Goal: Task Accomplishment & Management: Use online tool/utility

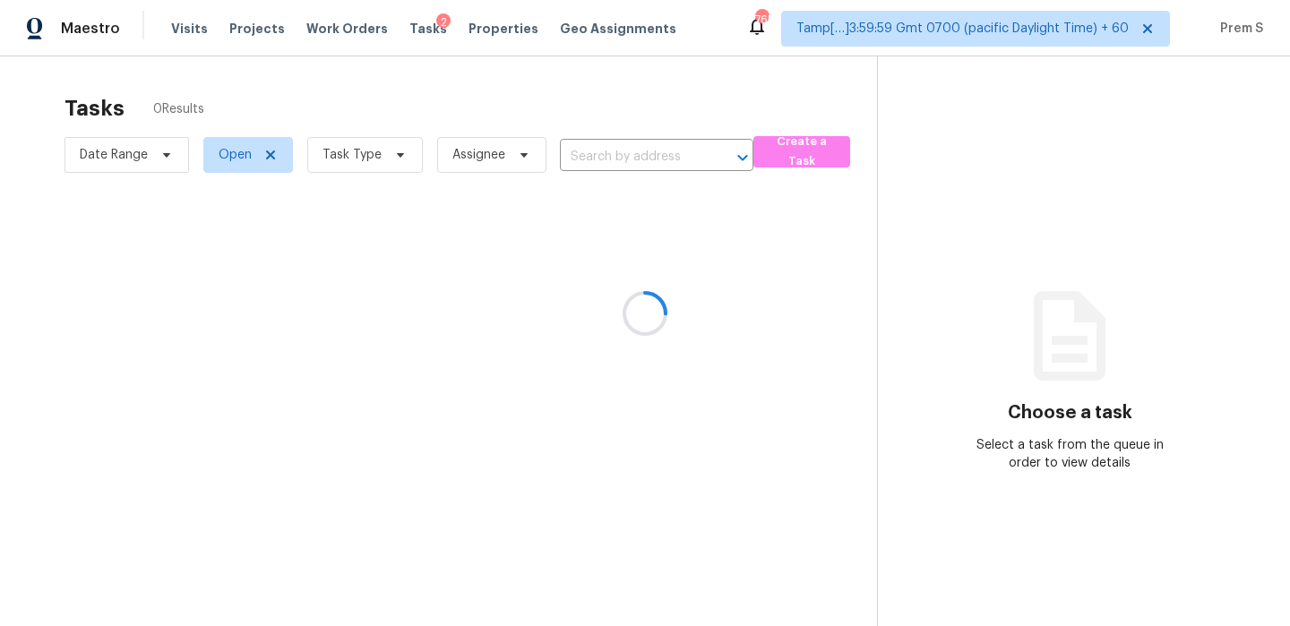
click at [380, 145] on div at bounding box center [645, 313] width 1290 height 626
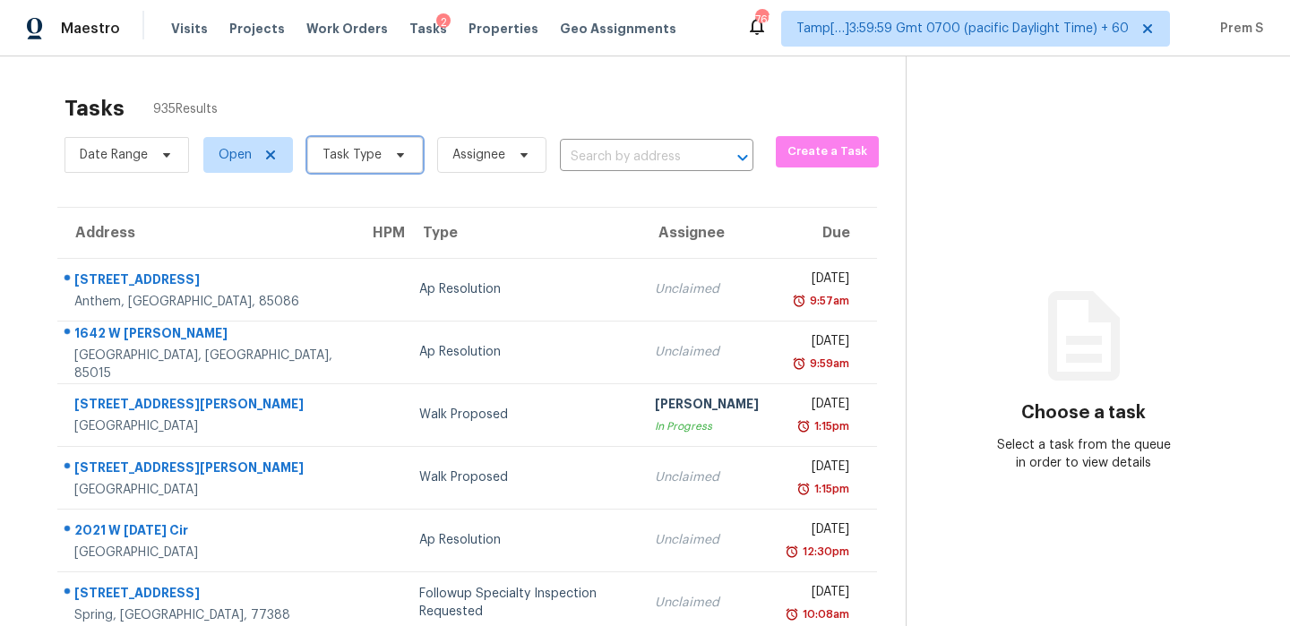
click at [381, 155] on span "Task Type" at bounding box center [365, 155] width 116 height 36
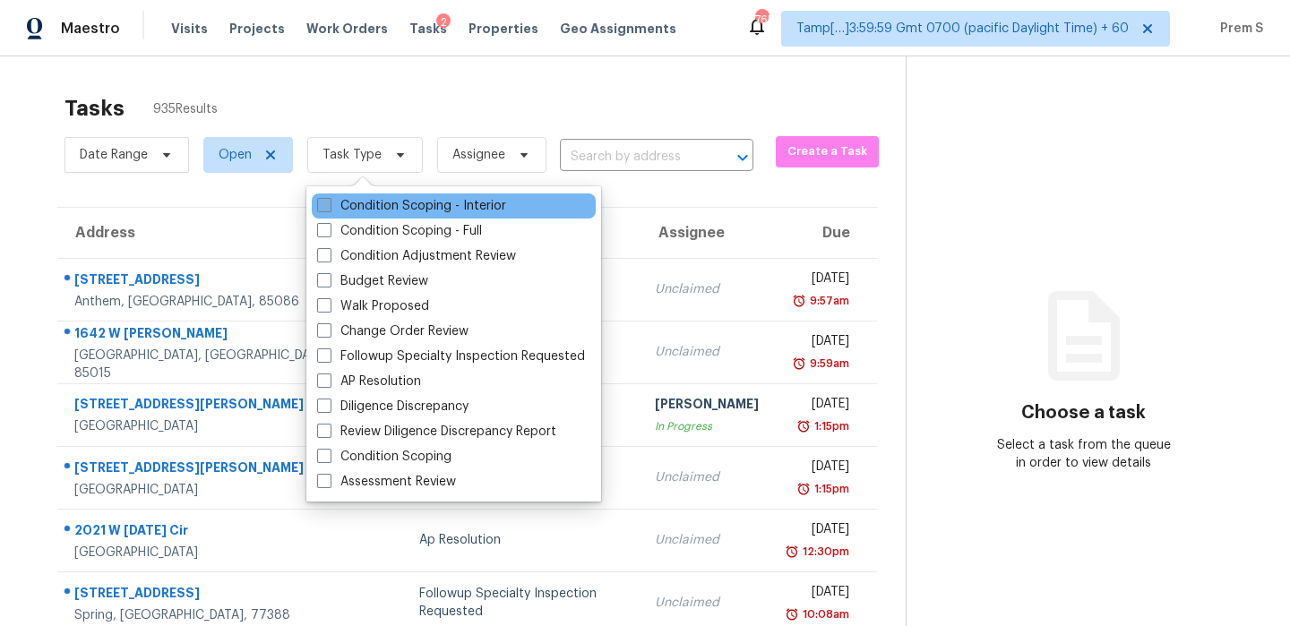
click at [380, 201] on label "Condition Scoping - Interior" at bounding box center [411, 206] width 189 height 18
click at [329, 201] on input "Condition Scoping - Interior" at bounding box center [323, 203] width 12 height 12
checkbox input "true"
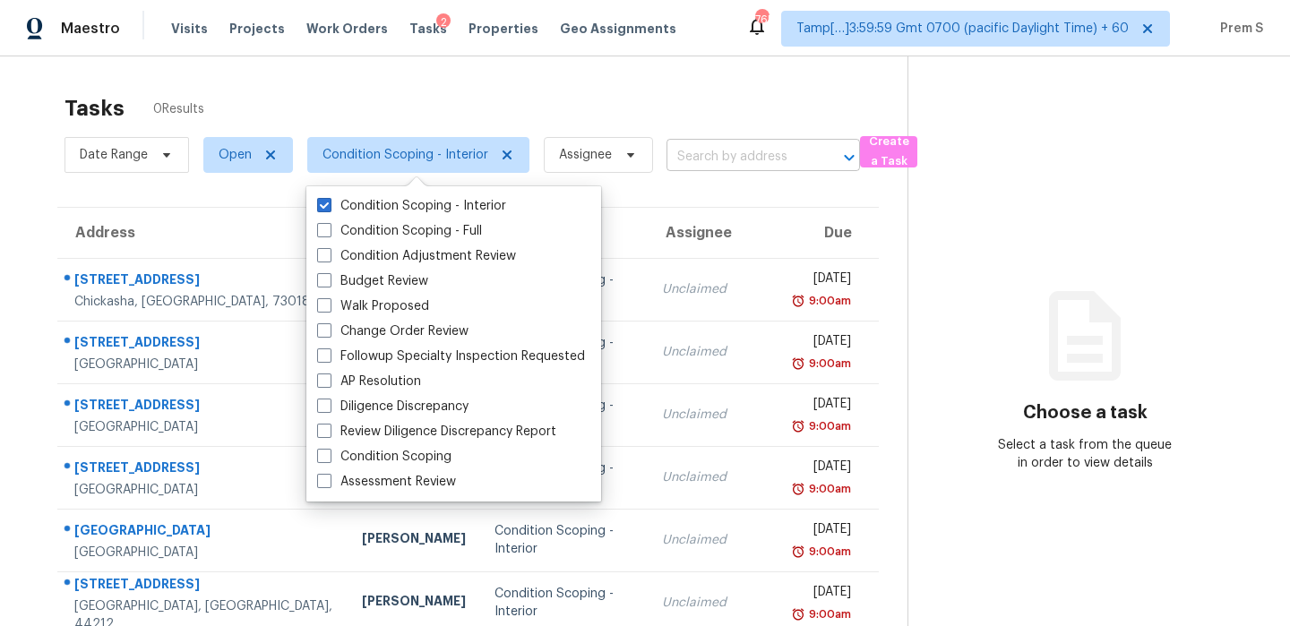
click at [738, 151] on input "text" at bounding box center [738, 157] width 143 height 28
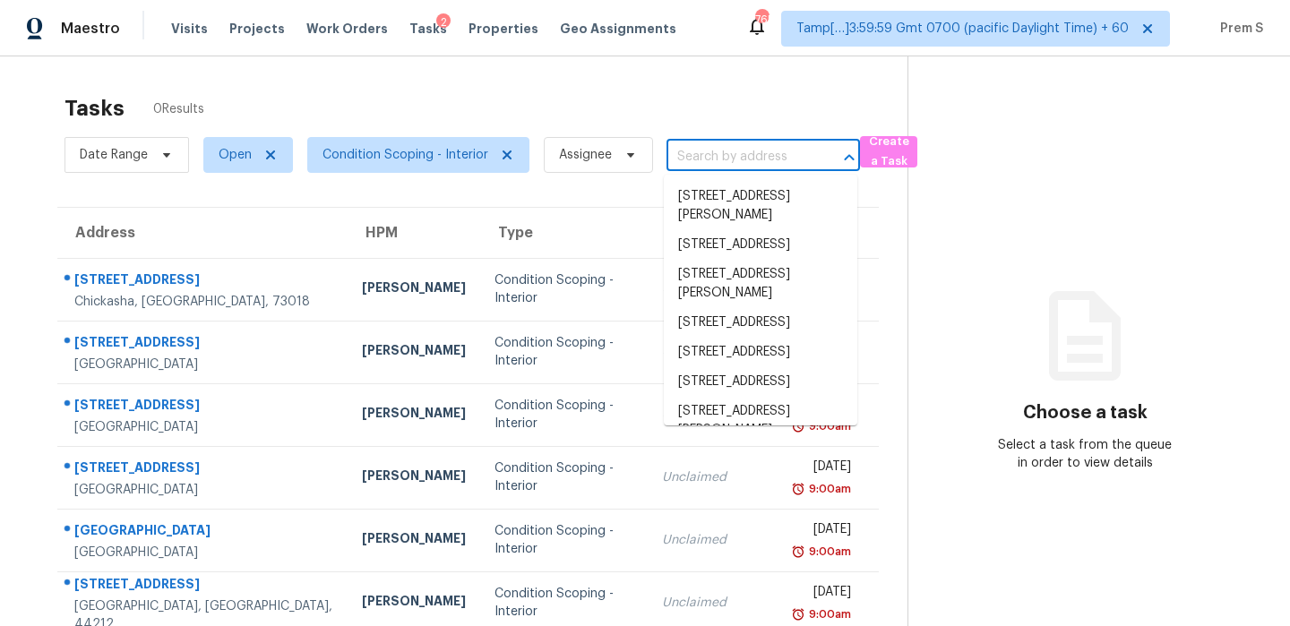
paste input "2215 S 11th St Chickasha OK 73018"
type input "2215 S 11th St Chickasha OK 73018"
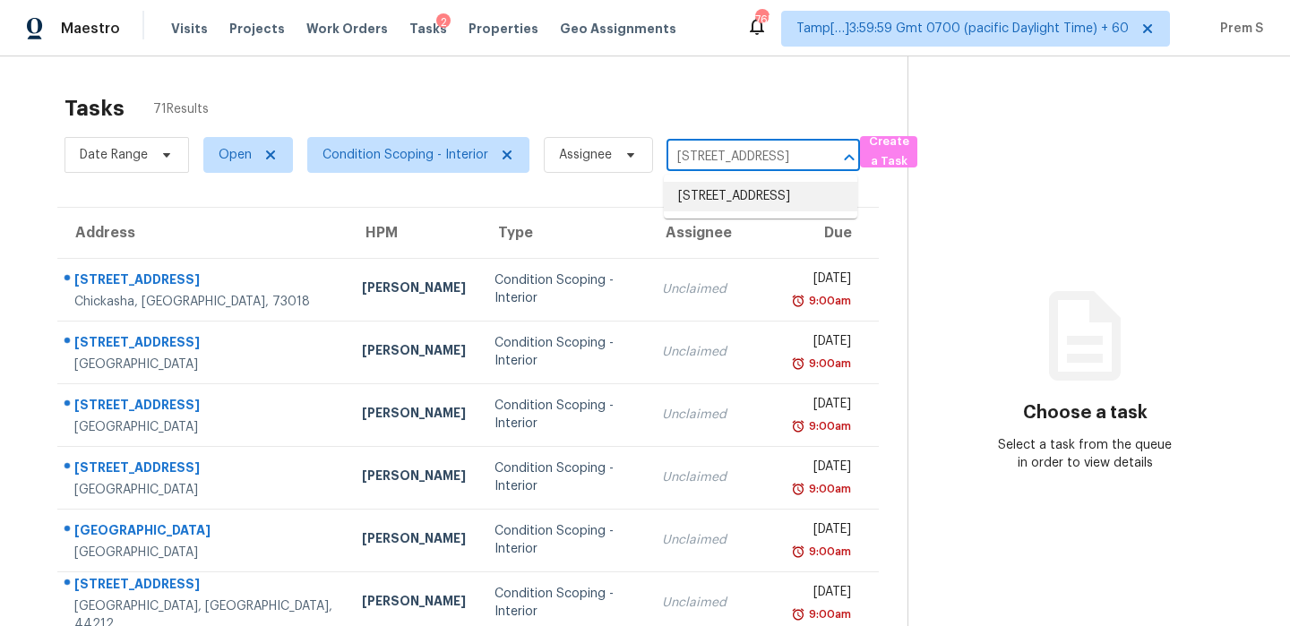
click at [731, 201] on li "2215 S 11th St, Chickasha, OK 73018" at bounding box center [761, 197] width 194 height 30
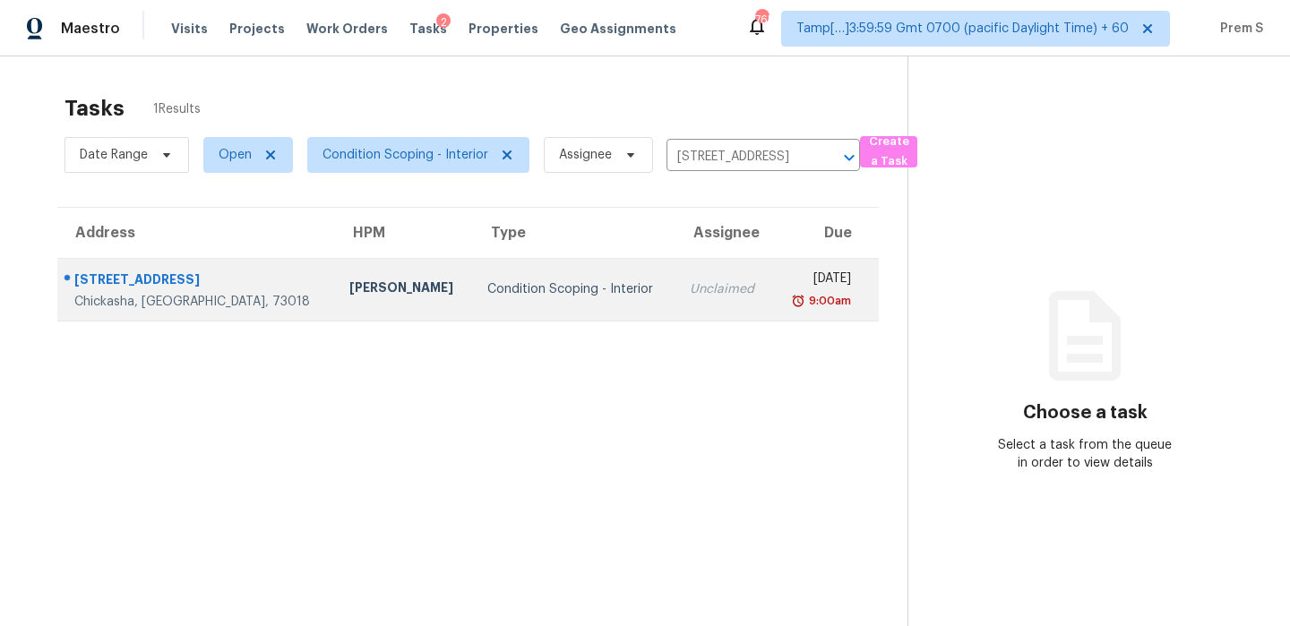
click at [676, 304] on td "Unclaimed" at bounding box center [724, 289] width 97 height 63
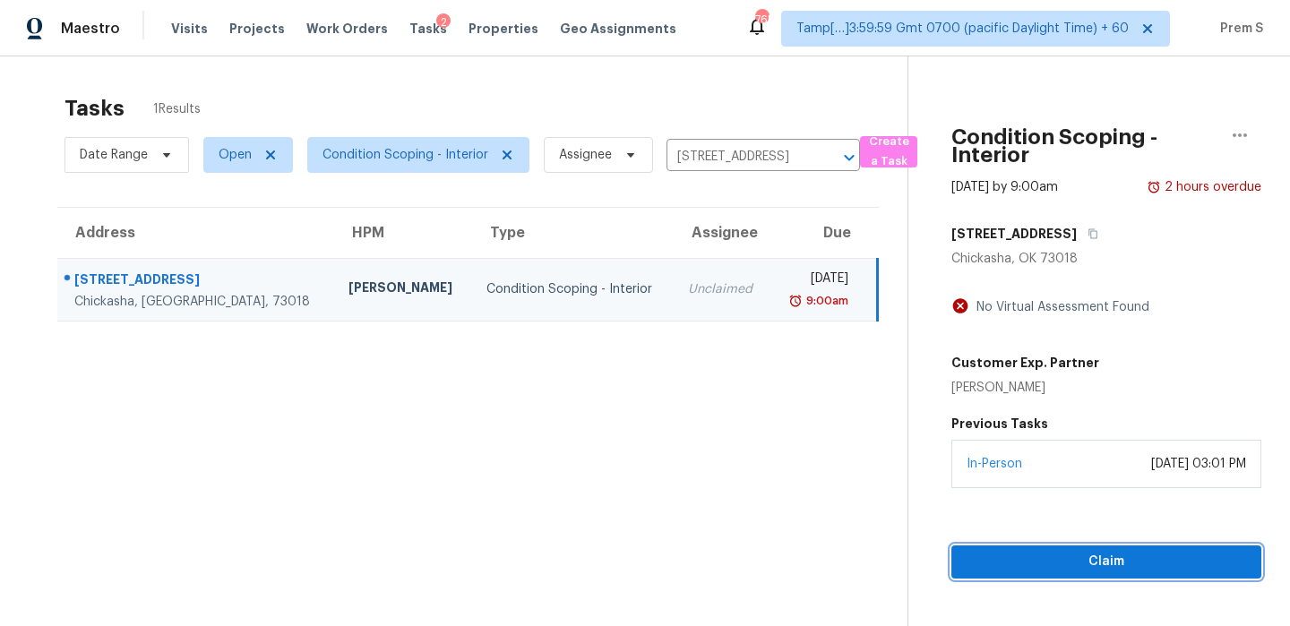
click at [1035, 567] on span "Claim" at bounding box center [1106, 562] width 281 height 22
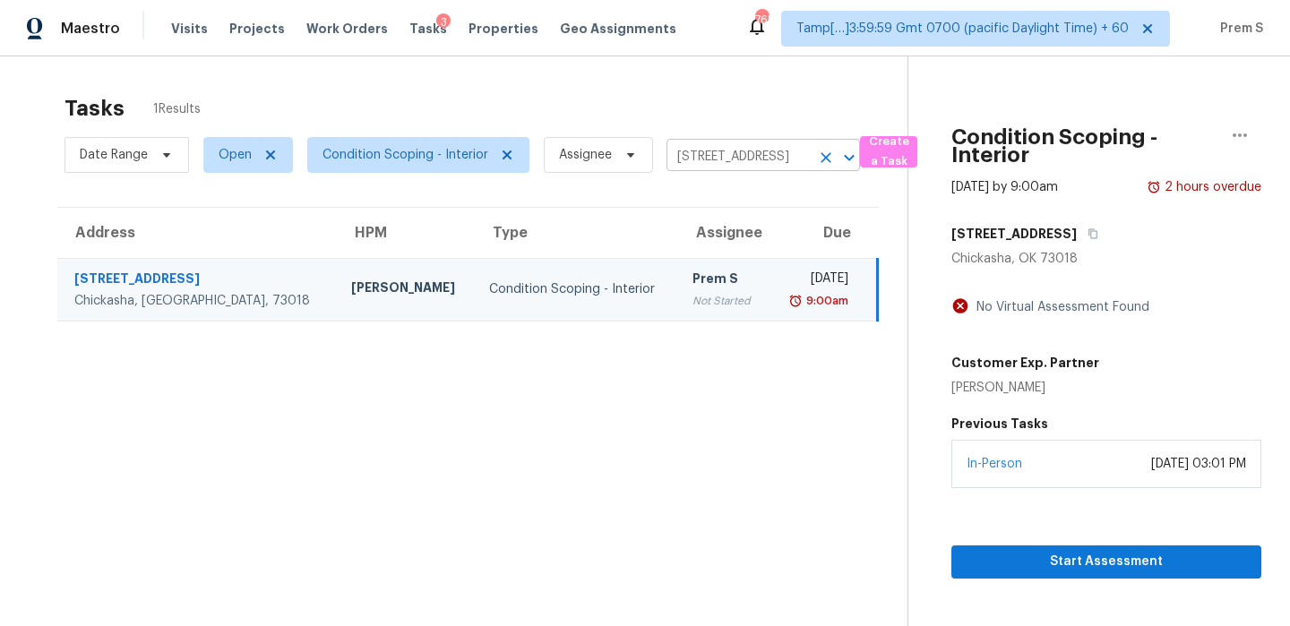
click at [822, 160] on icon "Clear" at bounding box center [826, 158] width 18 height 18
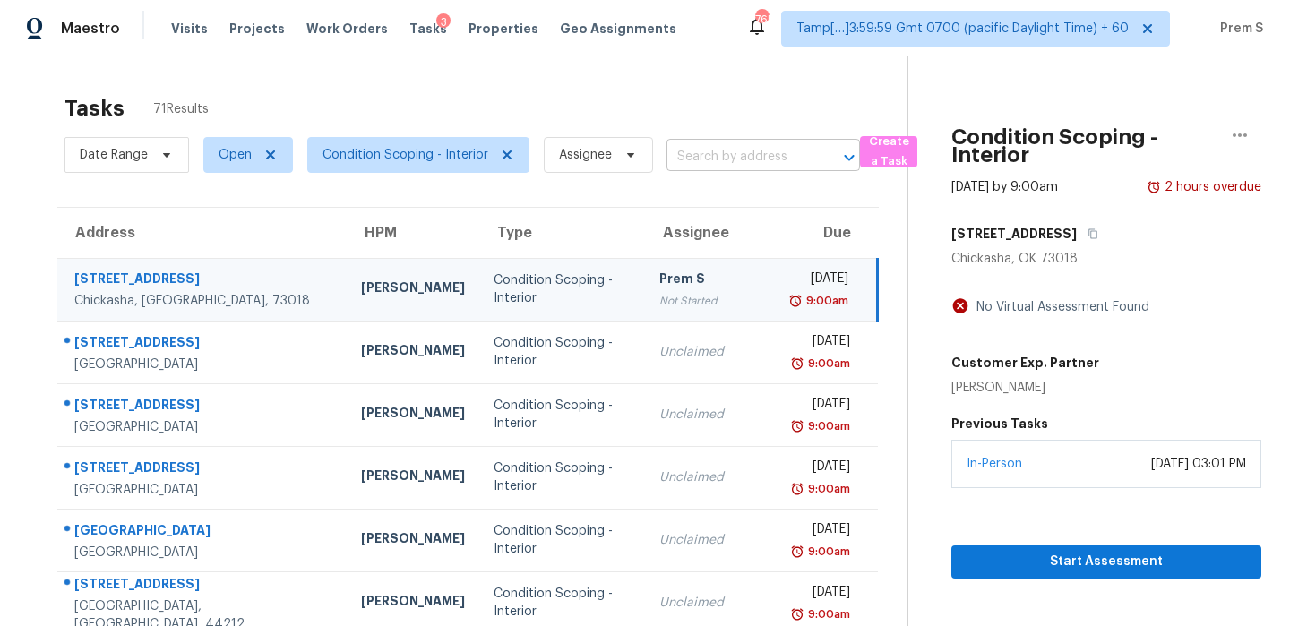
click at [727, 148] on input "text" at bounding box center [738, 157] width 143 height 28
paste input "17111 Bayou Bluff Ct Spring TX 77379"
type input "17111 Bayou Bluff Ct Spring TX 77379"
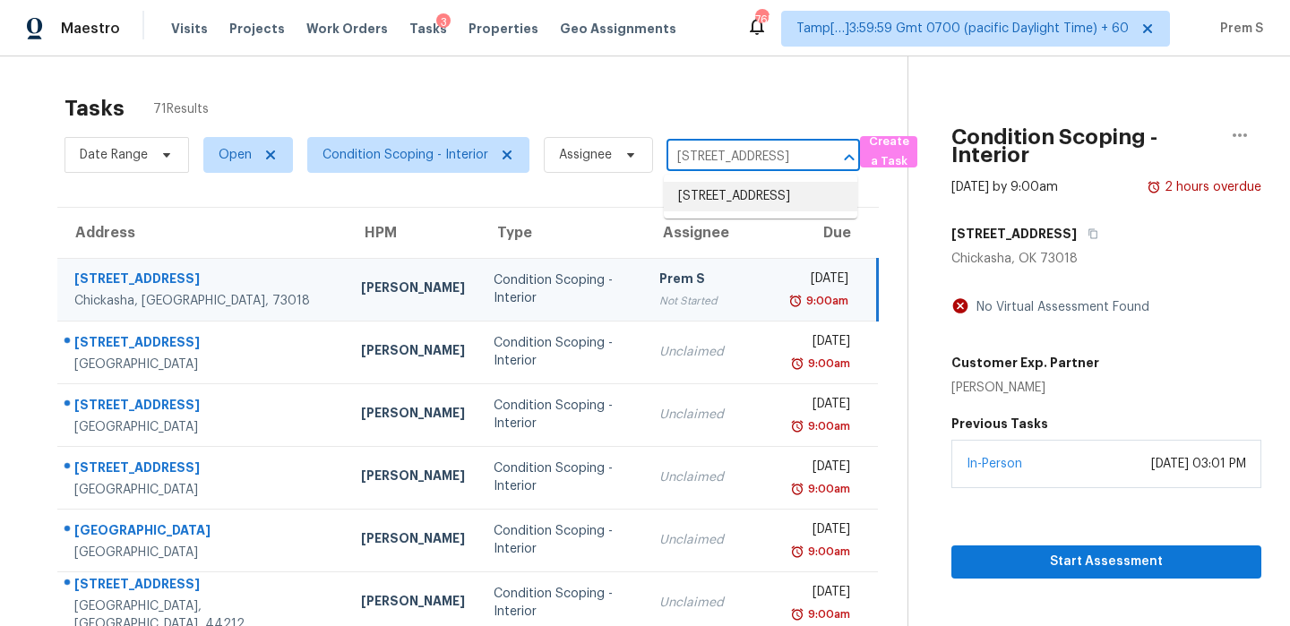
click at [751, 193] on li "17111 Bayou Bluff Ct, Spring, TX 77379" at bounding box center [761, 197] width 194 height 30
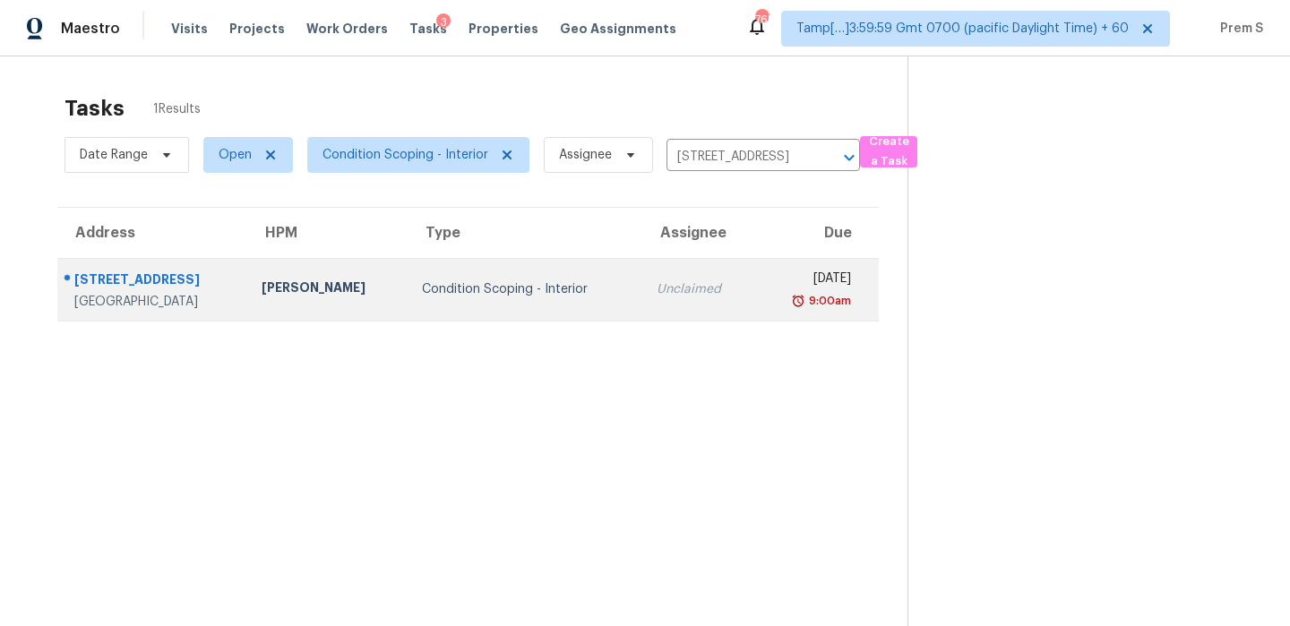
click at [755, 280] on td "Thu, Oct 2nd 2025 9:00am" at bounding box center [817, 289] width 124 height 63
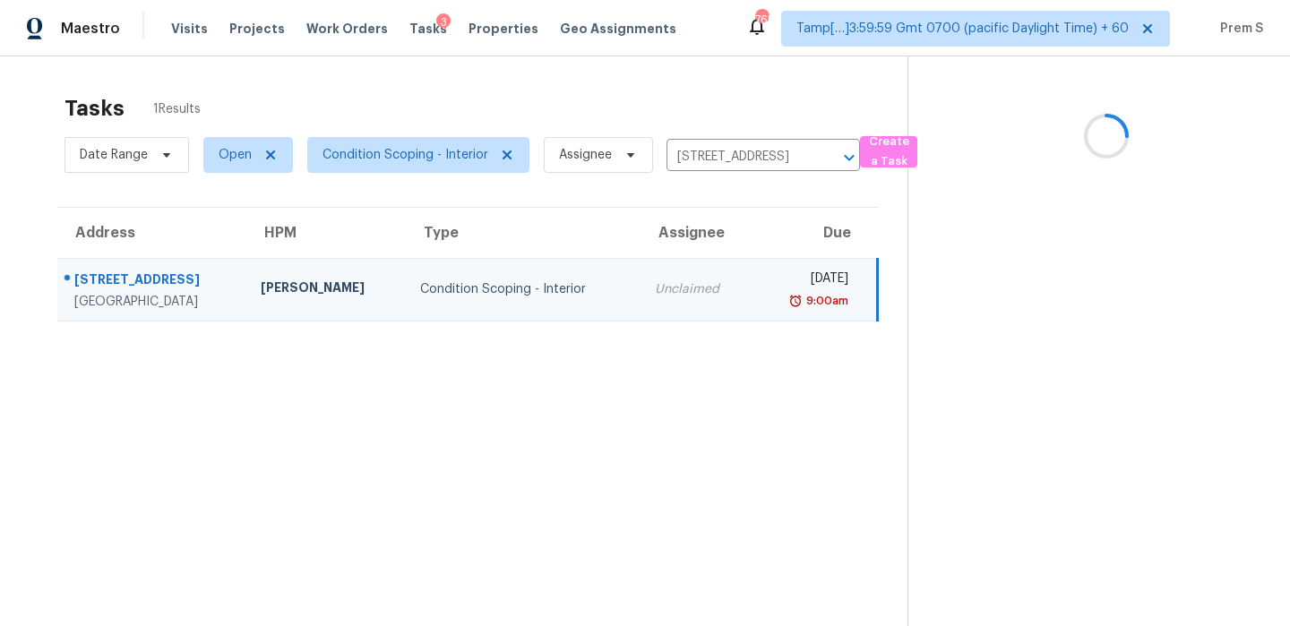
scroll to position [56, 0]
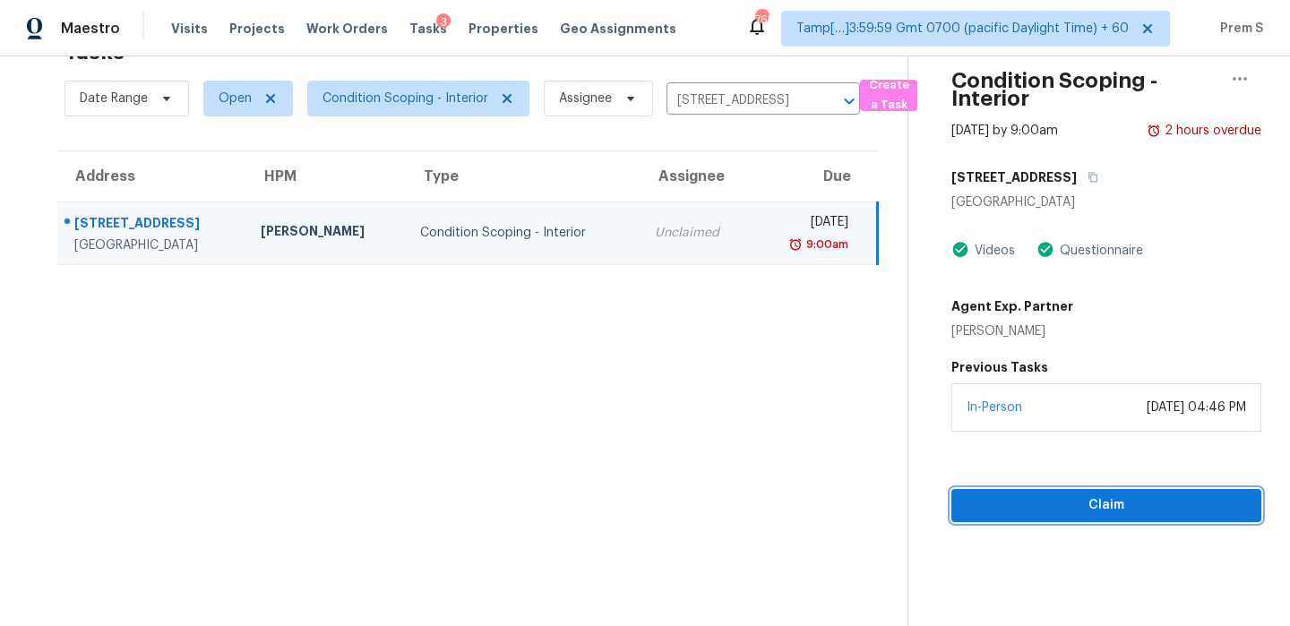
click at [1017, 502] on span "Claim" at bounding box center [1106, 506] width 281 height 22
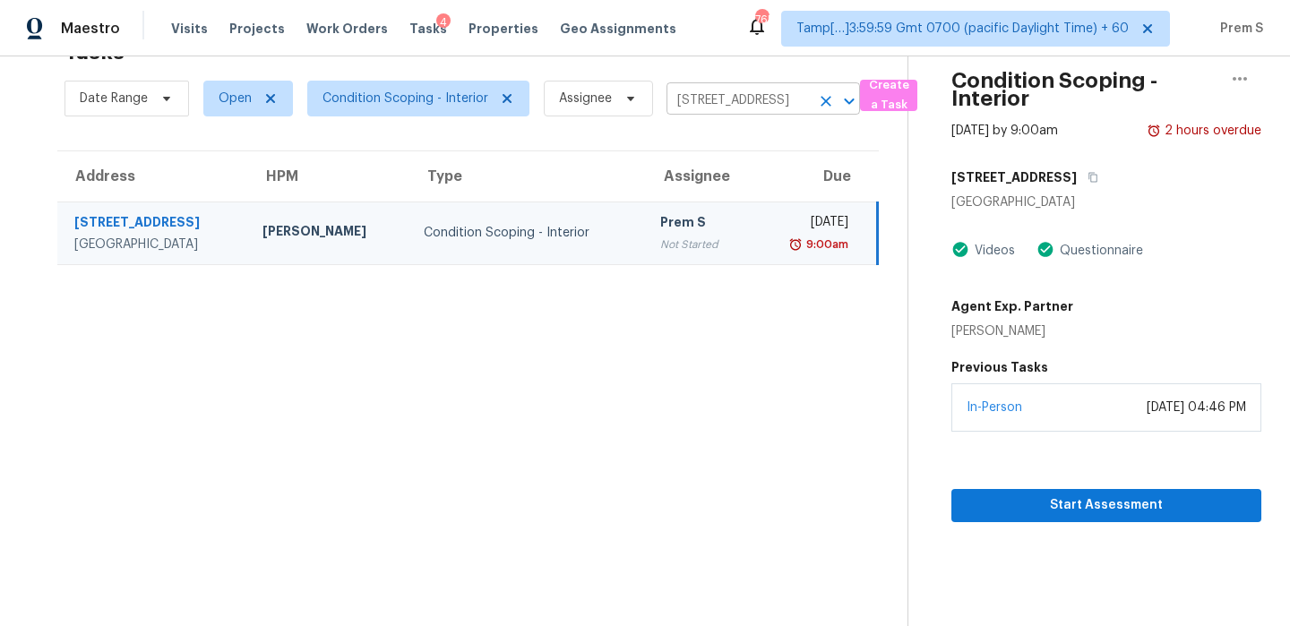
click at [829, 101] on icon "Clear" at bounding box center [826, 101] width 18 height 18
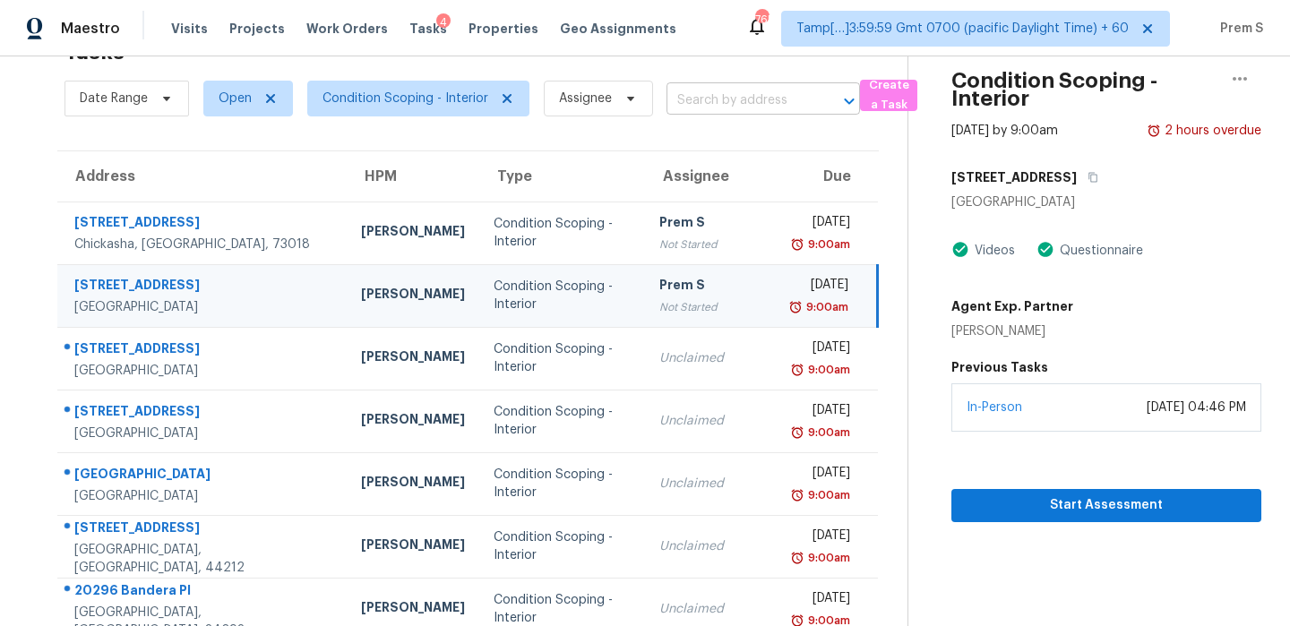
click at [748, 92] on input "text" at bounding box center [738, 101] width 143 height 28
paste input "14128 Emerald Hill Dr San Antonio TX 78231"
type input "14128 Emerald Hill Dr San Antonio TX 78231"
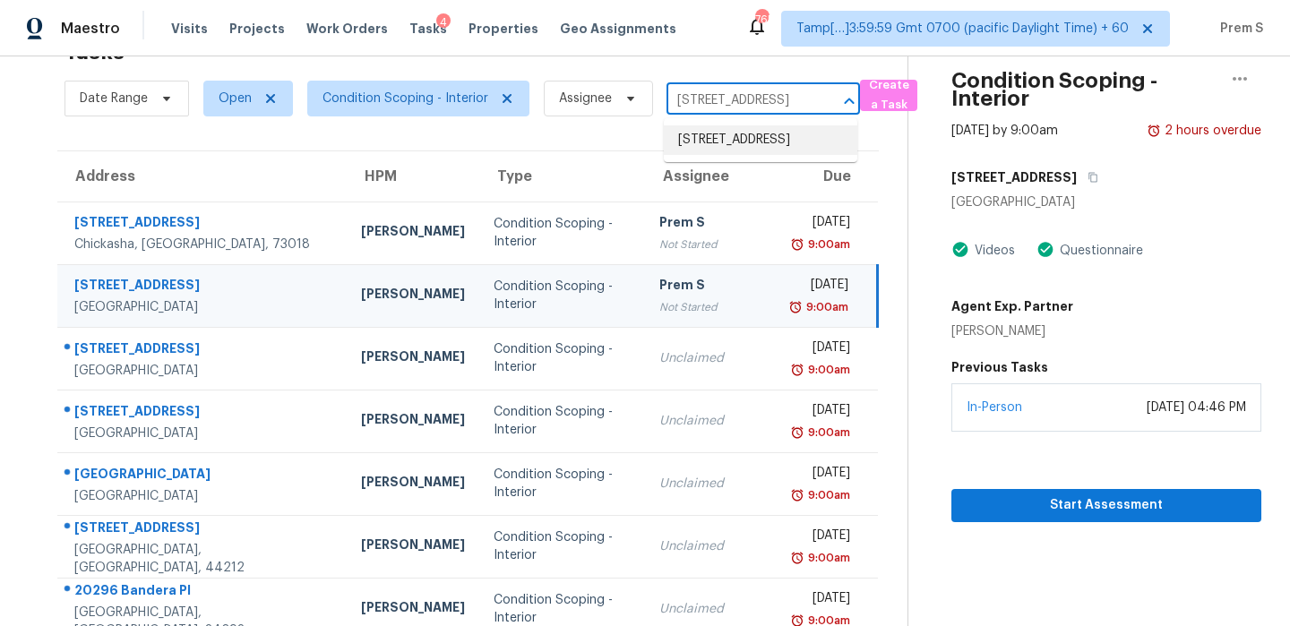
click at [749, 149] on li "14128 Emerald Hill Dr, San Antonio, TX 78231" at bounding box center [761, 140] width 194 height 30
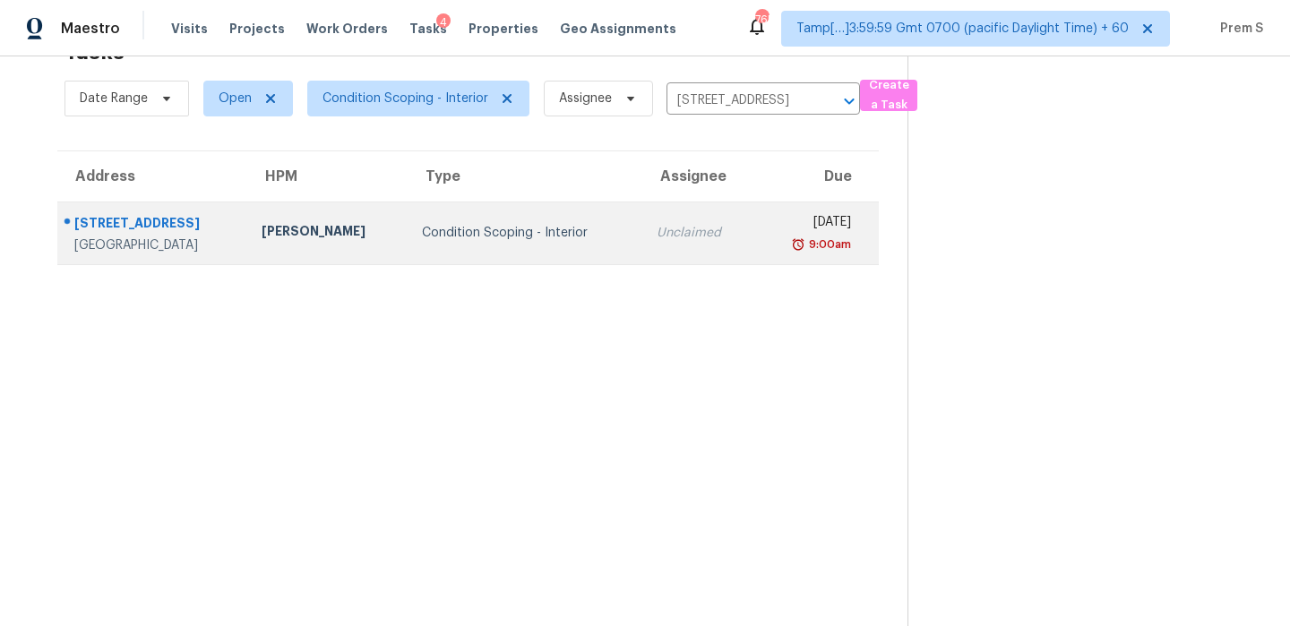
click at [755, 250] on td "Thu, Oct 2nd 2025 9:00am" at bounding box center [817, 233] width 124 height 63
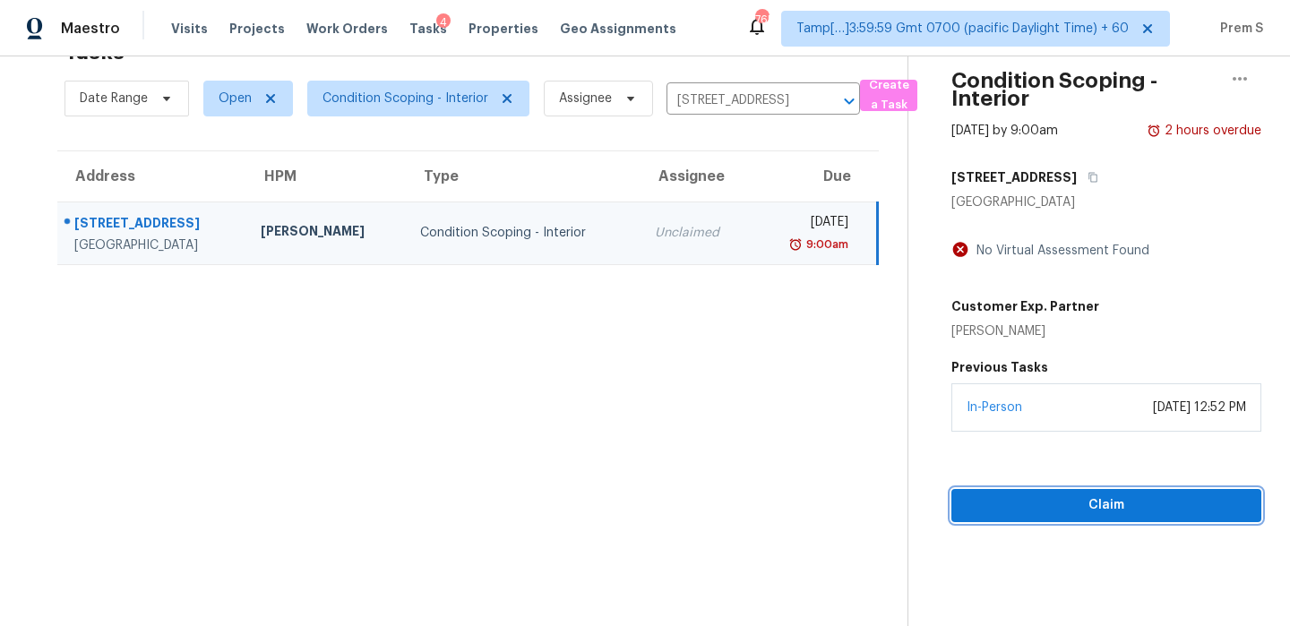
click at [1085, 508] on span "Claim" at bounding box center [1106, 506] width 281 height 22
click at [822, 97] on icon "Clear" at bounding box center [826, 101] width 18 height 18
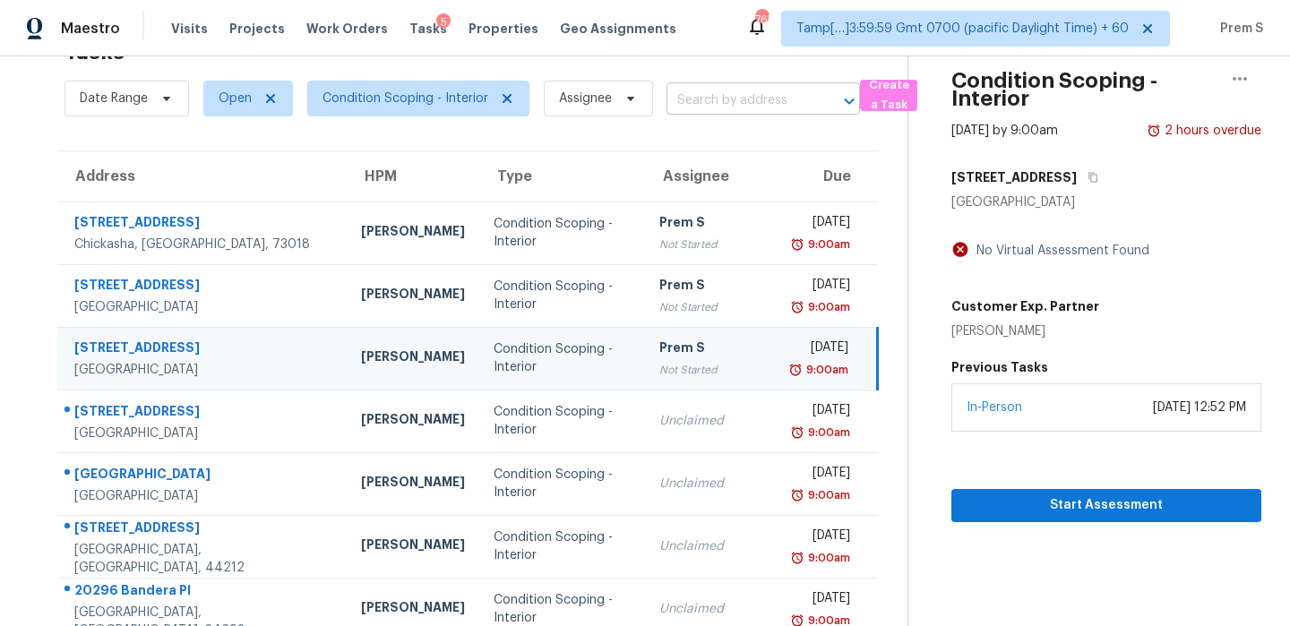
click at [702, 100] on input "text" at bounding box center [738, 101] width 143 height 28
paste input "419 Kerria Cir Moncks Corner SC 29461"
type input "419 Kerria Cir Moncks Corner SC 29461"
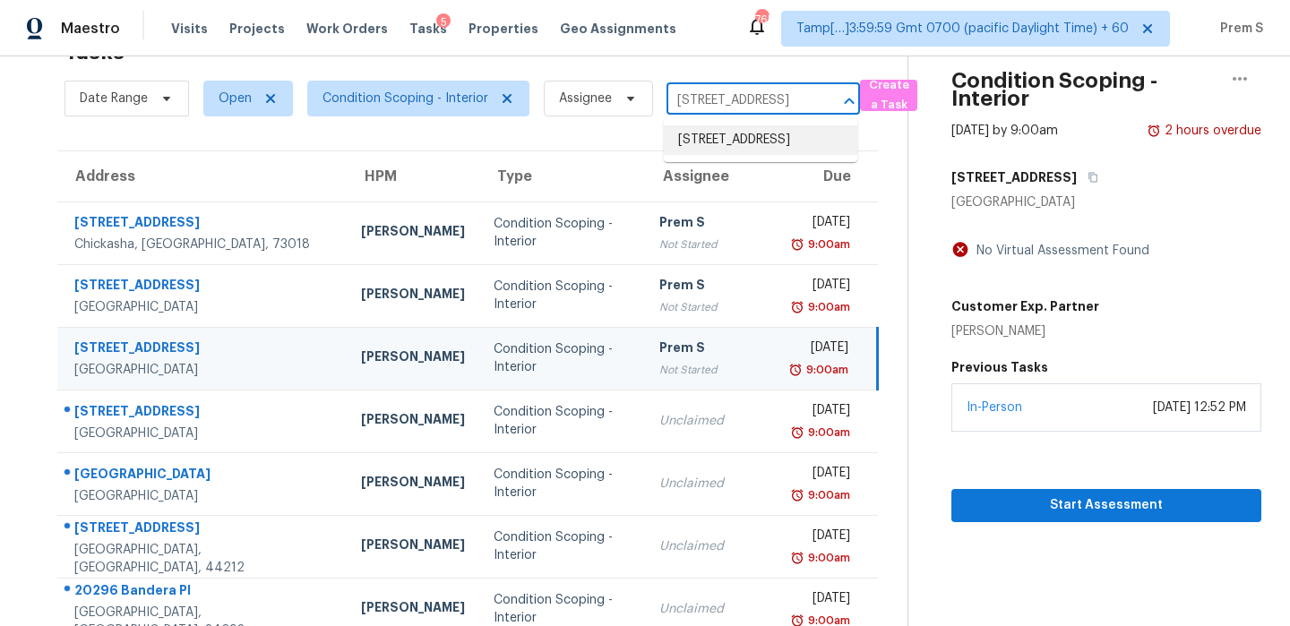
click at [762, 145] on li "419 Kerria Cir, Moncks Corner, SC 29461" at bounding box center [761, 140] width 194 height 30
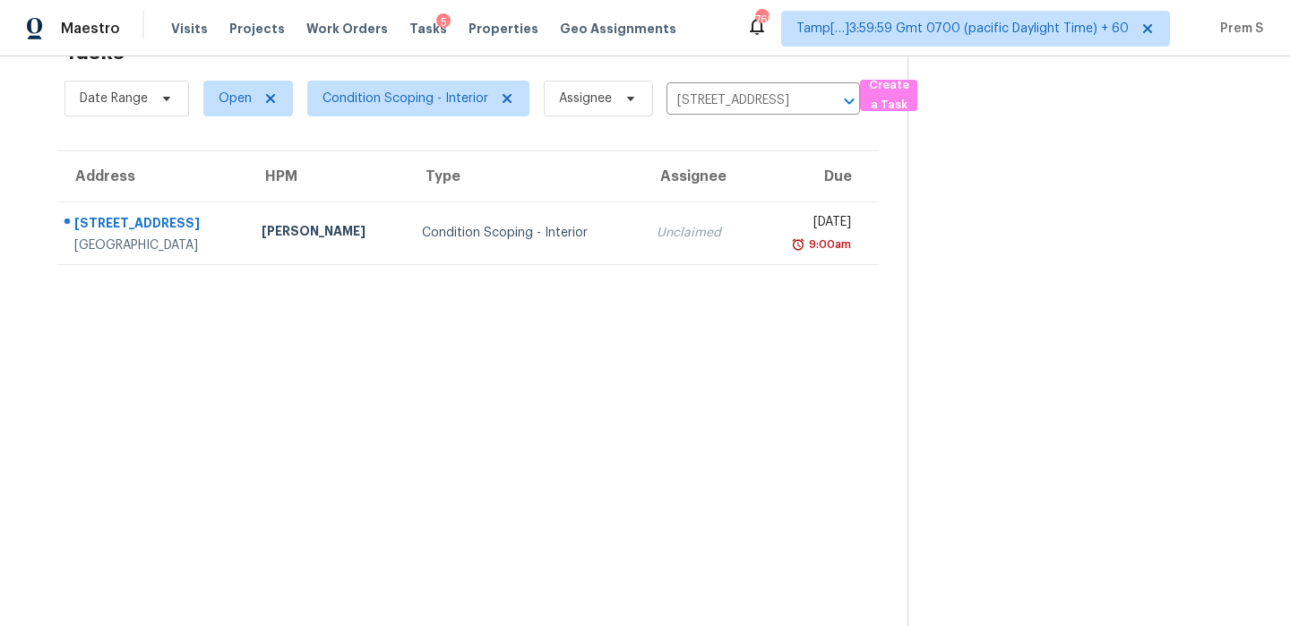
click at [693, 249] on td "Unclaimed" at bounding box center [698, 233] width 113 height 63
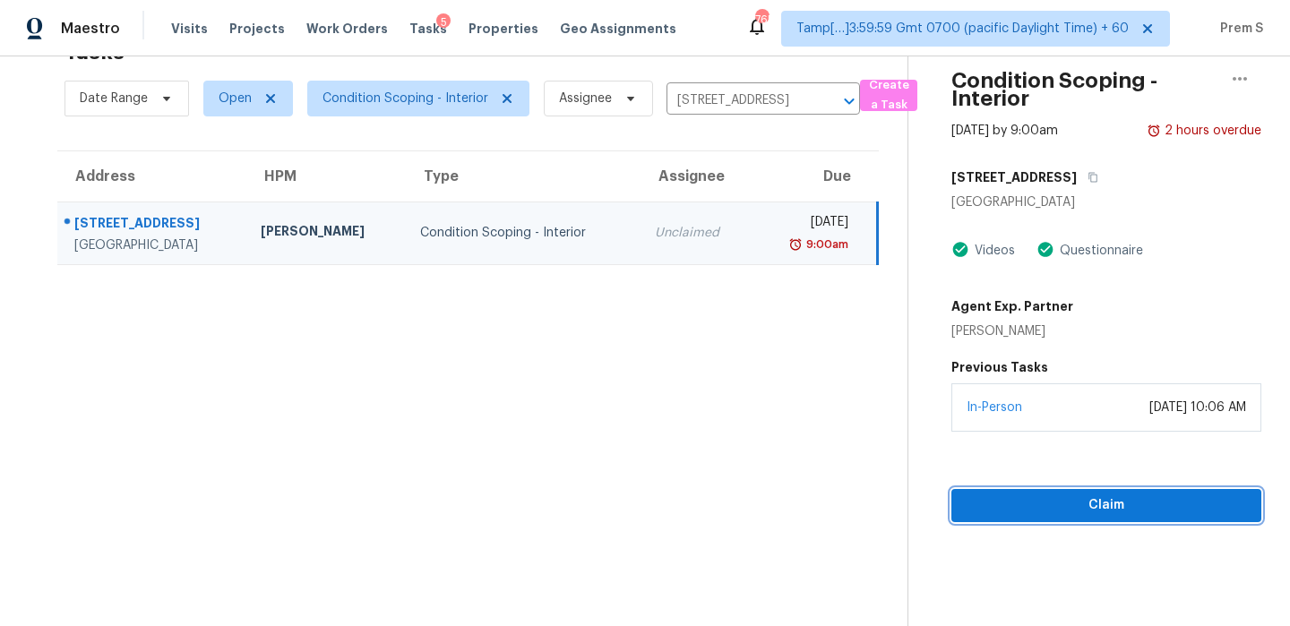
click at [1024, 511] on span "Claim" at bounding box center [1106, 506] width 281 height 22
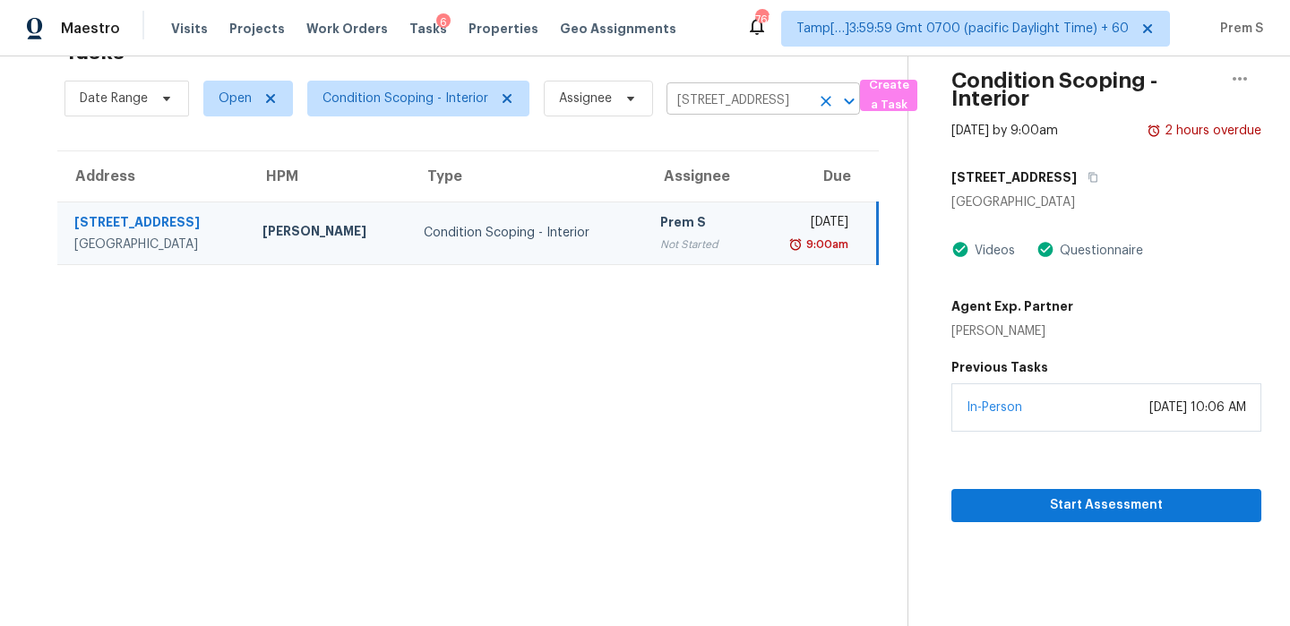
click at [826, 107] on icon "Clear" at bounding box center [826, 101] width 18 height 18
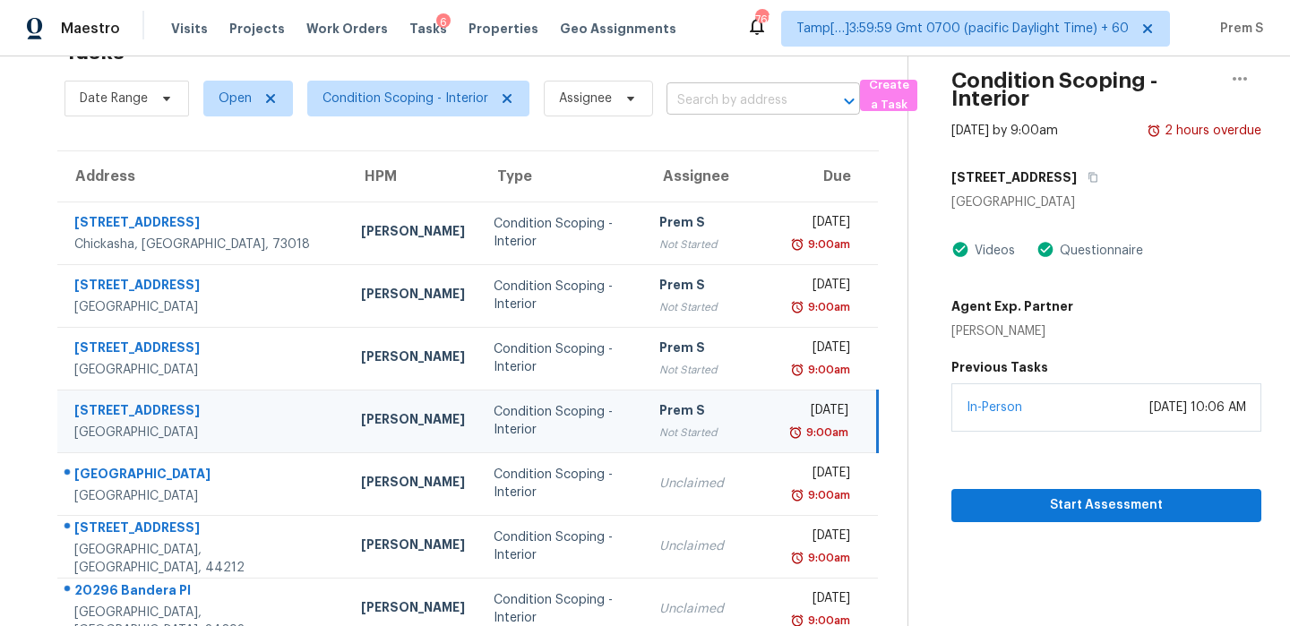
click at [752, 105] on input "text" at bounding box center [738, 101] width 143 height 28
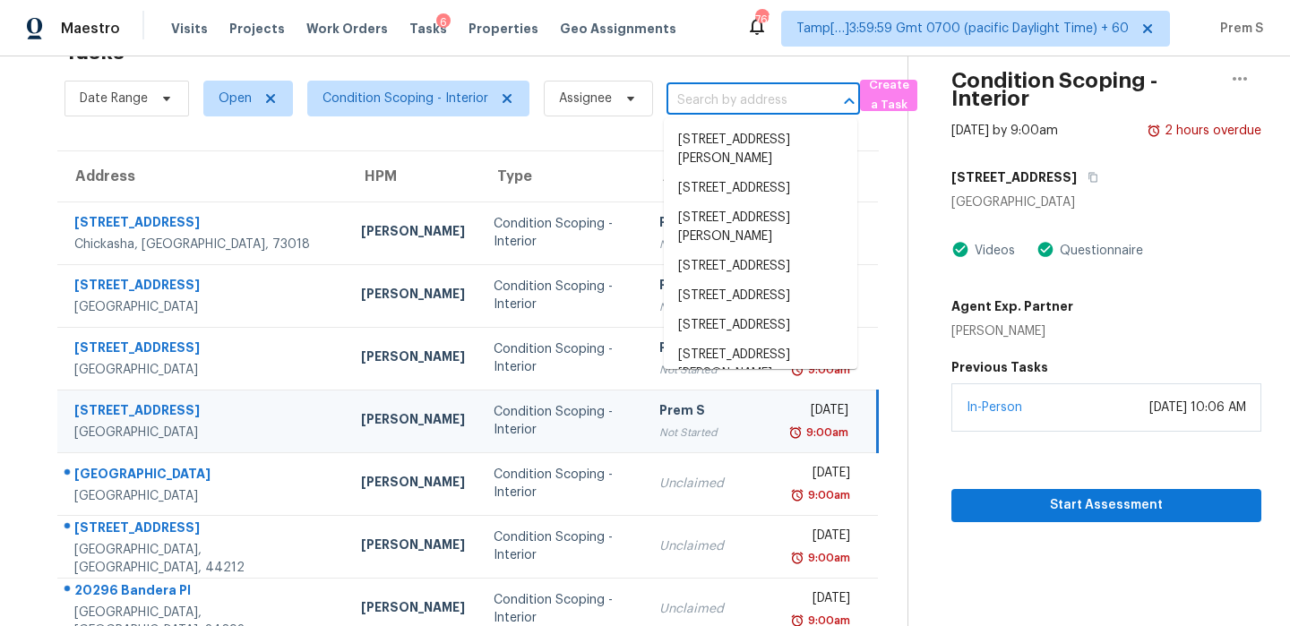
paste input "27247 Coyote Mesa Dr Corona CA 92883"
type input "27247 Coyote Mesa Dr Corona CA 92883"
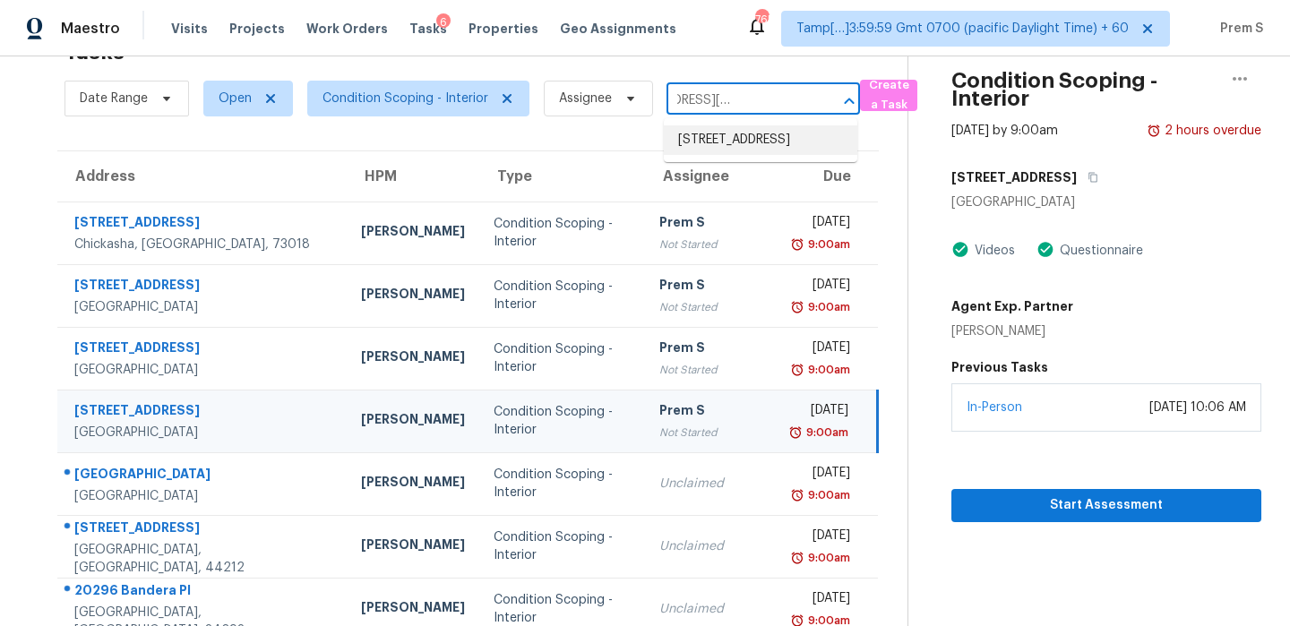
click at [751, 142] on li "27247 Coyote Mesa Dr, Corona, CA 92883" at bounding box center [761, 140] width 194 height 30
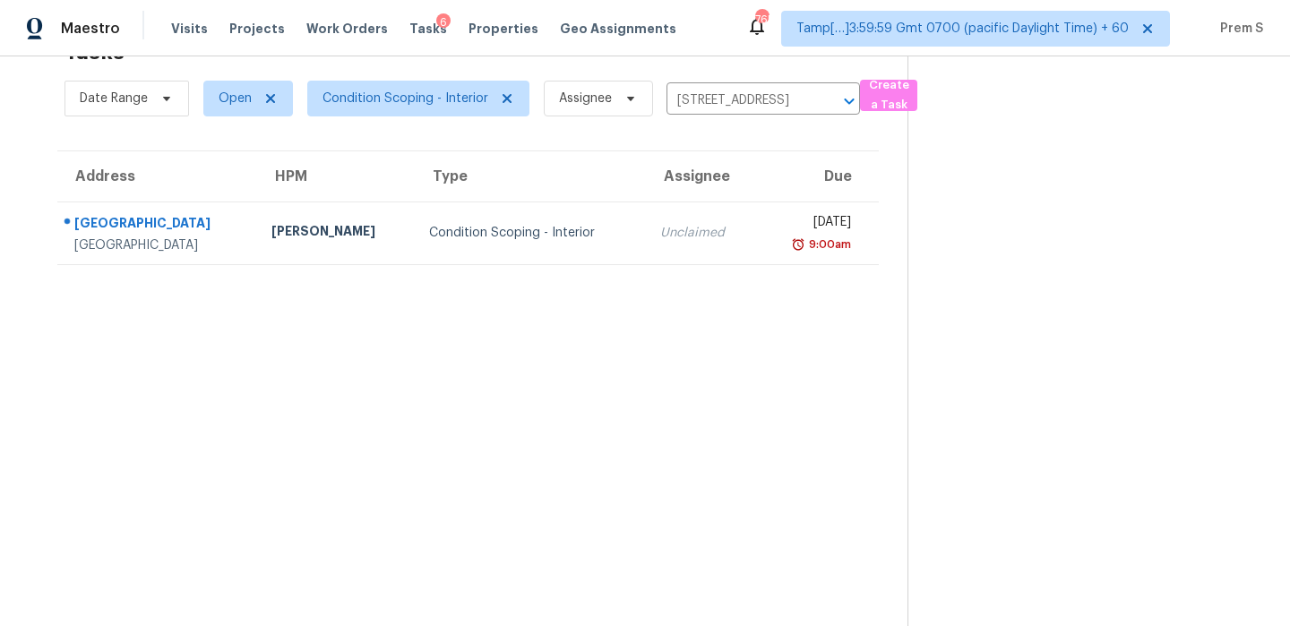
click at [660, 224] on div "Unclaimed" at bounding box center [701, 233] width 82 height 18
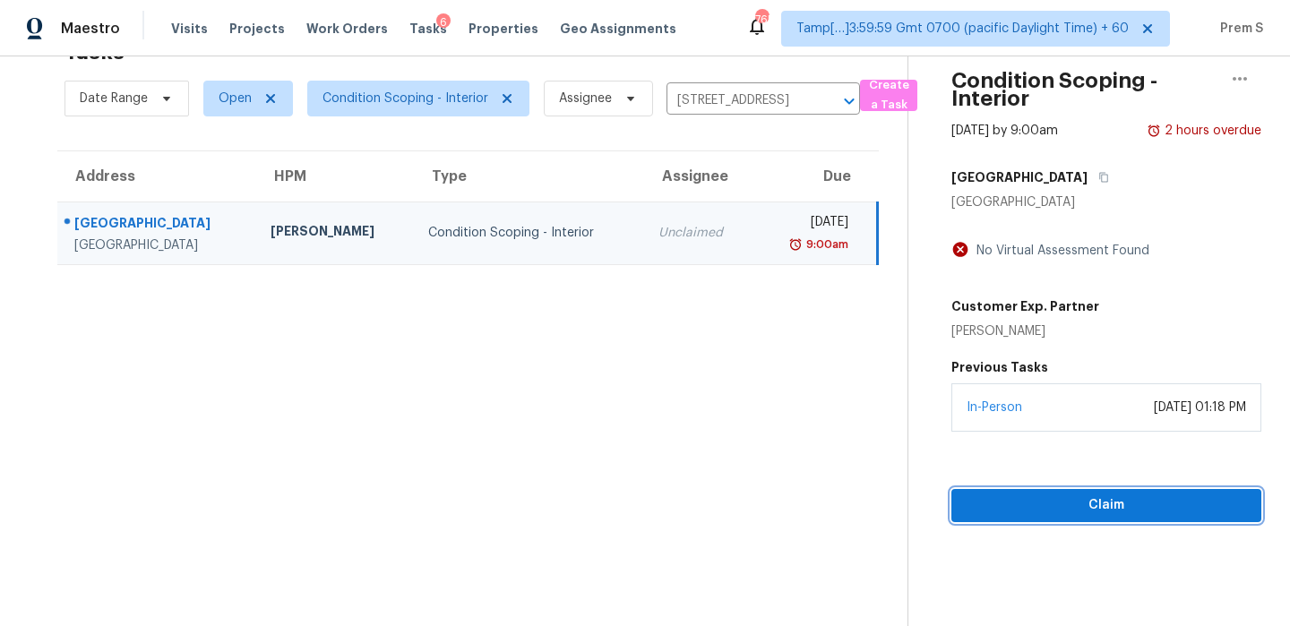
click at [1030, 511] on span "Claim" at bounding box center [1106, 506] width 281 height 22
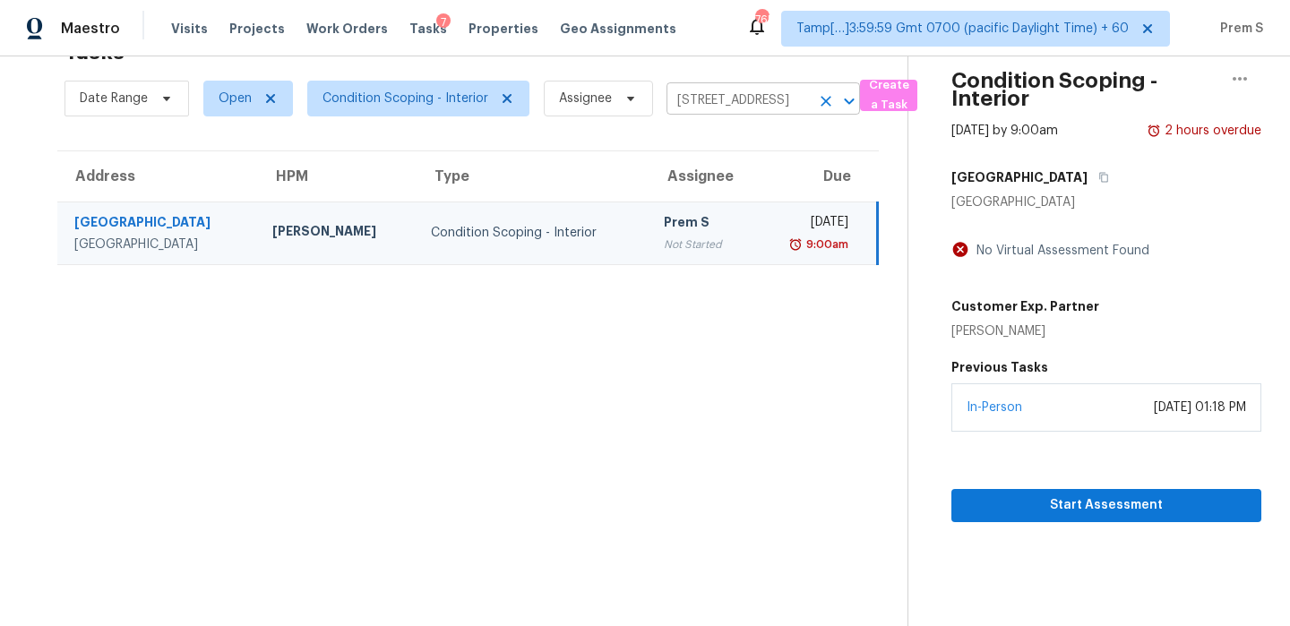
click at [819, 101] on icon "Clear" at bounding box center [826, 101] width 18 height 18
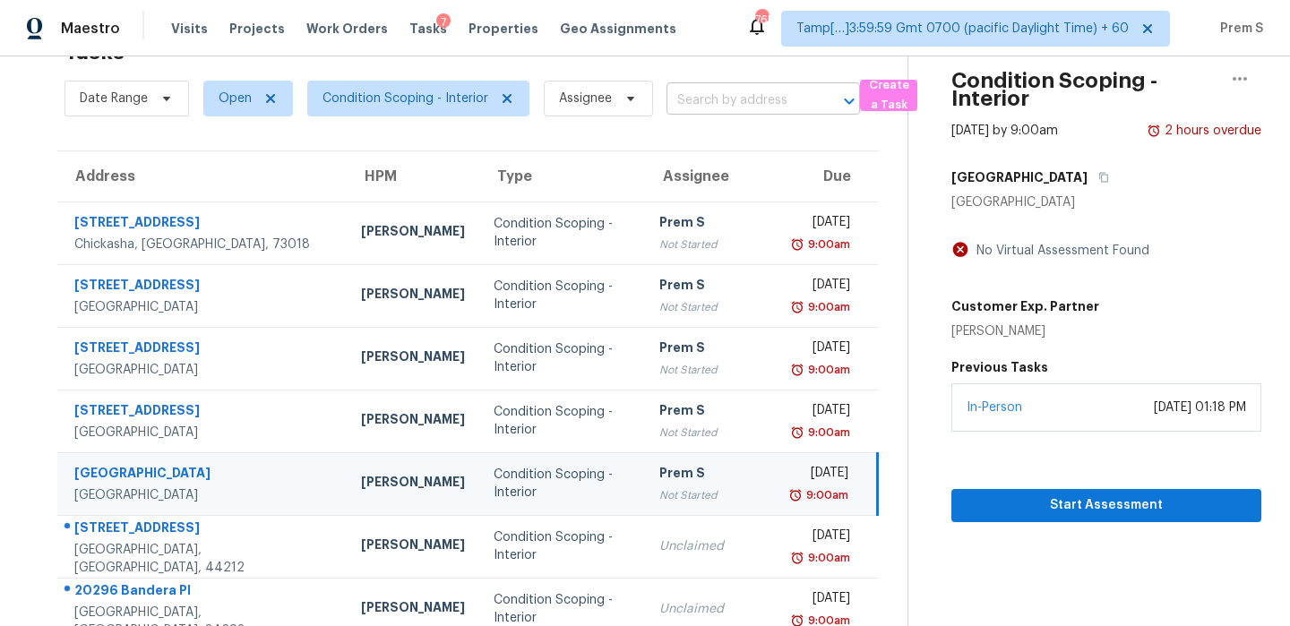
click at [775, 93] on input "text" at bounding box center [738, 101] width 143 height 28
paste input "4104 Arlington Dr Brunswick OH 44212"
type input "4104 Arlington Dr Brunswick OH 44212"
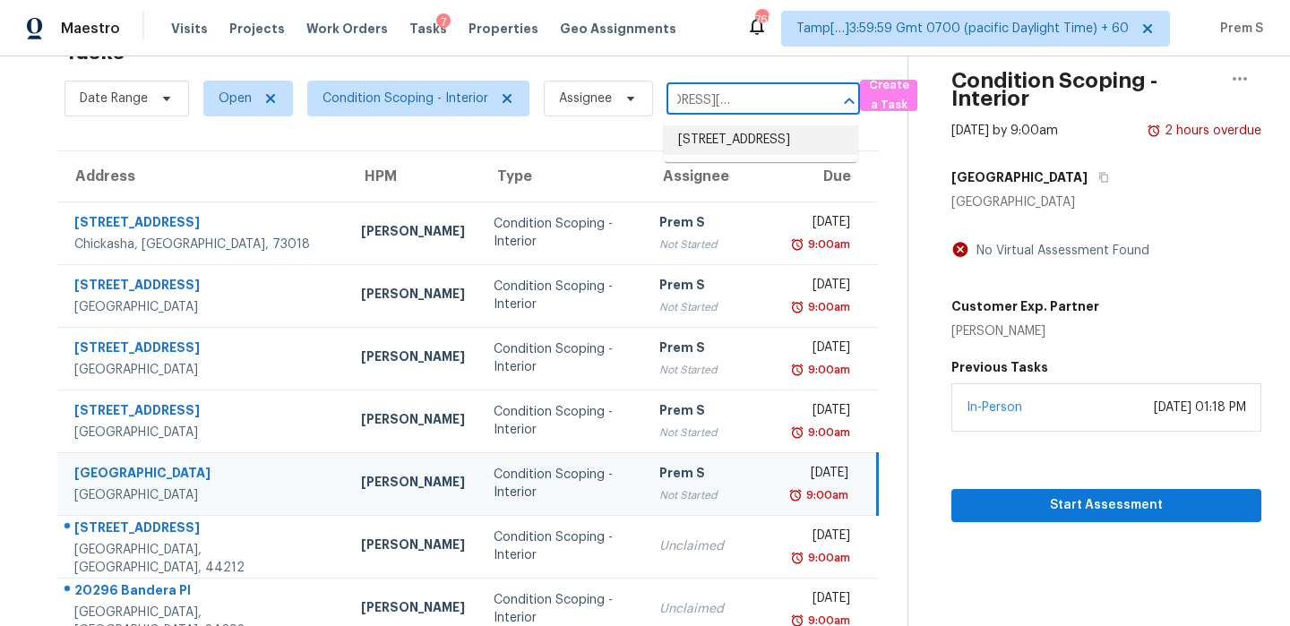
click at [743, 142] on li "4104 Arlington Dr, Brunswick, OH 44212" at bounding box center [761, 140] width 194 height 30
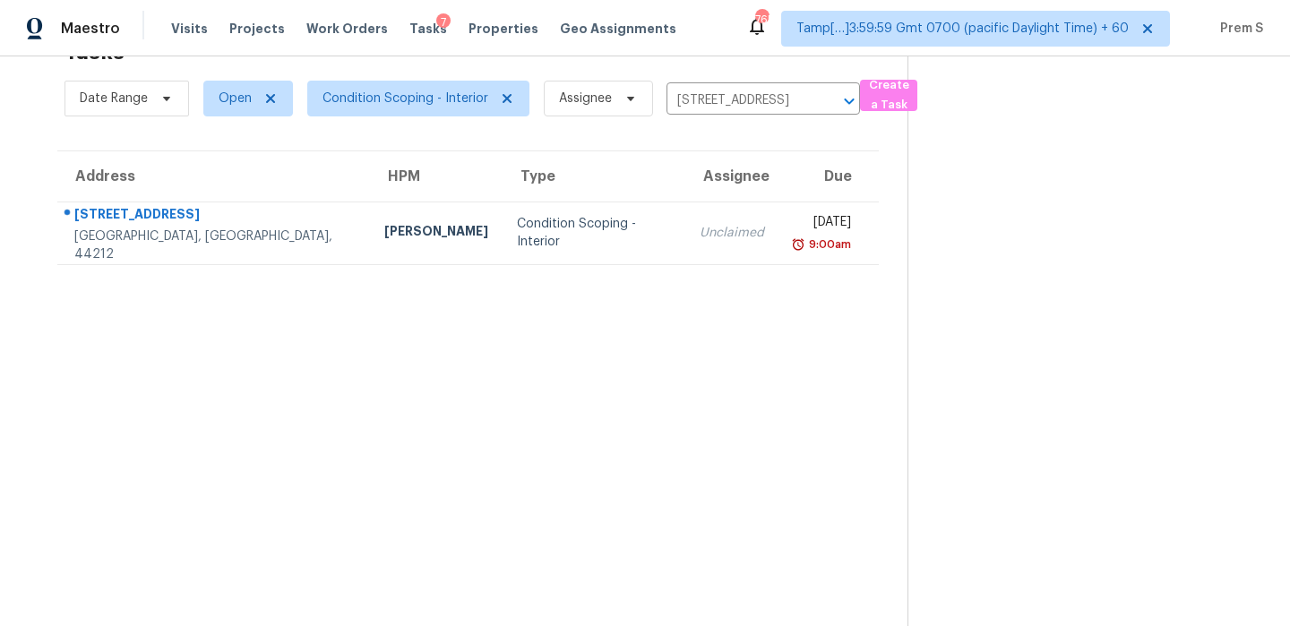
click at [779, 258] on td "Thu, Oct 2nd 2025 9:00am" at bounding box center [829, 233] width 100 height 63
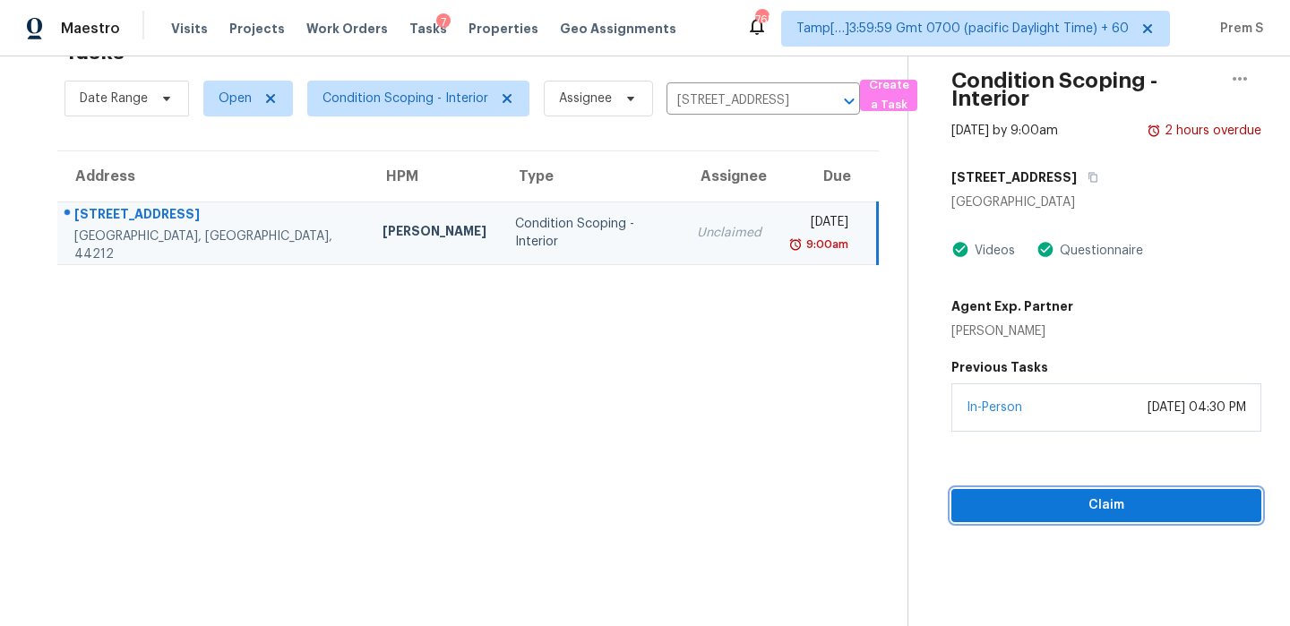
click at [1046, 506] on span "Claim" at bounding box center [1106, 506] width 281 height 22
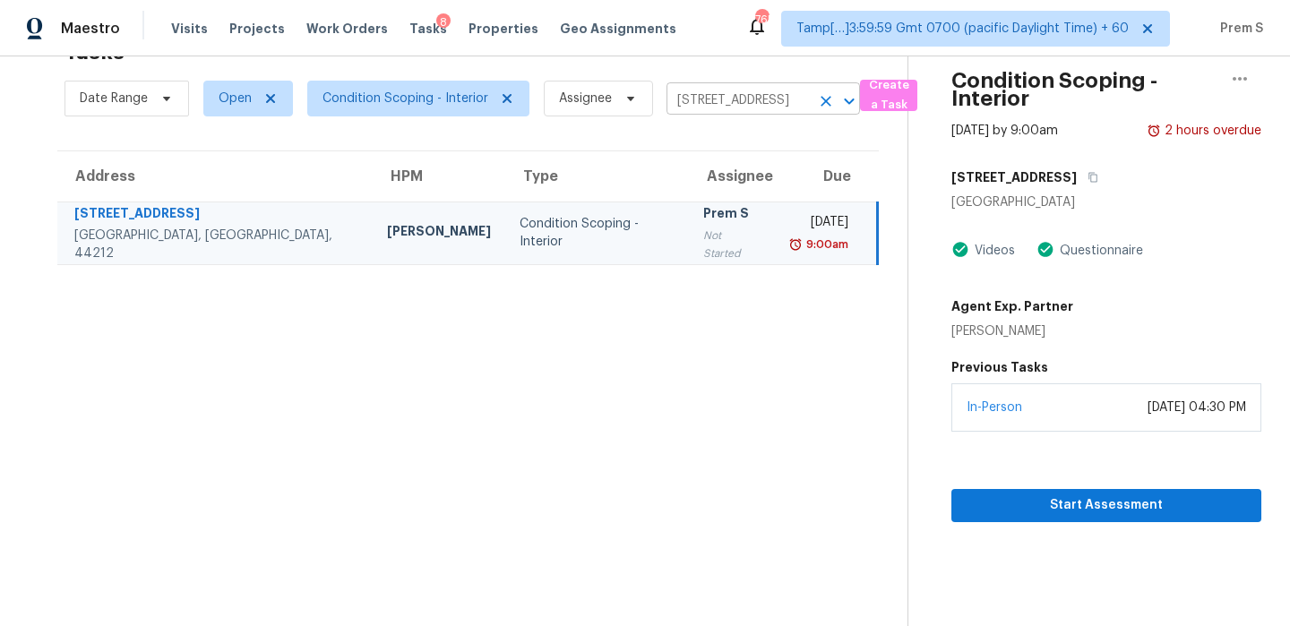
click at [822, 95] on icon "Clear" at bounding box center [826, 101] width 18 height 18
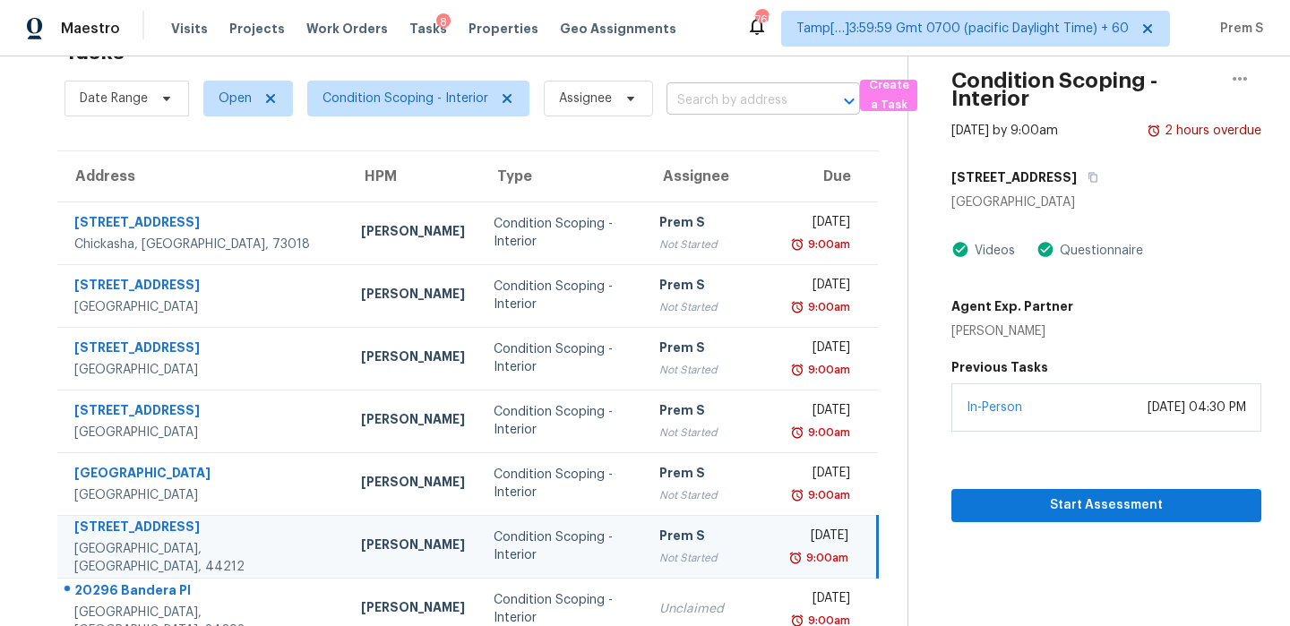
click at [745, 109] on input "text" at bounding box center [738, 101] width 143 height 28
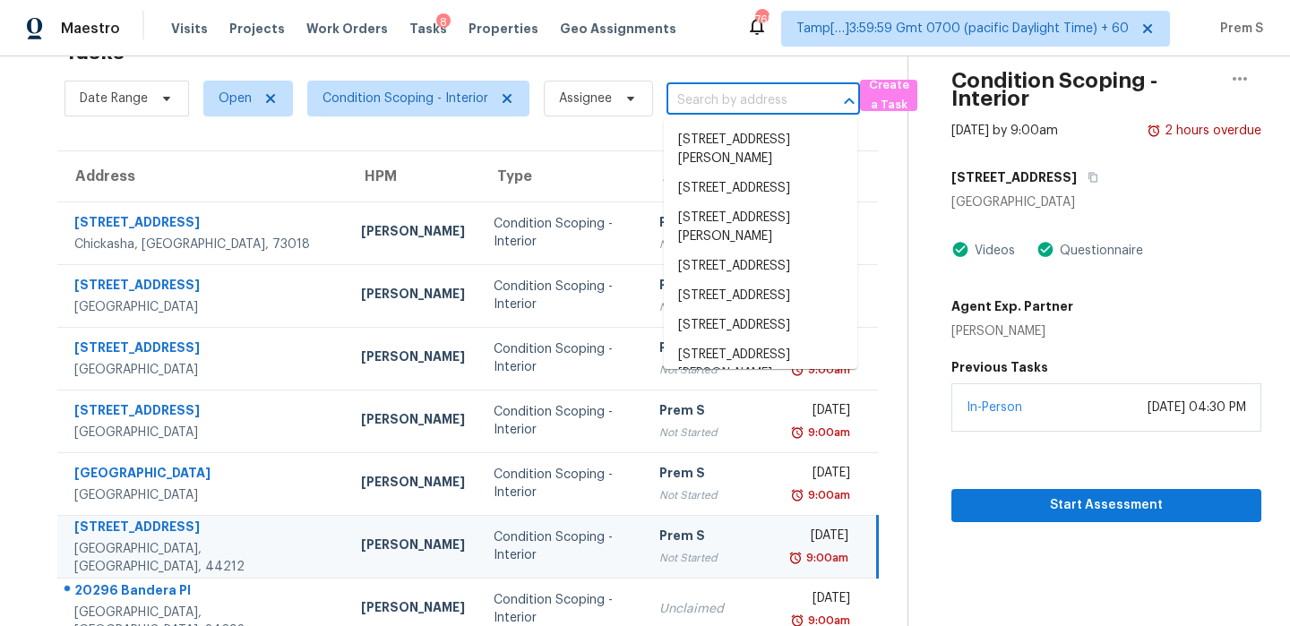
paste input "20296 Bandera Pl Venice FL 34293"
type input "20296 Bandera Pl Venice FL 34293"
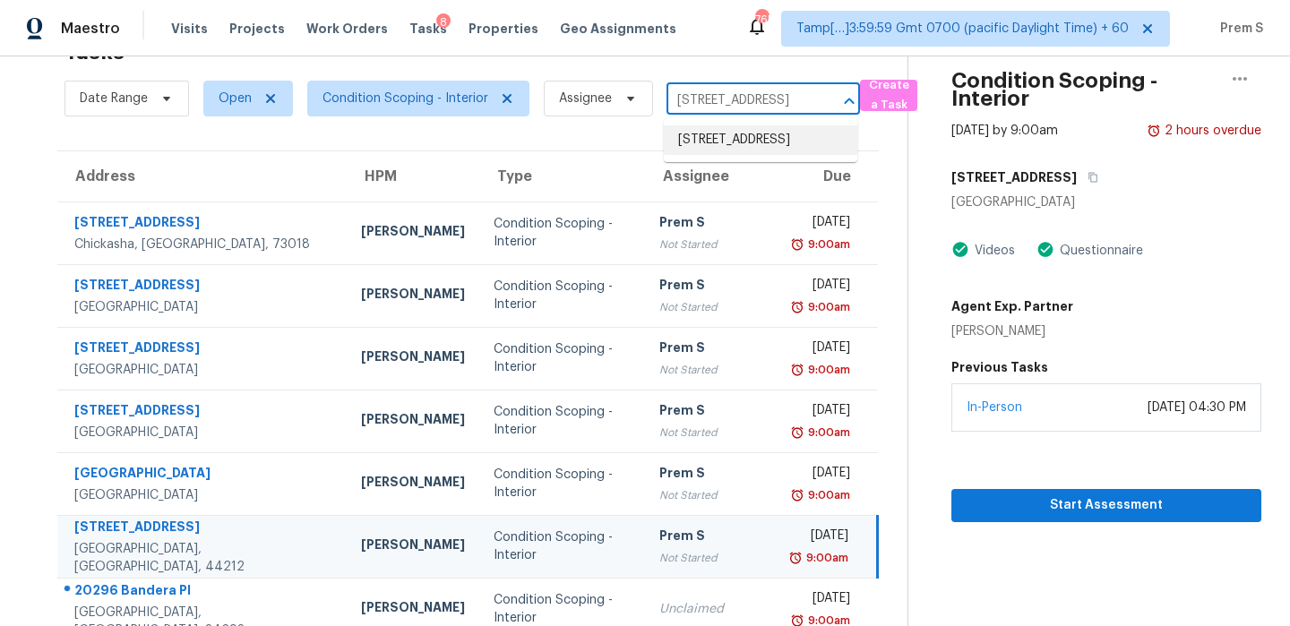
click at [737, 137] on li "20296 Bandera Pl, Venice, FL 34293" at bounding box center [761, 140] width 194 height 30
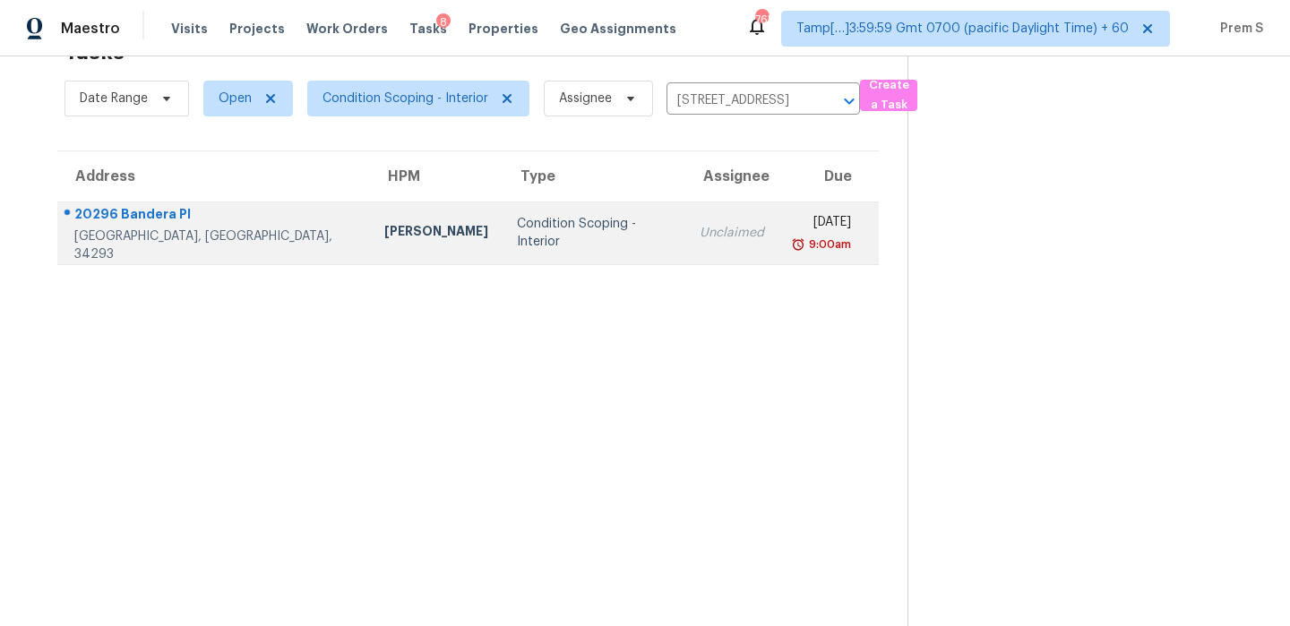
click at [700, 239] on div "Unclaimed" at bounding box center [732, 233] width 65 height 18
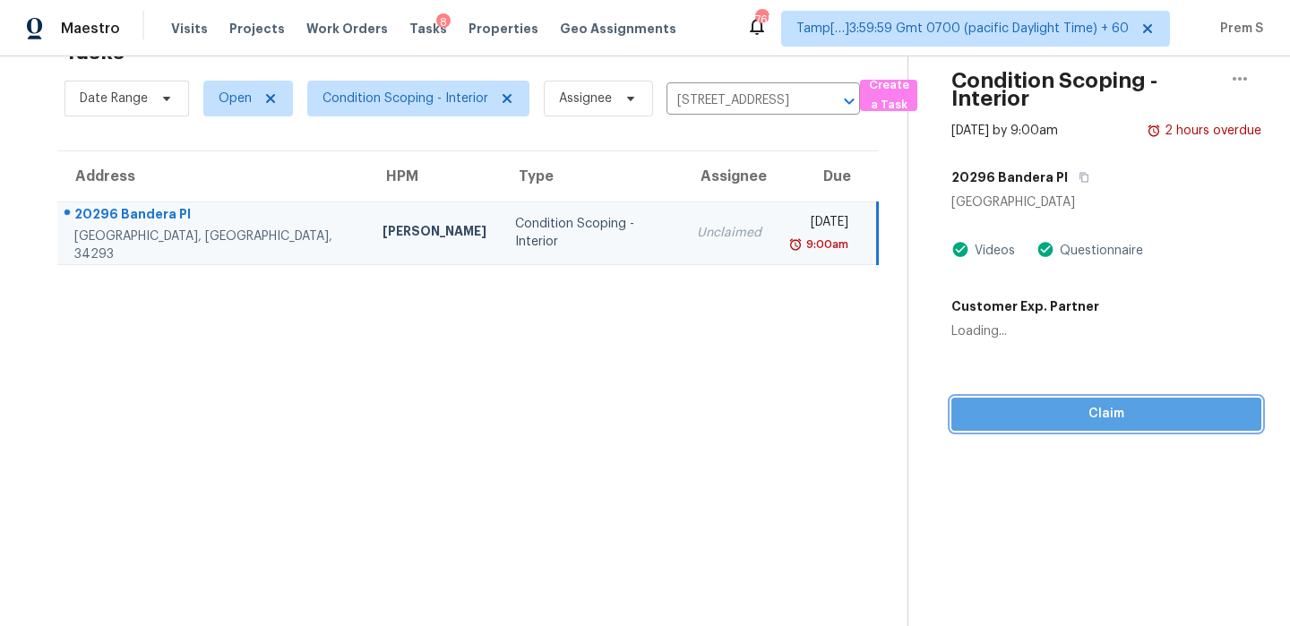
click at [1055, 425] on button "Claim" at bounding box center [1107, 414] width 310 height 33
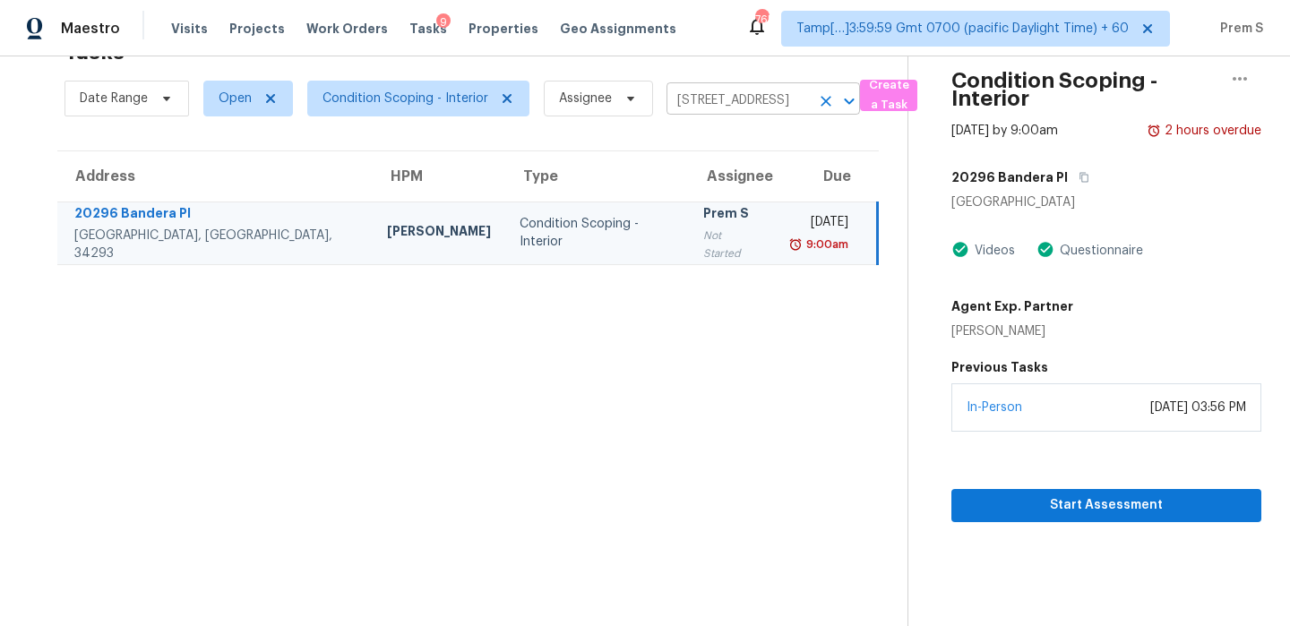
click at [829, 101] on icon "Clear" at bounding box center [826, 101] width 18 height 18
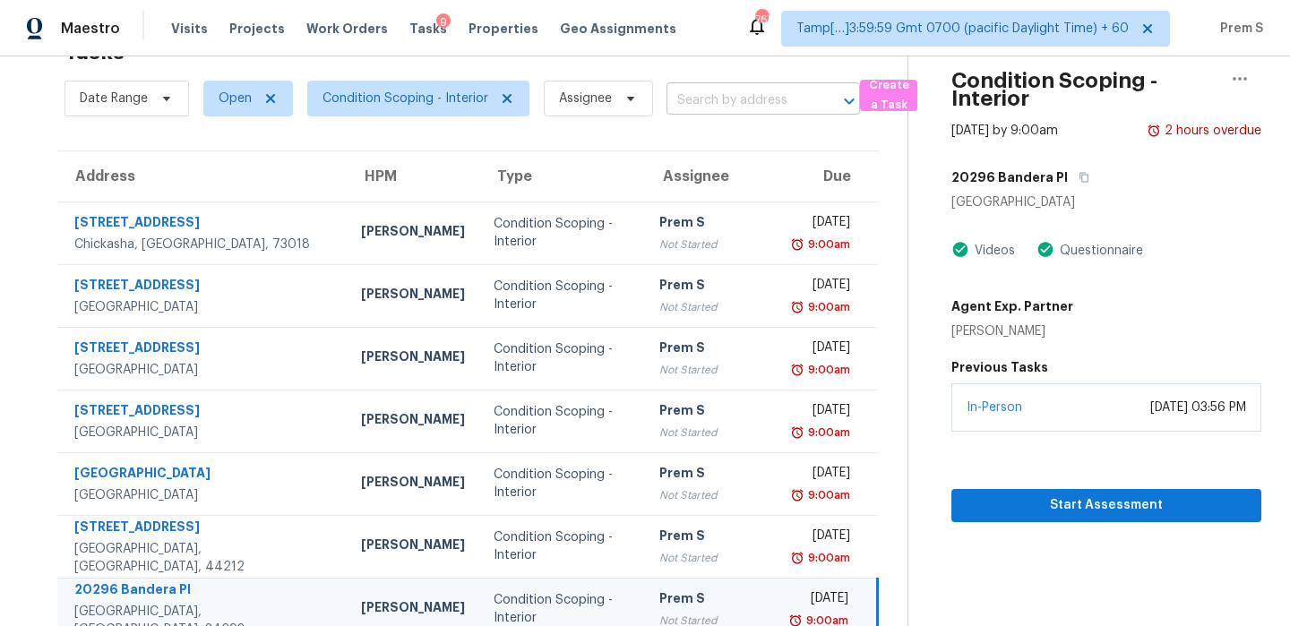
click at [764, 108] on input "text" at bounding box center [738, 101] width 143 height 28
paste input "23503 Briarcreek Blvd Spring TX 77373"
type input "23503 Briarcreek Blvd Spring TX 77373"
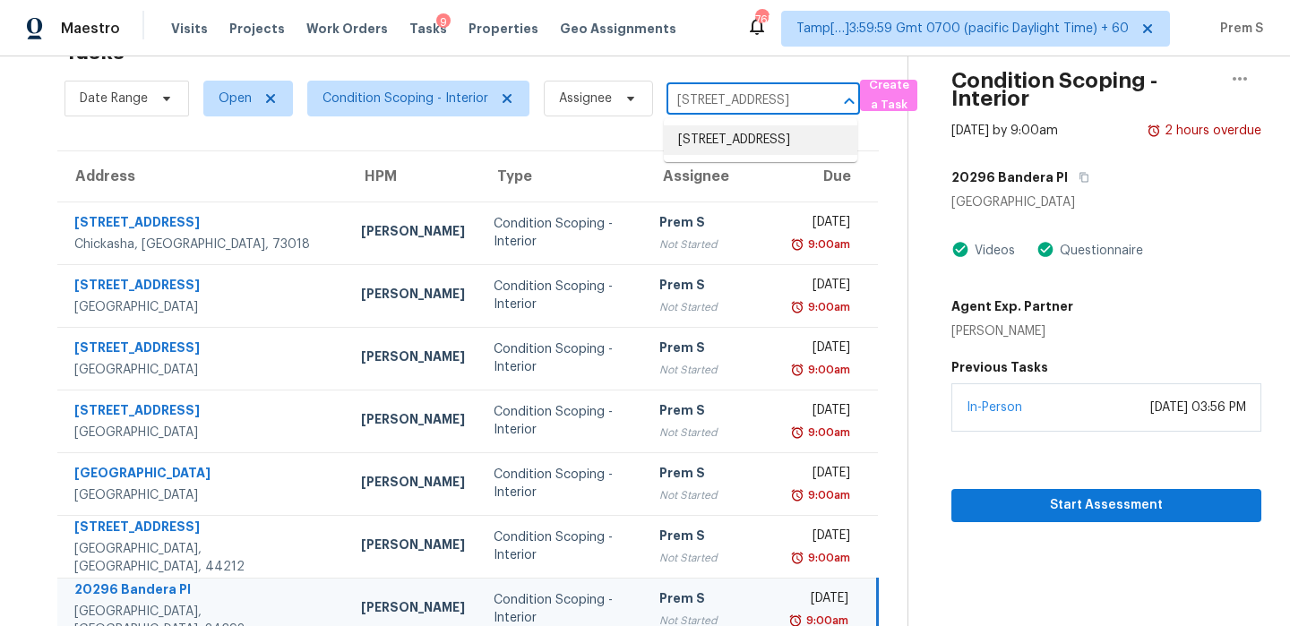
click at [753, 135] on li "23503 Briarcreek Blvd, Spring, TX 77373" at bounding box center [761, 140] width 194 height 30
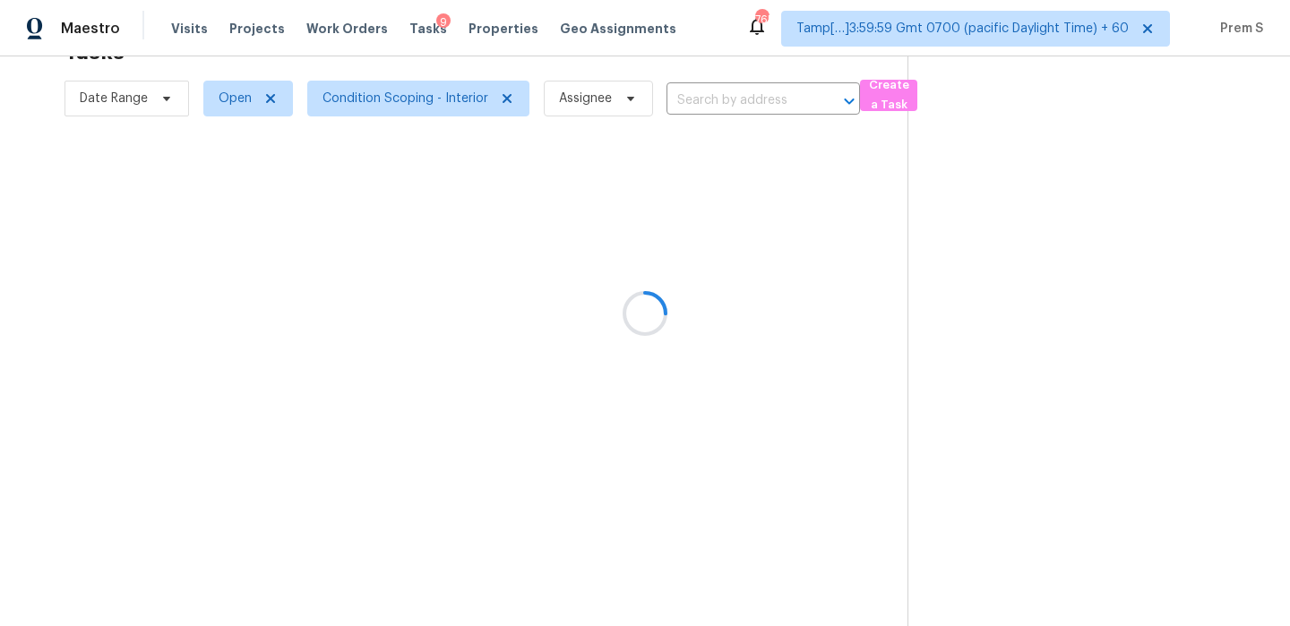
type input "23503 Briarcreek Blvd, Spring, TX 77373"
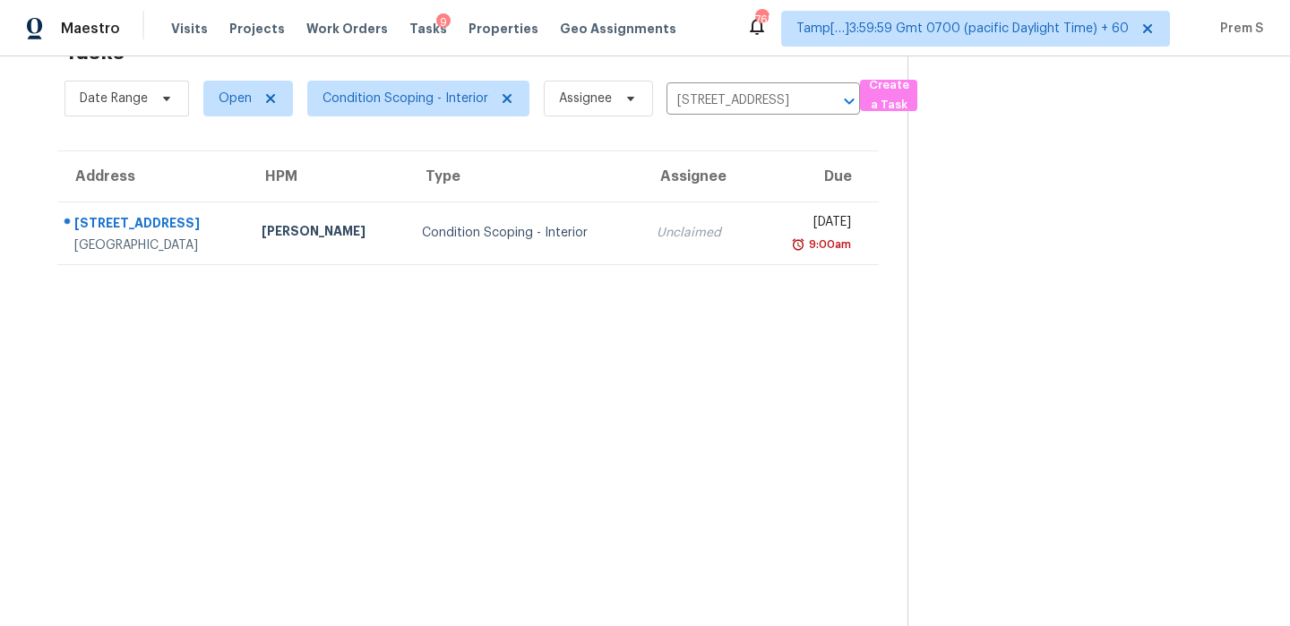
click at [770, 218] on div "Thu, Oct 2nd 2025" at bounding box center [811, 224] width 82 height 22
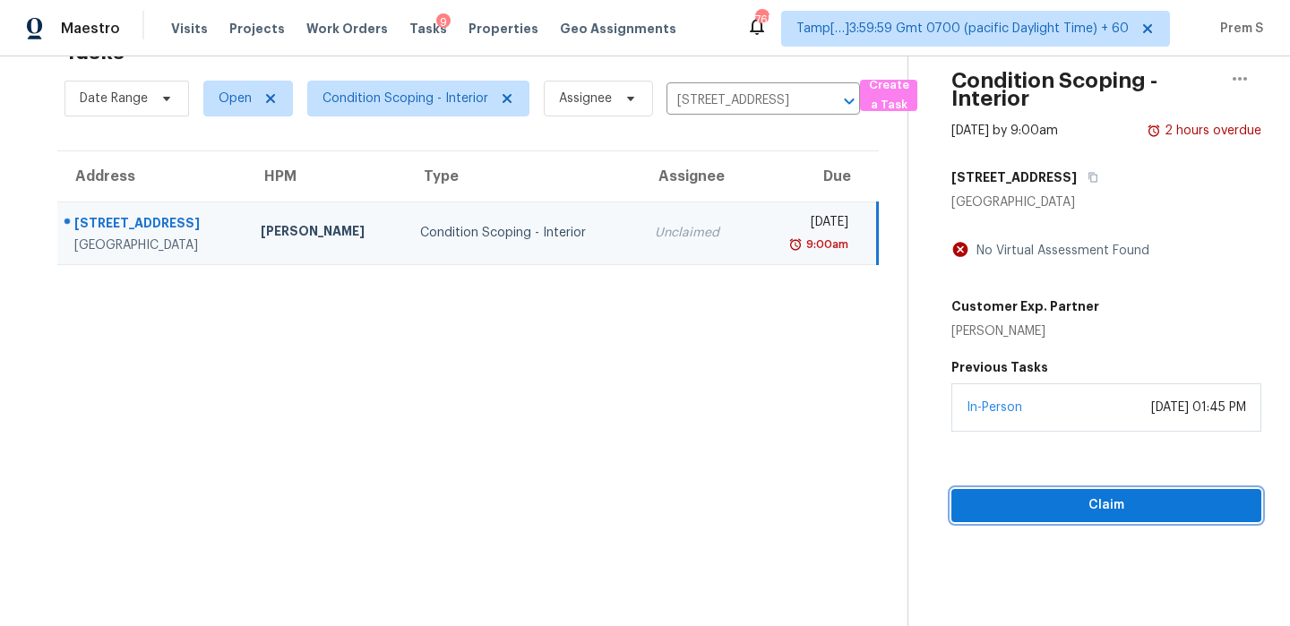
click at [1072, 518] on button "Claim" at bounding box center [1107, 505] width 310 height 33
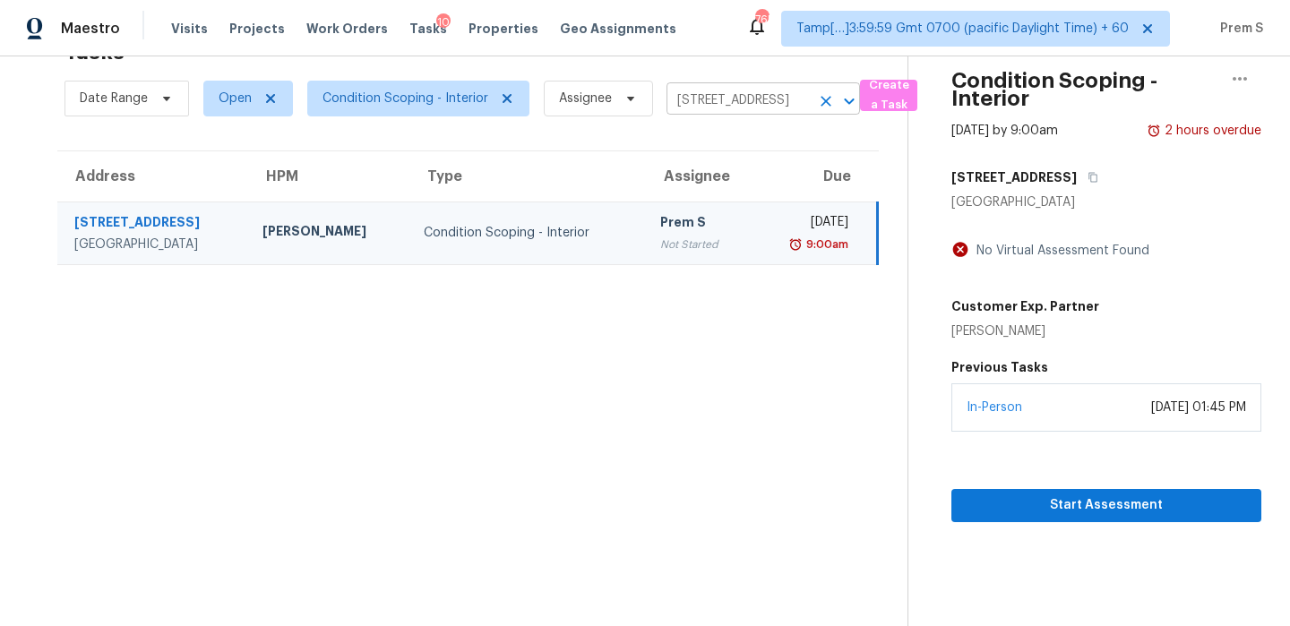
click at [818, 107] on icon "Clear" at bounding box center [826, 101] width 18 height 18
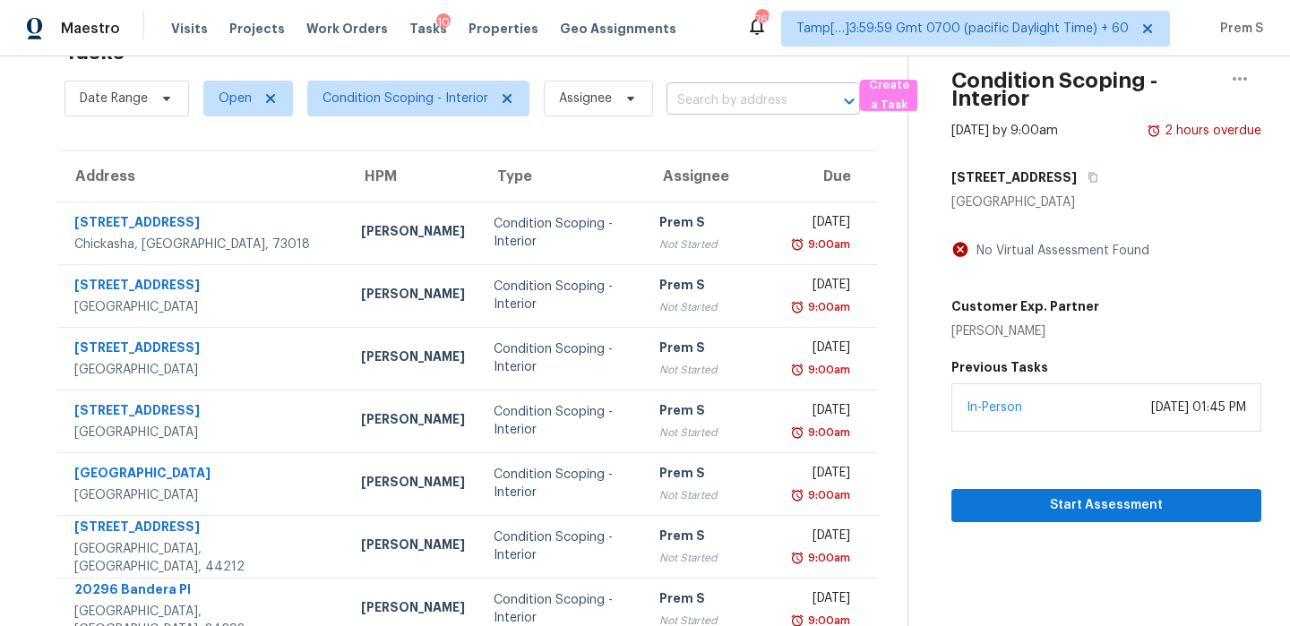
click at [694, 101] on input "text" at bounding box center [738, 101] width 143 height 28
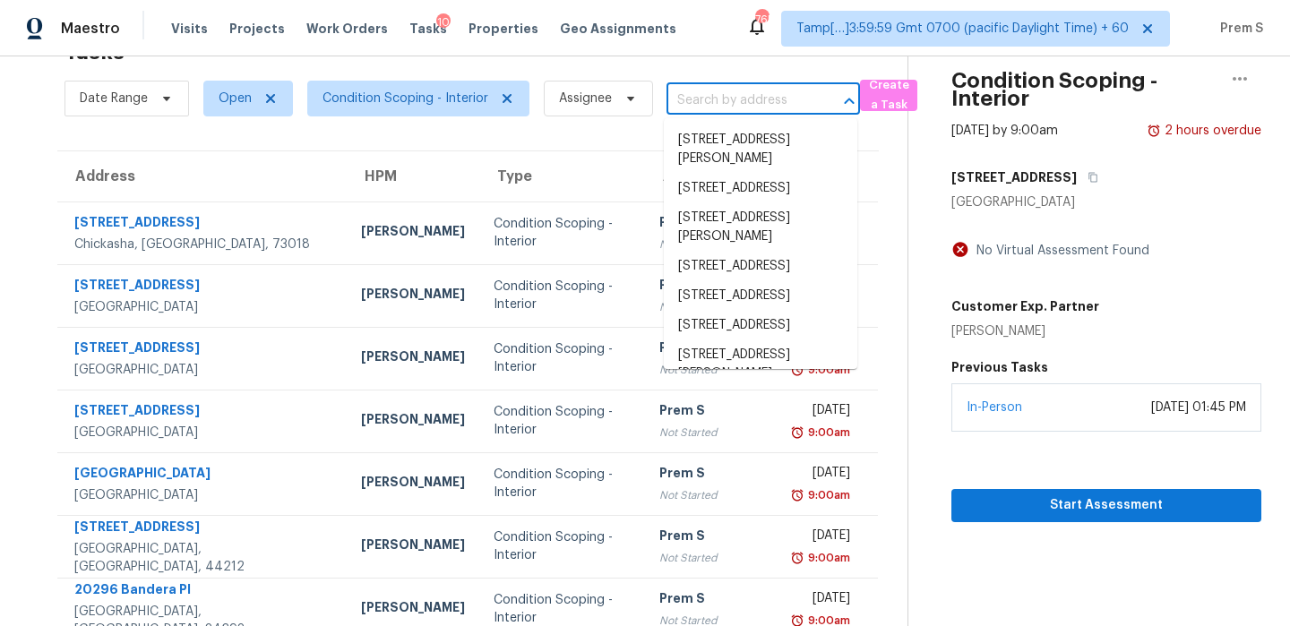
paste input "720 Swaying Pine Way Deland FL 32724"
type input "720 Swaying Pine Way Deland FL 32724"
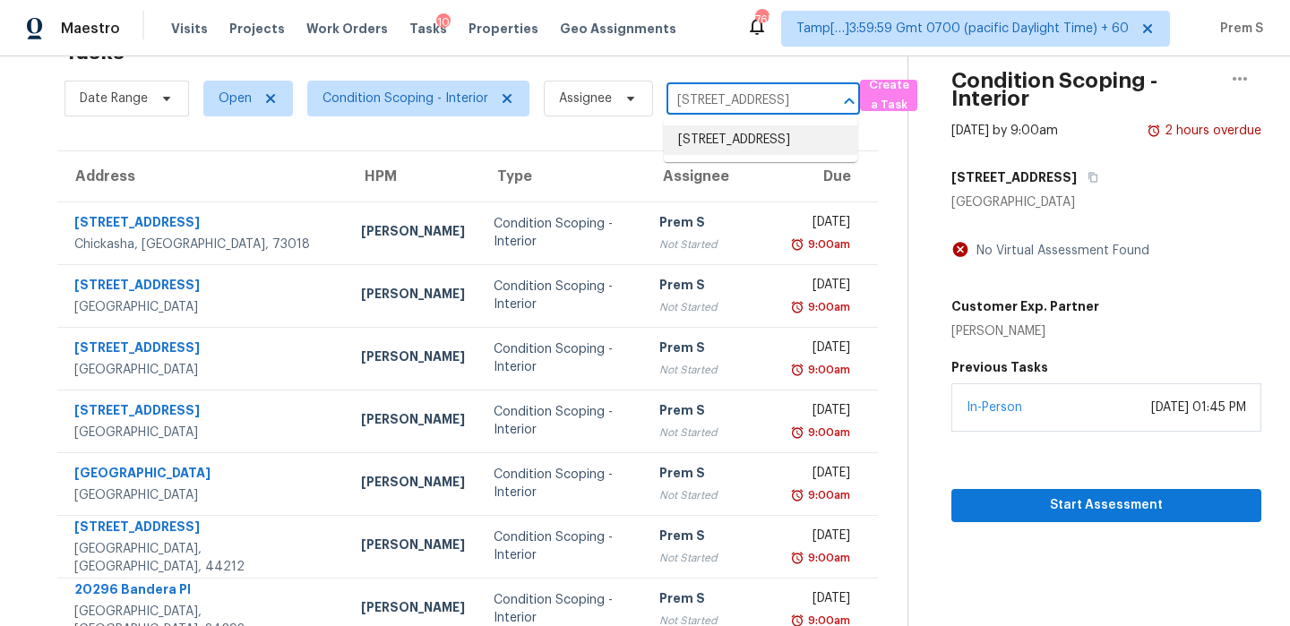
click at [730, 155] on li "720 Swaying Pine Way, Deland, FL 32724" at bounding box center [761, 140] width 194 height 30
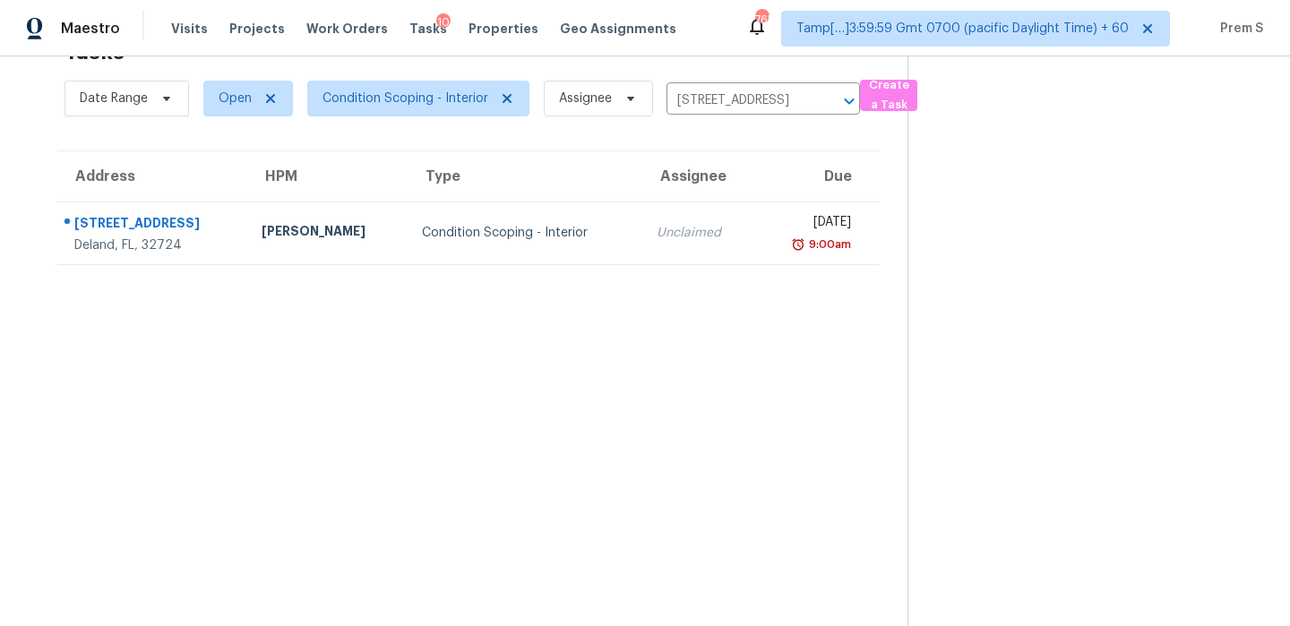
click at [673, 242] on td "Unclaimed" at bounding box center [698, 233] width 113 height 63
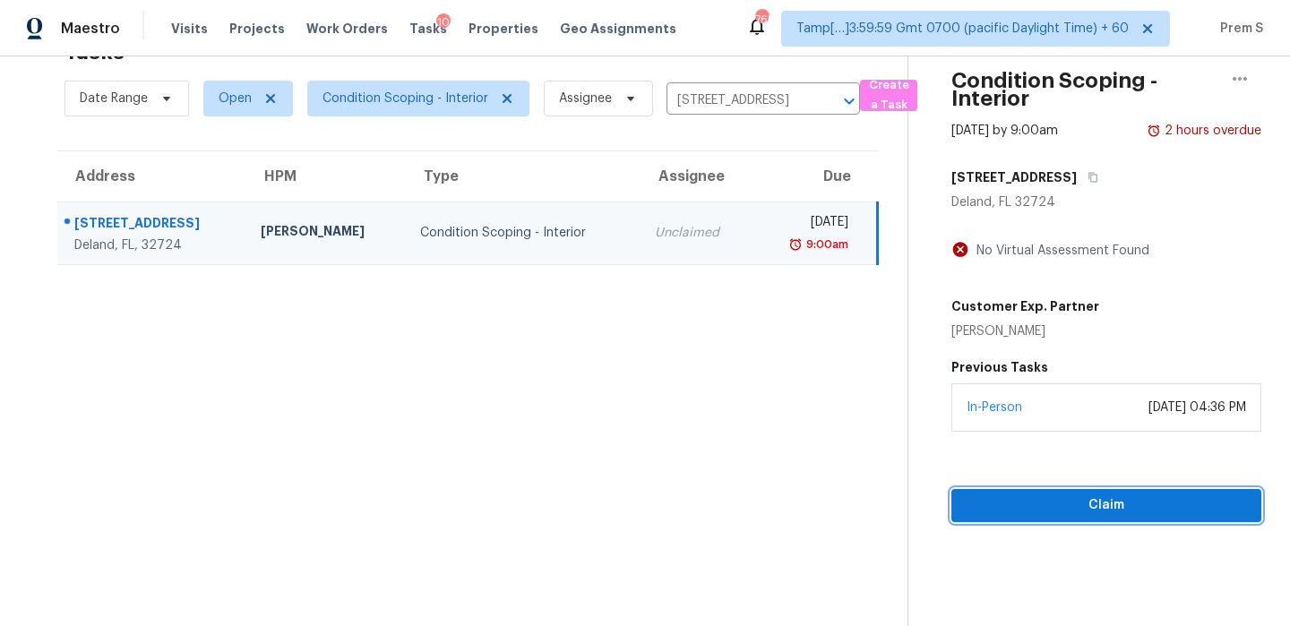
click at [1058, 509] on span "Claim" at bounding box center [1106, 506] width 281 height 22
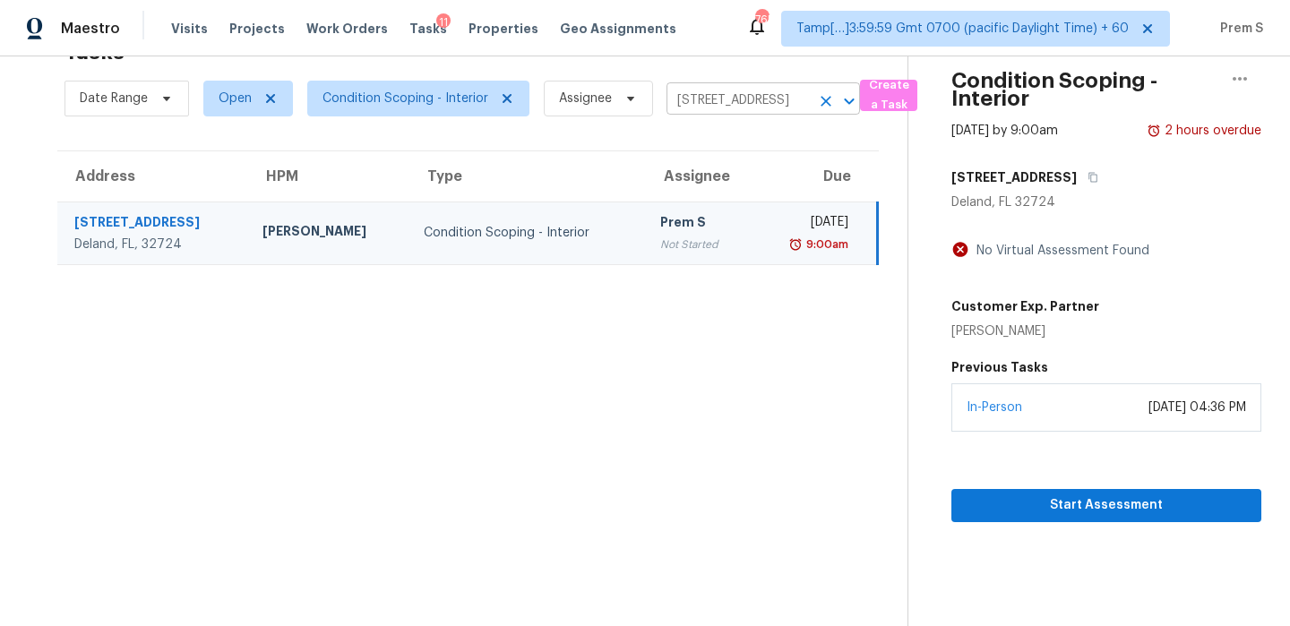
click at [823, 99] on icon "Clear" at bounding box center [826, 101] width 11 height 11
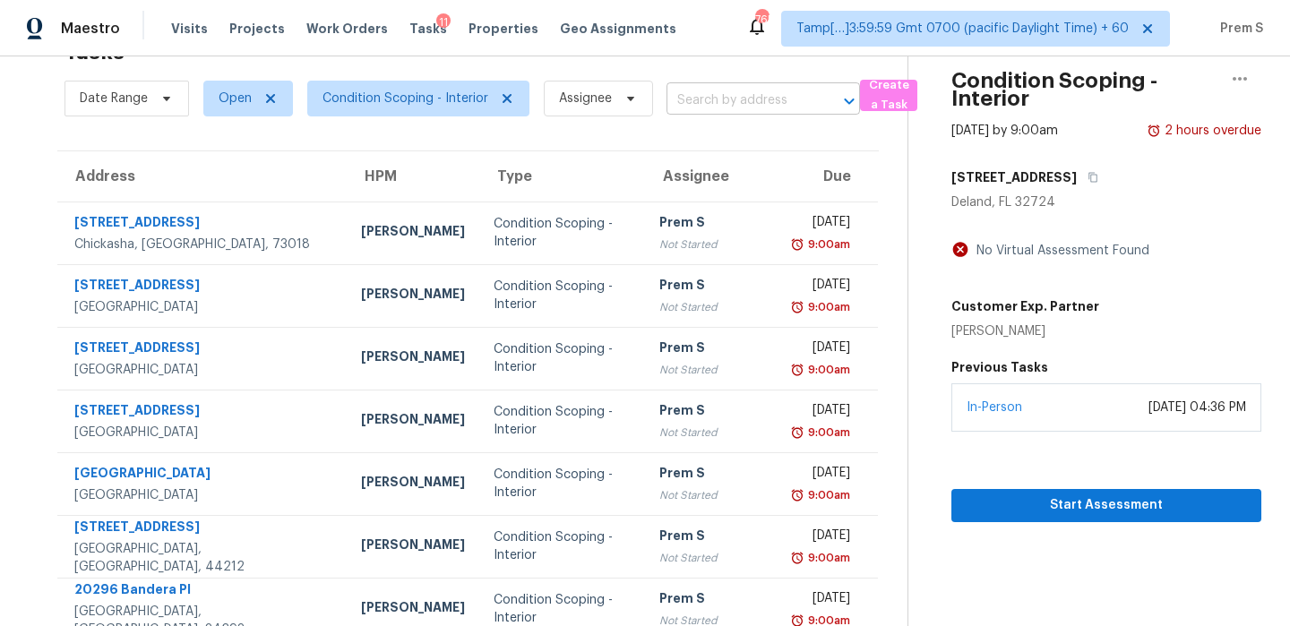
click at [719, 99] on input "text" at bounding box center [738, 101] width 143 height 28
paste input "75 Havenwood Ln Covington GA 30016"
type input "75 Havenwood Ln Covington GA 30016"
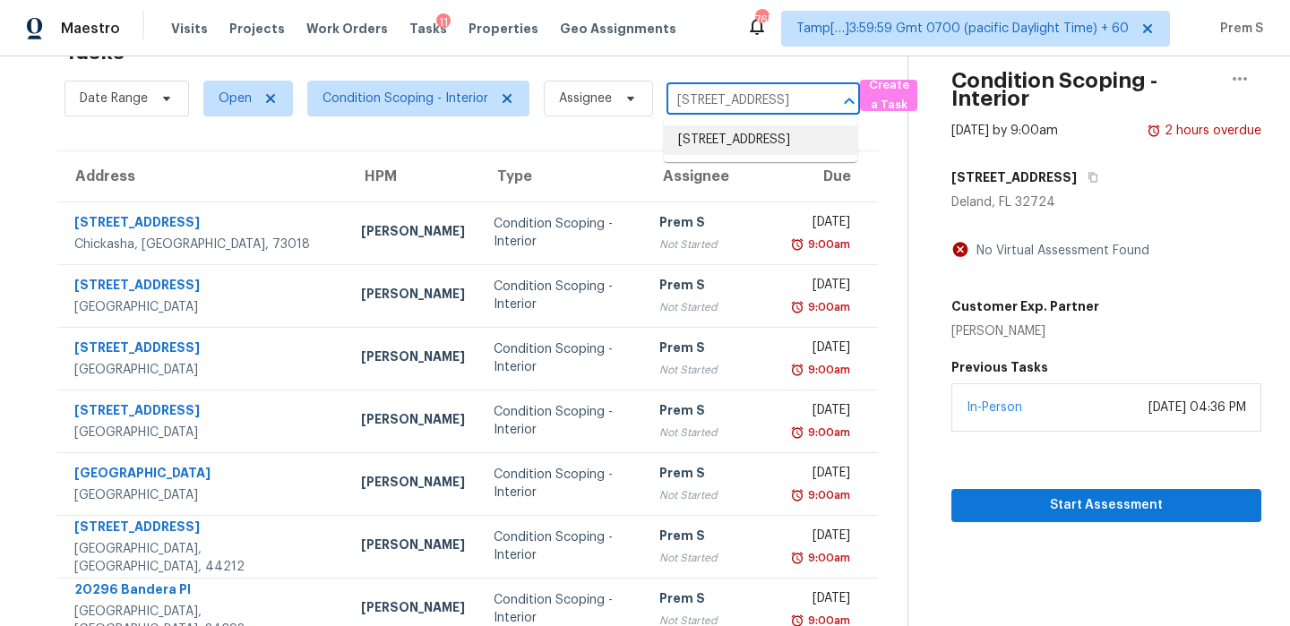
click at [729, 135] on li "75 Havenwood Ln, Covington, GA 30016" at bounding box center [761, 140] width 194 height 30
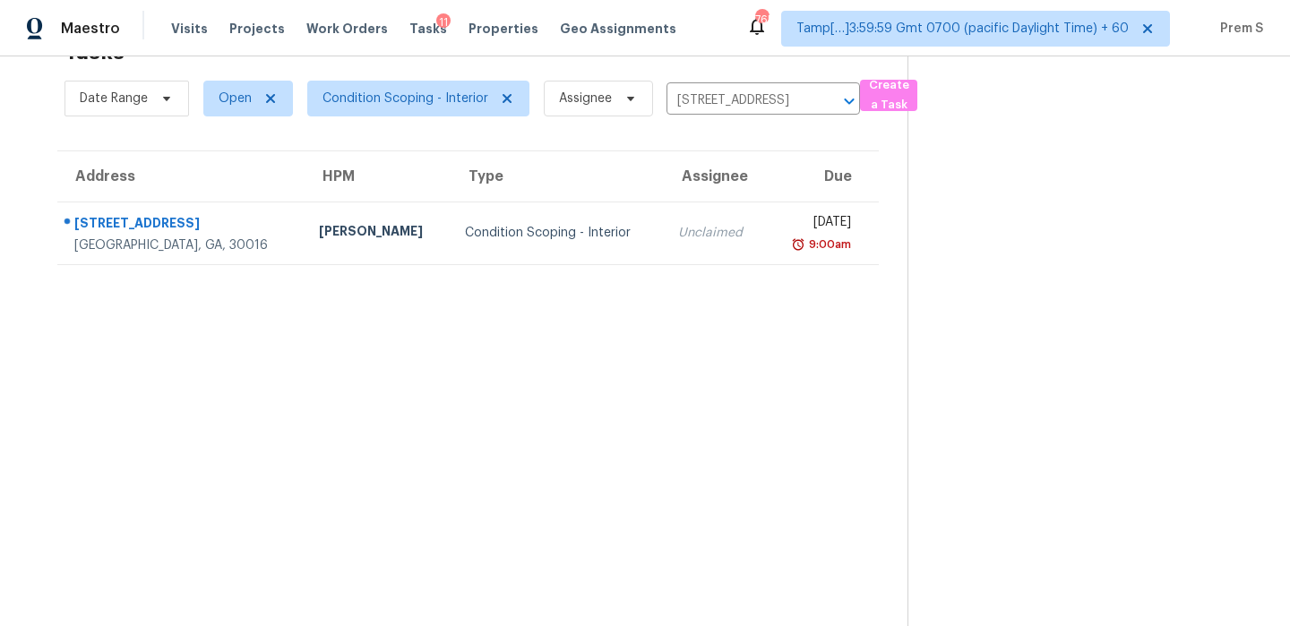
click at [678, 235] on div "Unclaimed" at bounding box center [714, 233] width 73 height 18
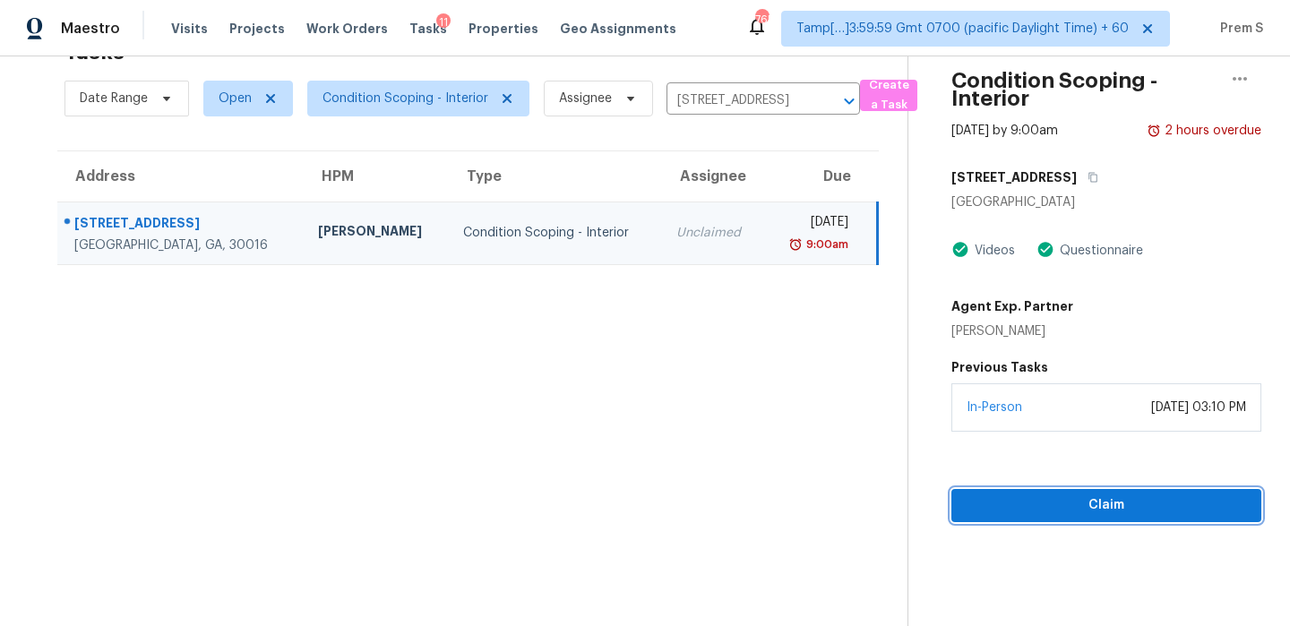
click at [1055, 504] on span "Claim" at bounding box center [1106, 506] width 281 height 22
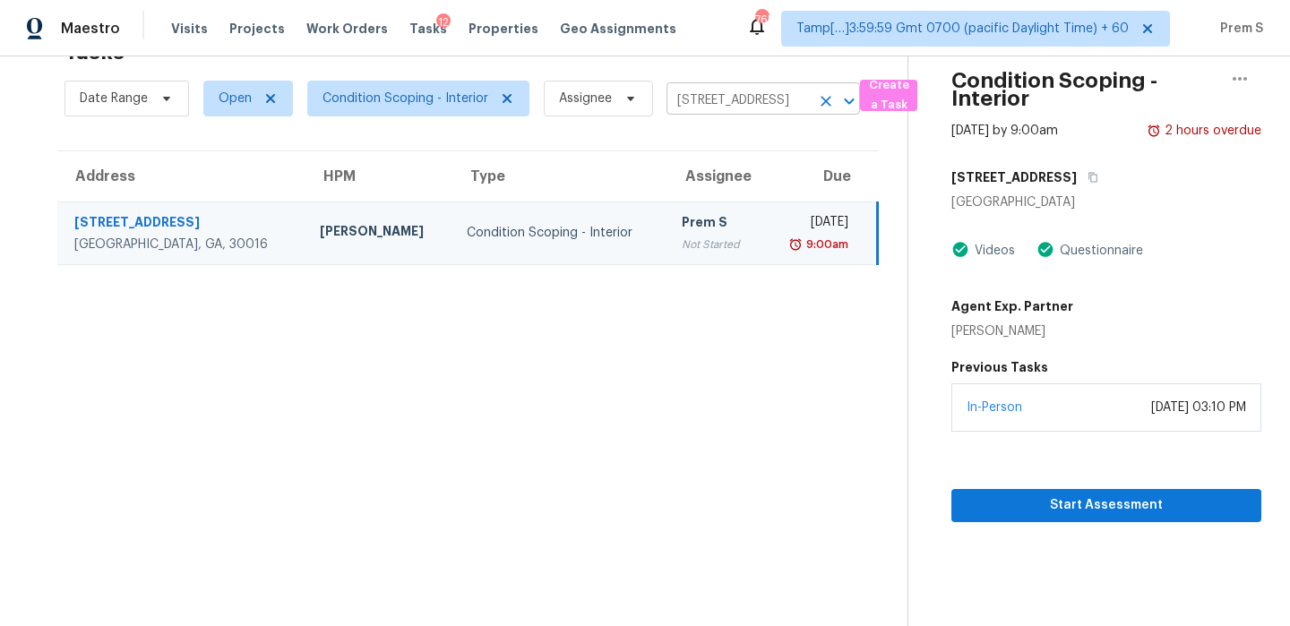
click at [822, 100] on icon "Clear" at bounding box center [826, 101] width 11 height 11
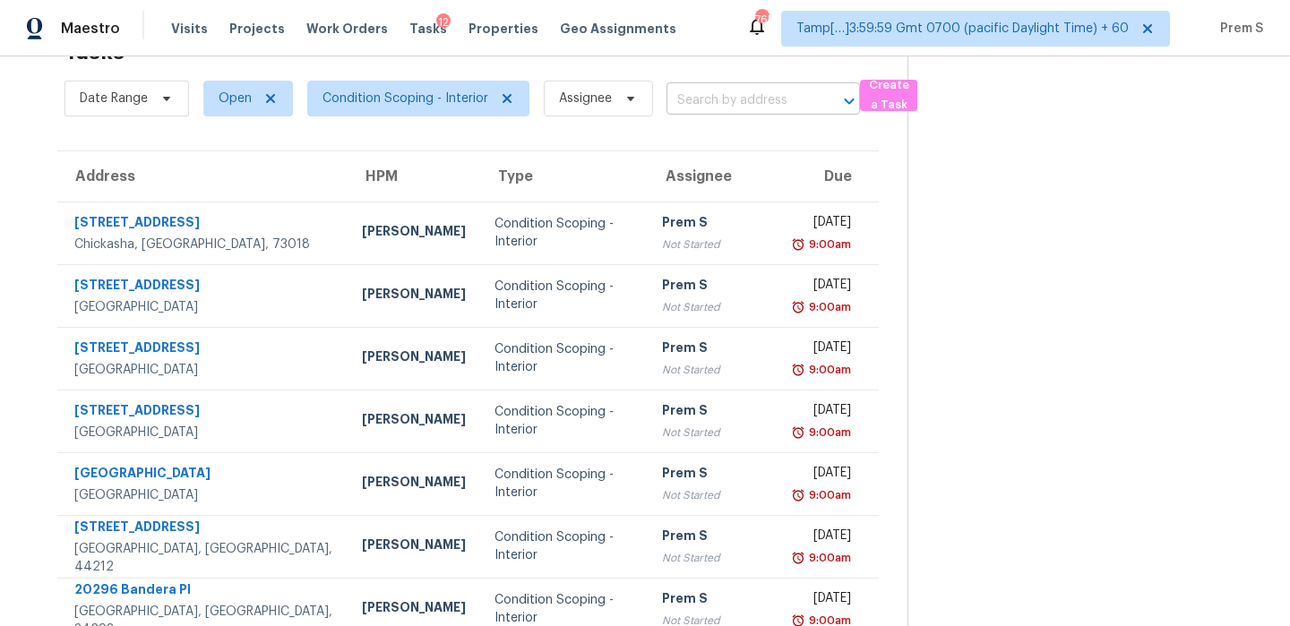
click at [747, 89] on input "text" at bounding box center [738, 101] width 143 height 28
paste input "363 Ford Rd Sacramento CA 95838"
type input "363 Ford Rd Sacramento CA 95838"
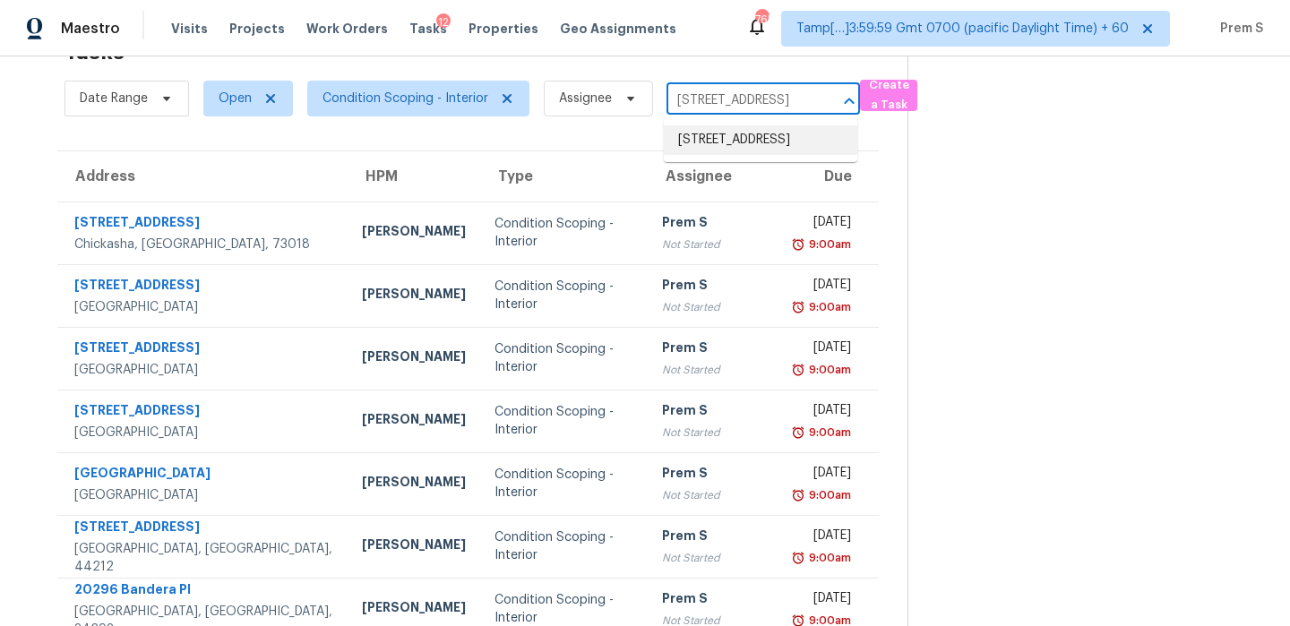
click at [735, 141] on li "363 Ford Rd, Sacramento, CA 95838" at bounding box center [761, 140] width 194 height 30
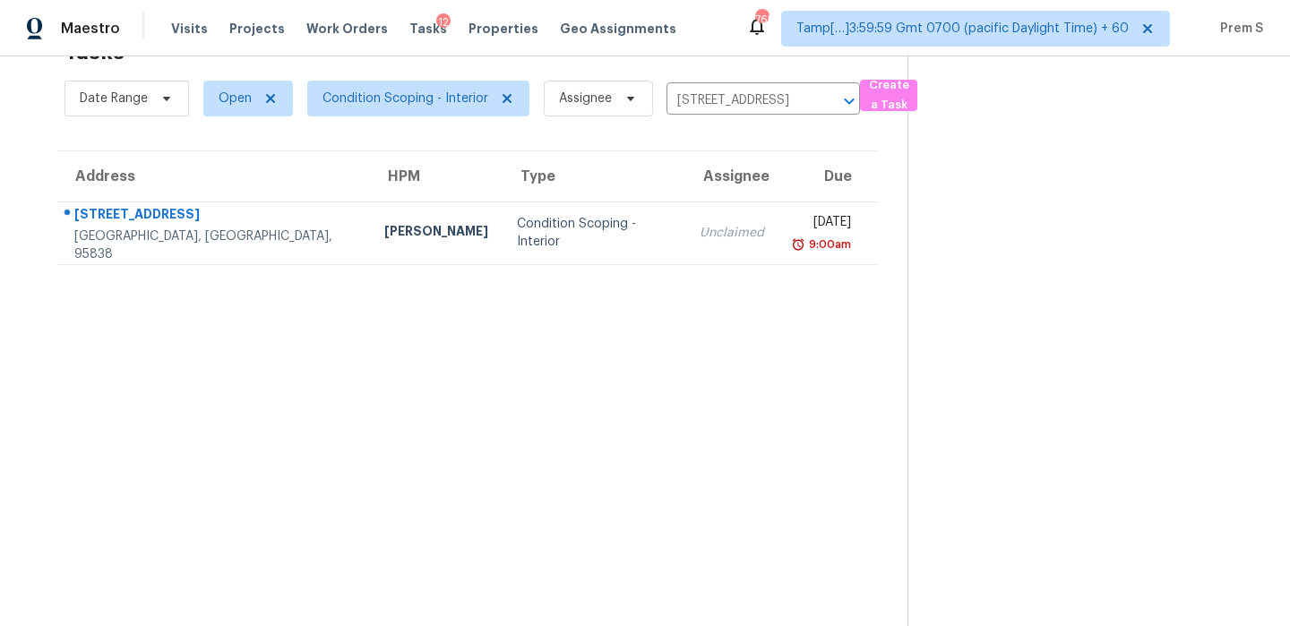
click at [685, 242] on td "Unclaimed" at bounding box center [731, 233] width 93 height 63
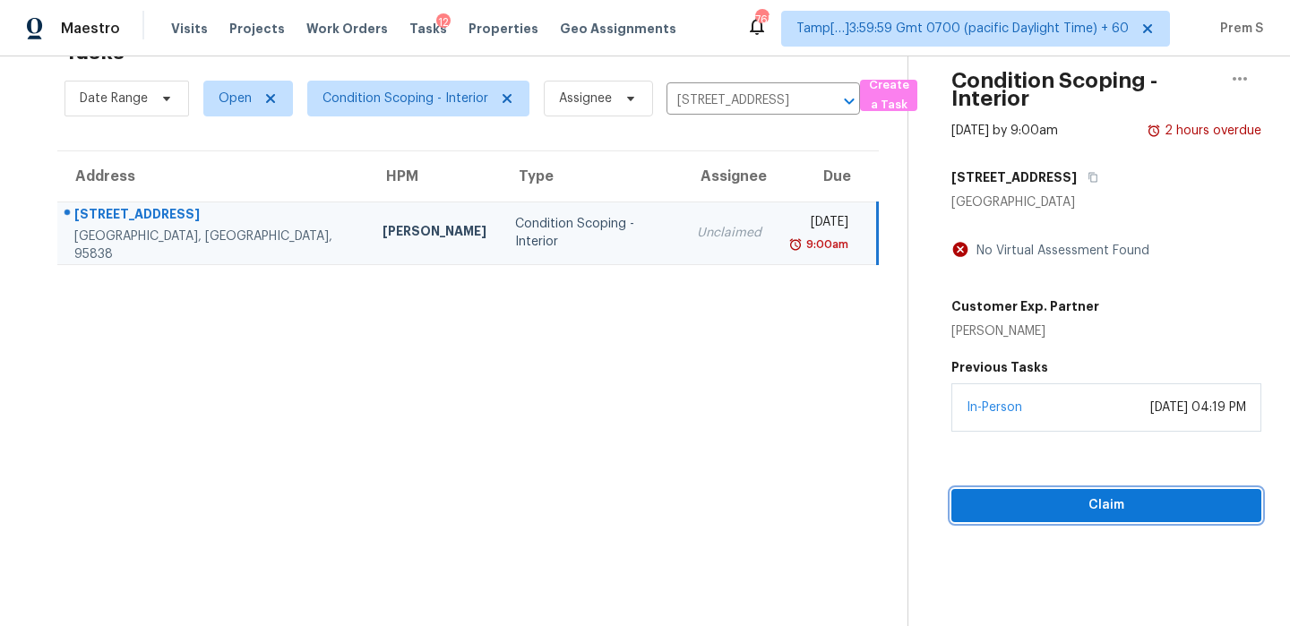
click at [1013, 495] on span "Claim" at bounding box center [1106, 506] width 281 height 22
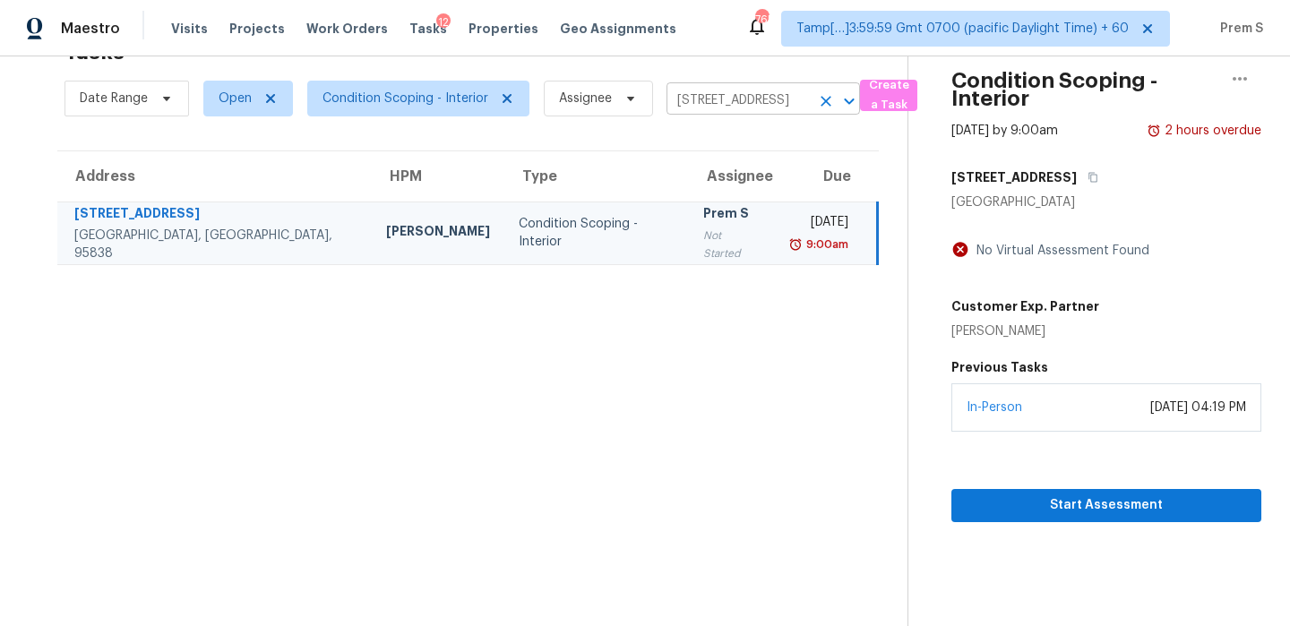
click at [824, 100] on icon "Clear" at bounding box center [826, 101] width 18 height 18
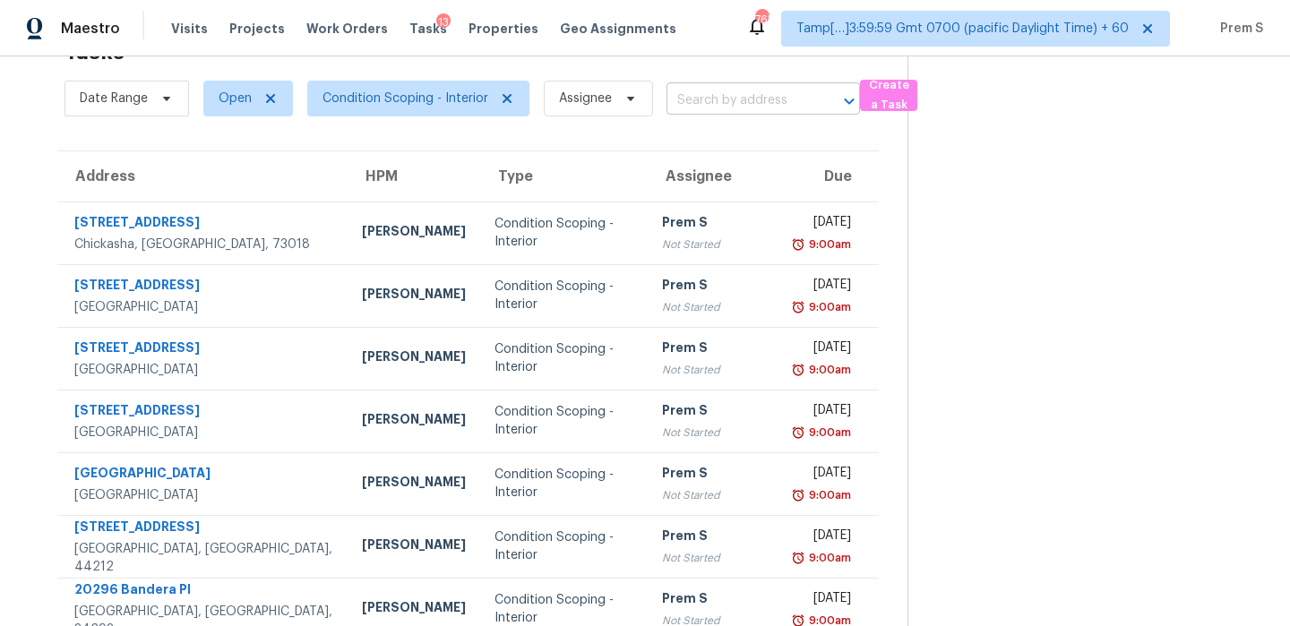
click at [717, 107] on input "text" at bounding box center [738, 101] width 143 height 28
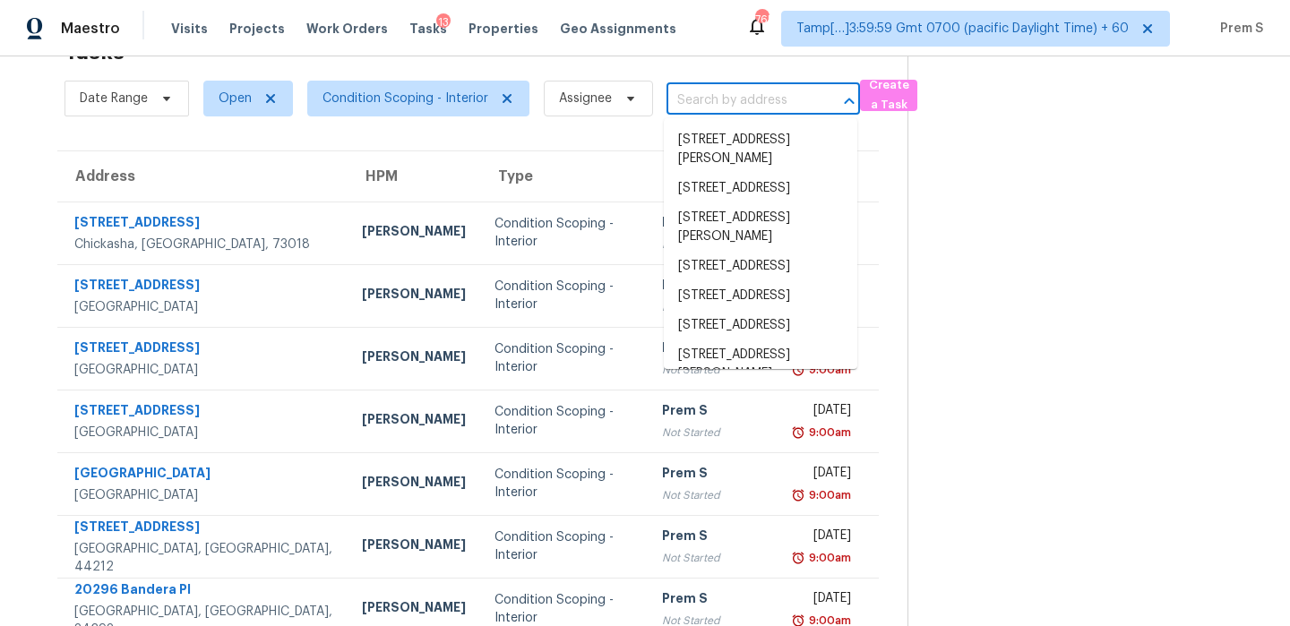
paste input "745 Highland Dr Columbus OH 43214"
type input "745 Highland Dr Columbus OH 43214"
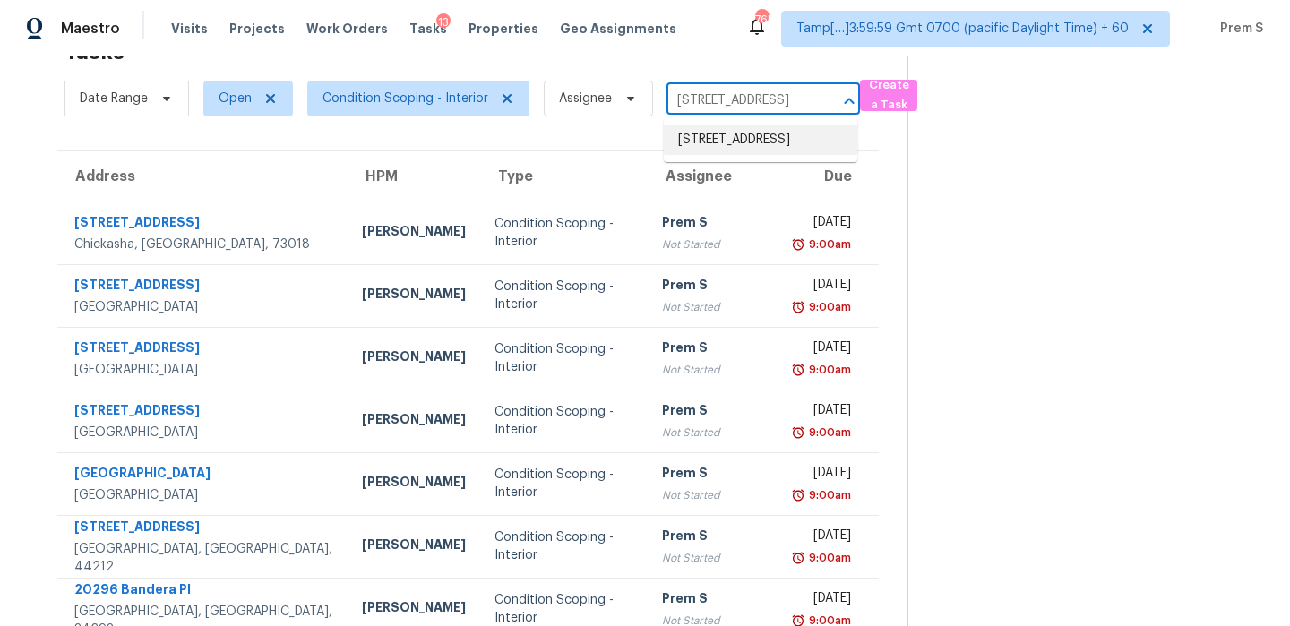
click at [739, 137] on li "745 Highland Dr, Columbus, OH 43214" at bounding box center [761, 140] width 194 height 30
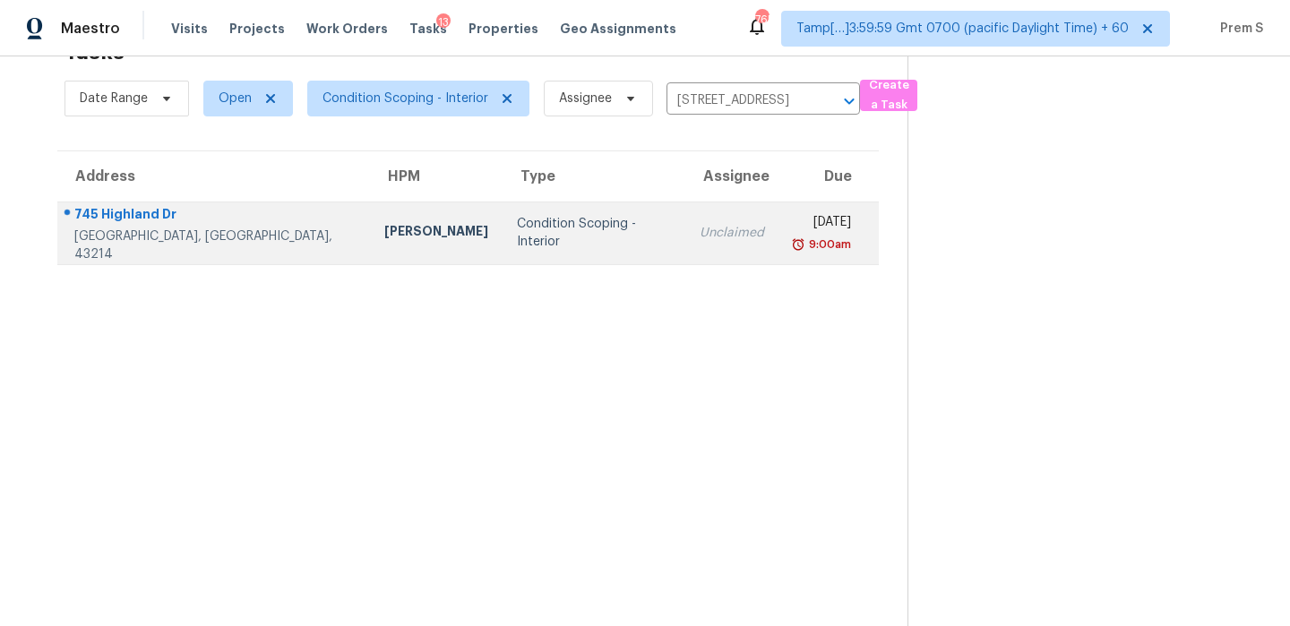
click at [779, 209] on td "Thu, Oct 2nd 2025 9:00am" at bounding box center [829, 233] width 100 height 63
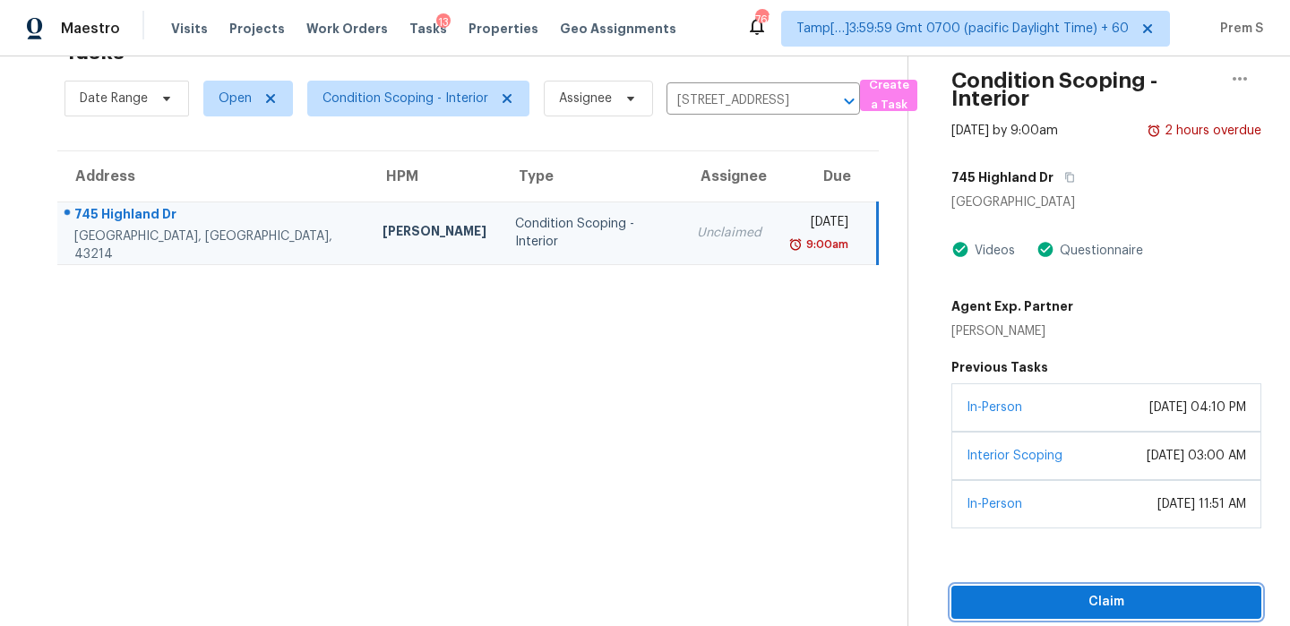
click at [994, 593] on span "Claim" at bounding box center [1106, 602] width 281 height 22
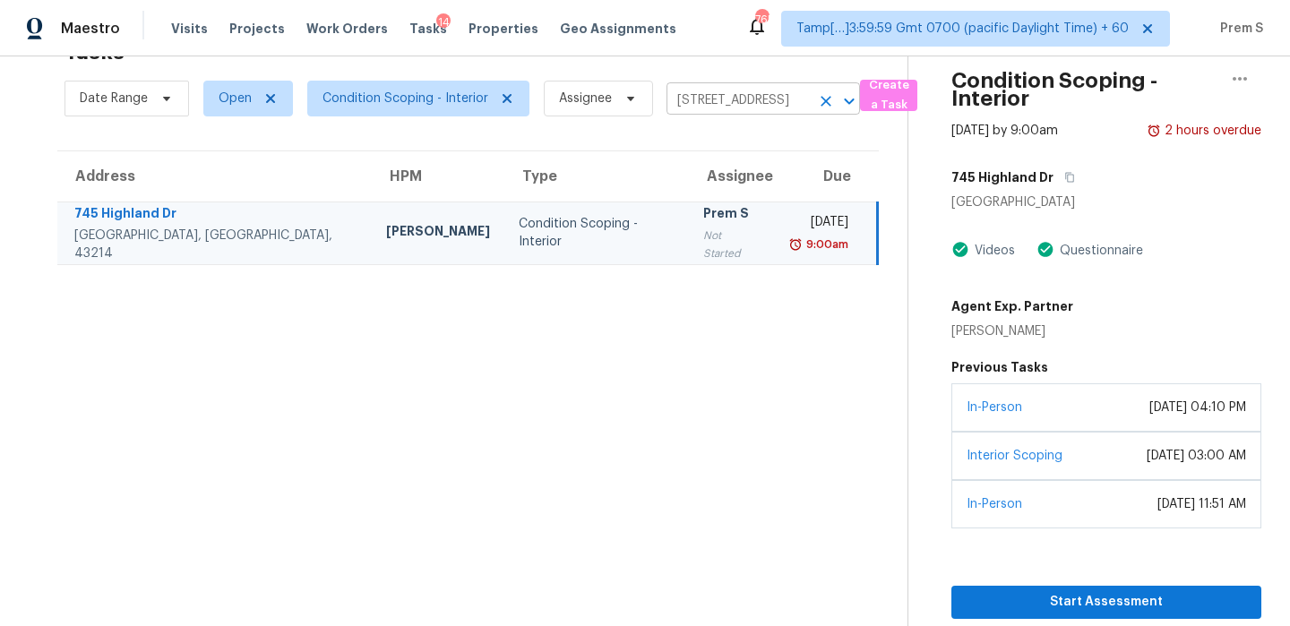
click at [824, 99] on icon "Clear" at bounding box center [826, 101] width 11 height 11
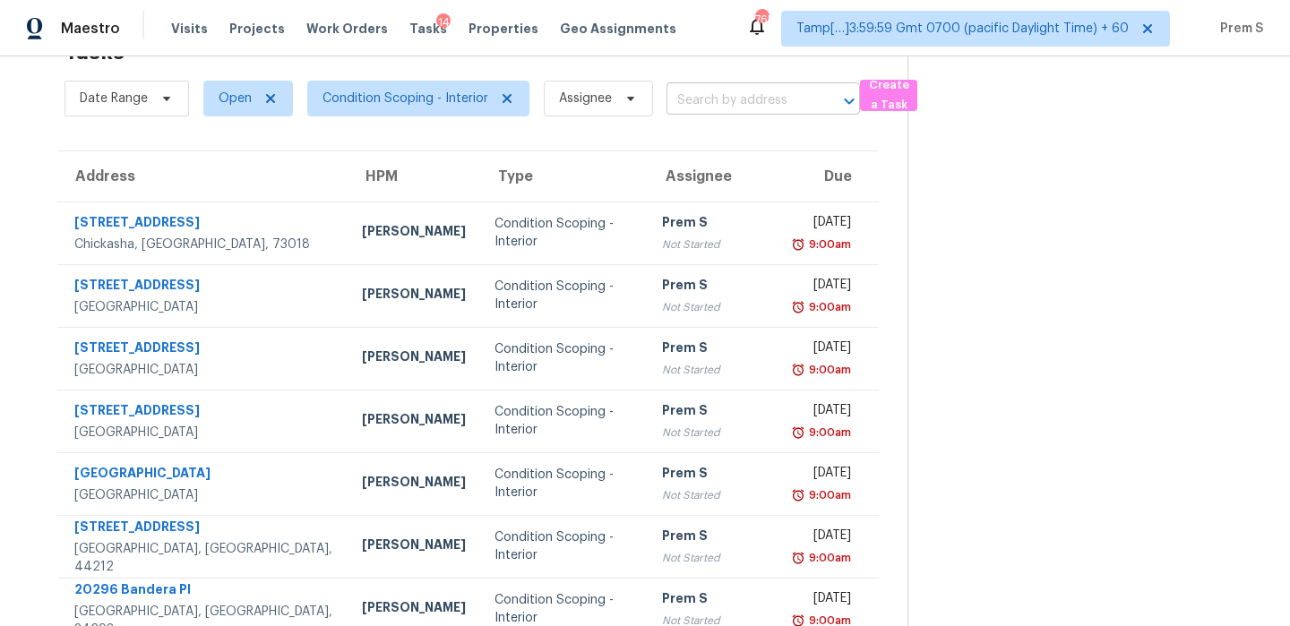
click at [736, 100] on input "text" at bounding box center [738, 101] width 143 height 28
paste input "258 W Pheasant Hill Dr Duncan SC 29334"
type input "258 W Pheasant Hill Dr Duncan SC 29334"
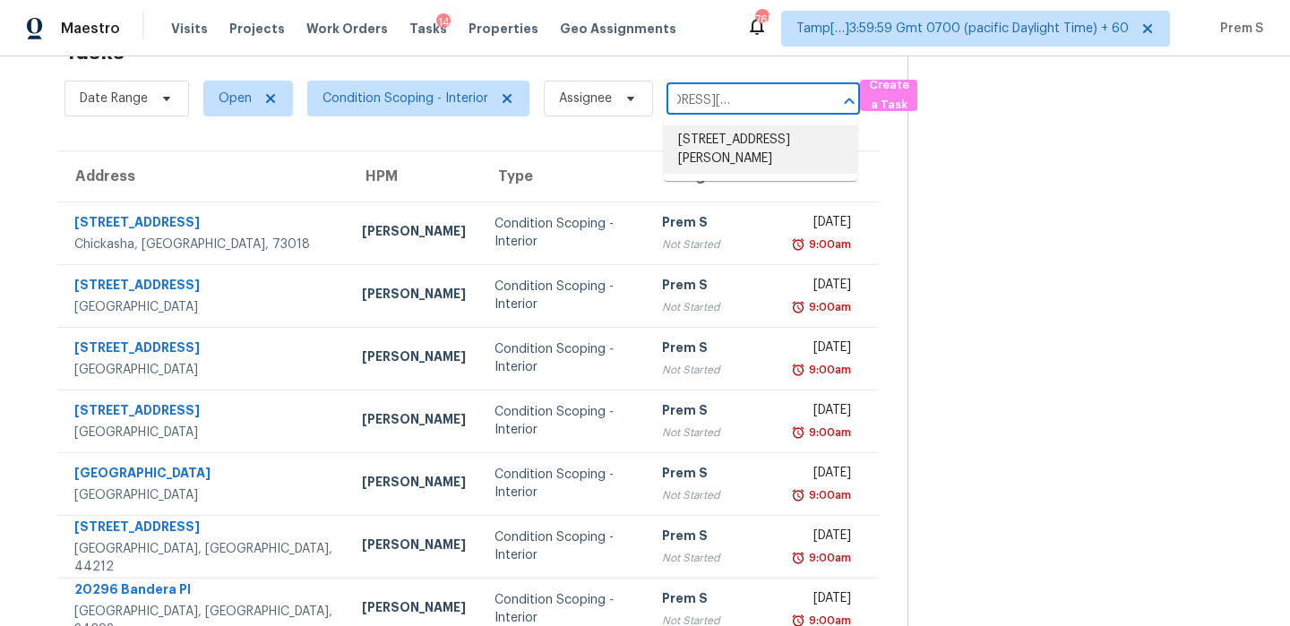
click at [772, 156] on li "258 W Pheasant Hill Dr, Duncan, SC 29334" at bounding box center [761, 149] width 194 height 48
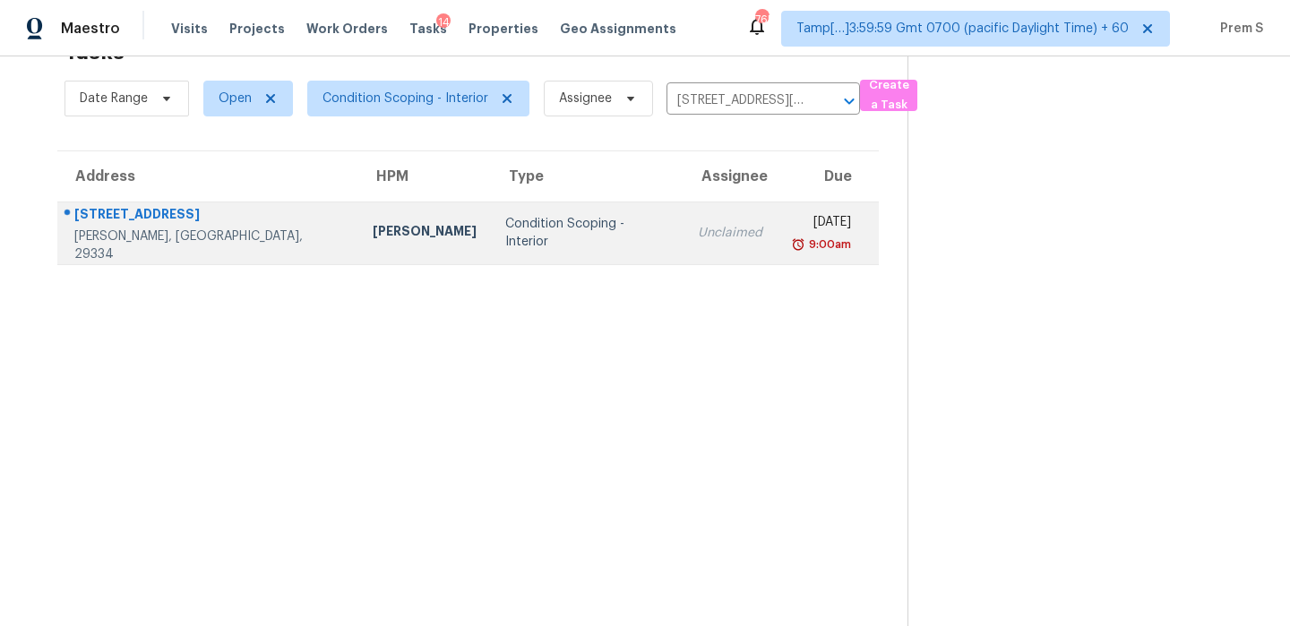
click at [791, 240] on div "9:00am" at bounding box center [821, 245] width 60 height 18
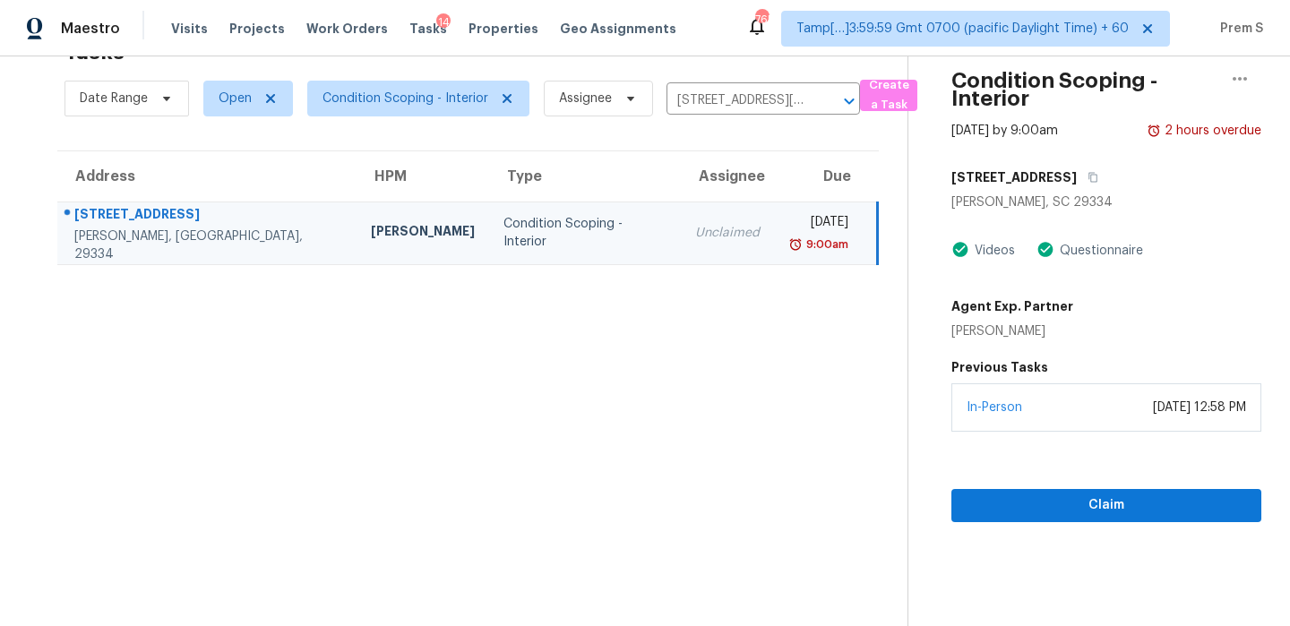
click at [1150, 418] on div "In-Person October 01, 2025 at 12:58 PM" at bounding box center [1107, 407] width 310 height 48
click at [1117, 493] on button "Claim" at bounding box center [1107, 505] width 310 height 33
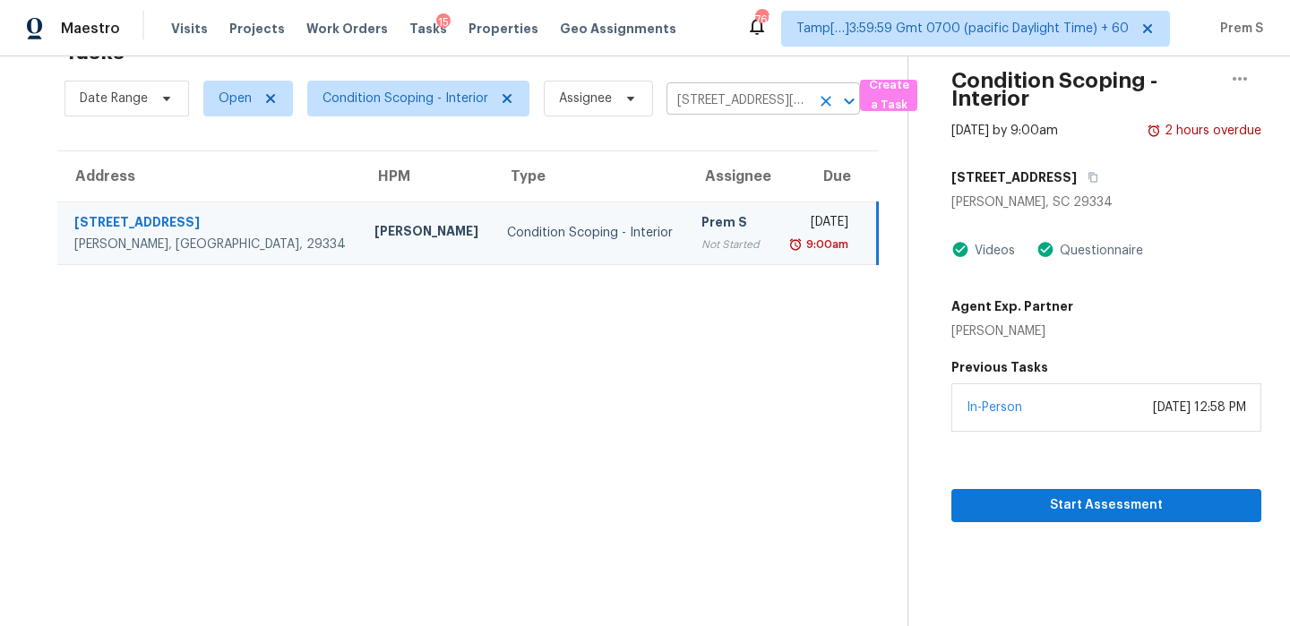
click at [817, 97] on icon "Clear" at bounding box center [826, 101] width 18 height 18
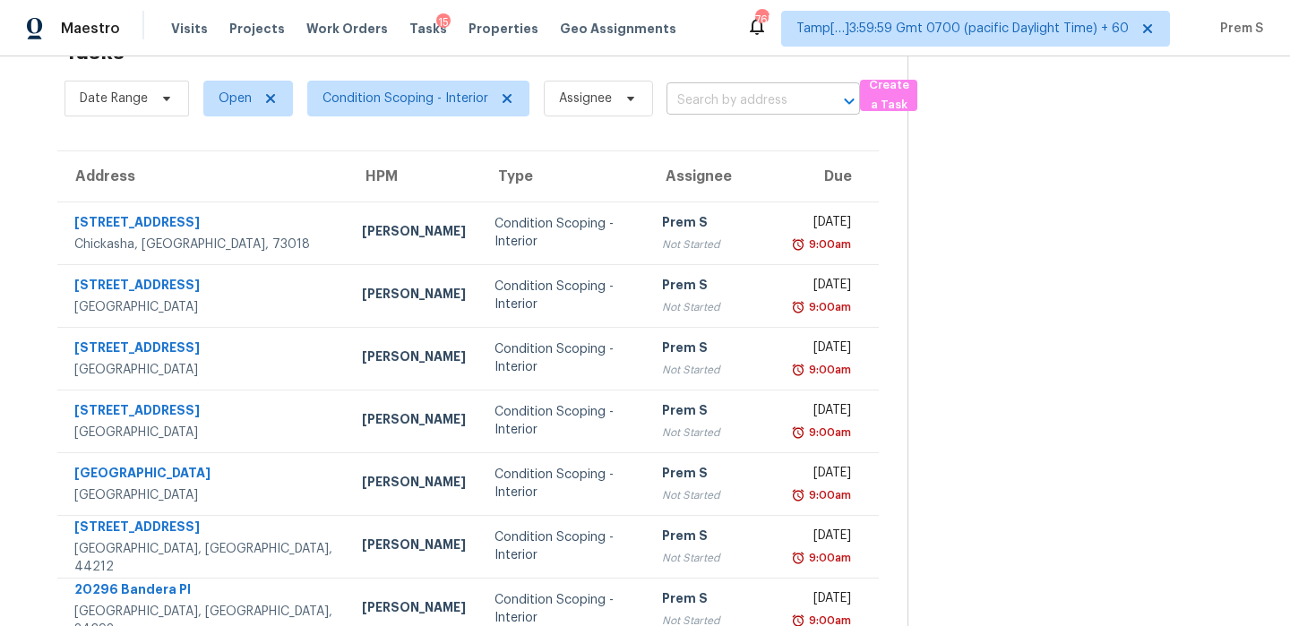
click at [790, 95] on input "text" at bounding box center [738, 101] width 143 height 28
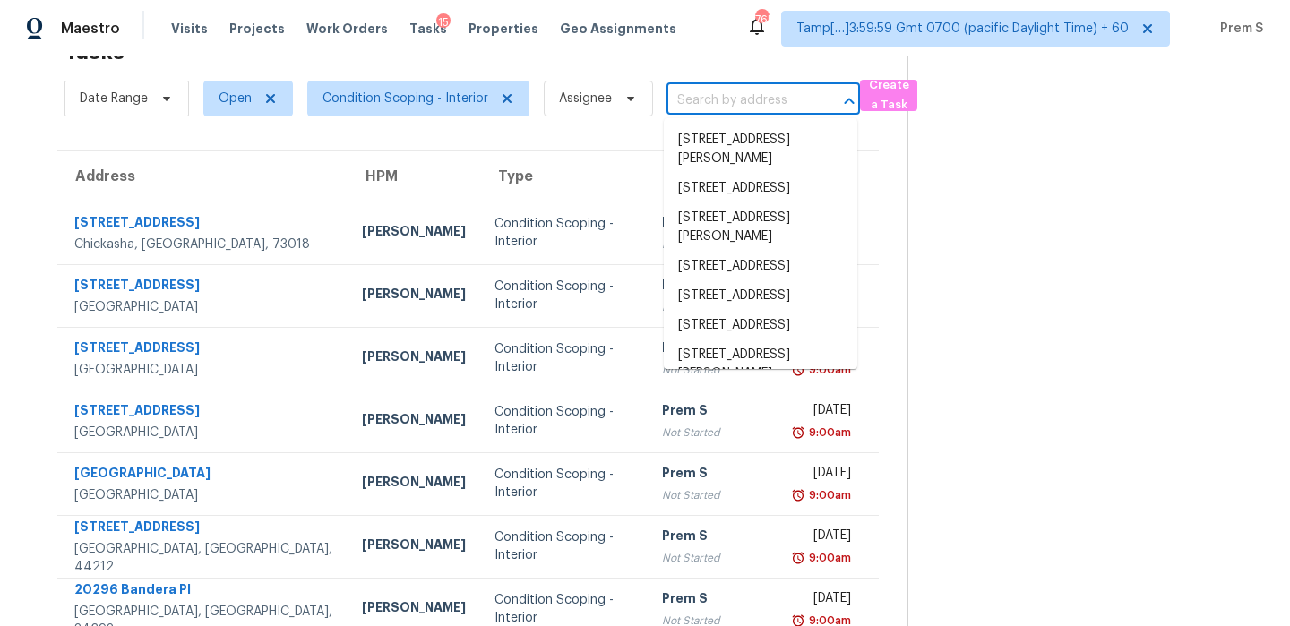
paste input "4420 Lake Lawne Ave Orlando FL 32808"
type input "4420 Lake Lawne Ave Orlando FL 32808"
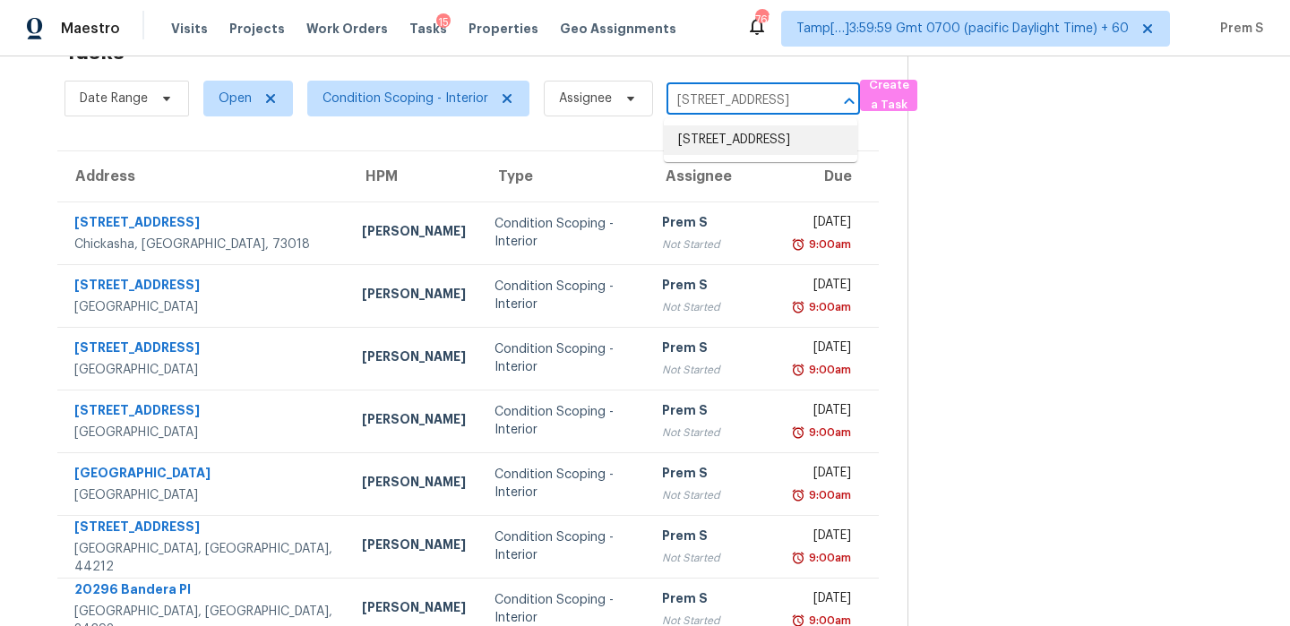
click at [739, 146] on li "4420 Lake Lawne Ave, Orlando, FL 32808" at bounding box center [761, 140] width 194 height 30
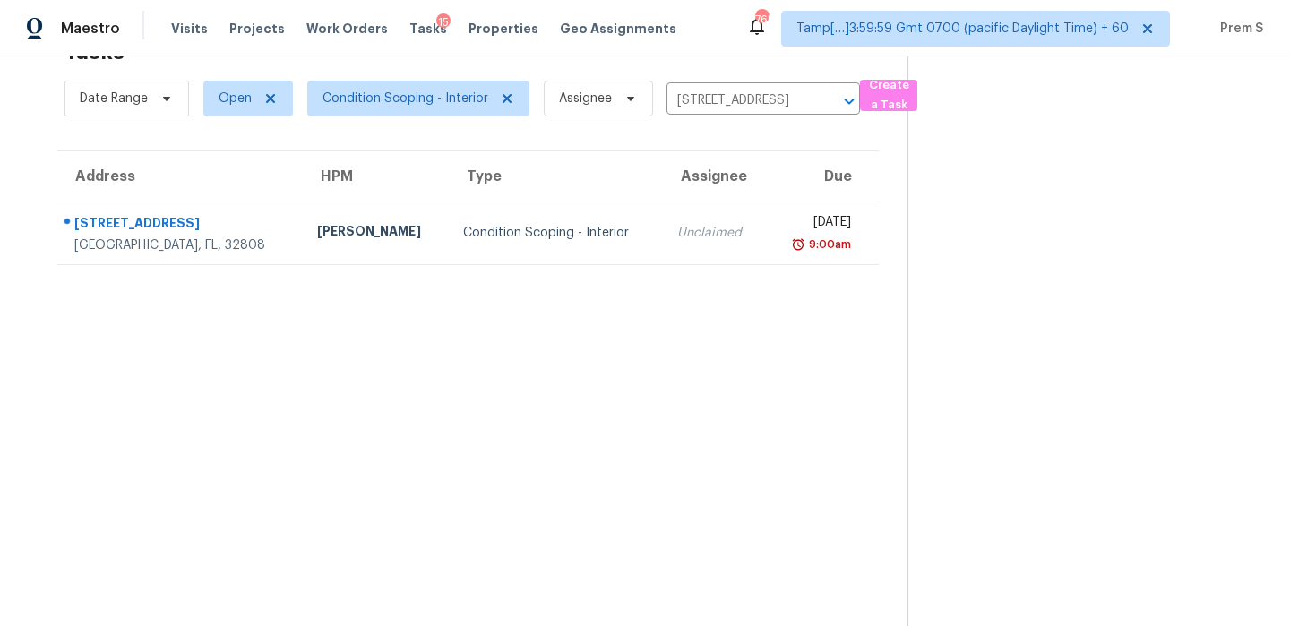
click at [663, 252] on td "Unclaimed" at bounding box center [714, 233] width 103 height 63
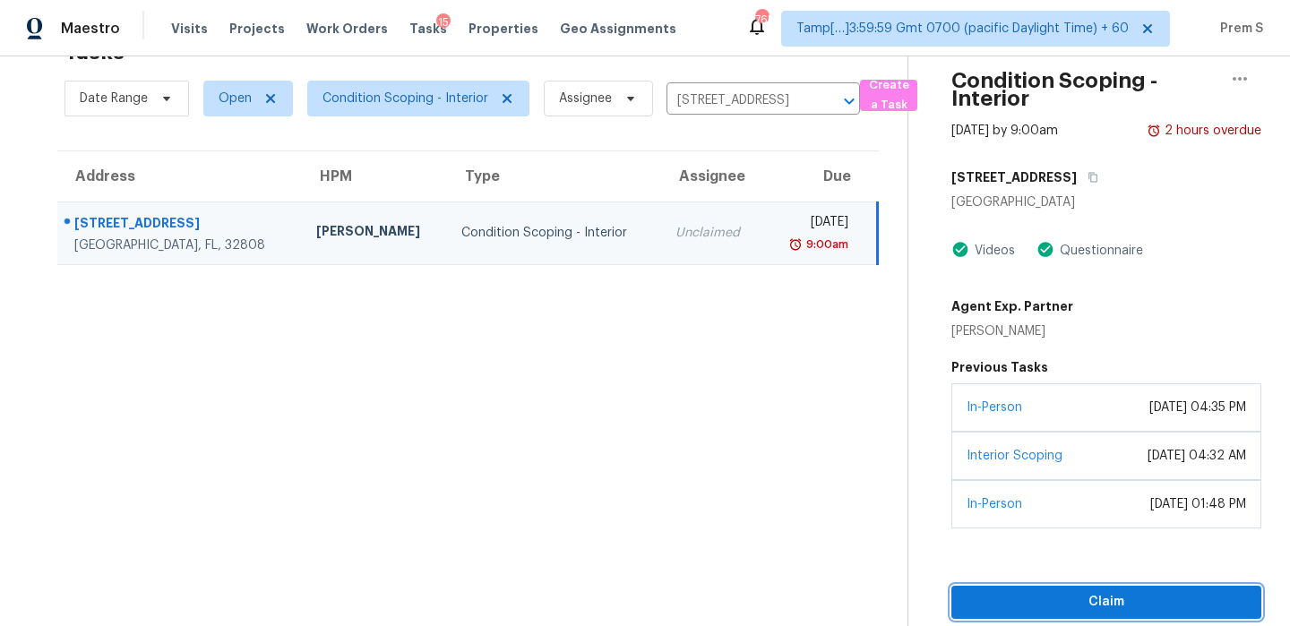
click at [1039, 607] on span "Claim" at bounding box center [1106, 602] width 281 height 22
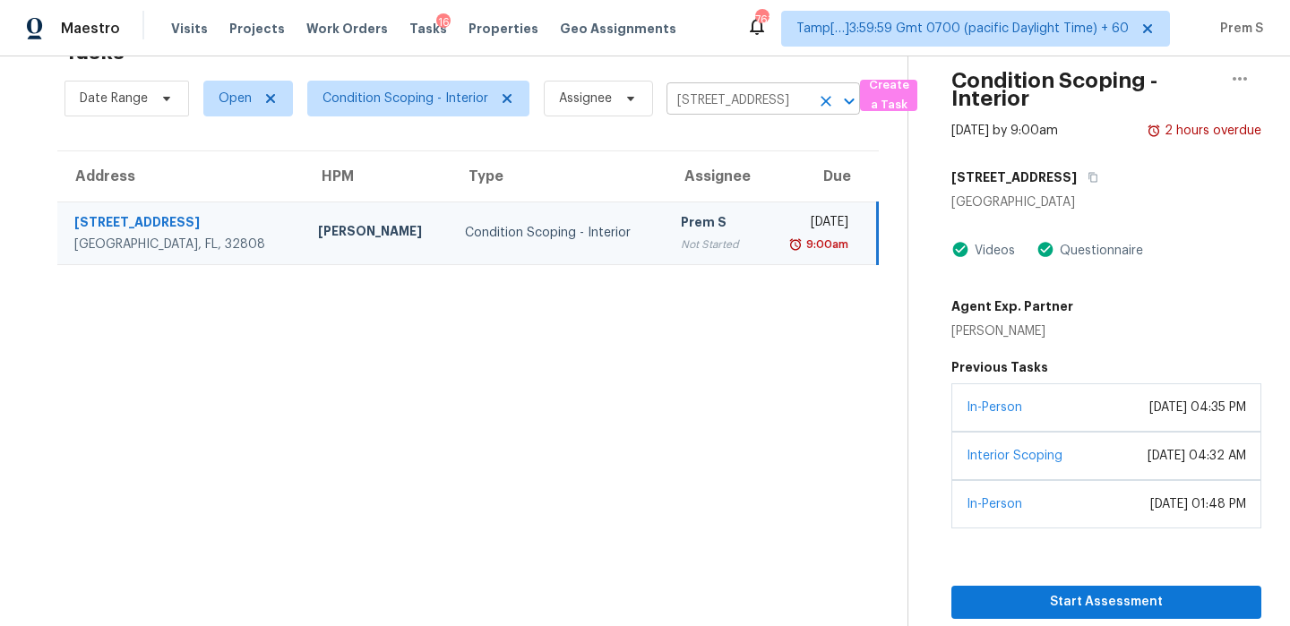
click at [823, 106] on icon "Clear" at bounding box center [826, 101] width 18 height 18
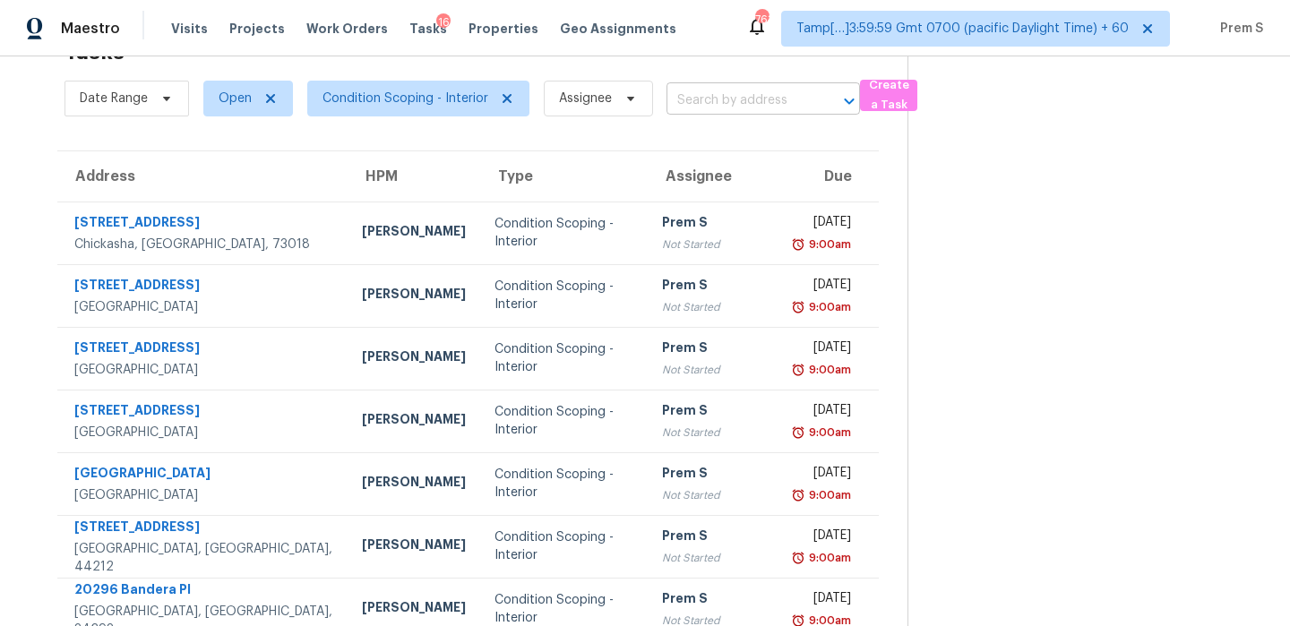
click at [713, 101] on input "text" at bounding box center [738, 101] width 143 height 28
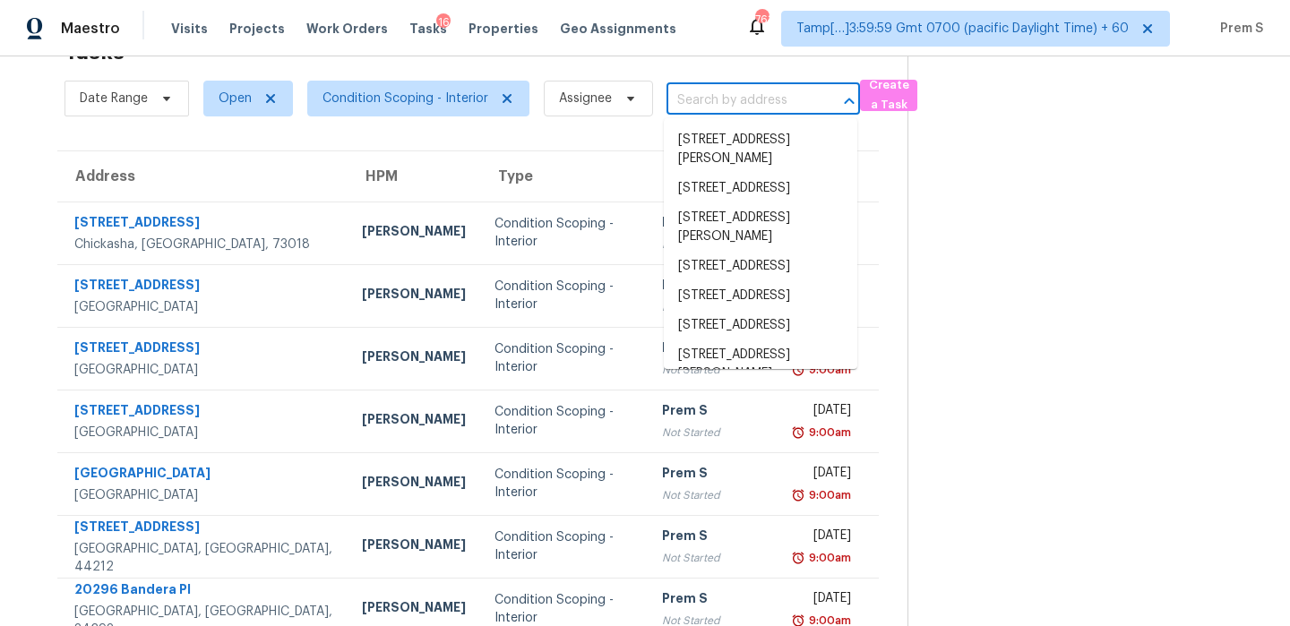
paste input "24 Bowers Ave Tyngsboro MA 01879"
type input "24 Bowers Ave Tyngsboro MA 01879"
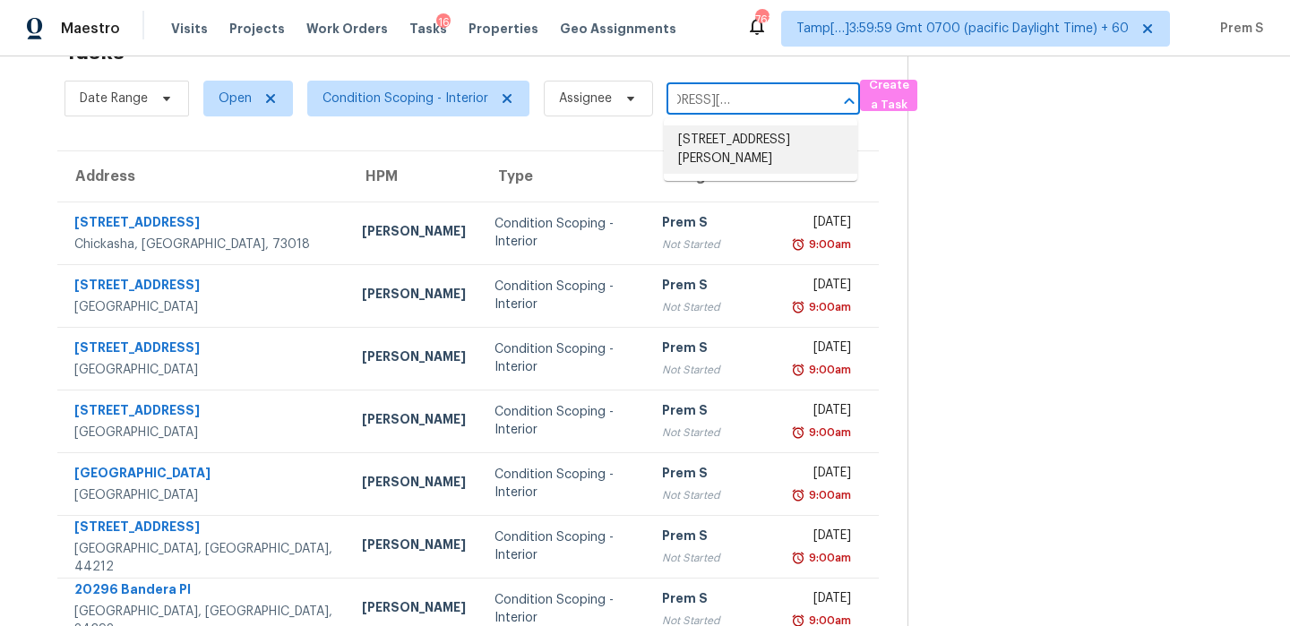
click at [710, 166] on li "24 Bowers Ave, Tyngsboro, MA 01879" at bounding box center [761, 149] width 194 height 48
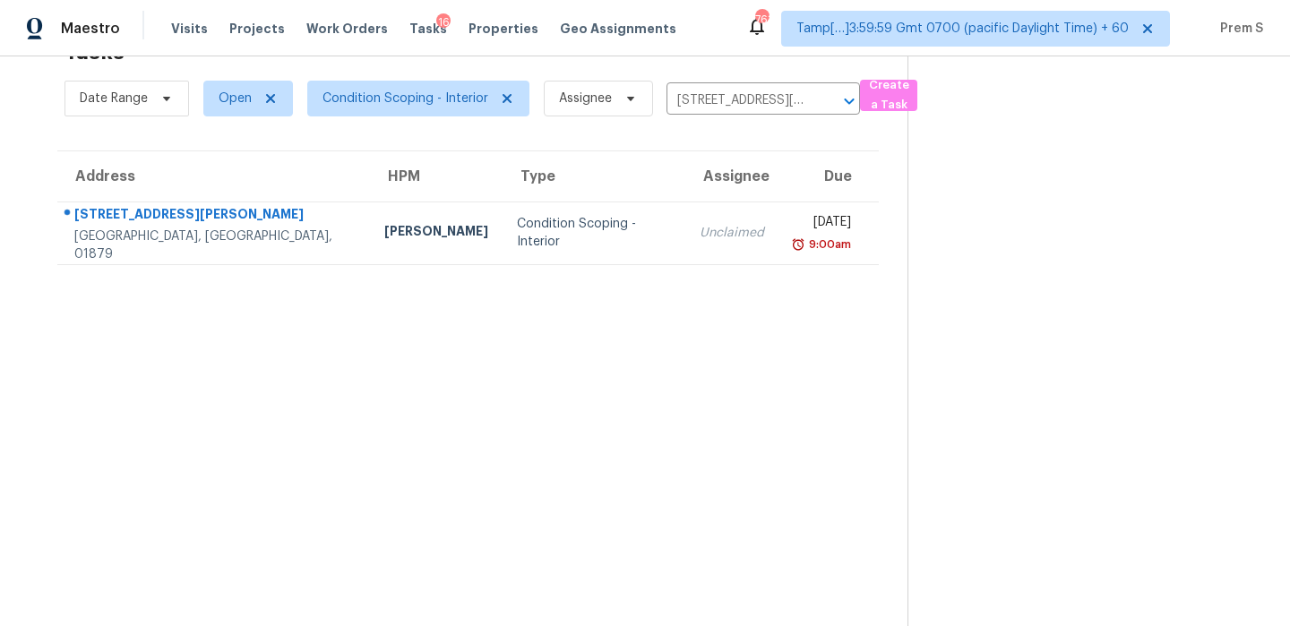
click at [779, 166] on th "Due" at bounding box center [829, 176] width 100 height 50
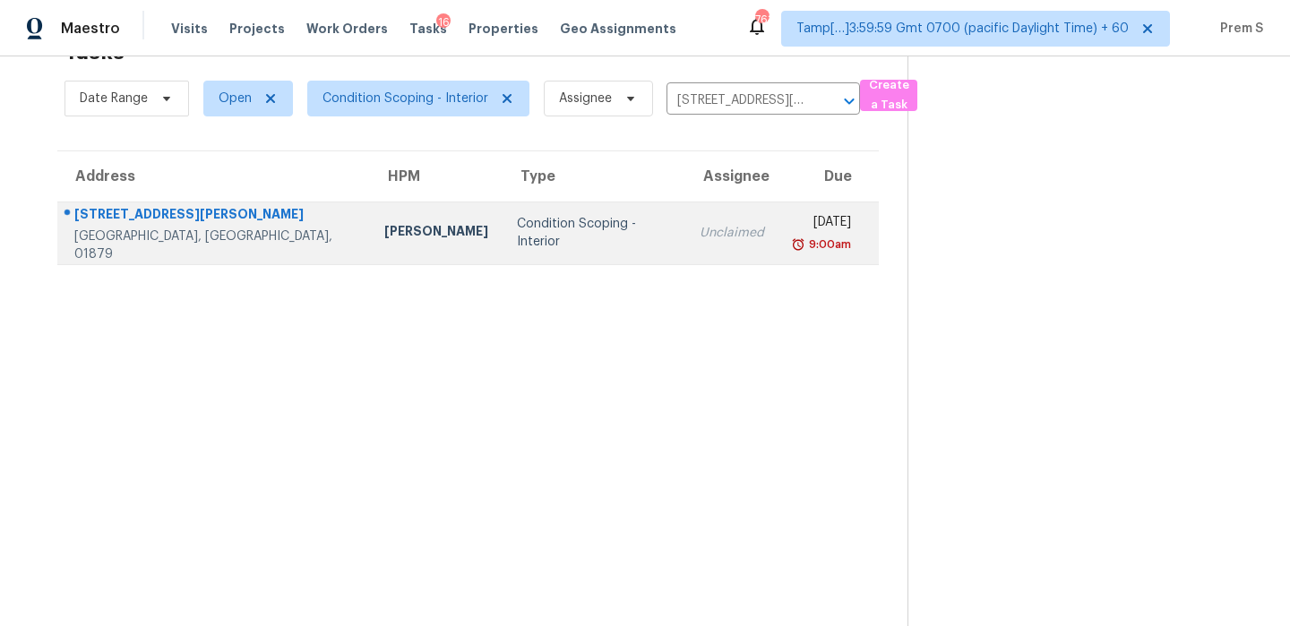
click at [700, 225] on div "Unclaimed" at bounding box center [732, 233] width 65 height 18
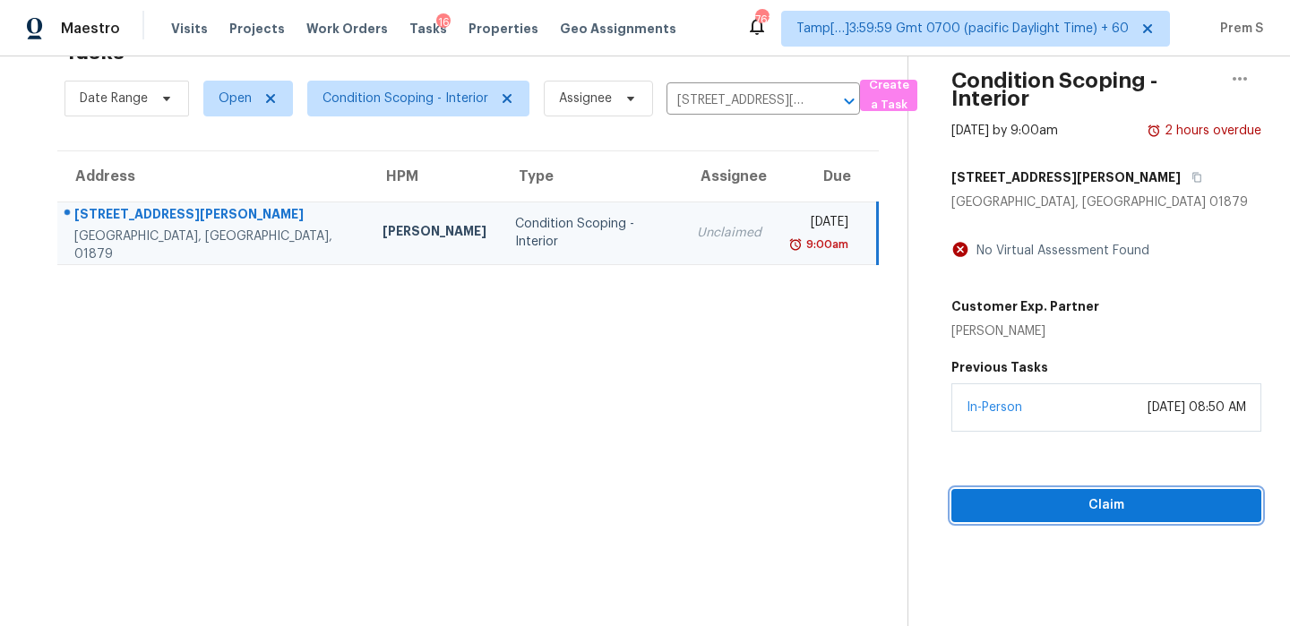
click at [1124, 497] on span "Claim" at bounding box center [1106, 506] width 281 height 22
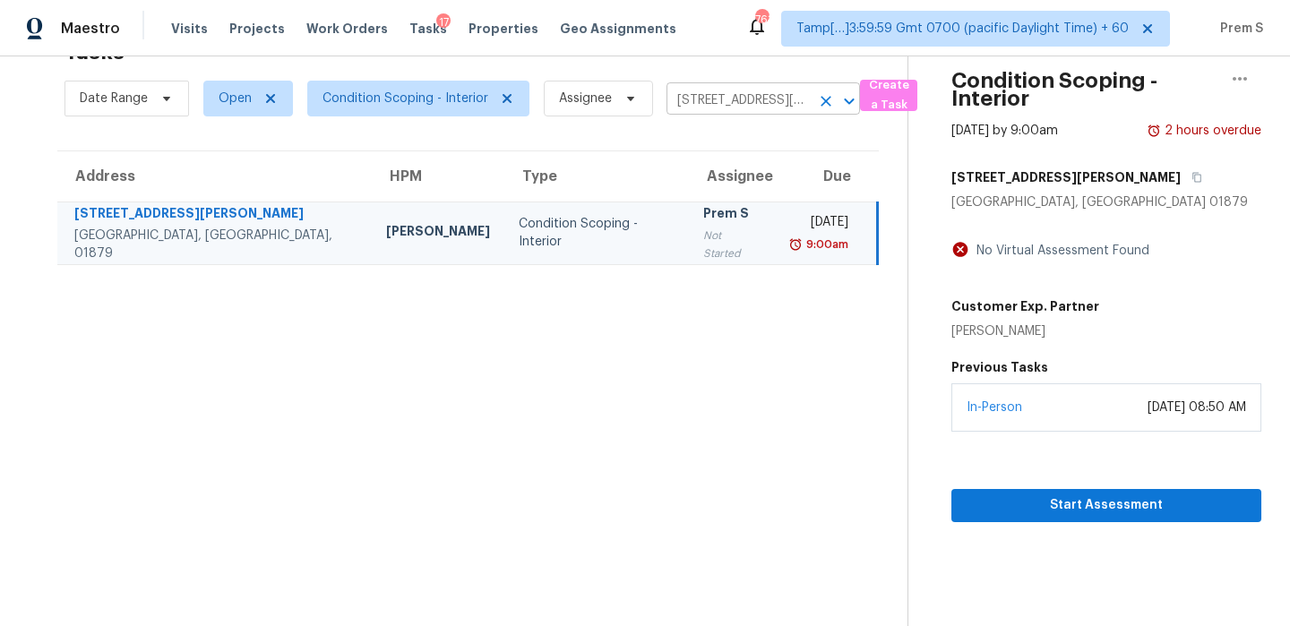
click at [819, 100] on icon "Clear" at bounding box center [826, 101] width 18 height 18
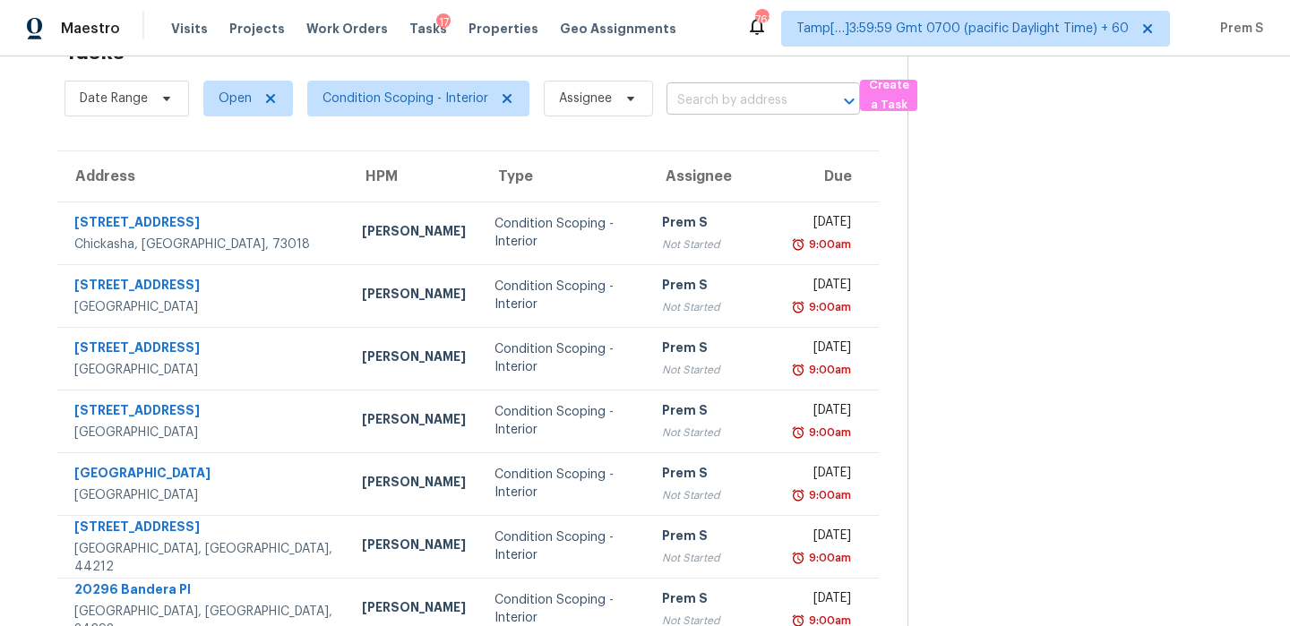
click at [718, 102] on input "text" at bounding box center [738, 101] width 143 height 28
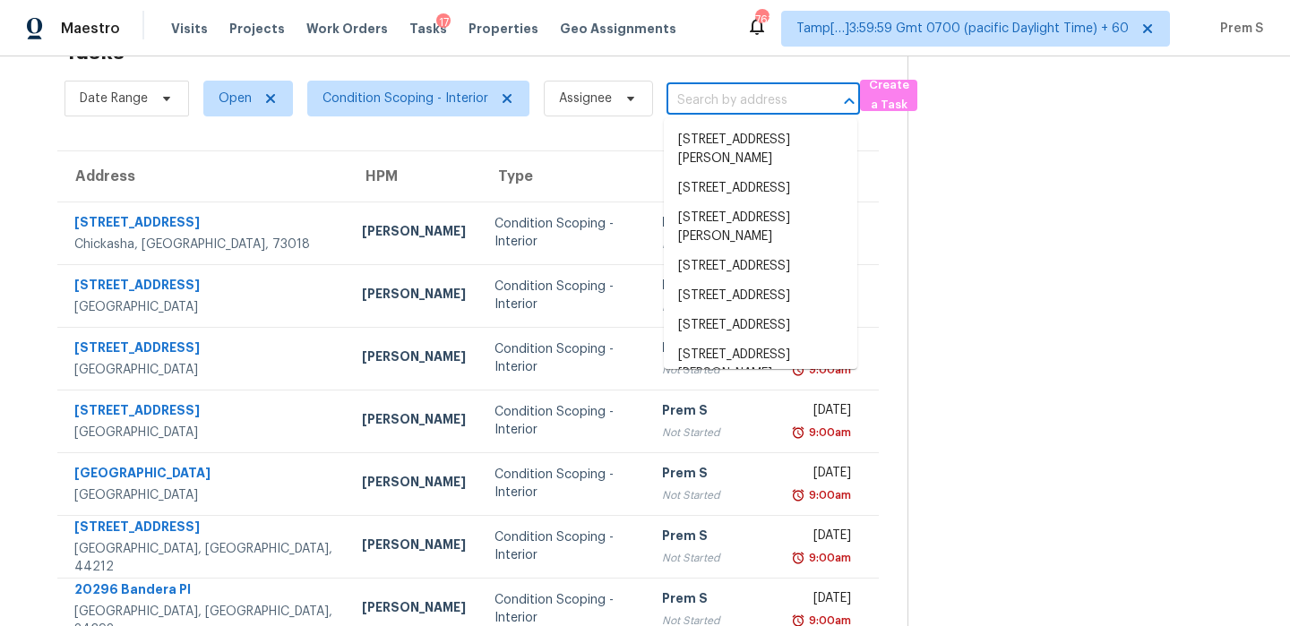
paste input "1710 Timberwood Dr Austin TX 78741"
type input "1710 Timberwood Dr Austin TX 78741"
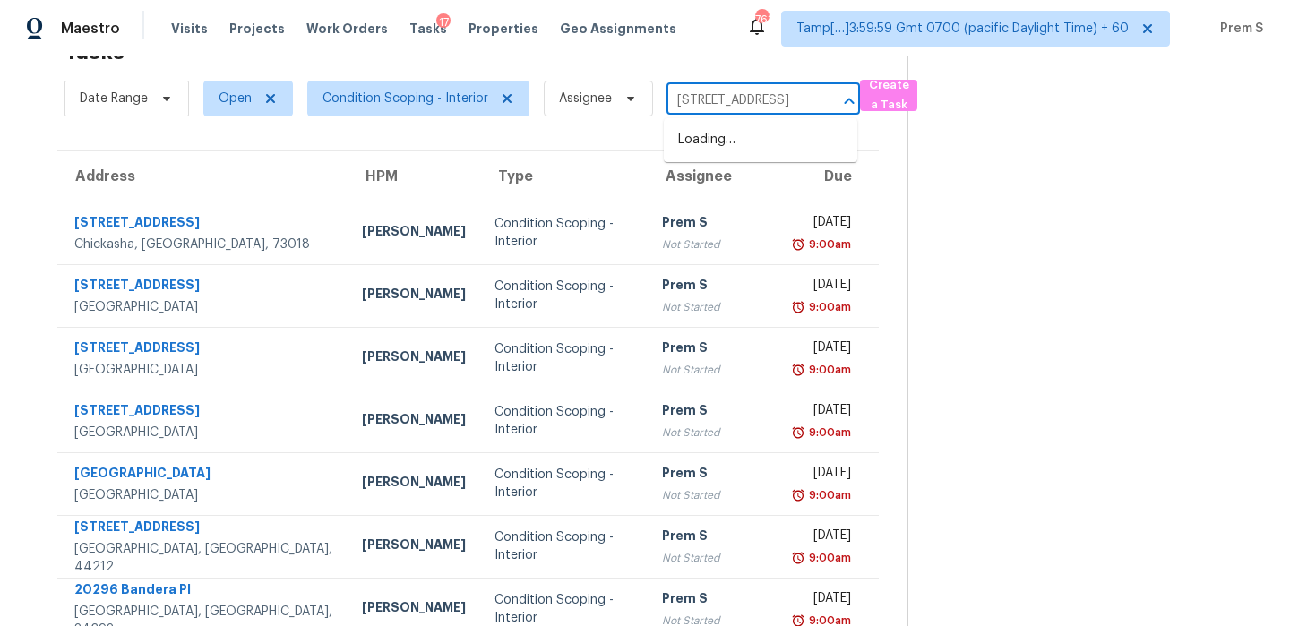
scroll to position [0, 81]
click at [741, 143] on li "1710 Timberwood Dr, Austin, TX 78741" at bounding box center [761, 140] width 194 height 30
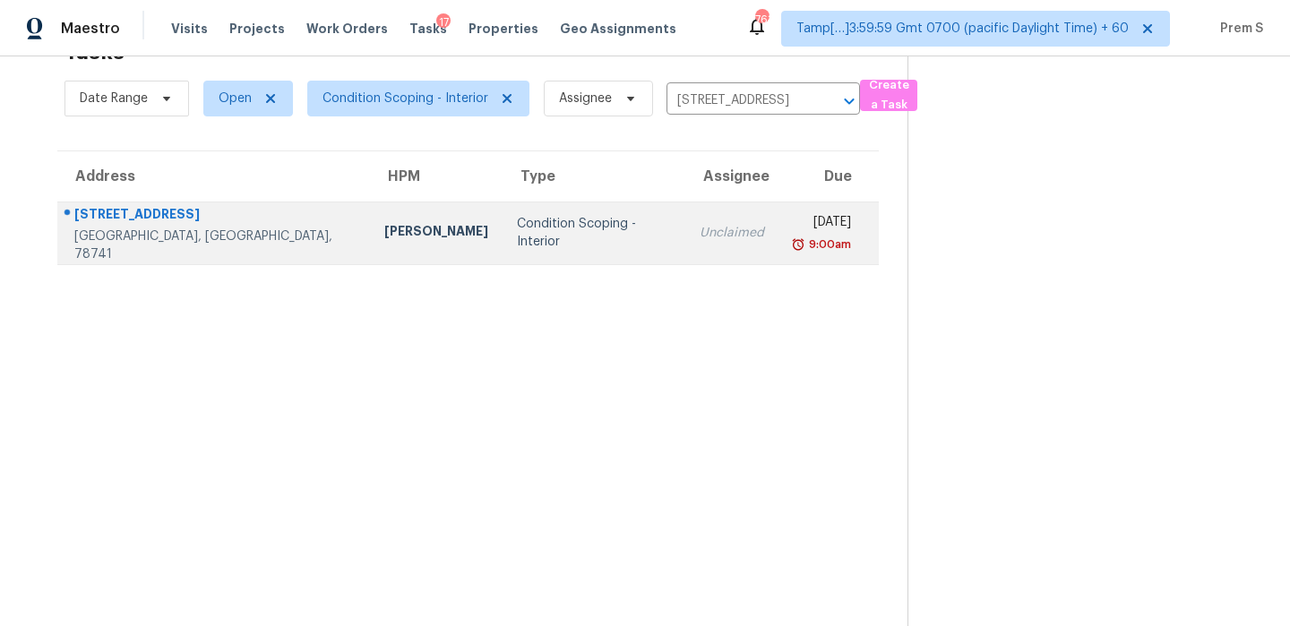
click at [793, 233] on div "Thu, Oct 2nd 2025" at bounding box center [822, 224] width 58 height 22
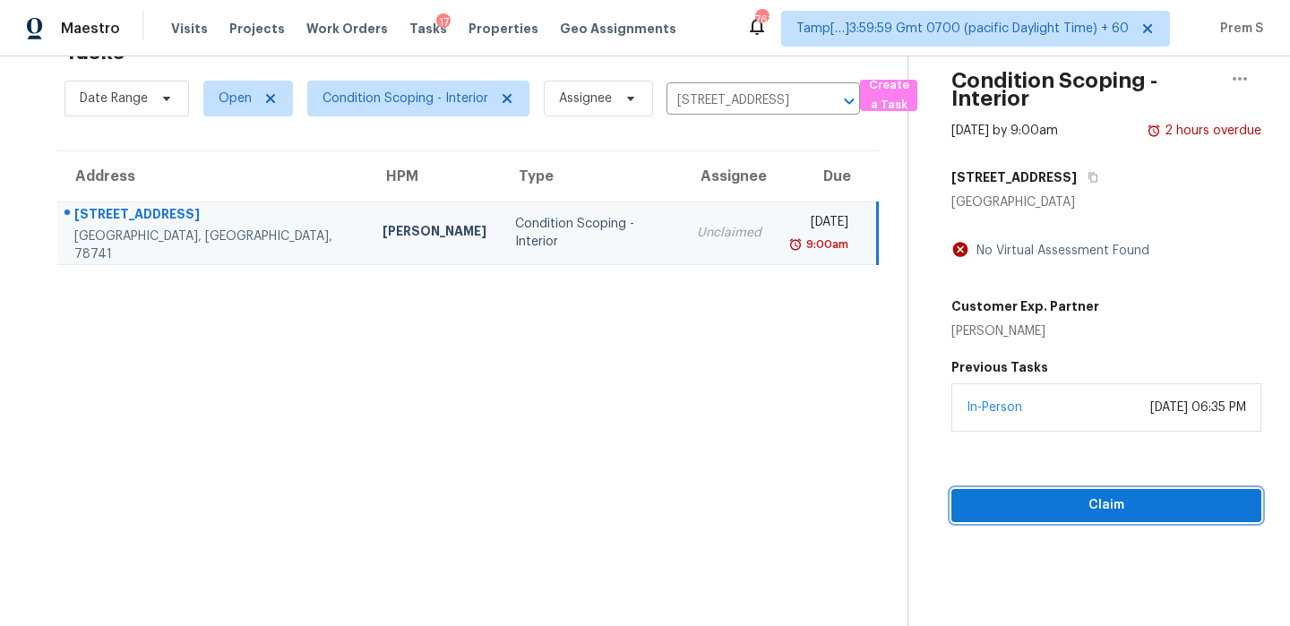
click at [1013, 511] on span "Claim" at bounding box center [1106, 506] width 281 height 22
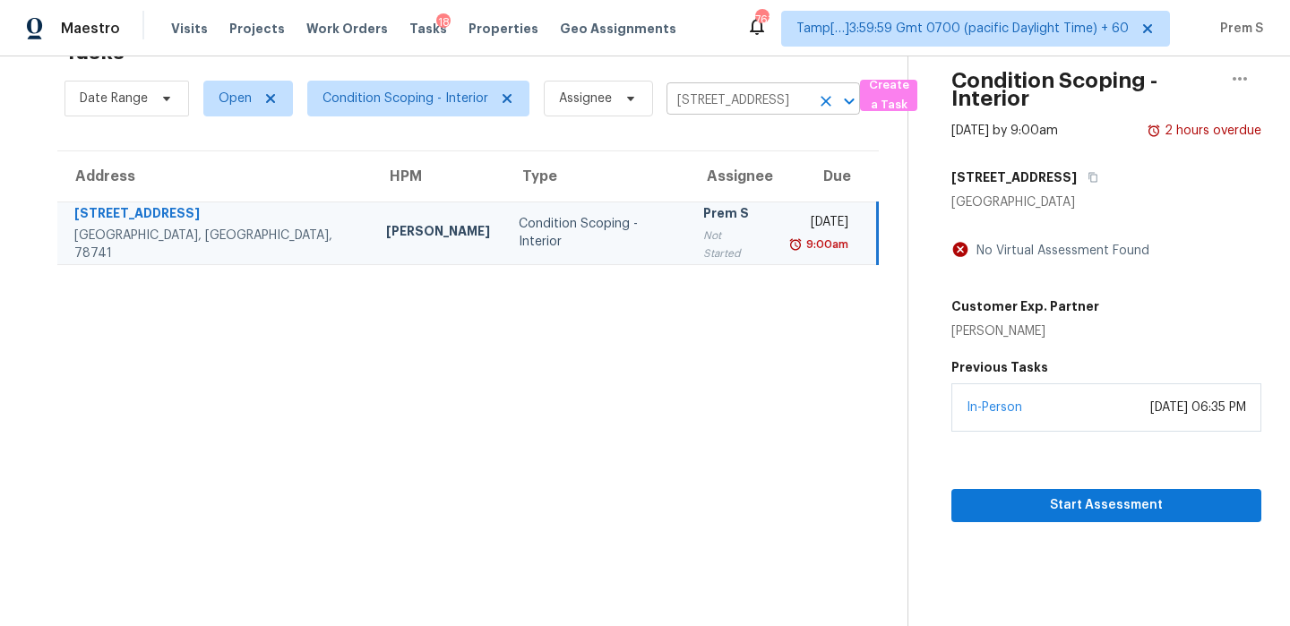
click at [823, 97] on icon "Clear" at bounding box center [826, 101] width 18 height 18
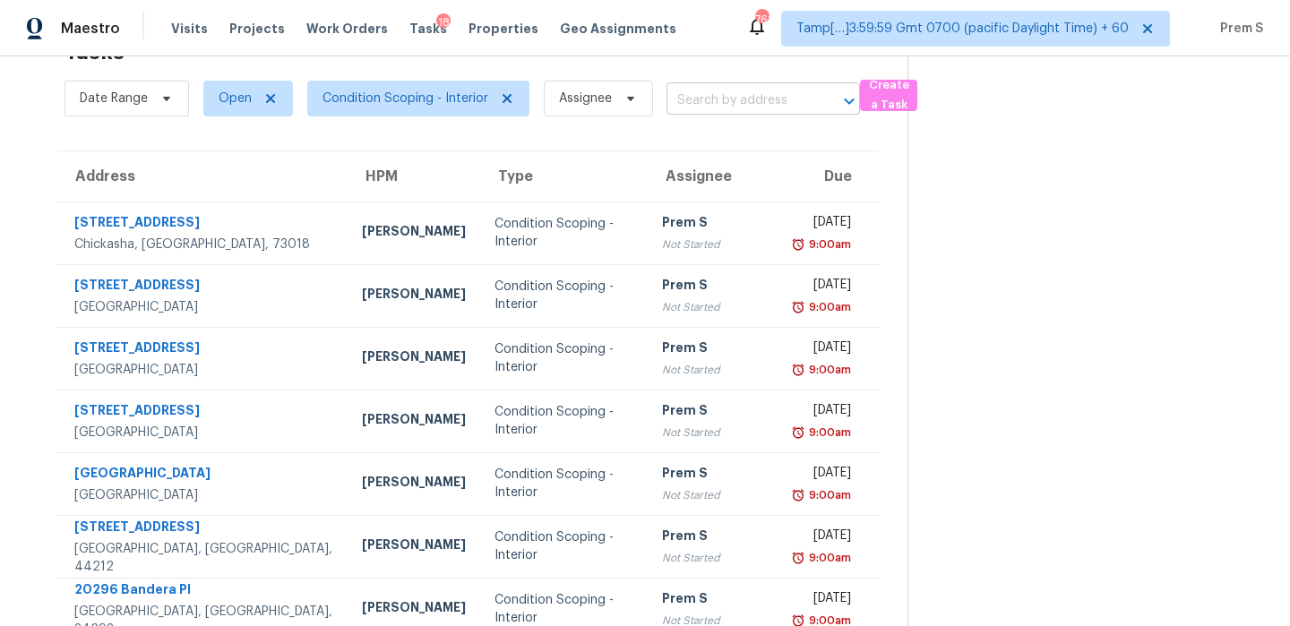
click at [766, 96] on input "text" at bounding box center [738, 101] width 143 height 28
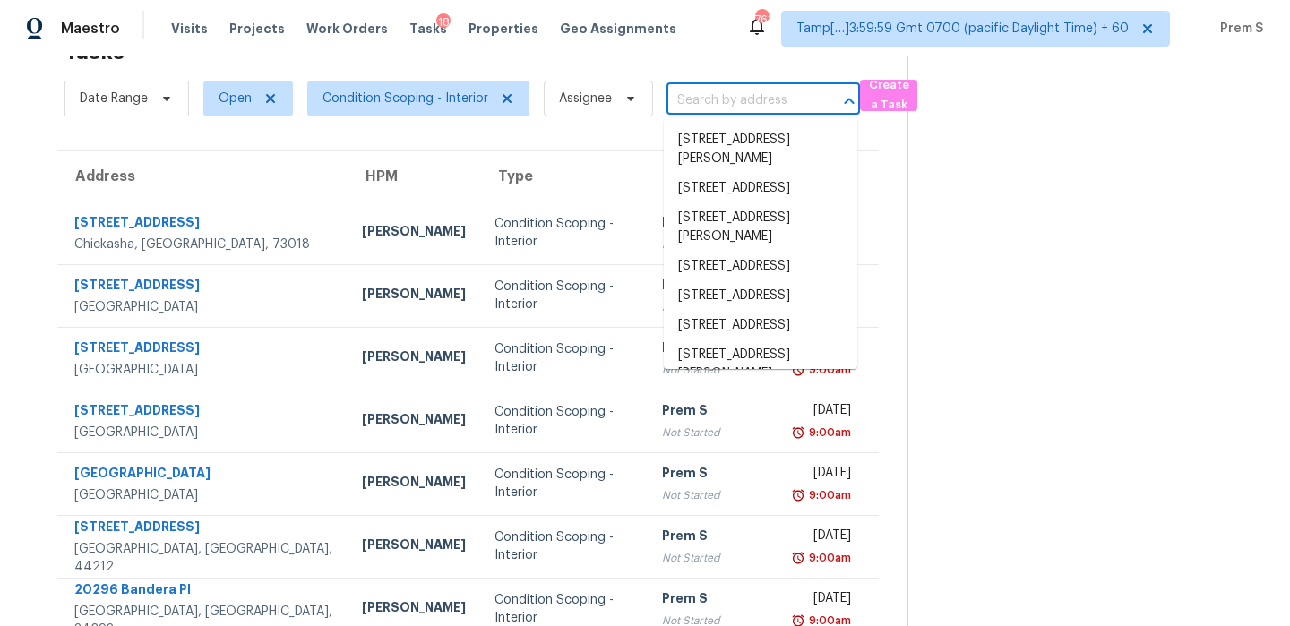
paste input "1697 Fremont Dr SW Stone Mountain GA 30087"
type input "1697 Fremont Dr SW Stone Mountain GA 30087"
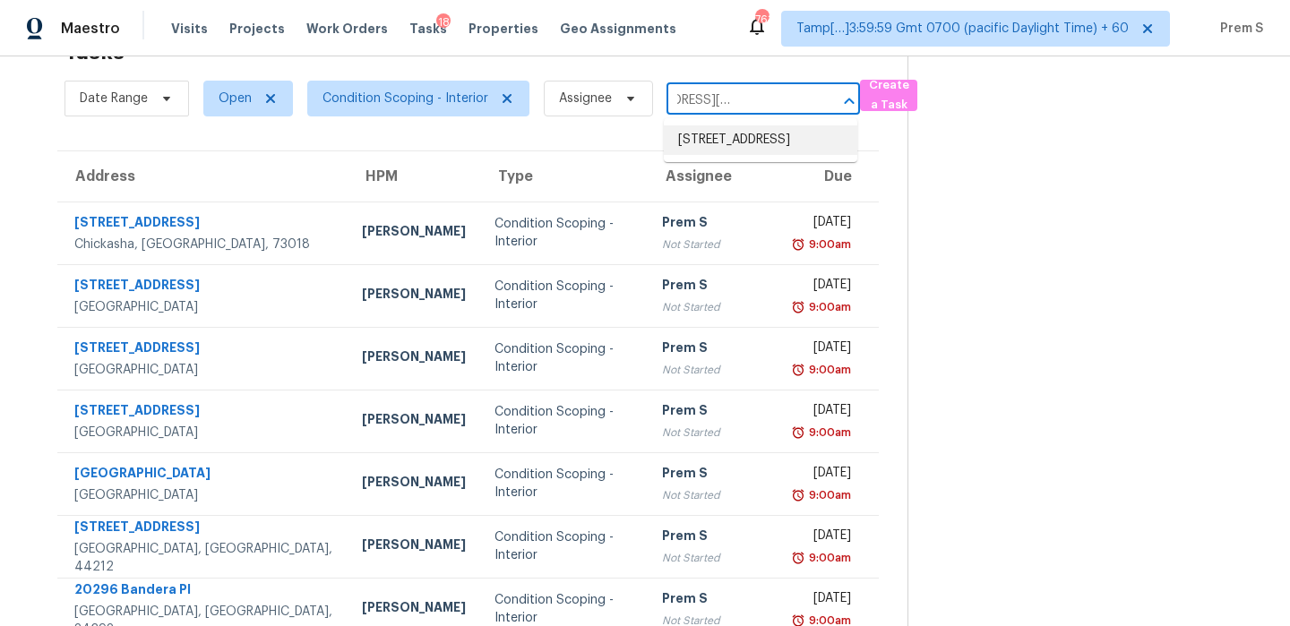
click at [748, 148] on li "1697 Fremont Dr SW, Stone Mountain, GA 30087" at bounding box center [761, 140] width 194 height 30
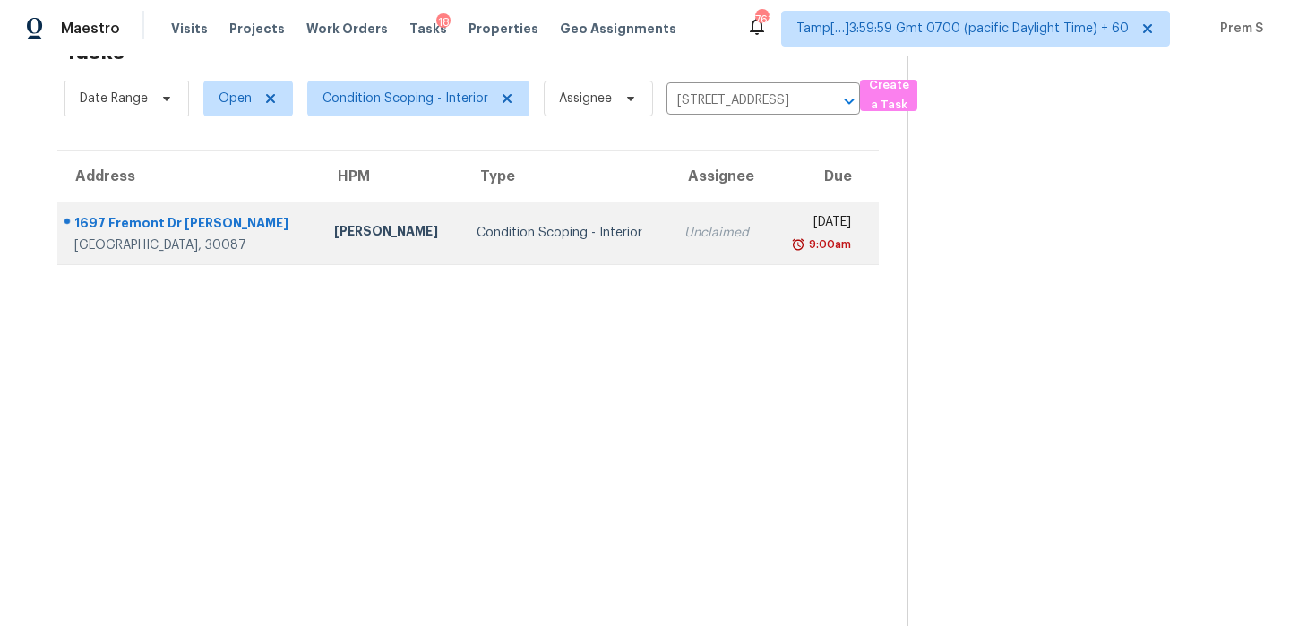
click at [784, 244] on div "9:00am" at bounding box center [817, 245] width 67 height 18
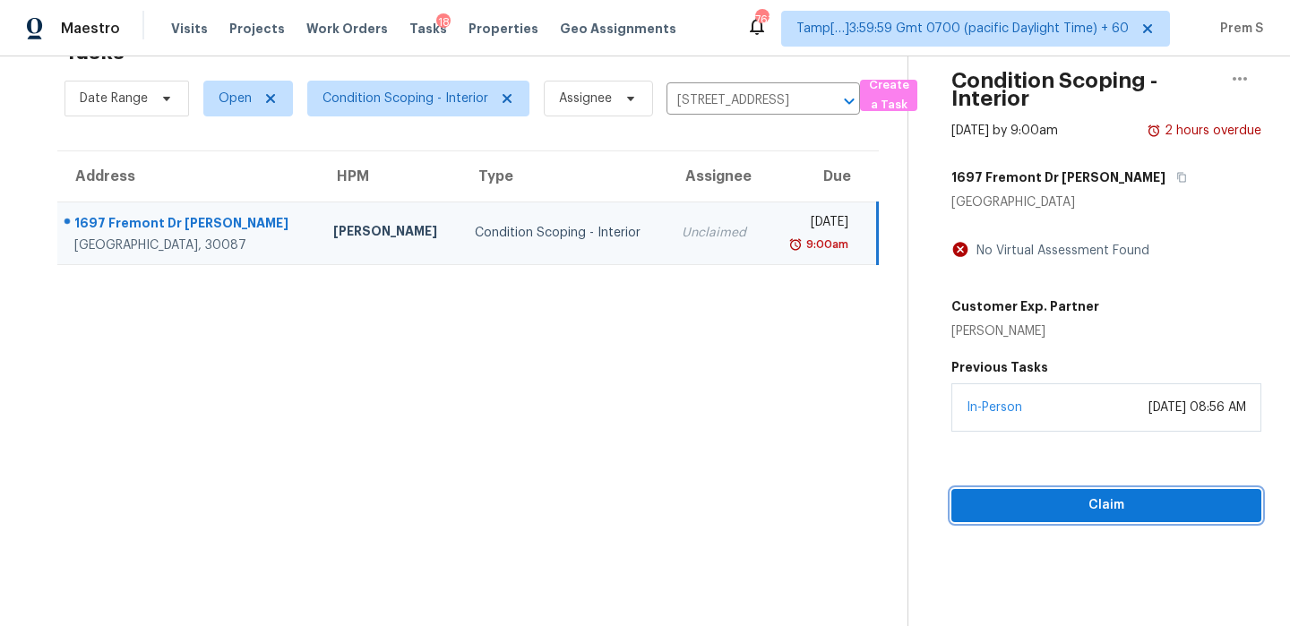
click at [1054, 521] on button "Claim" at bounding box center [1107, 505] width 310 height 33
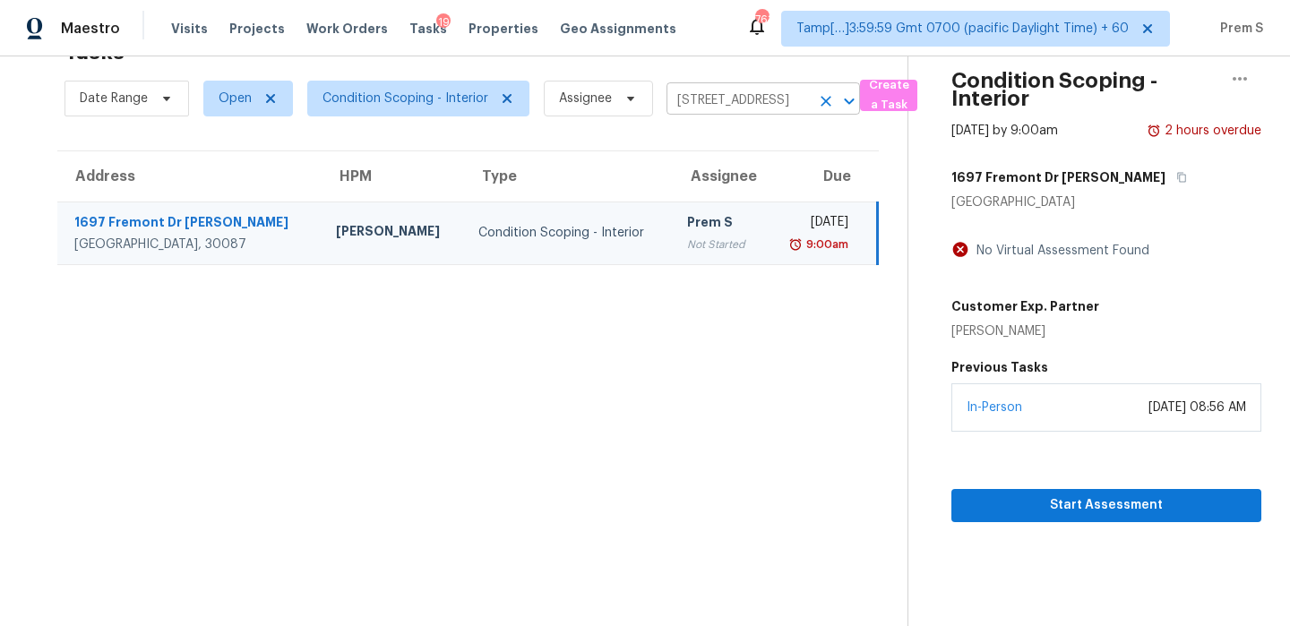
click at [828, 104] on icon "Clear" at bounding box center [826, 101] width 11 height 11
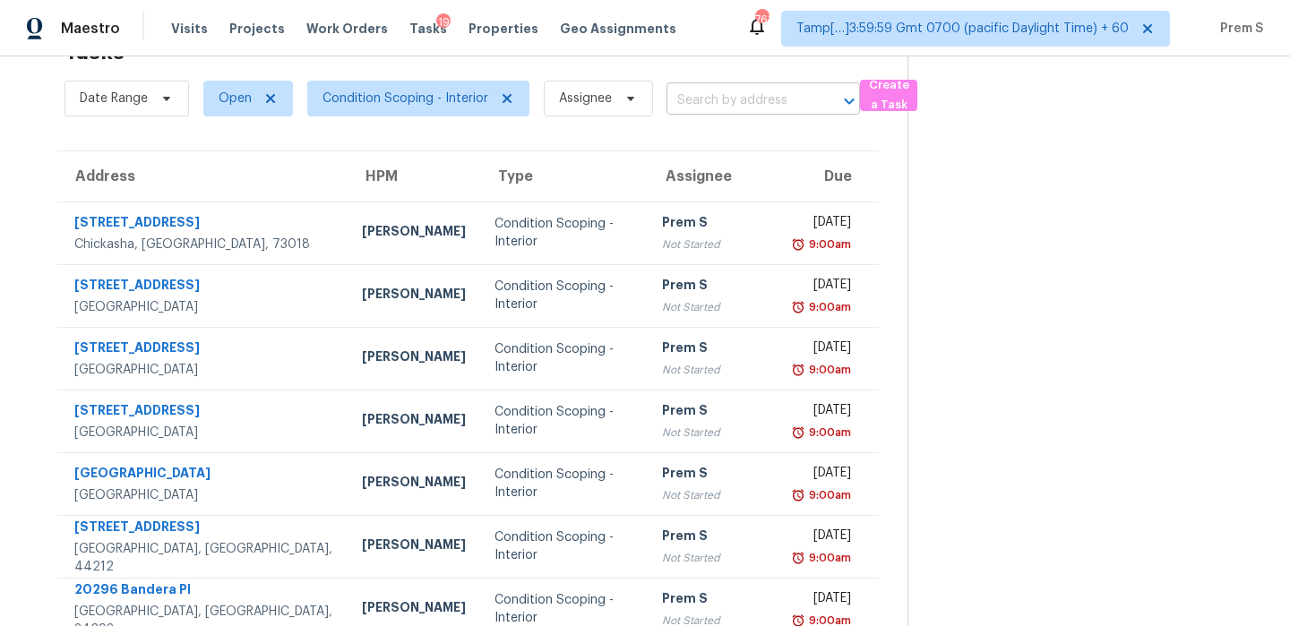
click at [759, 106] on input "text" at bounding box center [738, 101] width 143 height 28
paste input "1096 Secrest Ave Columbus OH 43207"
type input "1096 Secrest Ave Columbus OH 43207"
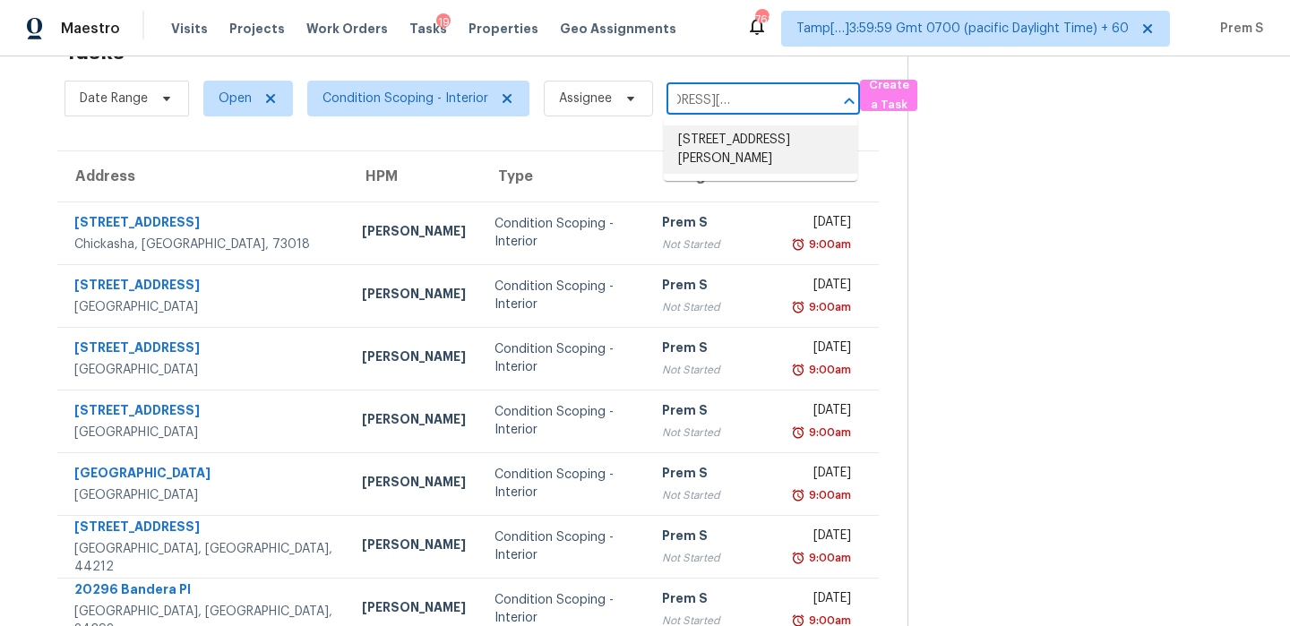
click at [723, 143] on li "1096 Secrest Ave, Columbus, OH 43207" at bounding box center [761, 149] width 194 height 48
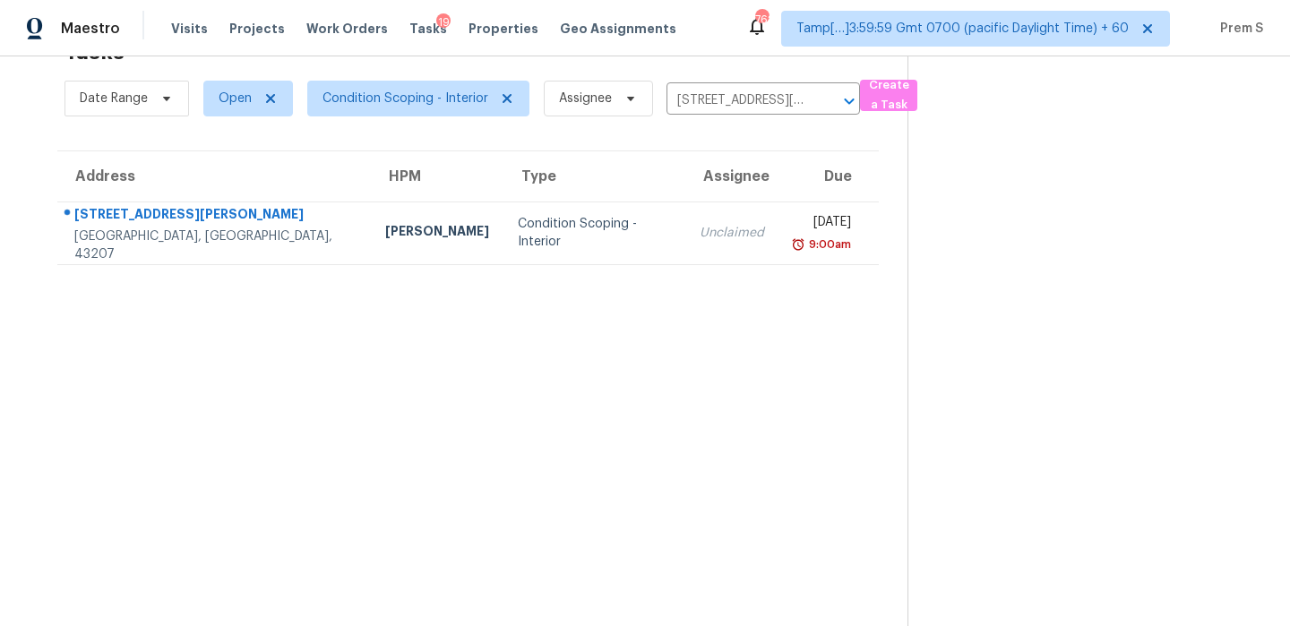
click at [685, 249] on td "Unclaimed" at bounding box center [731, 233] width 93 height 63
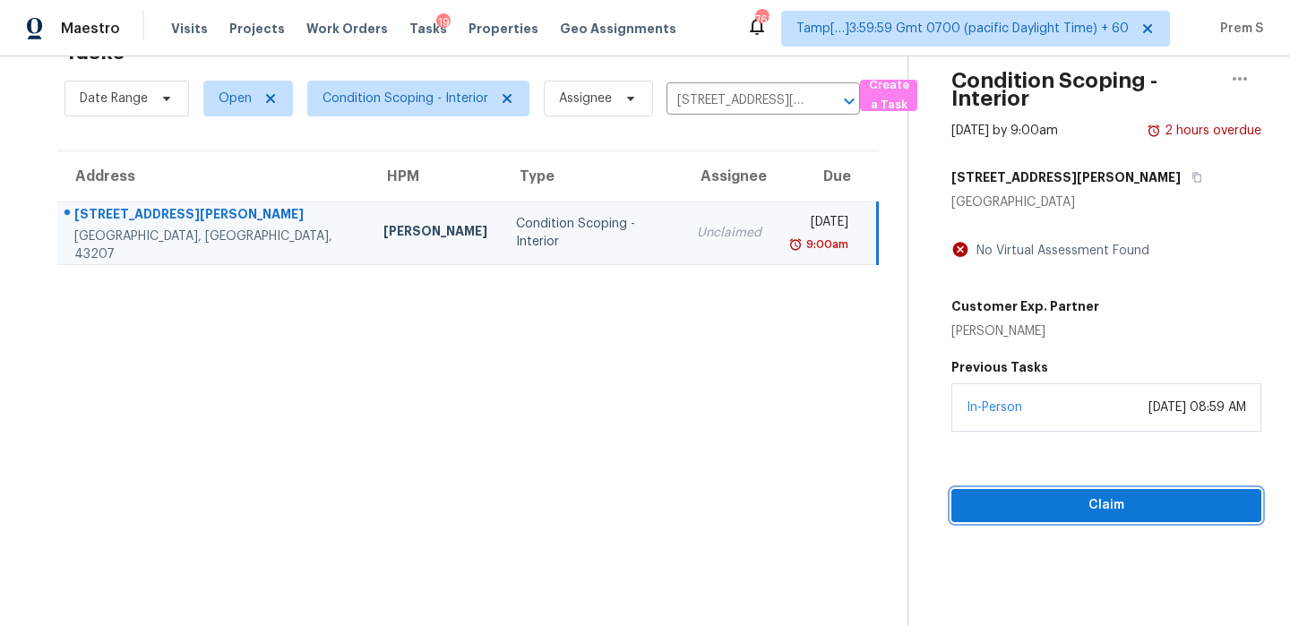
click at [1065, 520] on button "Claim" at bounding box center [1107, 505] width 310 height 33
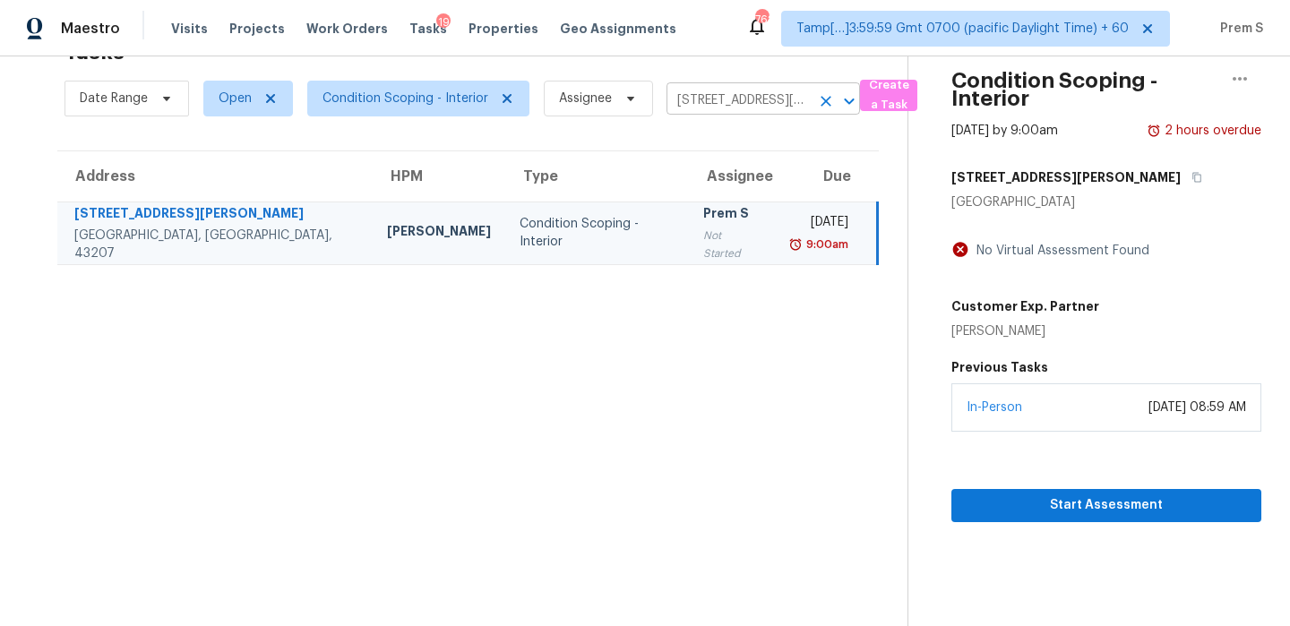
click at [825, 102] on icon "Clear" at bounding box center [826, 101] width 11 height 11
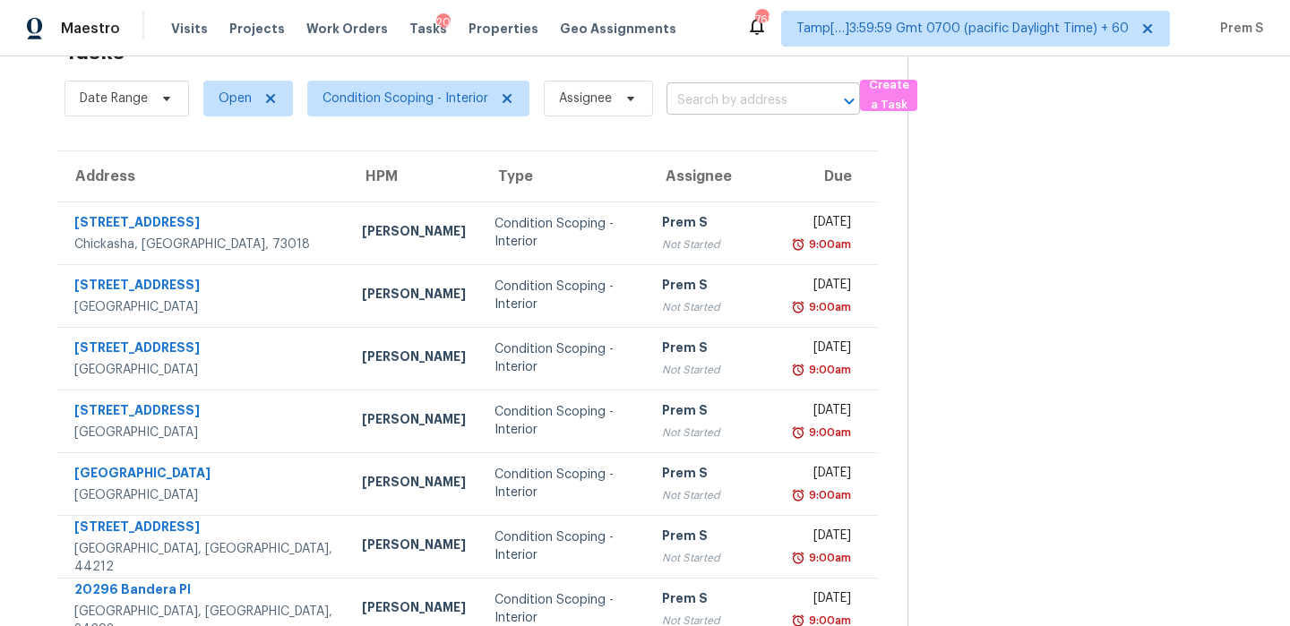
click at [711, 94] on input "text" at bounding box center [738, 101] width 143 height 28
paste input "6005 Rayburn Dr Fort Worth TX 76133"
type input "6005 Rayburn Dr Fort Worth TX 76133"
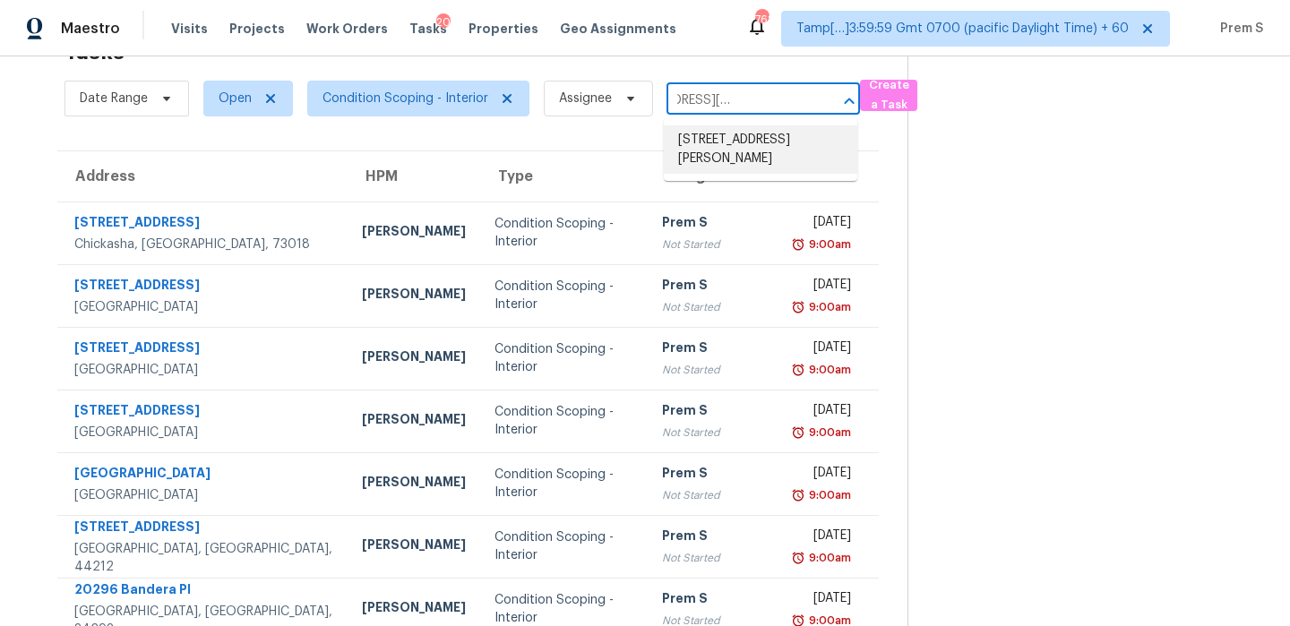
click at [725, 140] on li "6005 Rayburn Dr, Fort Worth, TX 76133" at bounding box center [761, 149] width 194 height 48
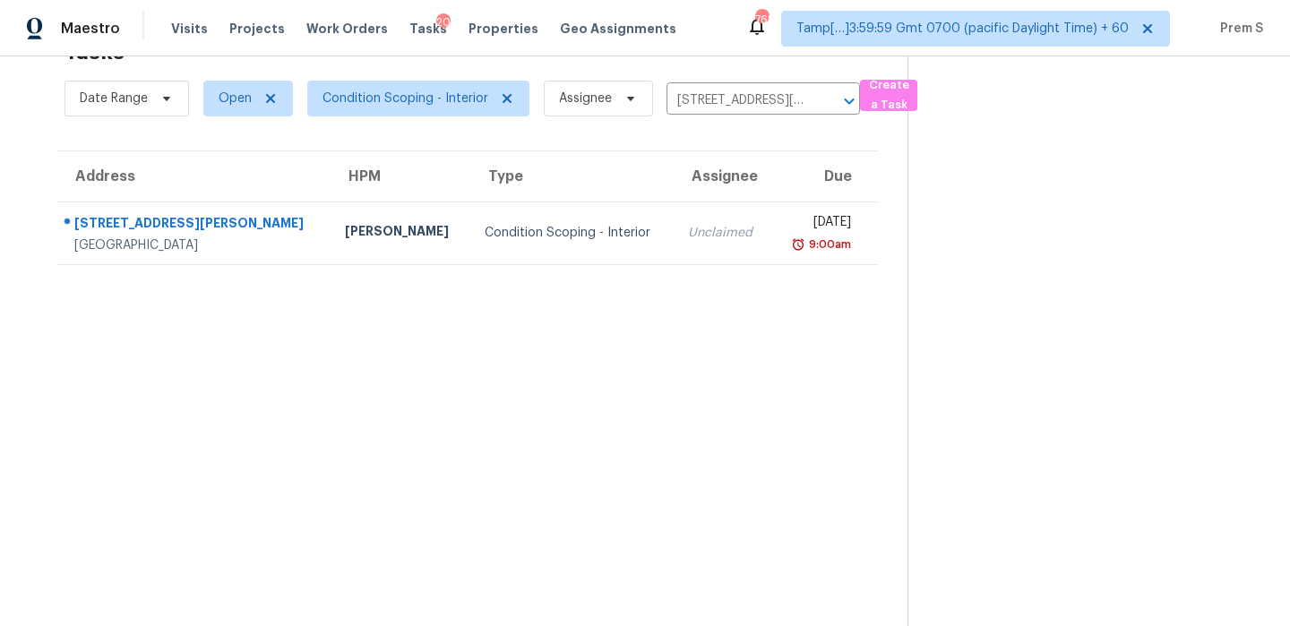
click at [696, 249] on td "Unclaimed" at bounding box center [723, 233] width 98 height 63
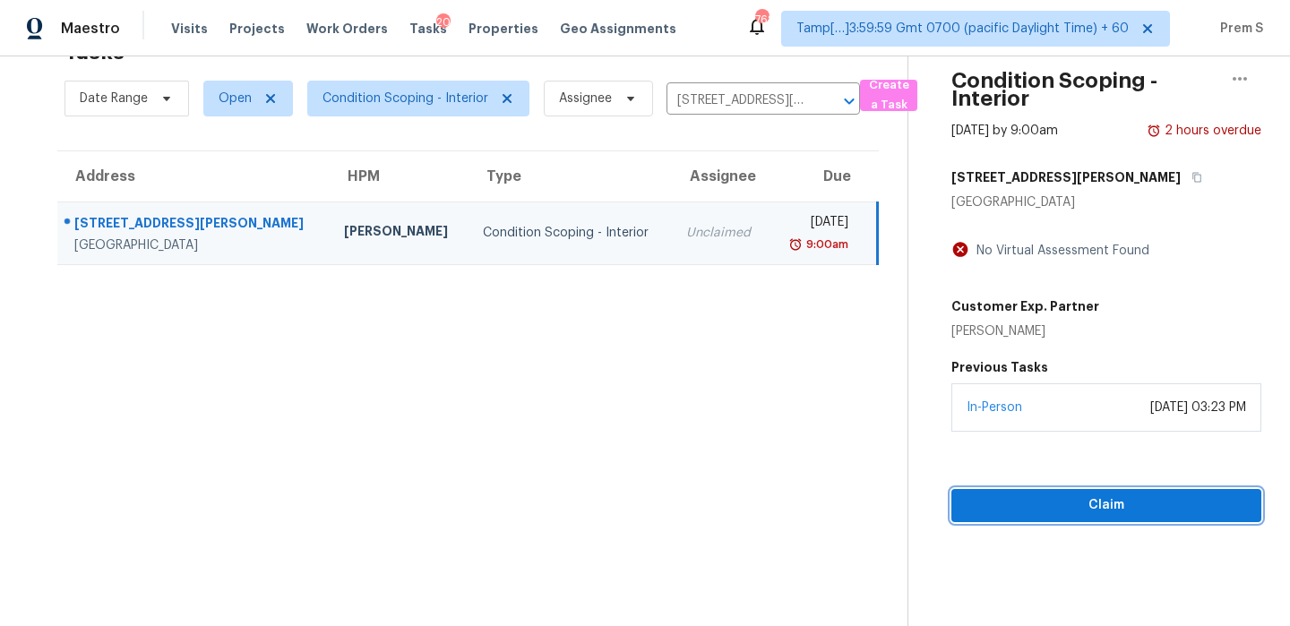
click at [1029, 511] on span "Claim" at bounding box center [1106, 506] width 281 height 22
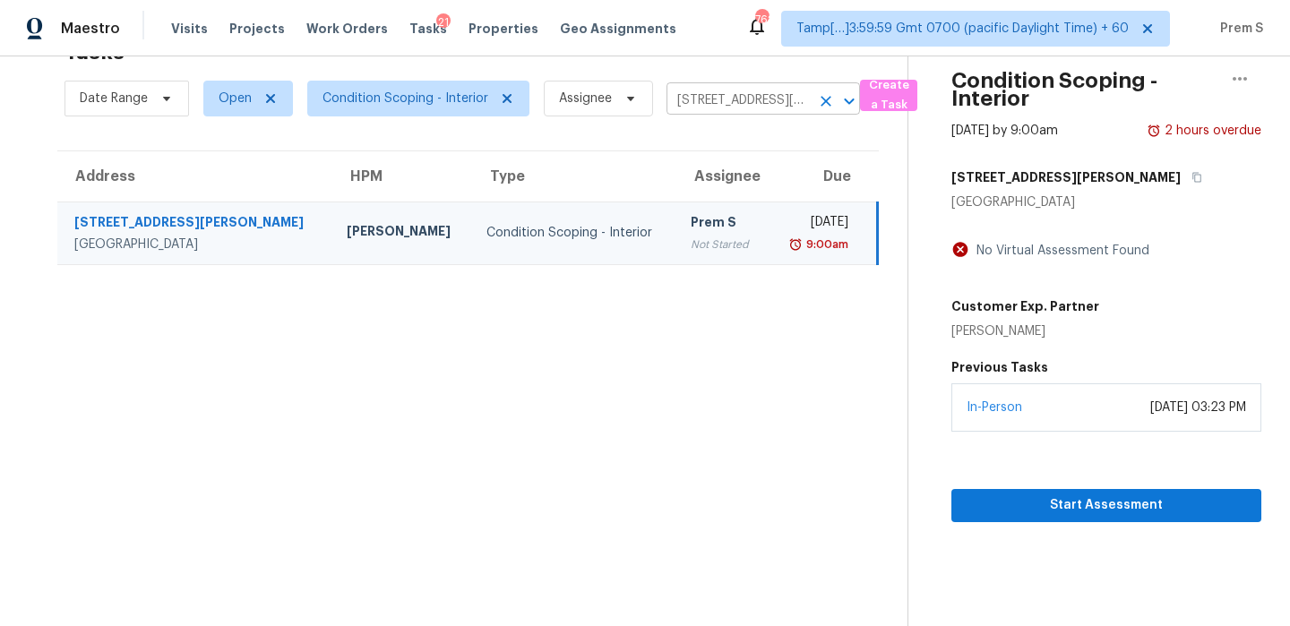
click at [828, 96] on icon "Clear" at bounding box center [826, 101] width 11 height 11
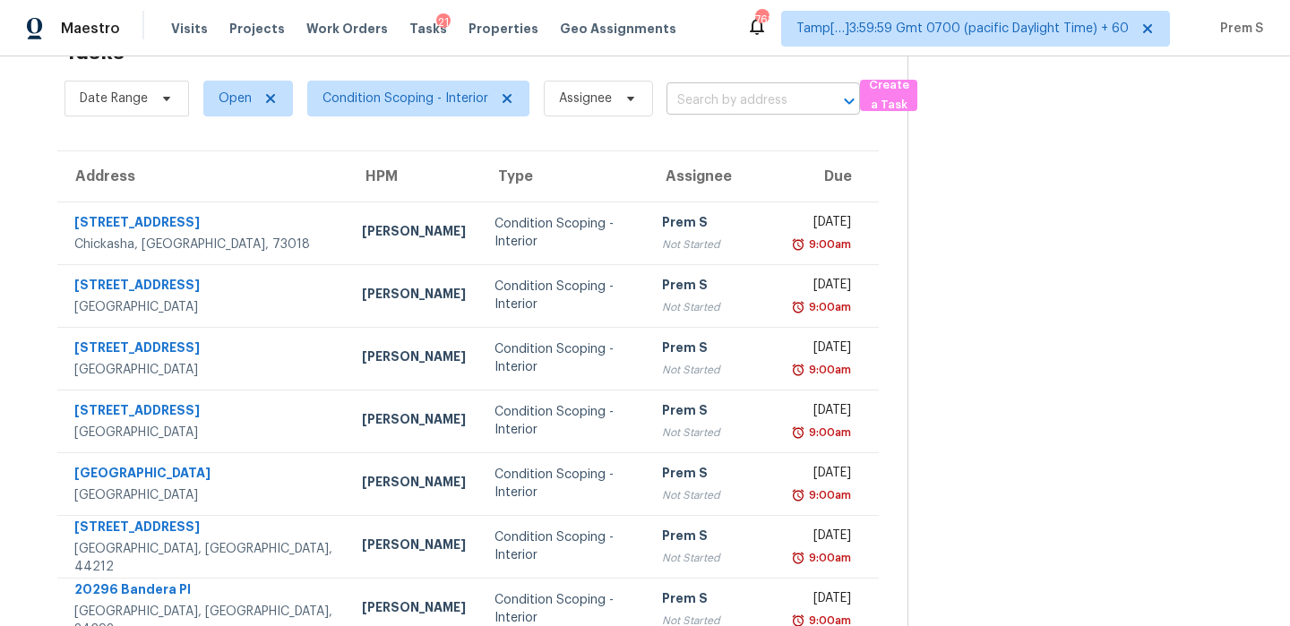
click at [735, 97] on input "text" at bounding box center [738, 101] width 143 height 28
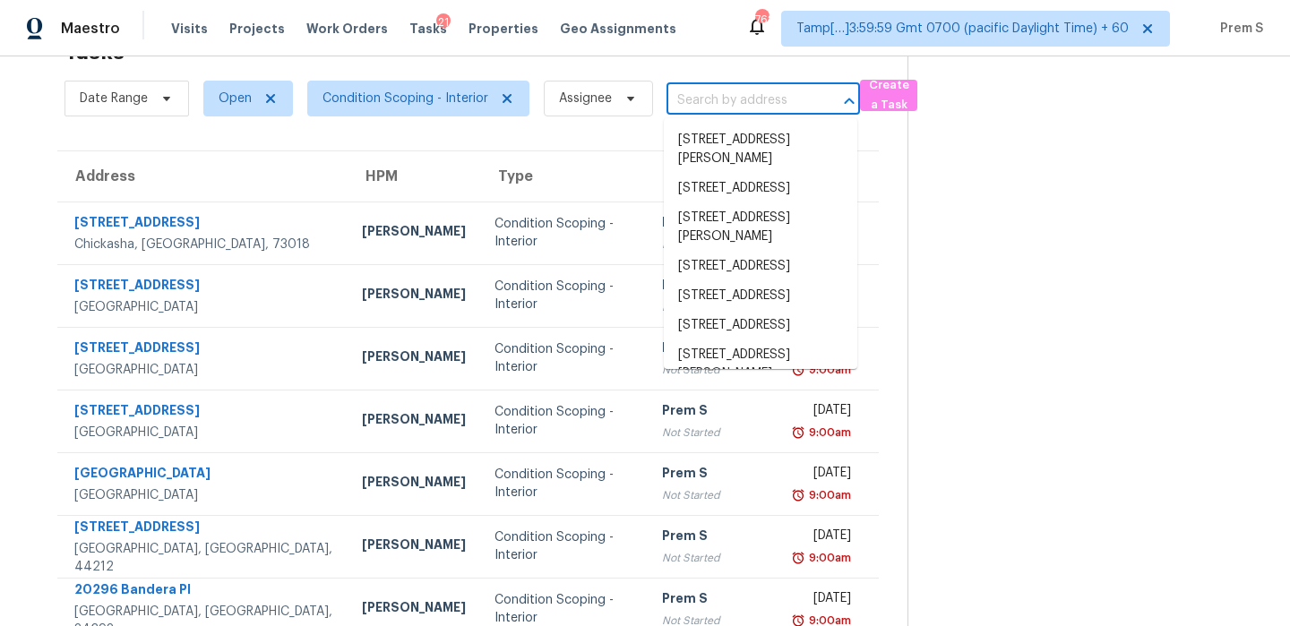
paste input "2215 S 11th St Chickasha OK 73018"
type input "2215 S 11th St Chickasha OK 73018"
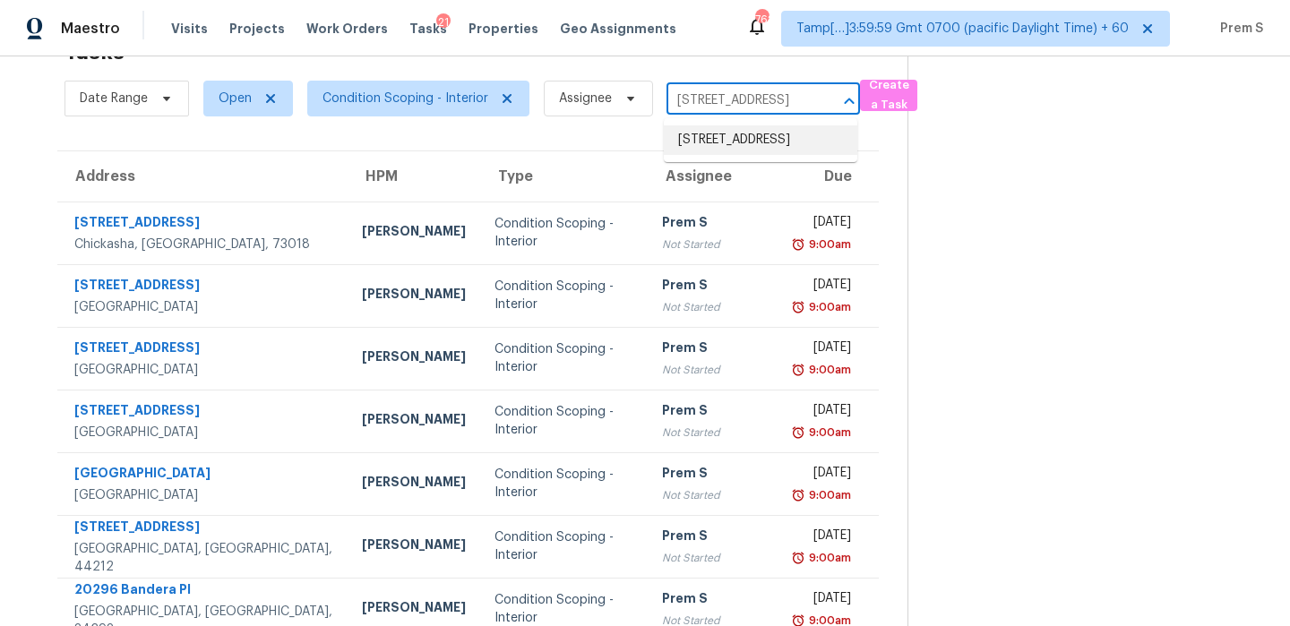
click at [733, 152] on li "2215 S 11th St, Chickasha, OK 73018" at bounding box center [761, 140] width 194 height 30
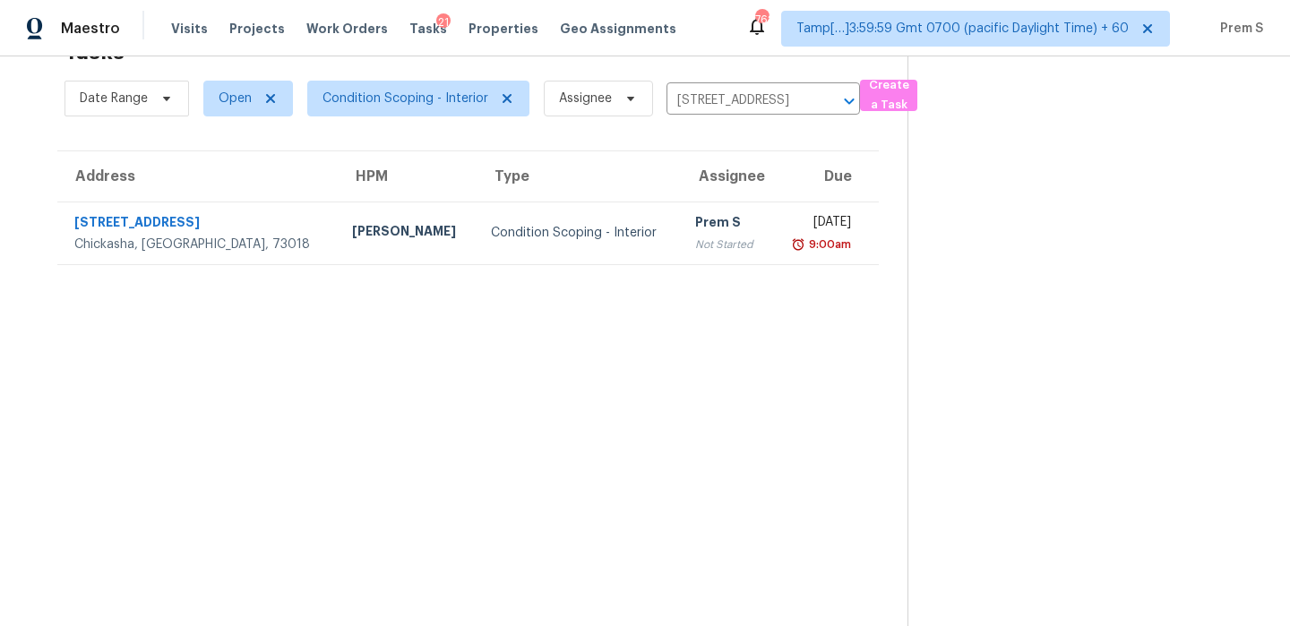
click at [771, 255] on td "Thu, Oct 2nd 2025 9:00am" at bounding box center [825, 233] width 108 height 63
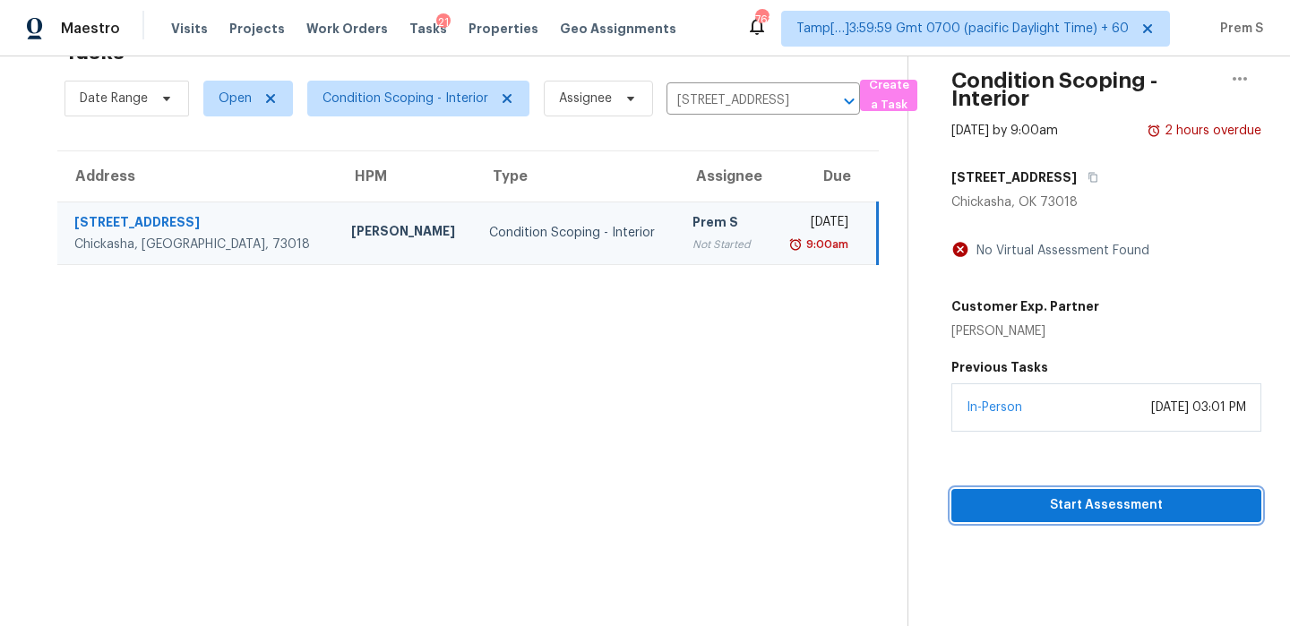
click at [1051, 504] on span "Start Assessment" at bounding box center [1106, 506] width 281 height 22
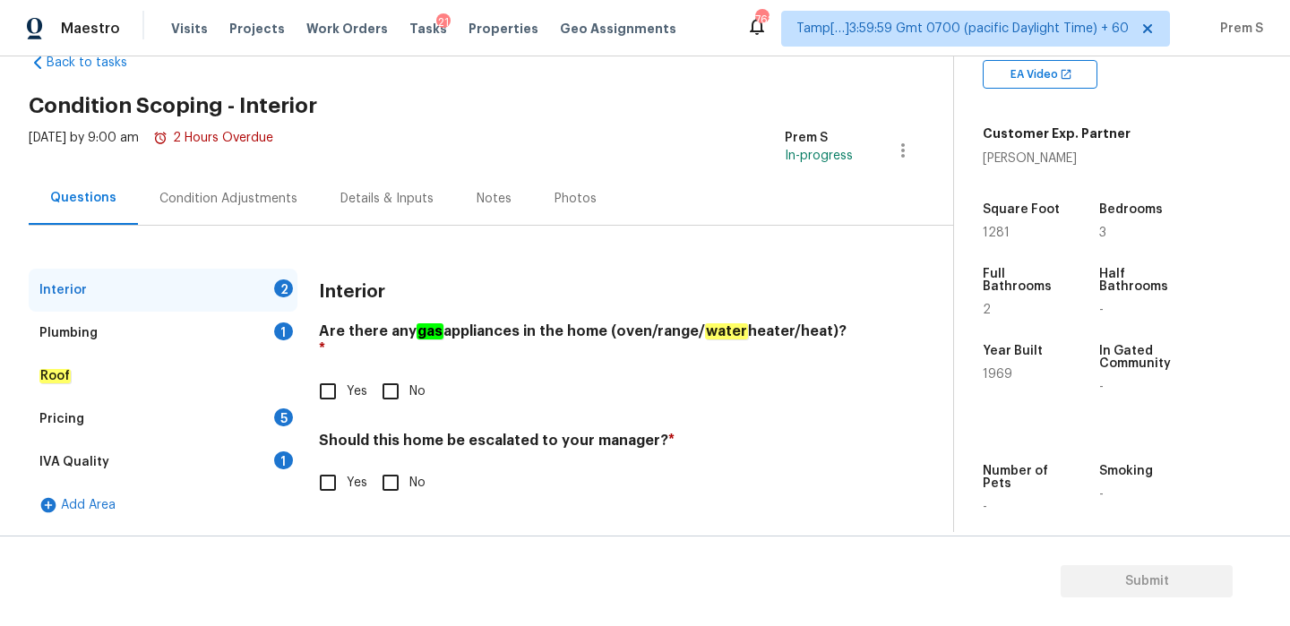
scroll to position [285, 0]
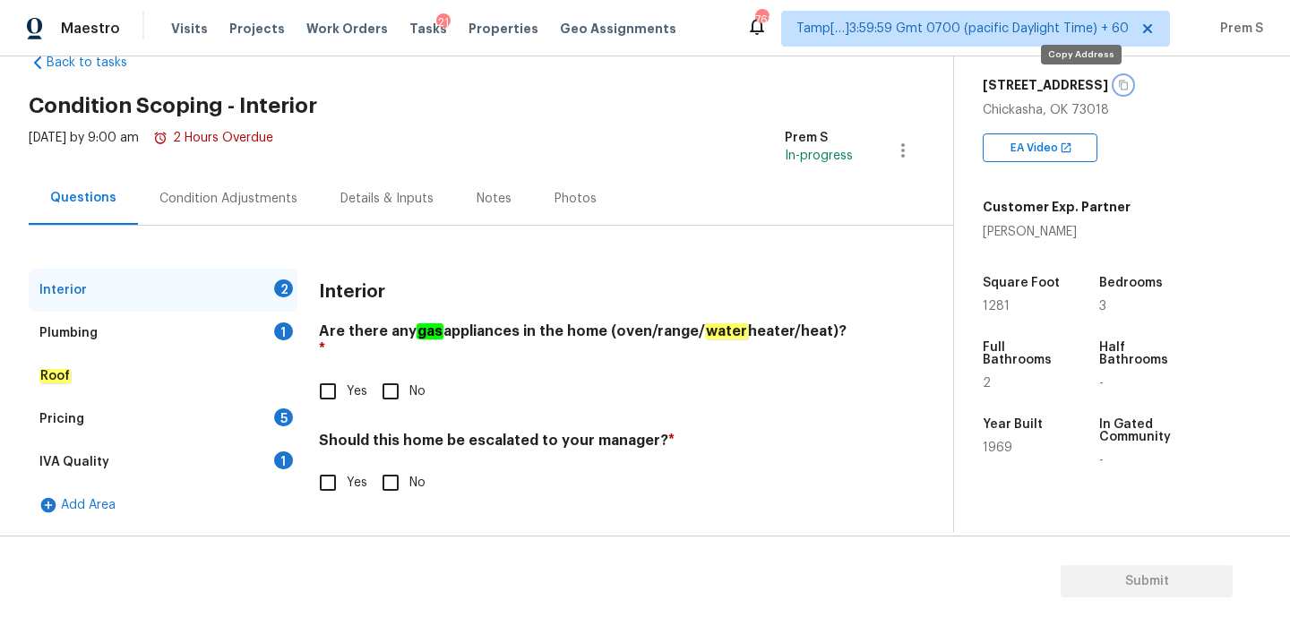
click at [1118, 84] on icon "button" at bounding box center [1123, 85] width 11 height 11
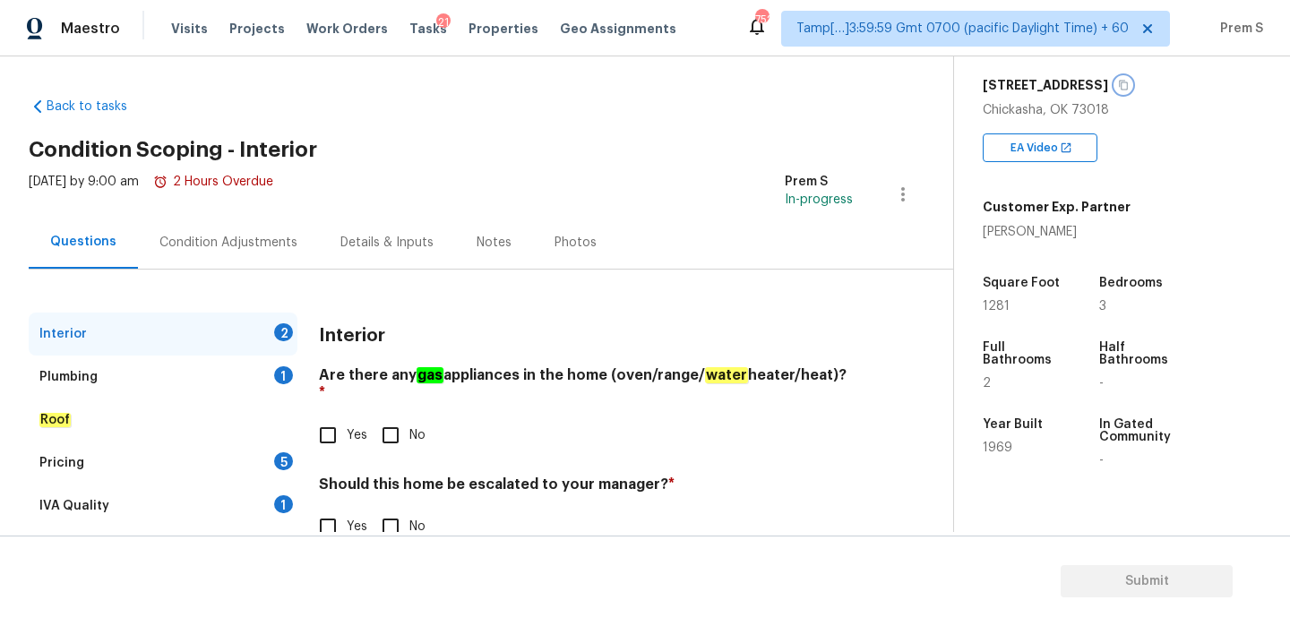
scroll to position [0, 0]
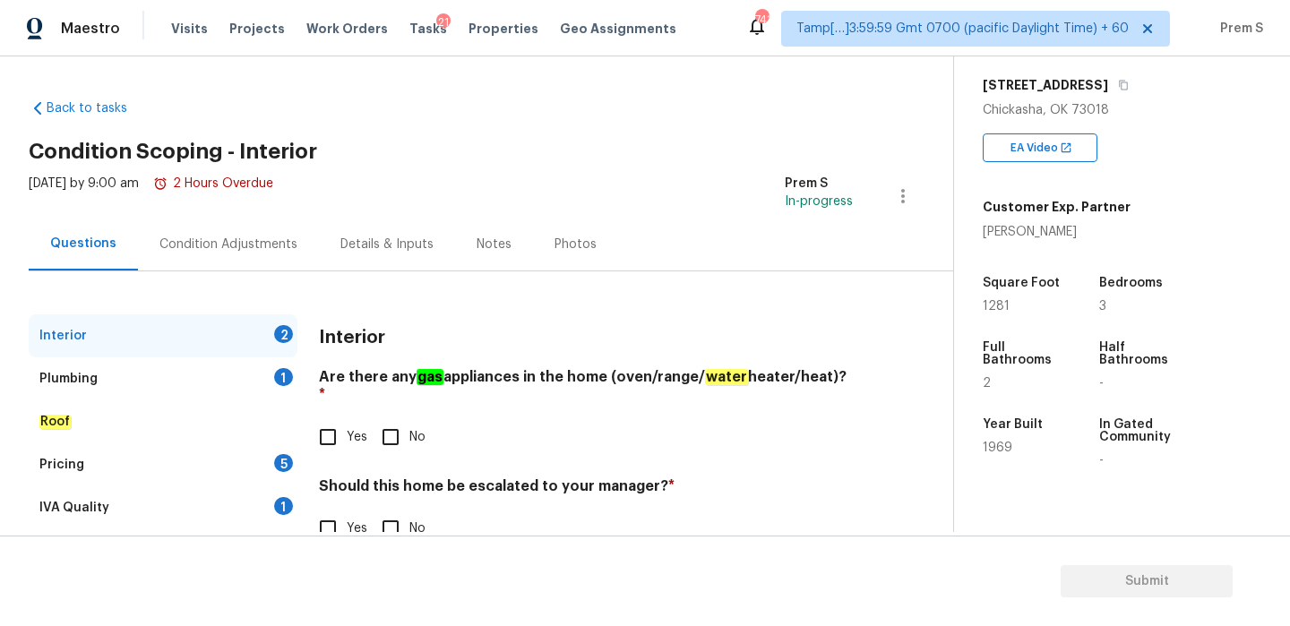
click at [956, 163] on div "Property Details © Mapbox © OpenStreetMap Improve this map 2215 S 11th St Chick…" at bounding box center [1107, 230] width 307 height 916
click at [1118, 87] on icon "button" at bounding box center [1123, 85] width 11 height 11
click at [417, 33] on span "Tasks" at bounding box center [428, 28] width 38 height 13
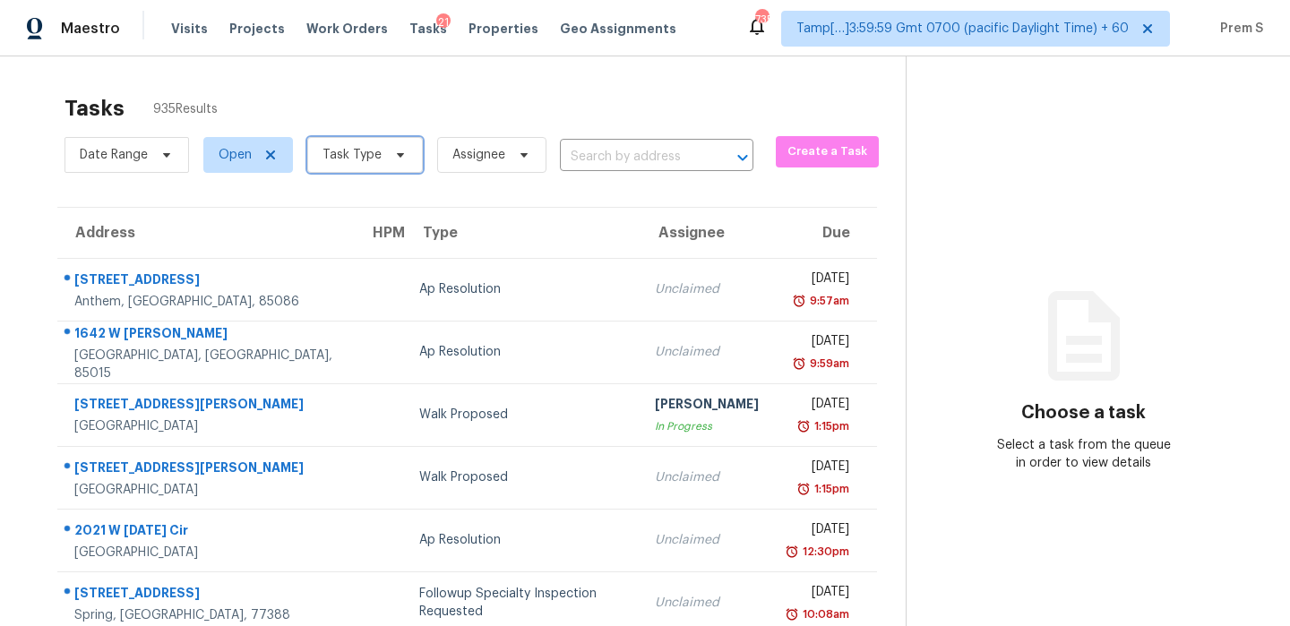
click at [375, 164] on span "Task Type" at bounding box center [365, 155] width 116 height 36
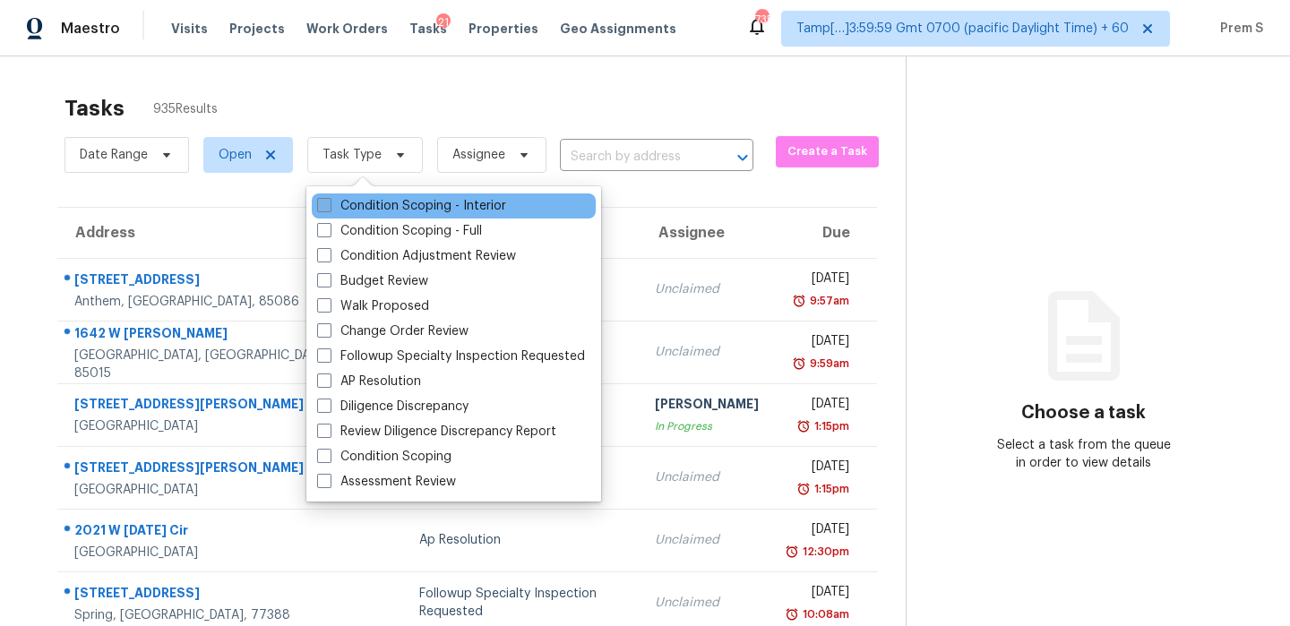
click at [404, 212] on label "Condition Scoping - Interior" at bounding box center [411, 206] width 189 height 18
click at [329, 209] on input "Condition Scoping - Interior" at bounding box center [323, 203] width 12 height 12
checkbox input "true"
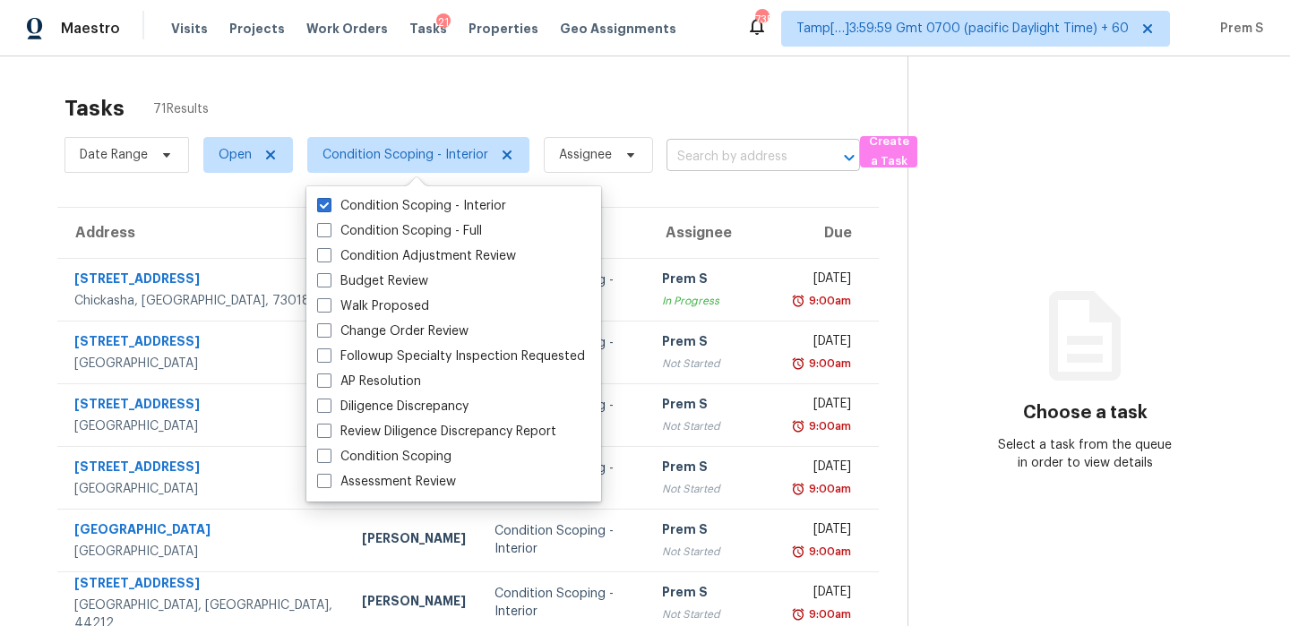
click at [713, 155] on input "text" at bounding box center [738, 157] width 143 height 28
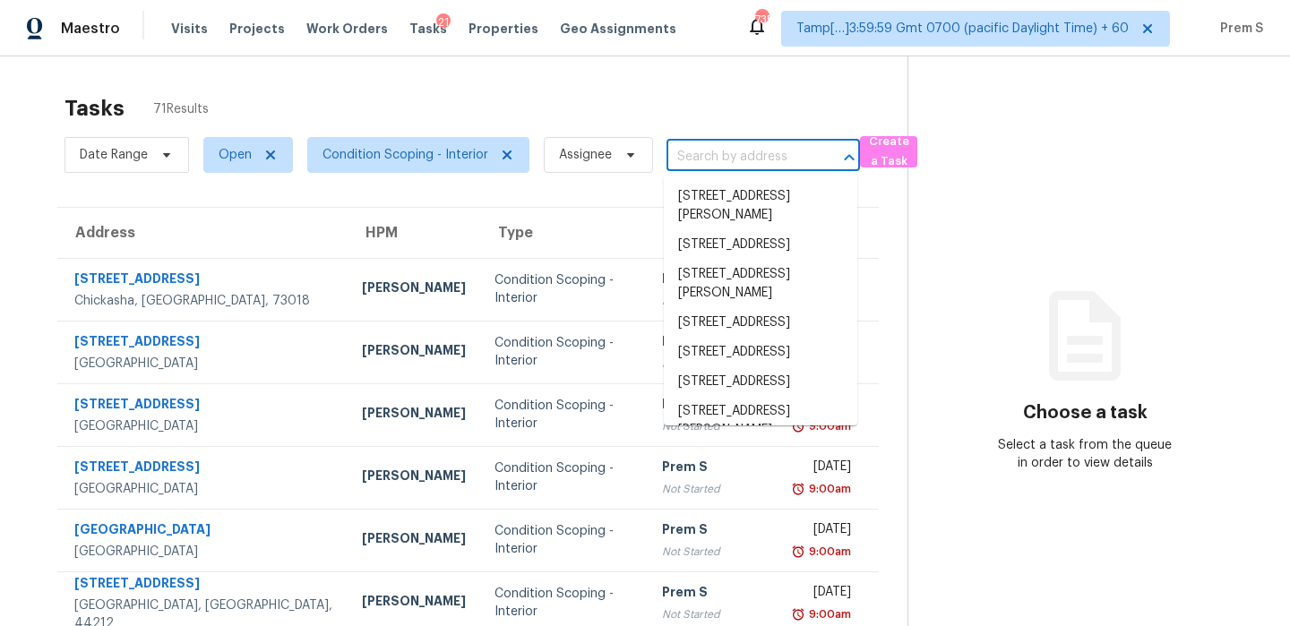
paste input "2215 S 11th St, Chickasha, OK 73018"
type input "2215 S 11th St, Chickasha, OK 73018"
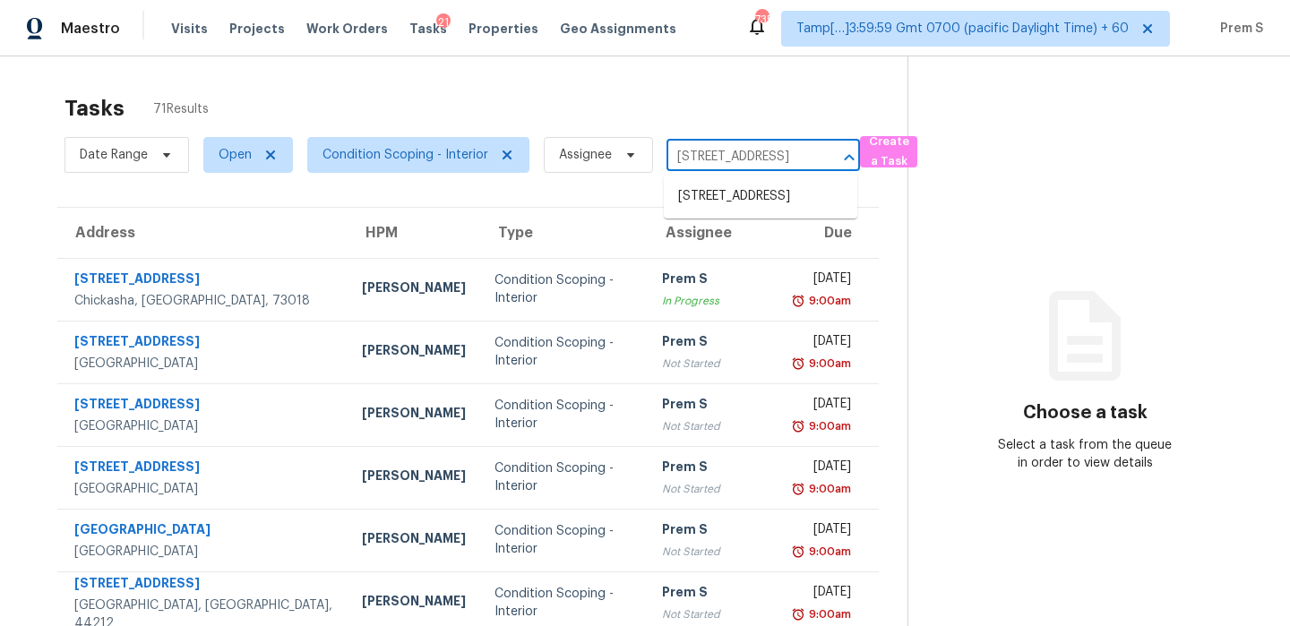
scroll to position [0, 76]
click at [710, 211] on li "2215 S 11th St, Chickasha, OK 73018" at bounding box center [761, 197] width 194 height 30
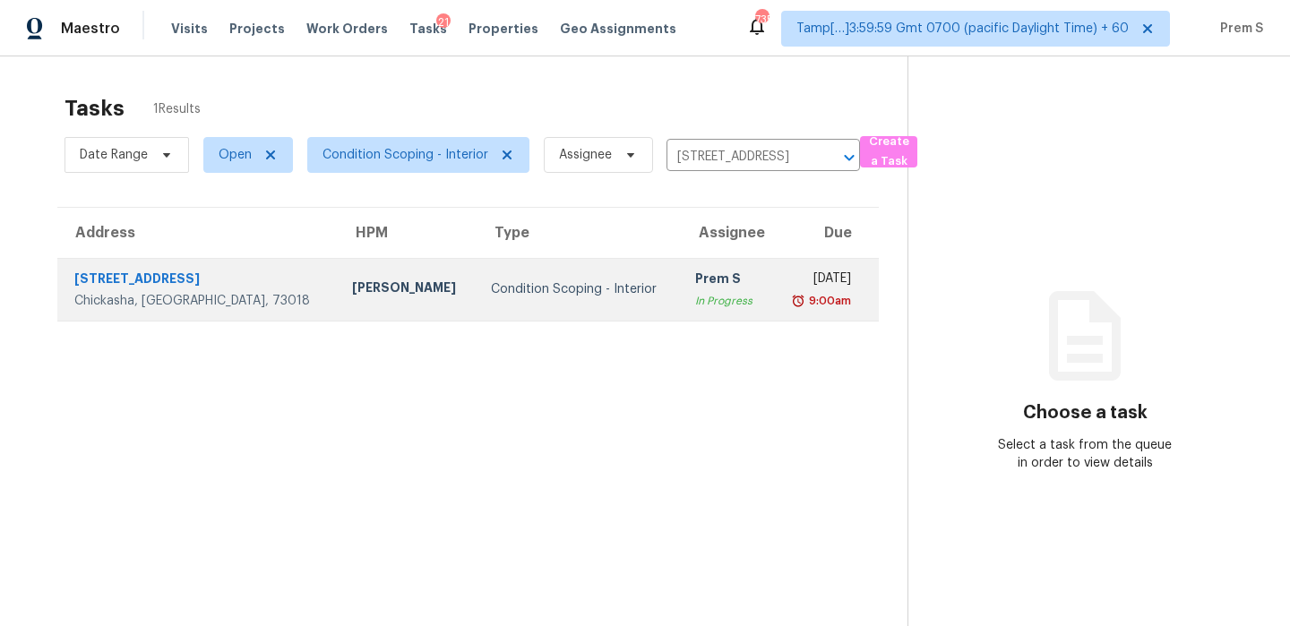
click at [695, 285] on div "Prem S" at bounding box center [726, 281] width 62 height 22
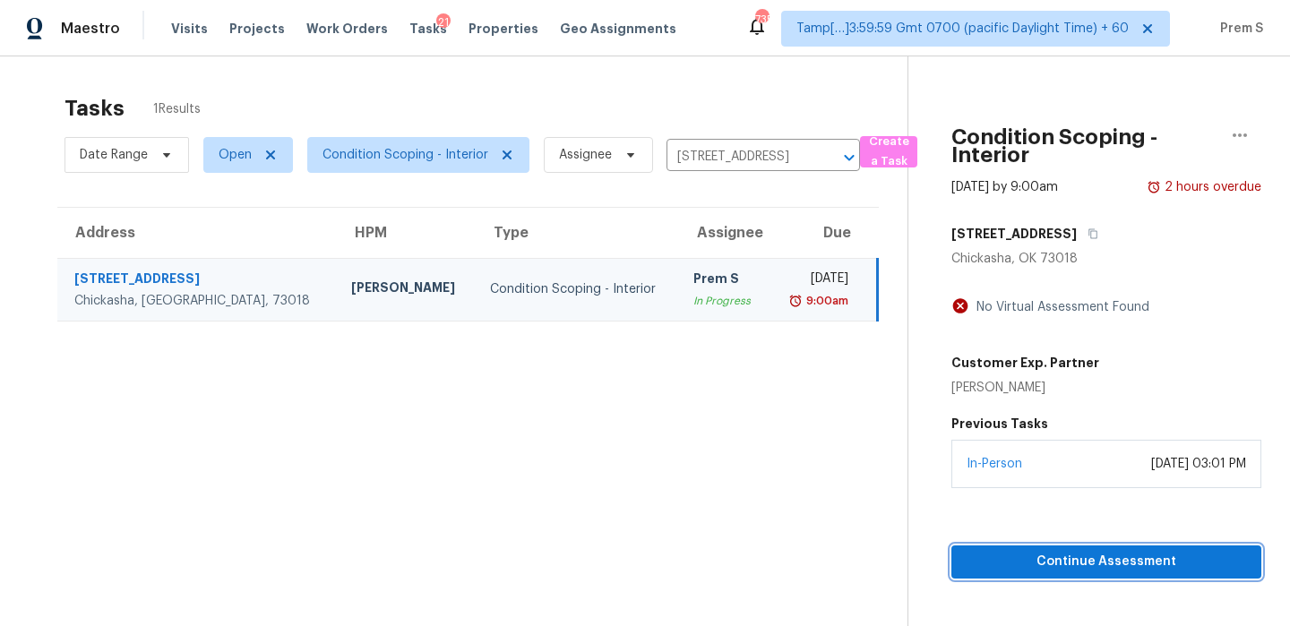
click at [1075, 558] on span "Continue Assessment" at bounding box center [1106, 562] width 281 height 22
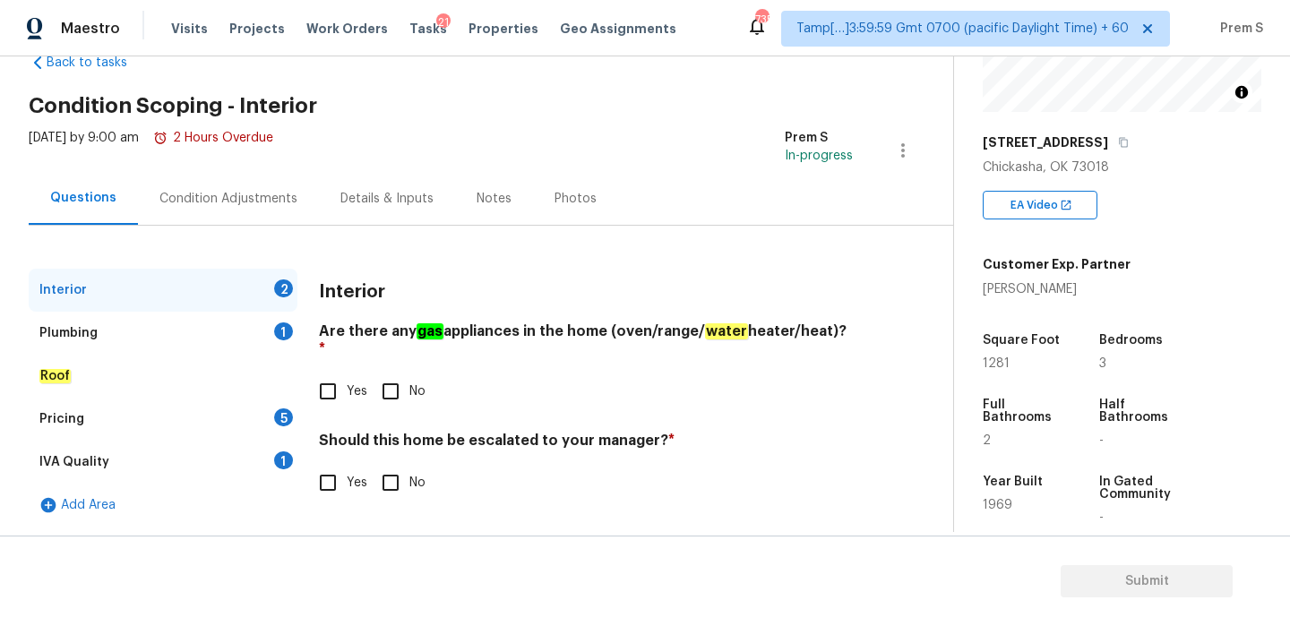
scroll to position [285, 0]
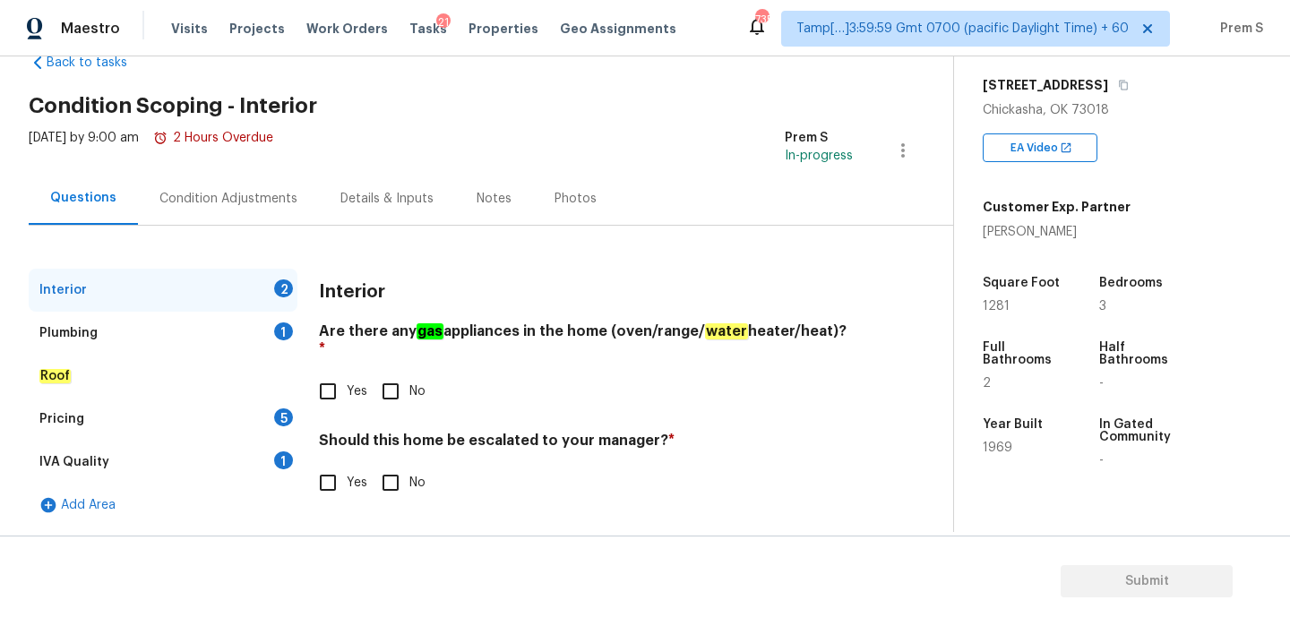
click at [376, 379] on input "No" at bounding box center [391, 392] width 38 height 38
checkbox input "true"
click at [395, 464] on input "No" at bounding box center [391, 483] width 38 height 38
checkbox input "true"
click at [275, 336] on div "1" at bounding box center [283, 332] width 19 height 18
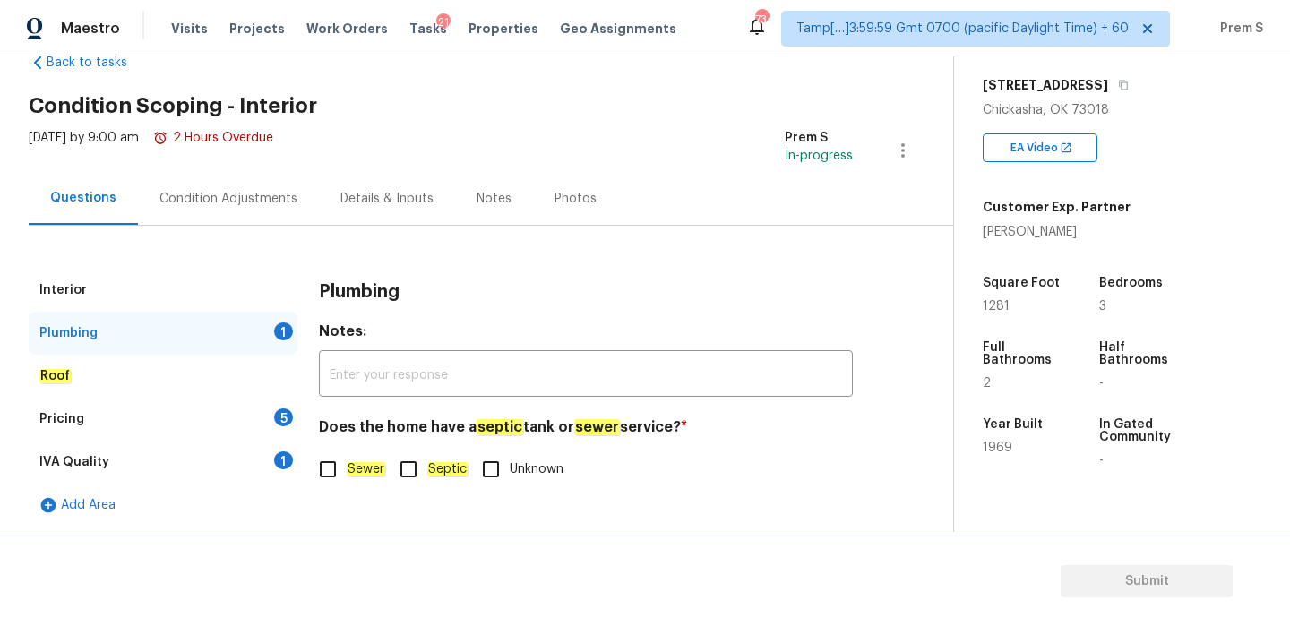
click at [354, 483] on label "Sewer" at bounding box center [347, 470] width 76 height 38
click at [347, 483] on input "Sewer" at bounding box center [328, 470] width 38 height 38
checkbox input "true"
click at [289, 424] on div "Pricing 5" at bounding box center [163, 419] width 269 height 43
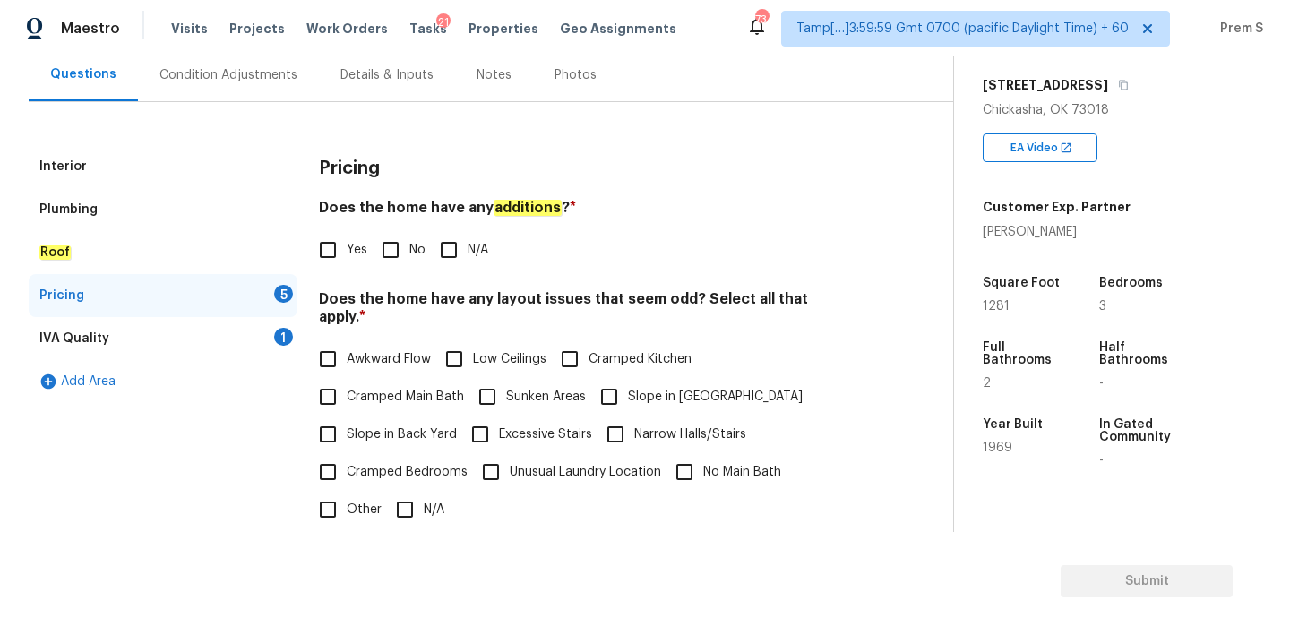
scroll to position [205, 0]
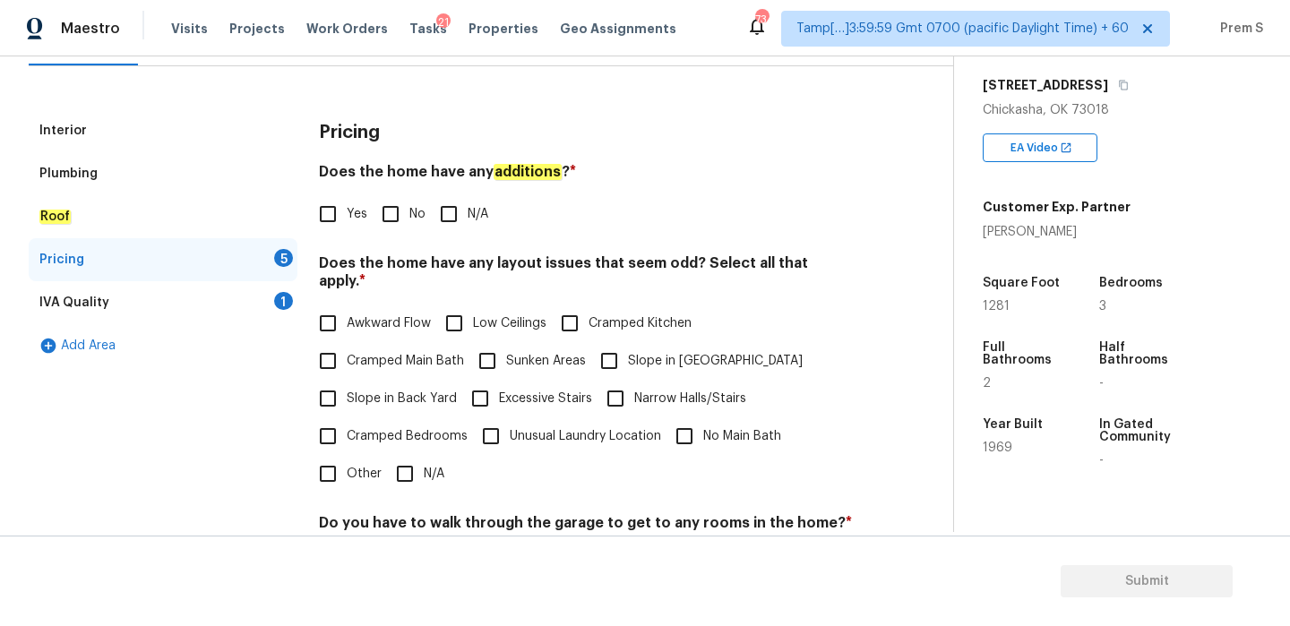
click at [403, 455] on input "N/A" at bounding box center [405, 474] width 38 height 38
checkbox input "true"
click at [389, 214] on input "No" at bounding box center [391, 214] width 38 height 38
checkbox input "true"
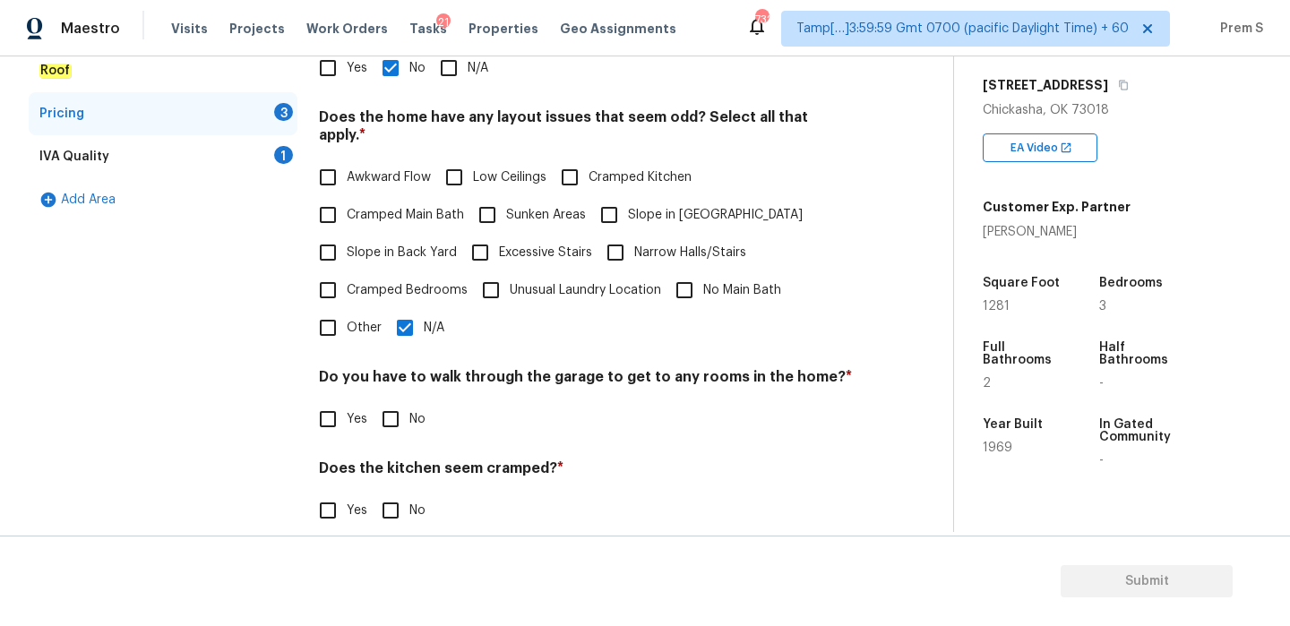
scroll to position [449, 0]
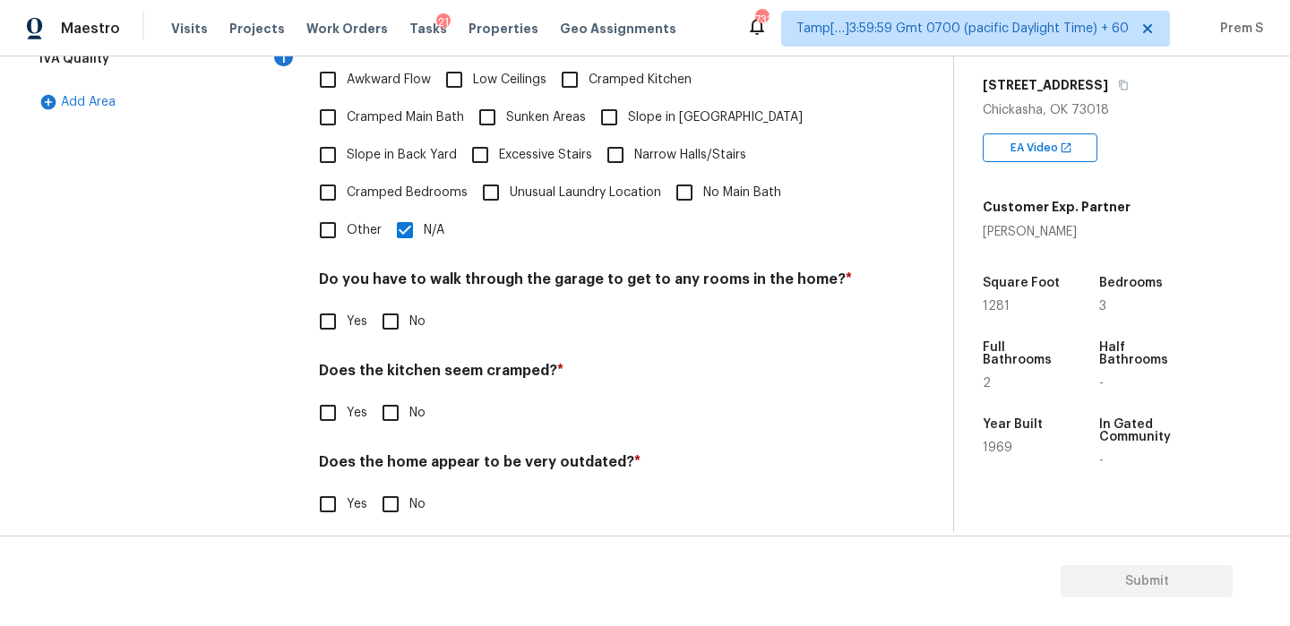
click at [396, 314] on input "No" at bounding box center [391, 322] width 38 height 38
checkbox input "true"
click at [398, 394] on input "No" at bounding box center [391, 413] width 38 height 38
checkbox input "true"
click at [410, 486] on label "No" at bounding box center [399, 505] width 54 height 38
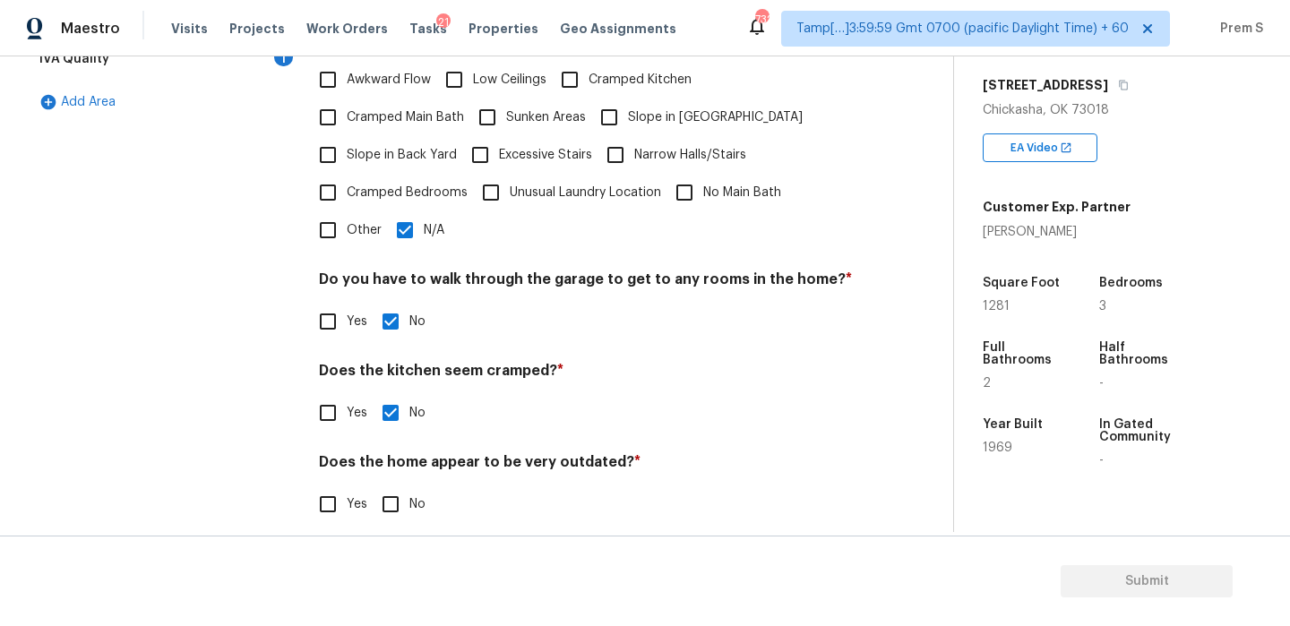
click at [409, 486] on input "No" at bounding box center [391, 505] width 38 height 38
checkbox input "true"
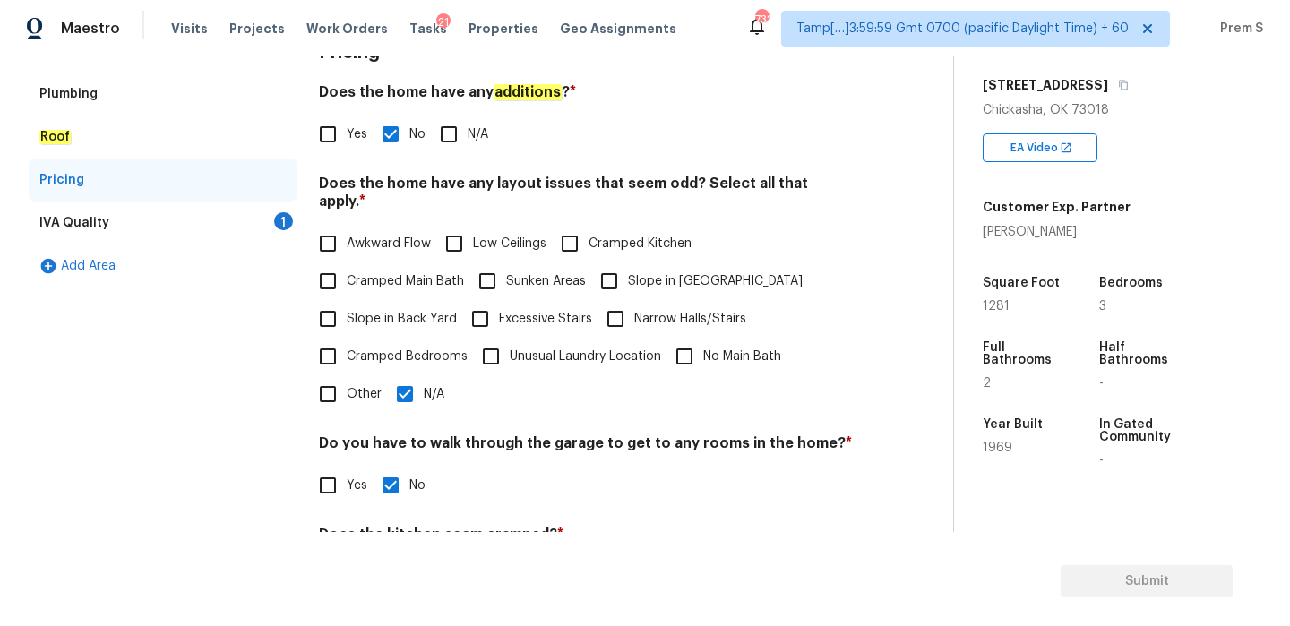
scroll to position [283, 0]
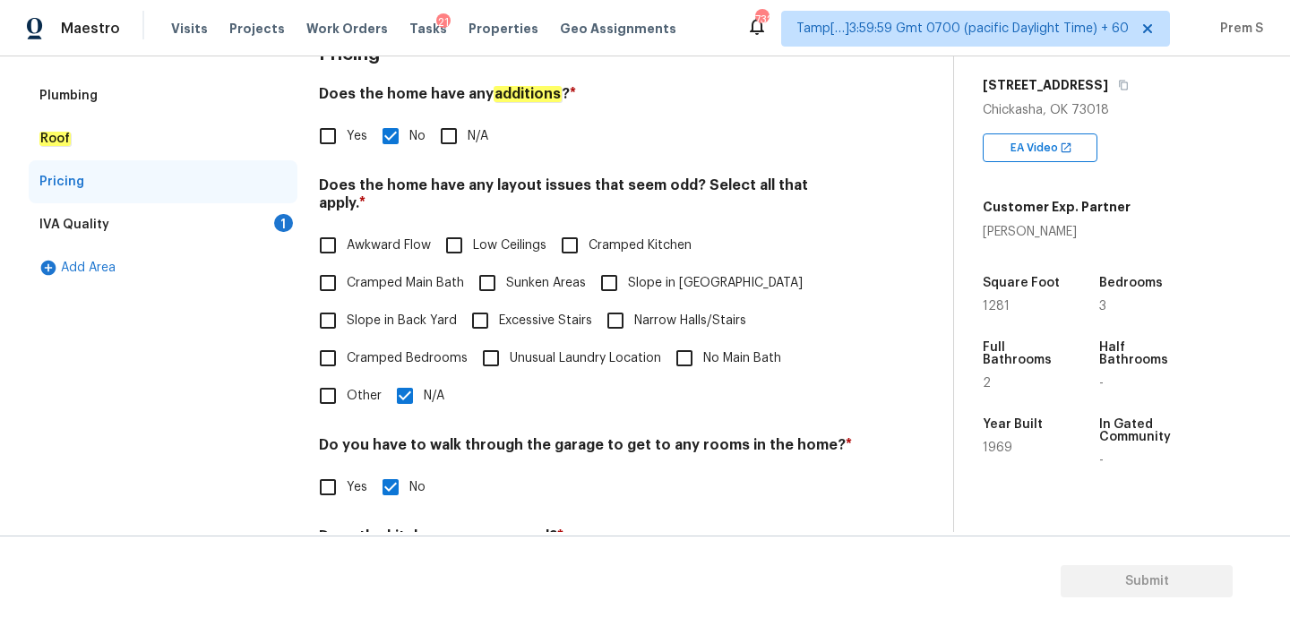
click at [286, 226] on div "1" at bounding box center [283, 223] width 19 height 18
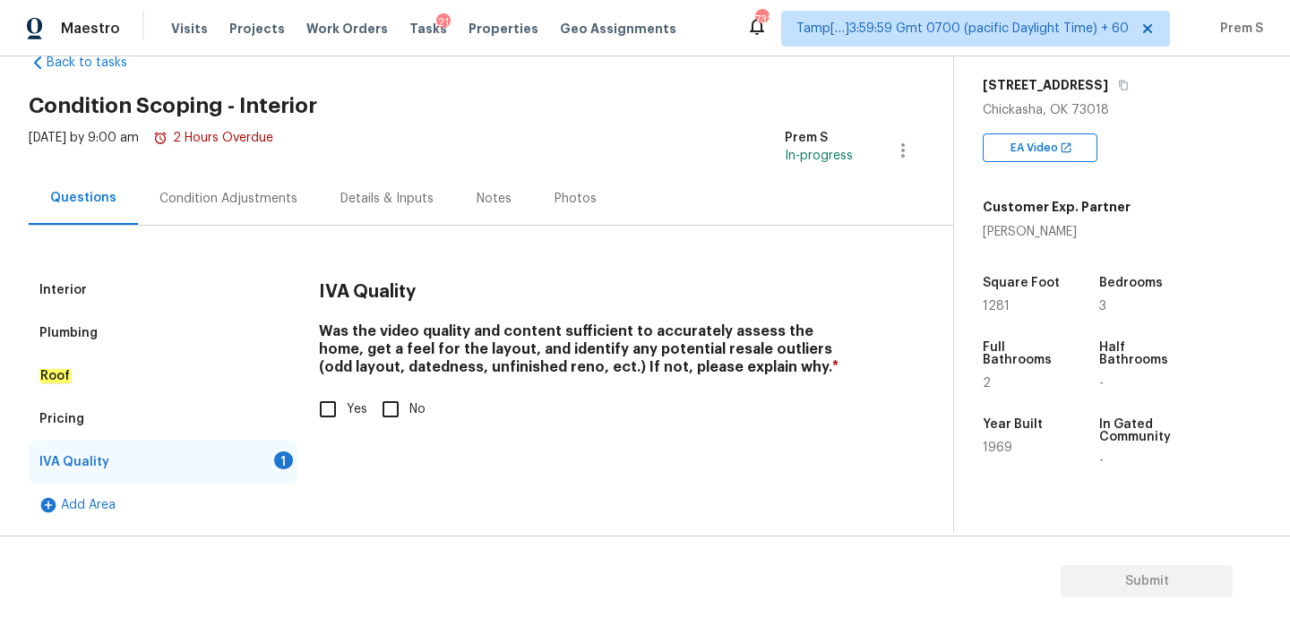
click at [351, 409] on span "Yes" at bounding box center [357, 409] width 21 height 19
click at [347, 409] on input "Yes" at bounding box center [328, 410] width 38 height 38
checkbox input "true"
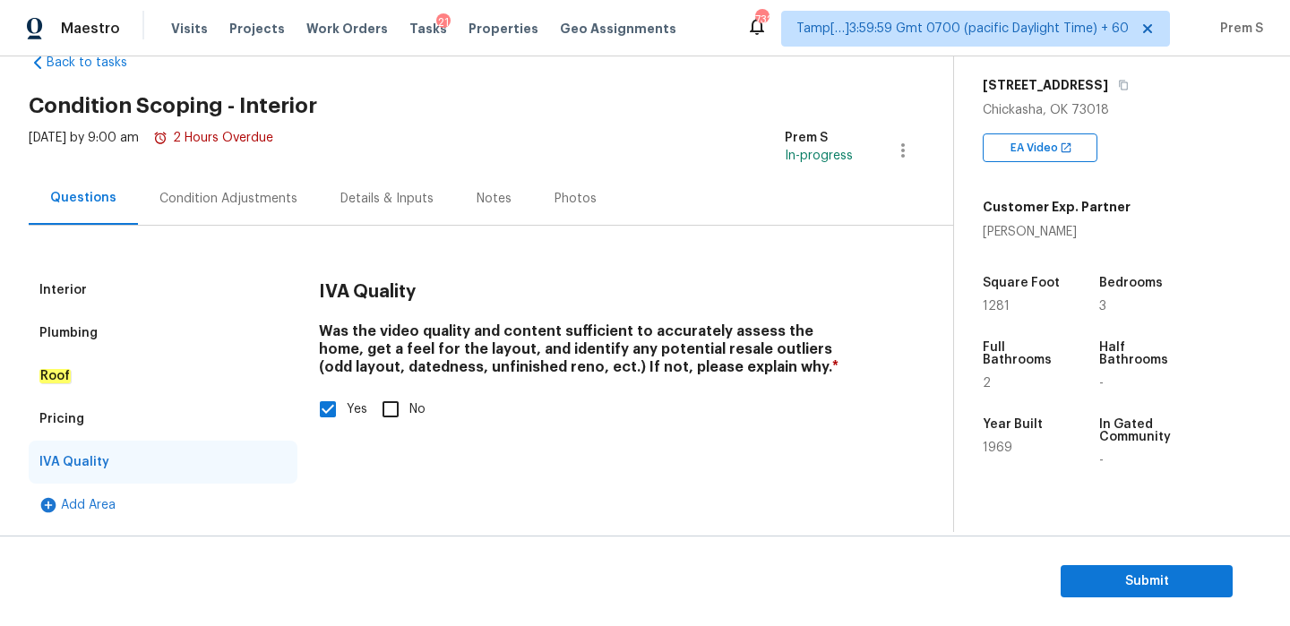
click at [248, 196] on div "Condition Adjustments" at bounding box center [228, 199] width 138 height 18
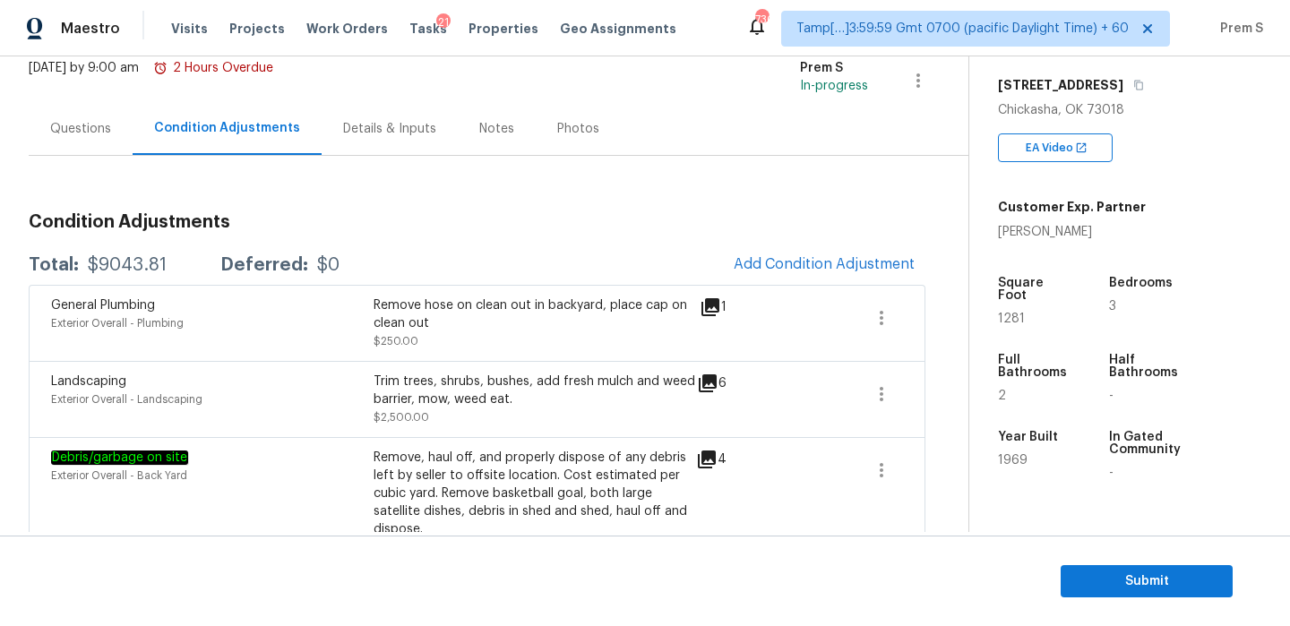
scroll to position [114, 0]
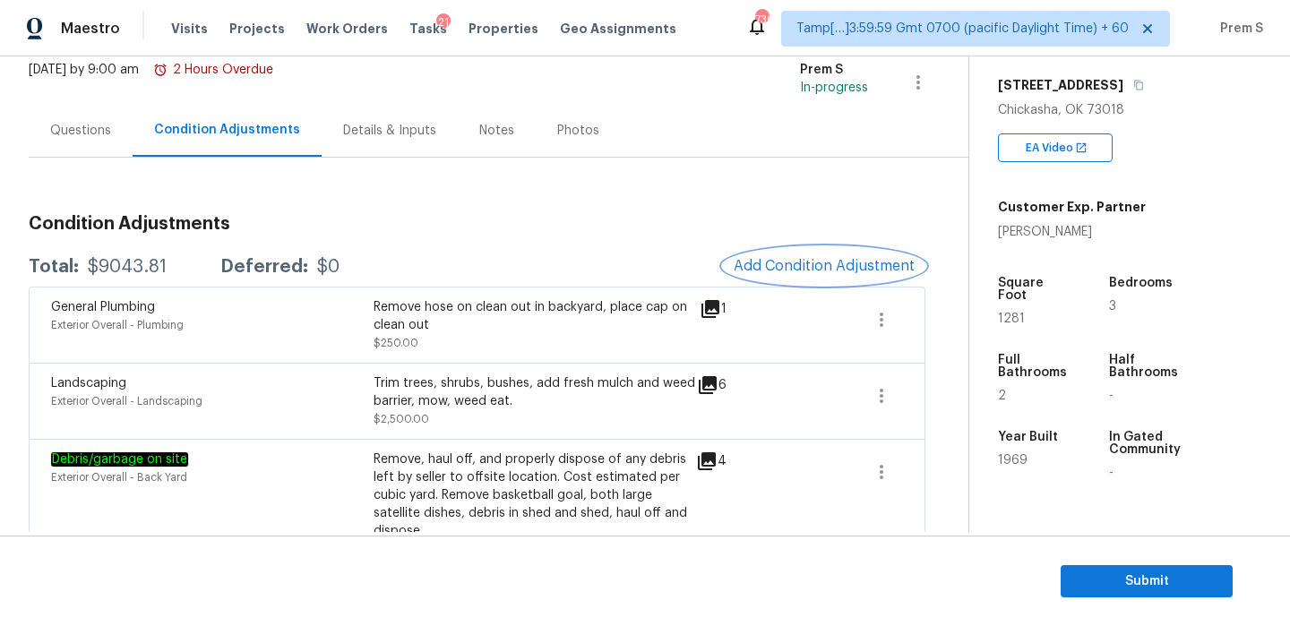
click at [786, 270] on span "Add Condition Adjustment" at bounding box center [824, 266] width 181 height 16
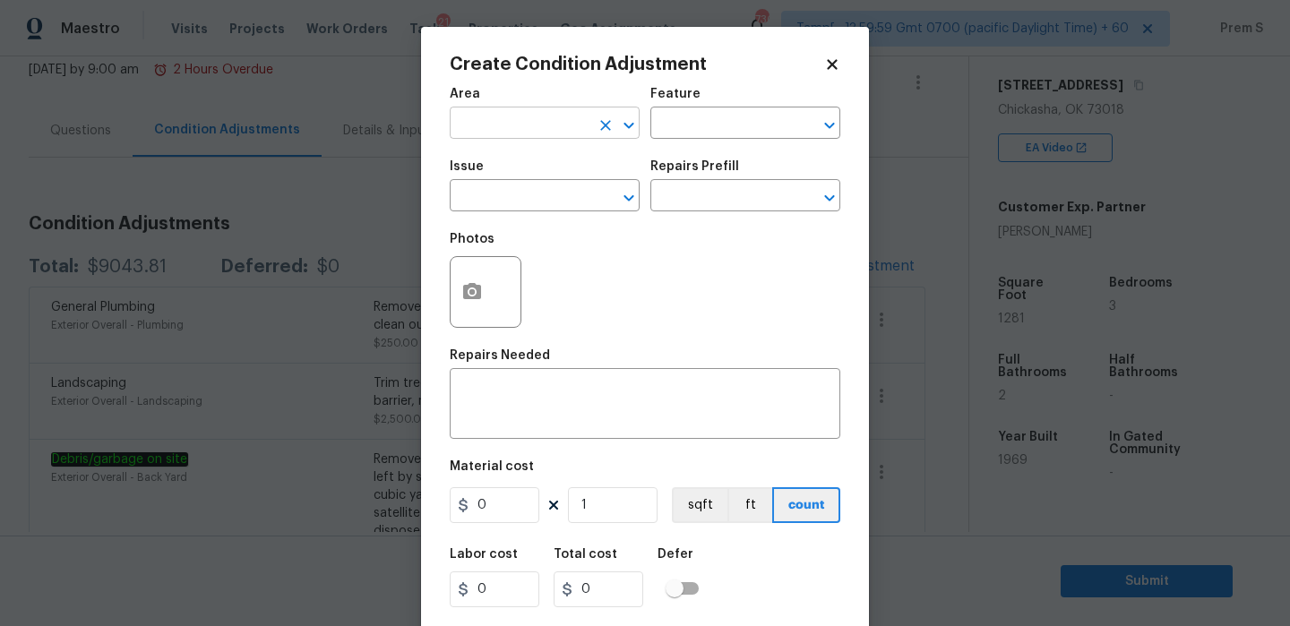
click at [493, 116] on input "text" at bounding box center [520, 125] width 140 height 28
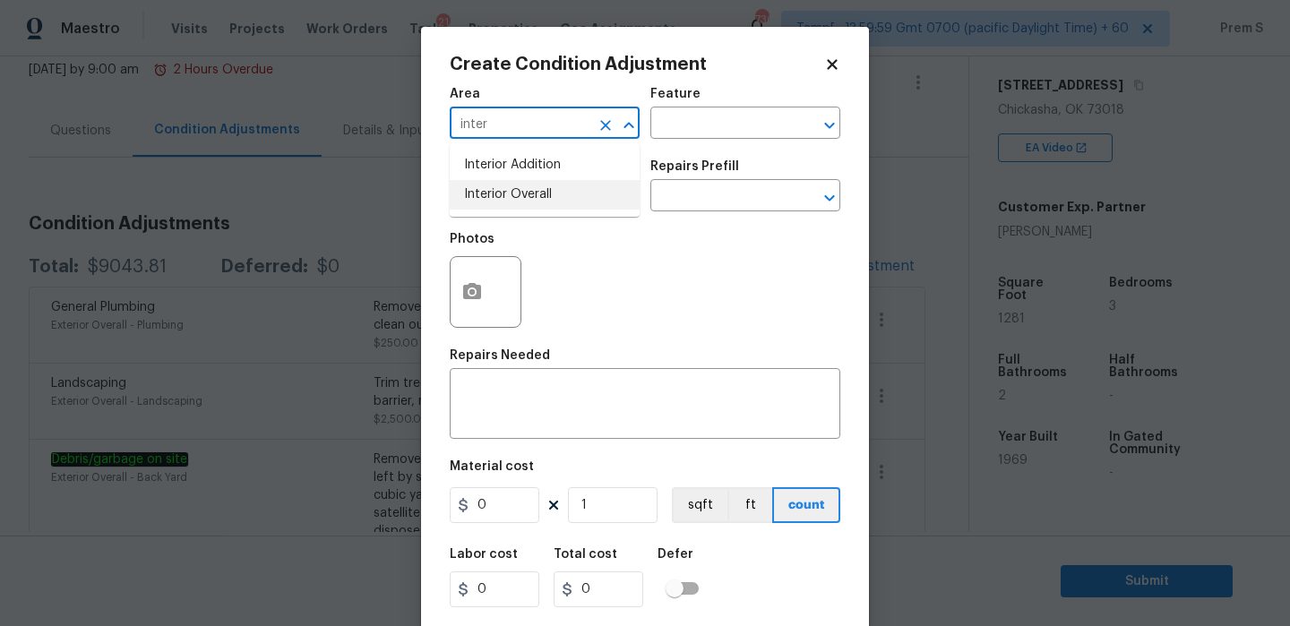
click at [496, 191] on li "Interior Overall" at bounding box center [545, 195] width 190 height 30
type input "Interior Overall"
click at [728, 125] on input "text" at bounding box center [720, 125] width 140 height 28
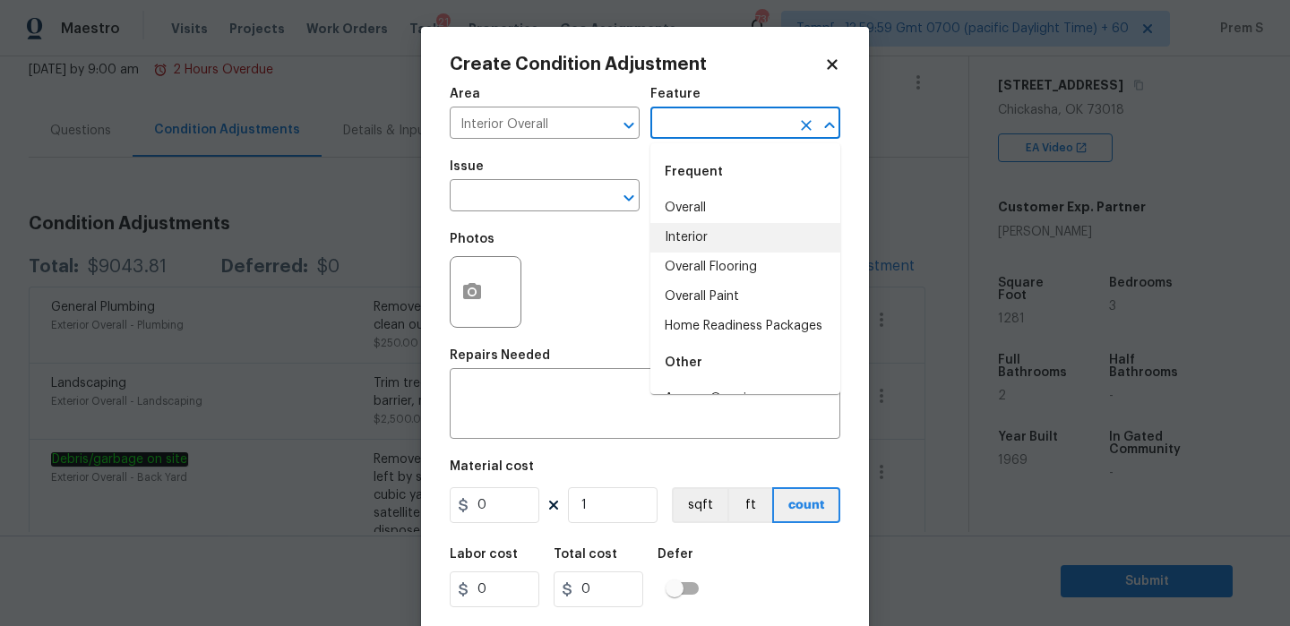
click at [681, 239] on li "Interior" at bounding box center [745, 238] width 190 height 30
type input "Interior"
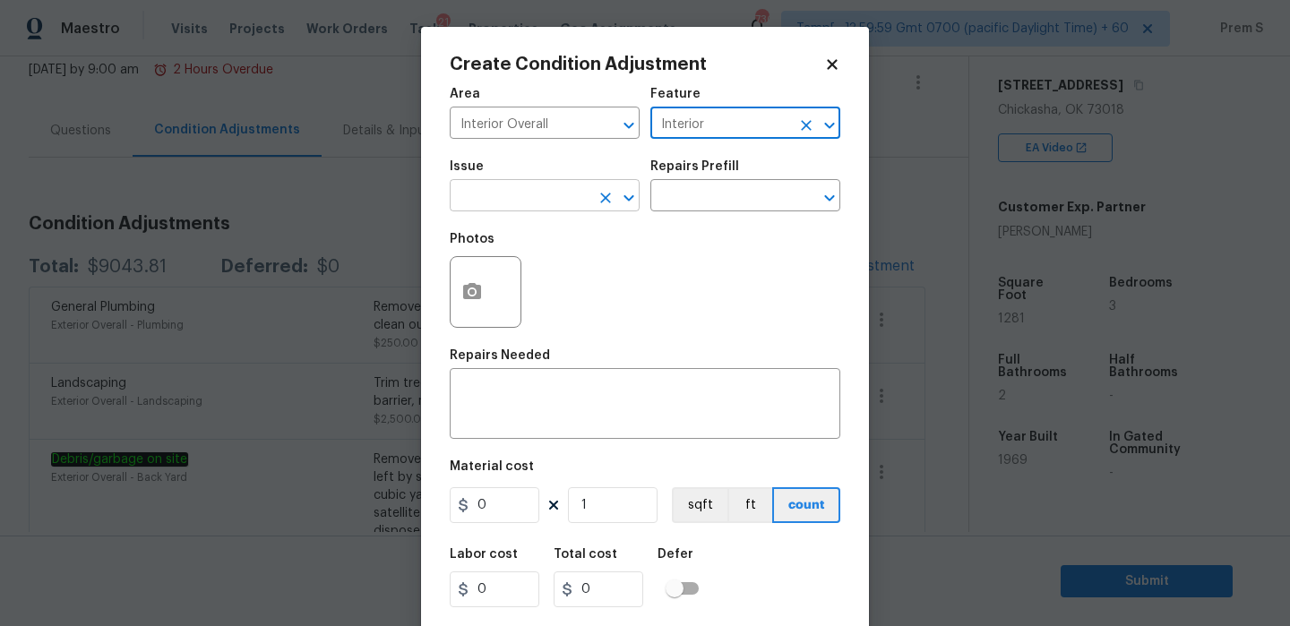
click at [548, 188] on input "text" at bounding box center [520, 198] width 140 height 28
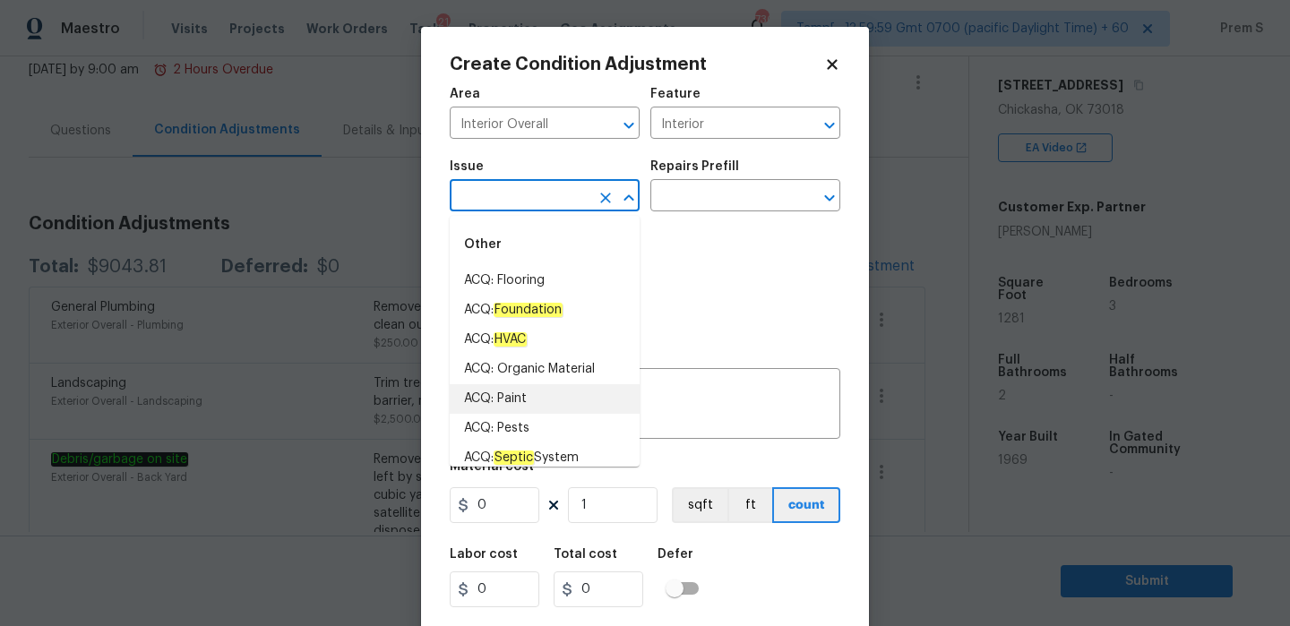
click at [525, 398] on li "ACQ: Paint" at bounding box center [545, 399] width 190 height 30
type input "ACQ: Paint"
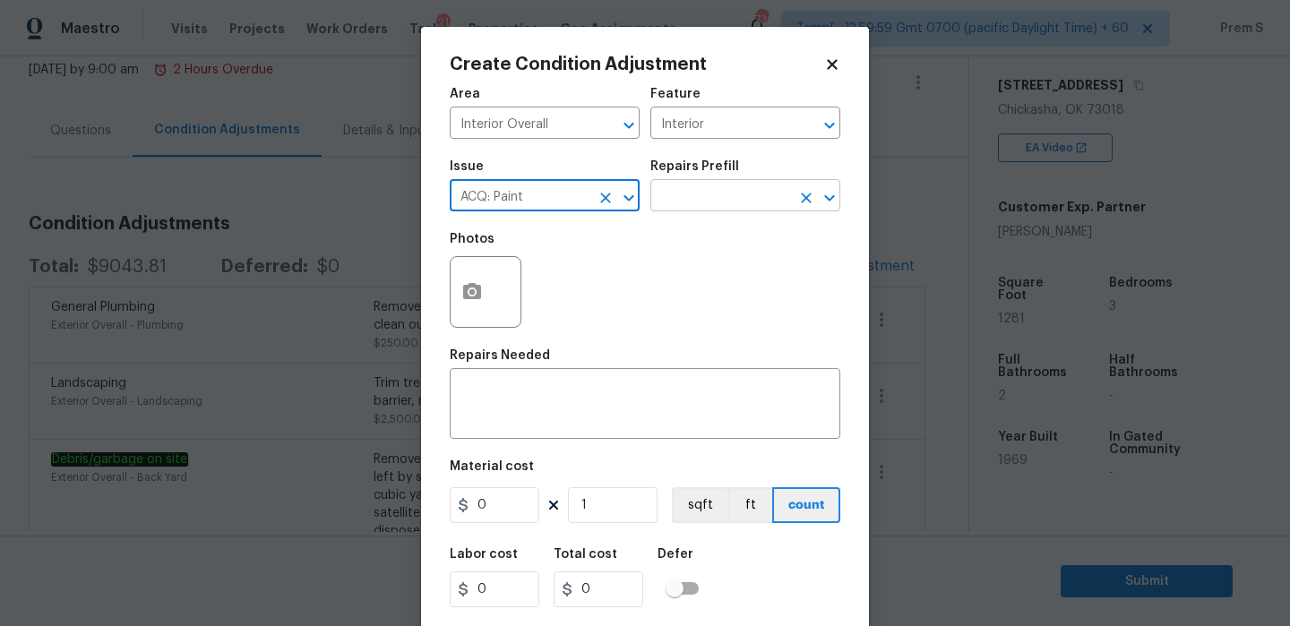
click at [748, 203] on input "text" at bounding box center [720, 198] width 140 height 28
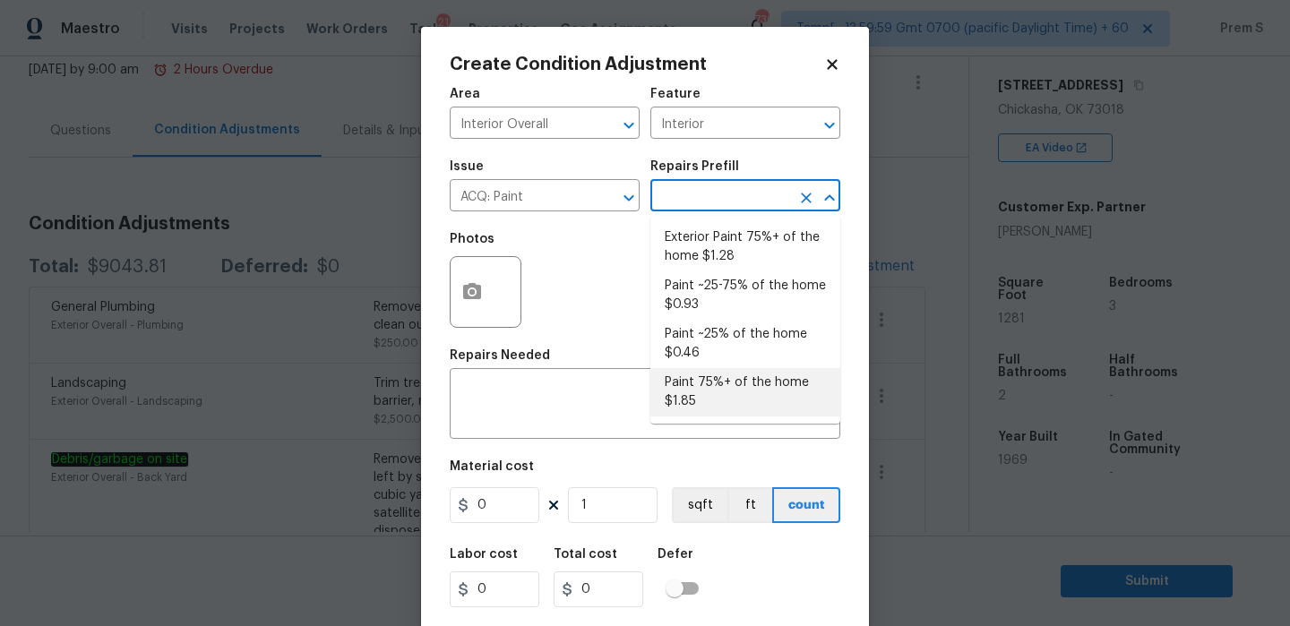
click at [732, 407] on li "Paint 75%+ of the home $1.85" at bounding box center [745, 392] width 190 height 48
type input "Acquisition"
type textarea "Acquisition Scope: 75%+ of the home will likely require interior paint"
type input "1.85"
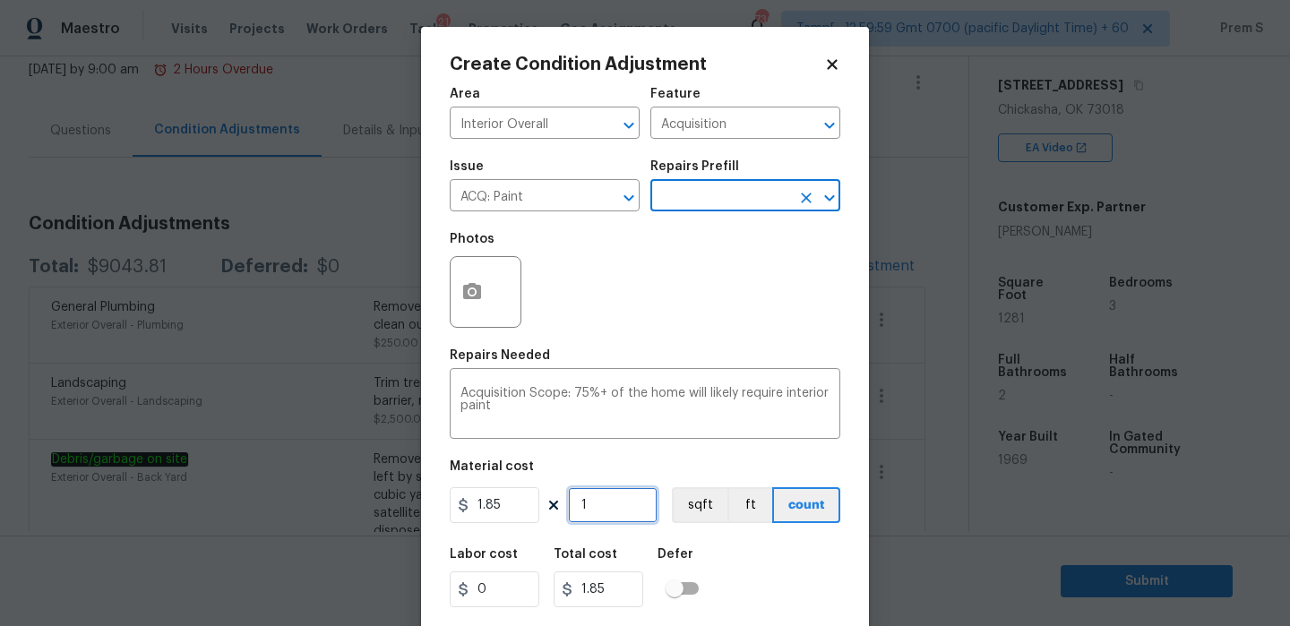
click at [623, 506] on input "1" at bounding box center [613, 505] width 90 height 36
type input "12"
type input "22.2"
type input "128"
type input "236.8"
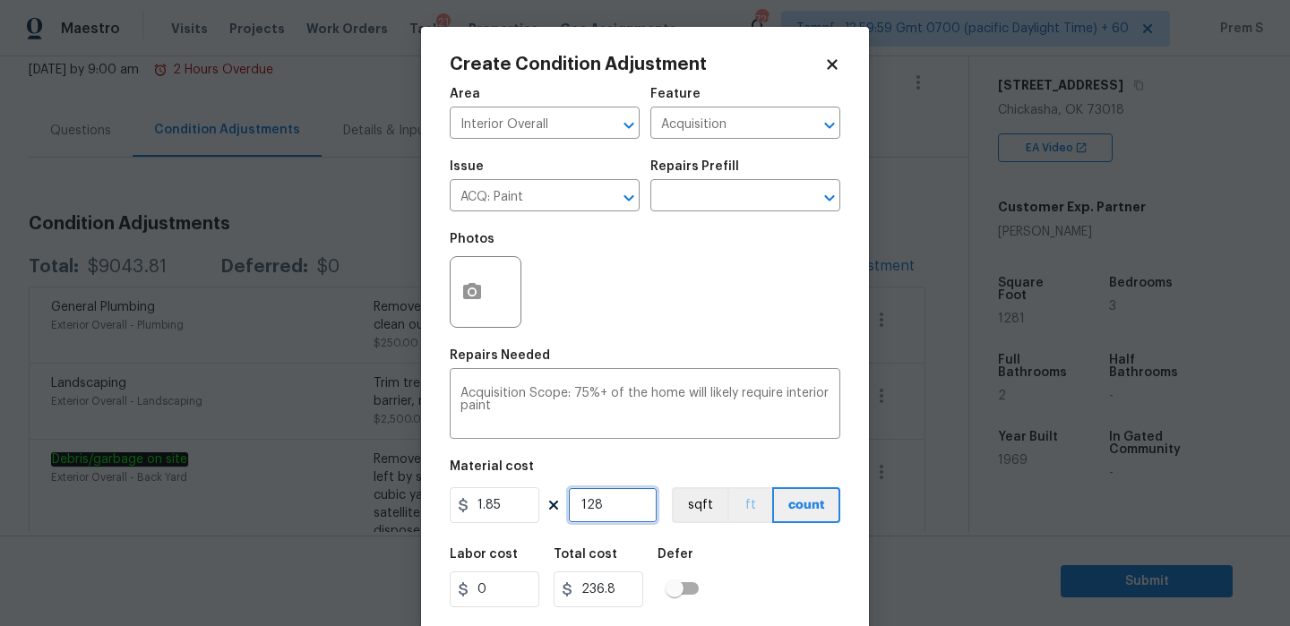
type input "1281"
type input "2369.85"
type input "1281"
click at [485, 293] on button "button" at bounding box center [472, 292] width 43 height 70
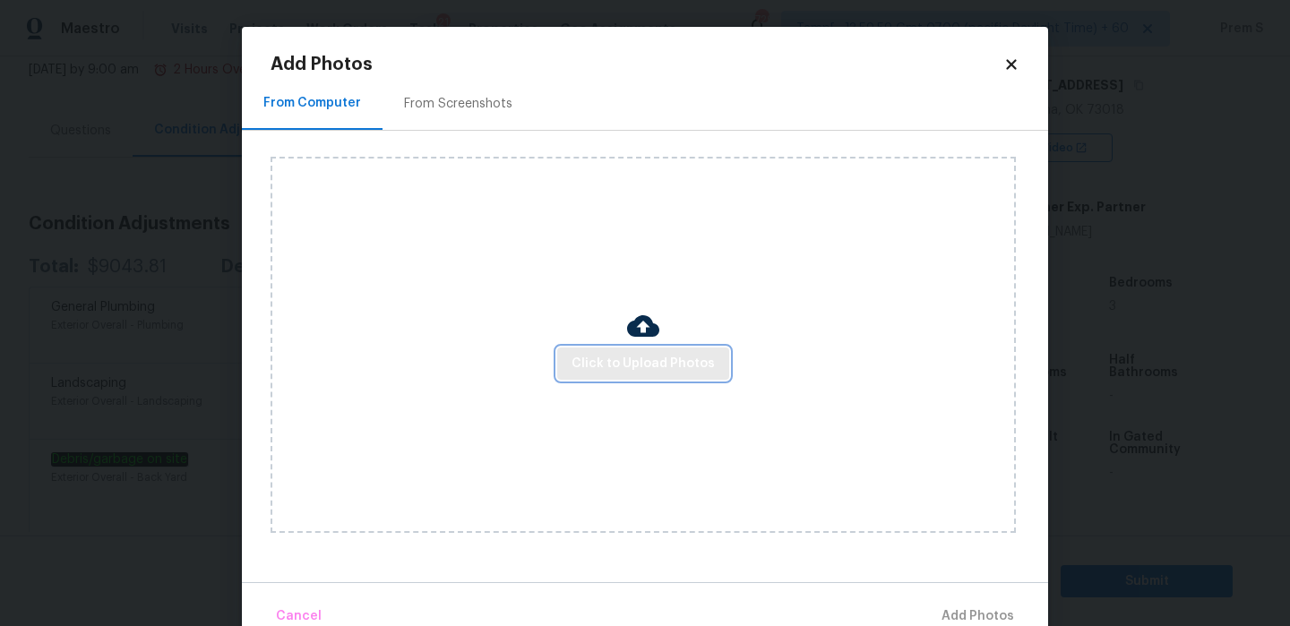
click at [612, 364] on span "Click to Upload Photos" at bounding box center [643, 364] width 143 height 22
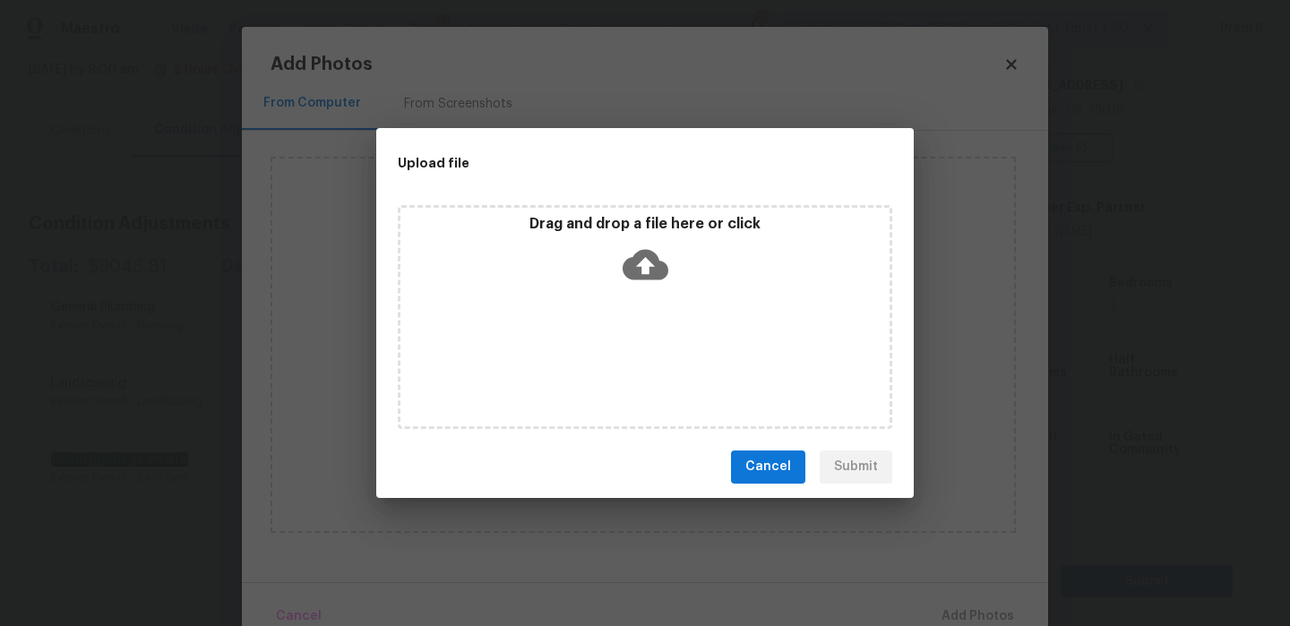
click at [650, 251] on icon at bounding box center [646, 264] width 46 height 30
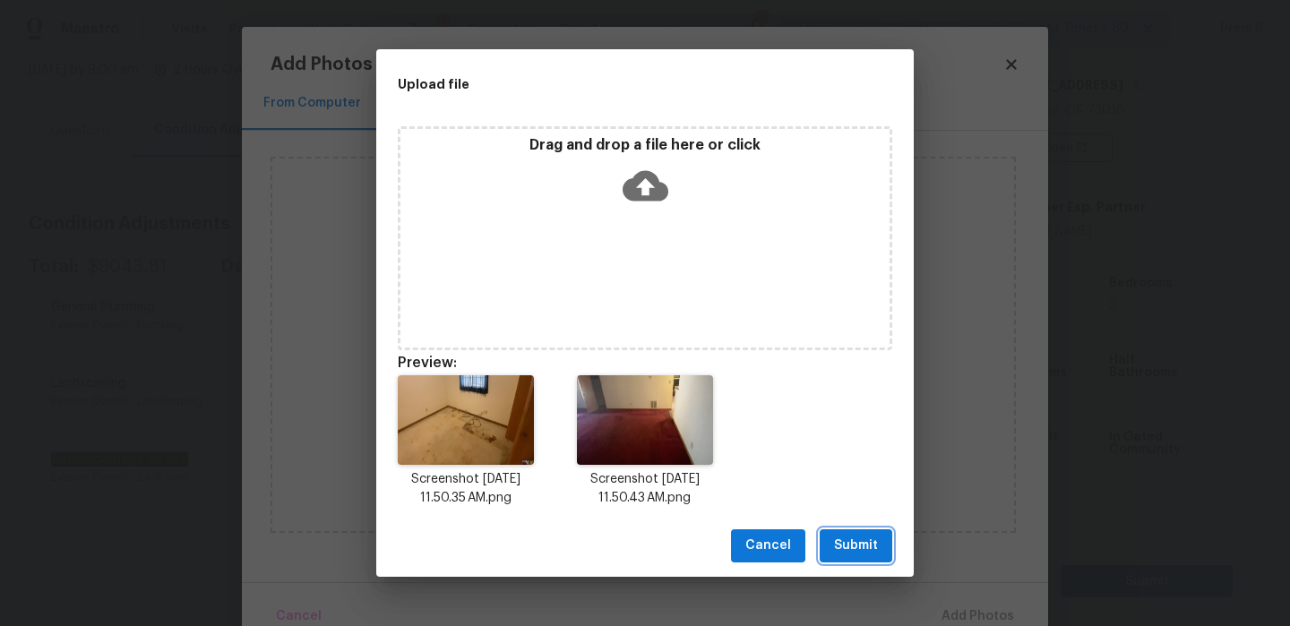
click at [862, 540] on span "Submit" at bounding box center [856, 546] width 44 height 22
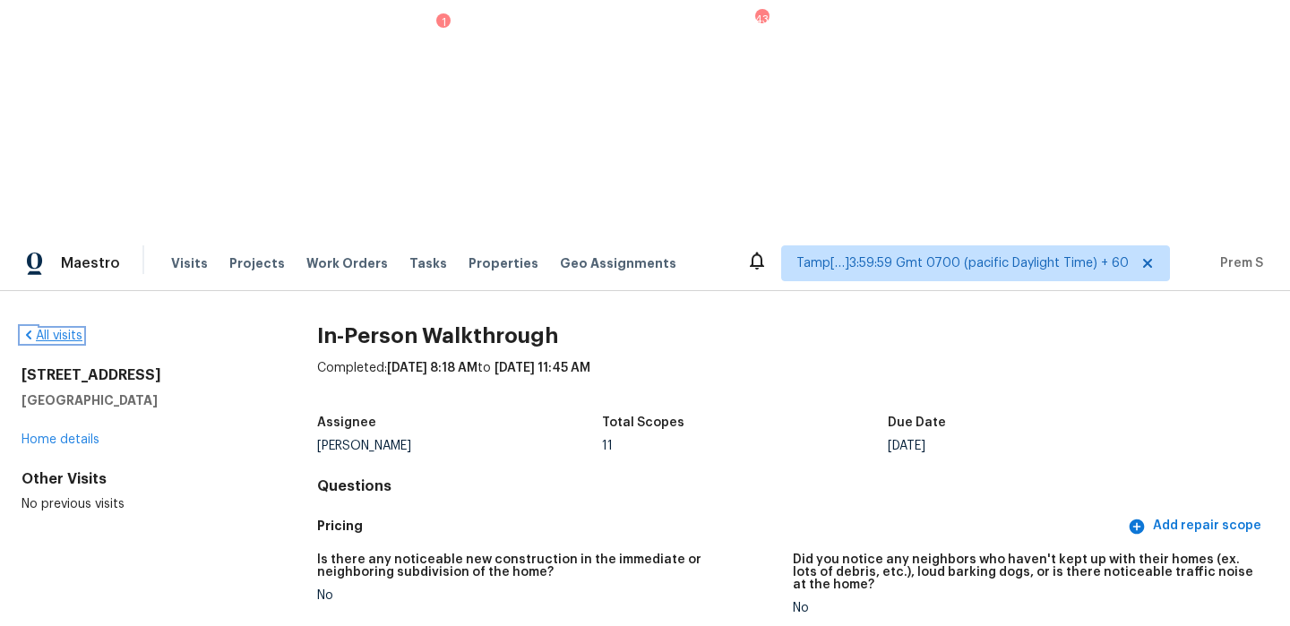
click at [66, 330] on link "All visits" at bounding box center [52, 336] width 61 height 13
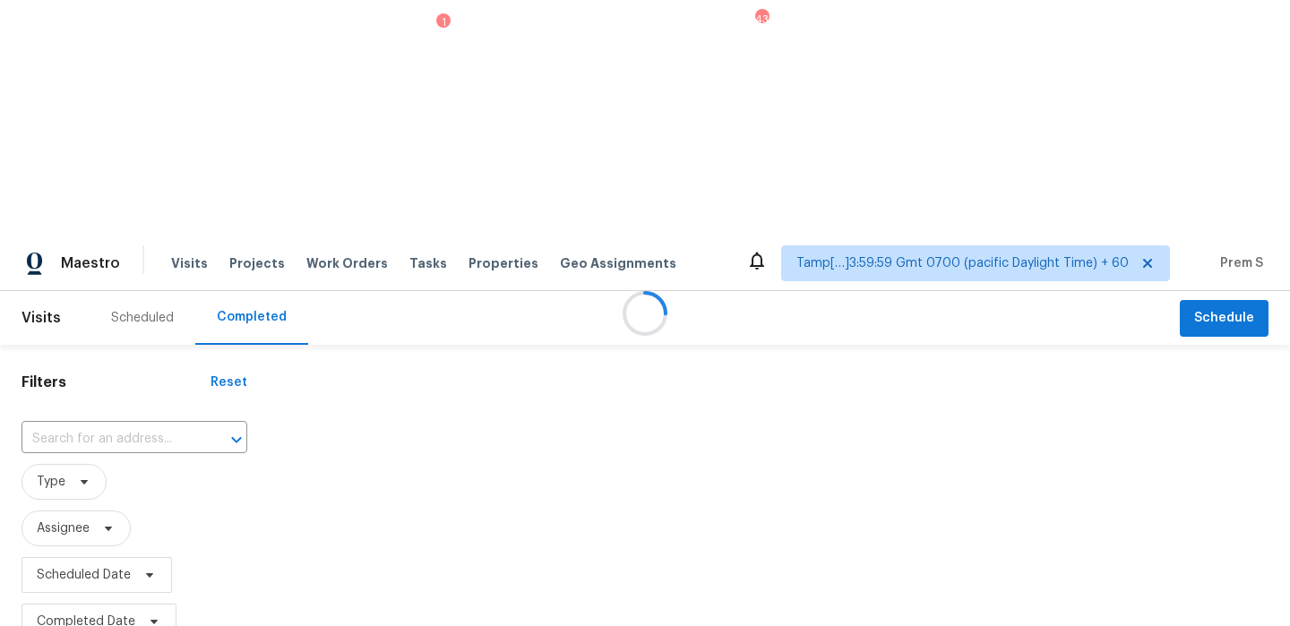
click at [88, 210] on div at bounding box center [645, 313] width 1290 height 626
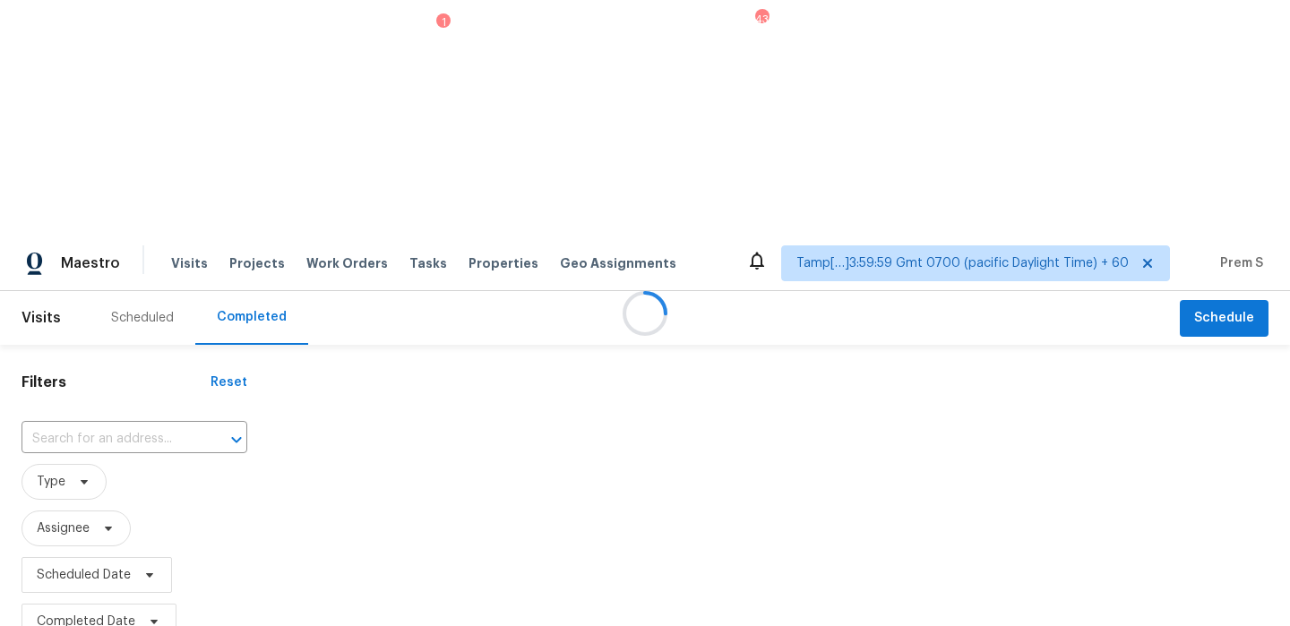
click at [88, 210] on div at bounding box center [645, 313] width 1290 height 626
click at [102, 200] on div at bounding box center [645, 313] width 1290 height 626
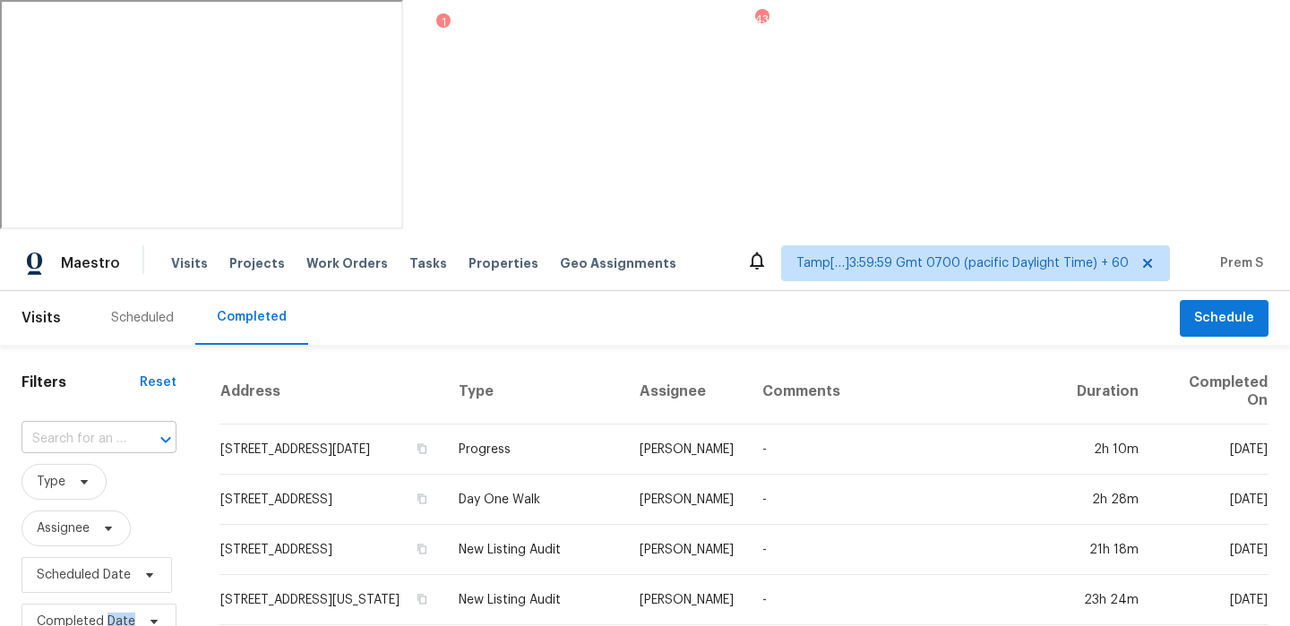
click at [115, 426] on input "text" at bounding box center [74, 440] width 105 height 28
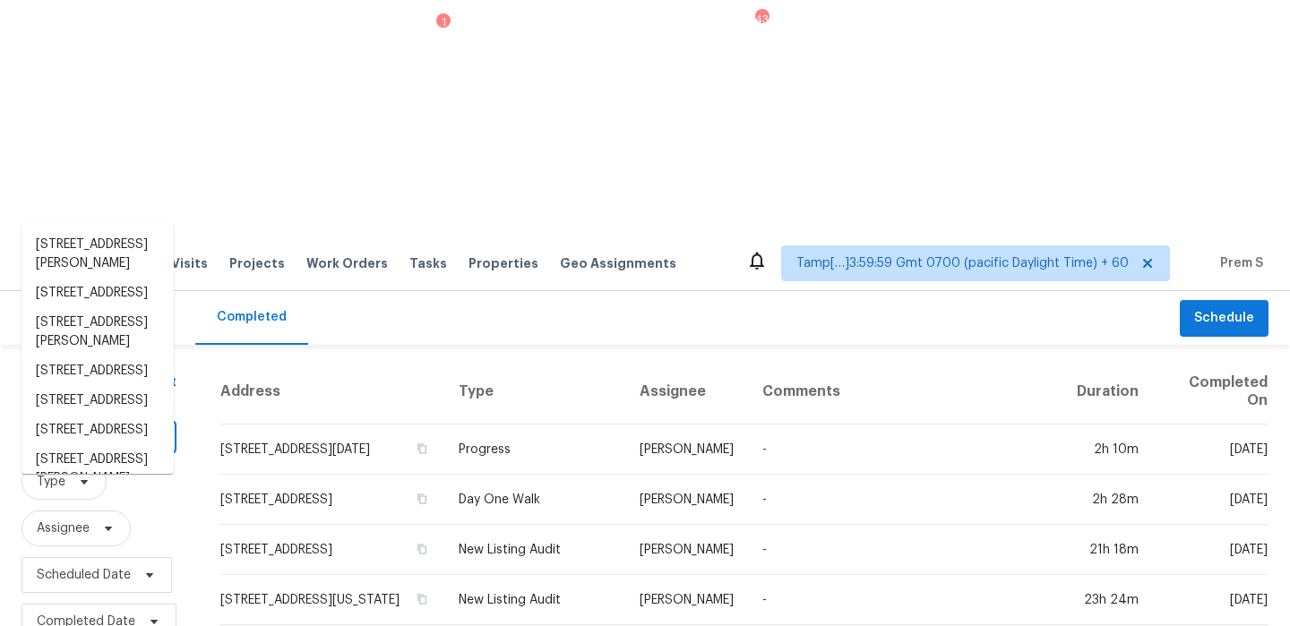
paste input "2215 S 11th St, Chickasha, OK 73018"
type input "2215 S 11th St, Chickasha, OK 73018"
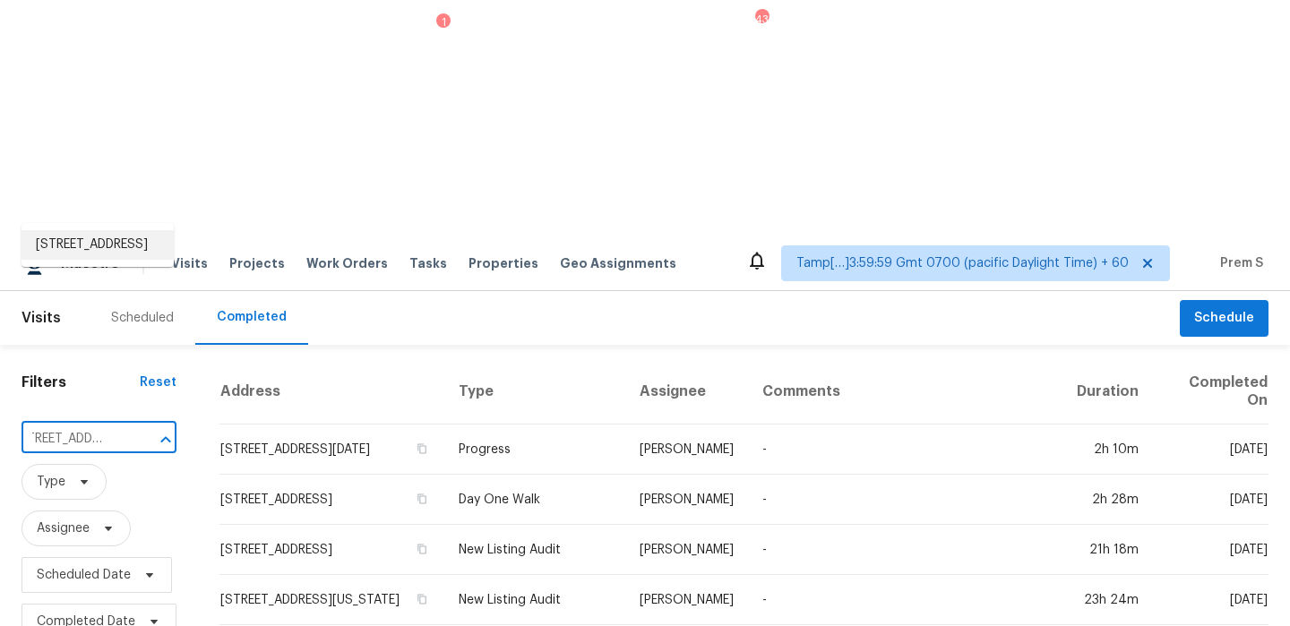
click at [125, 238] on li "2215 S 11th St, Chickasha, OK 73018" at bounding box center [98, 245] width 152 height 30
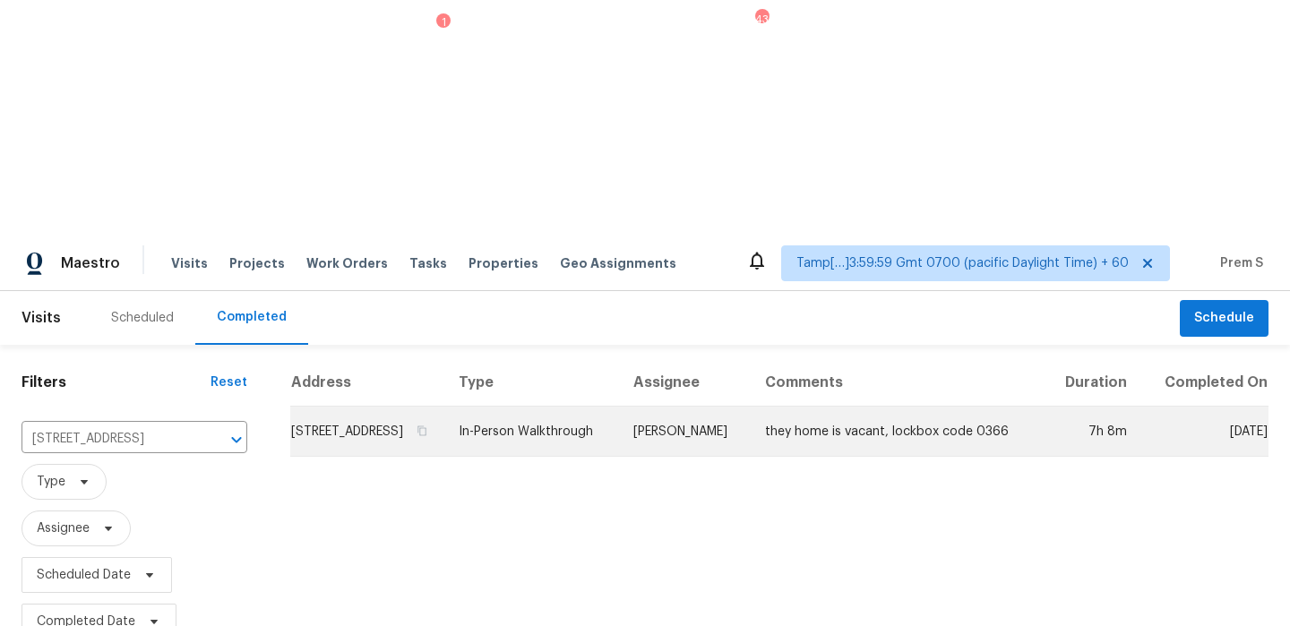
click at [316, 407] on td "2215 S 11th St, Chickasha, OK 73018" at bounding box center [367, 432] width 154 height 50
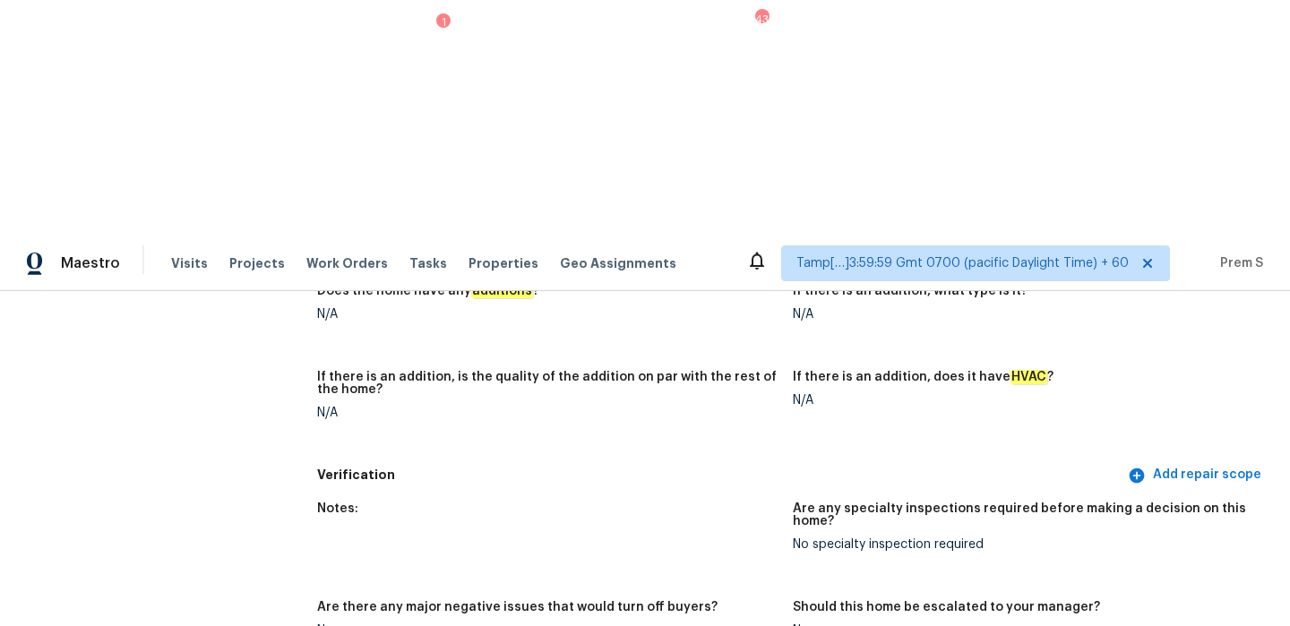
scroll to position [3151, 0]
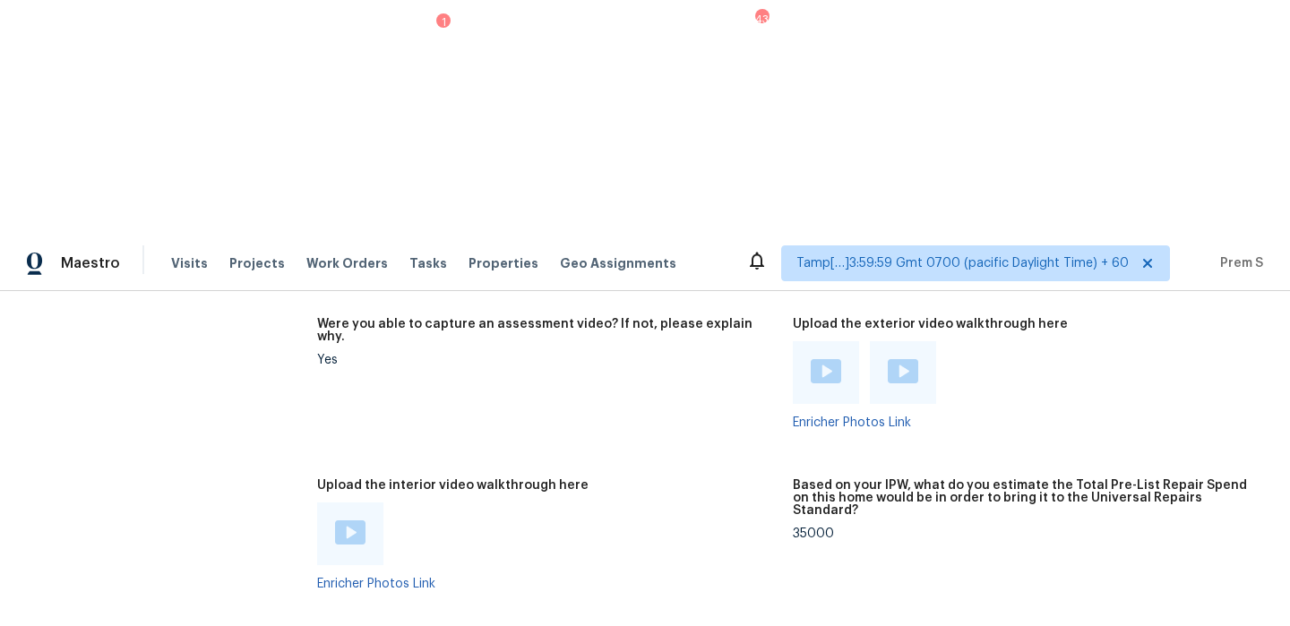
click at [350, 521] on img at bounding box center [350, 533] width 30 height 24
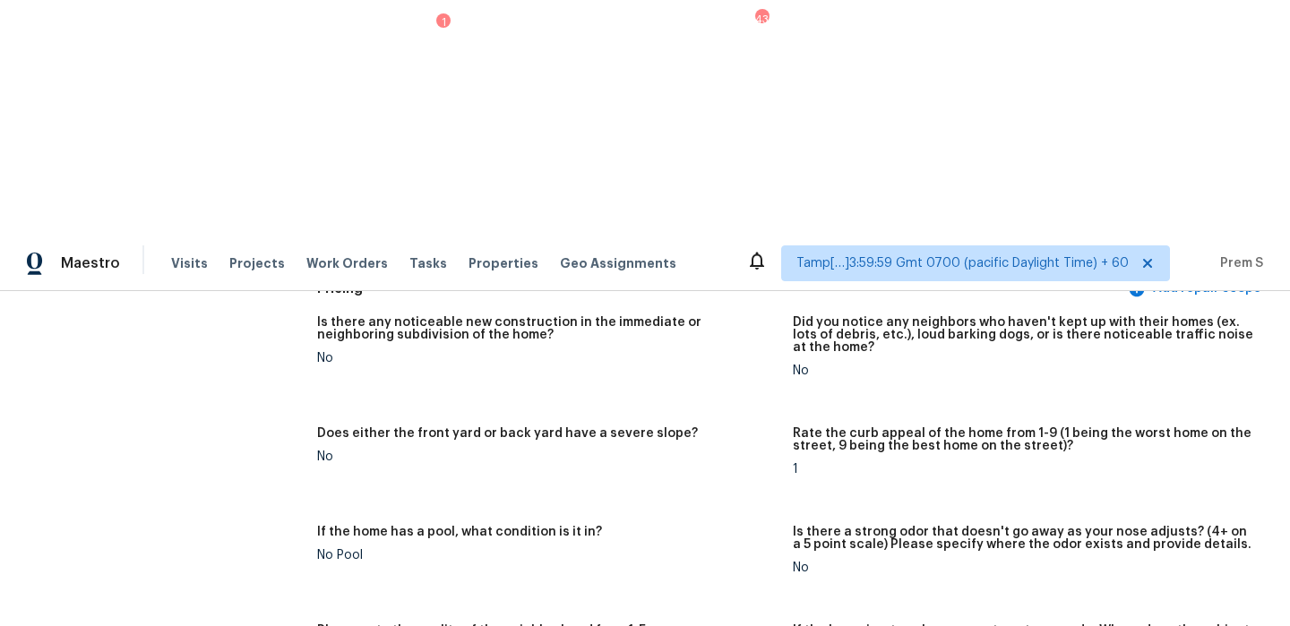
scroll to position [0, 0]
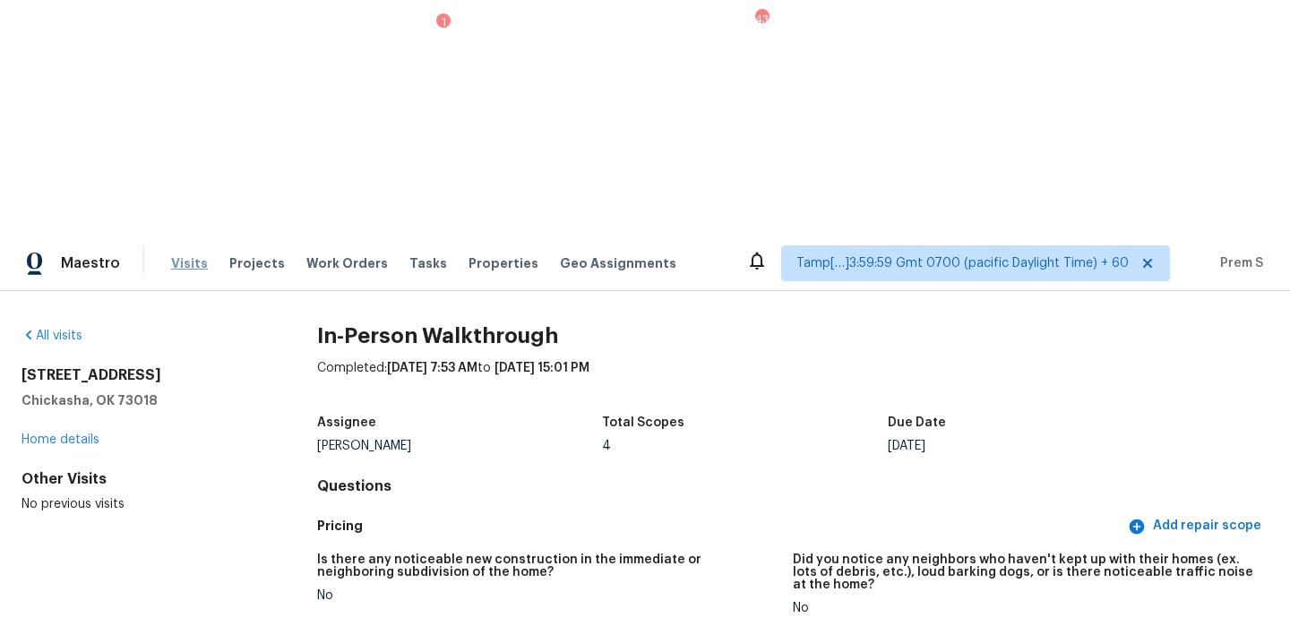
click at [183, 254] on span "Visits" at bounding box center [189, 263] width 37 height 18
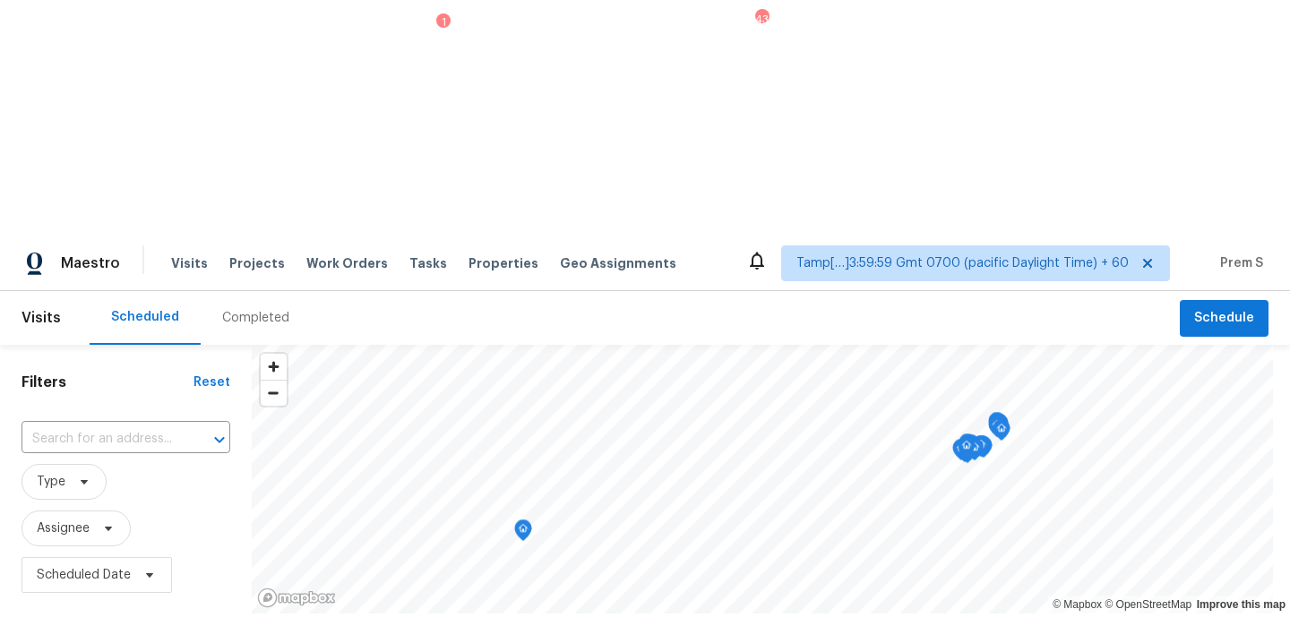
click at [253, 309] on div "Completed" at bounding box center [255, 318] width 67 height 18
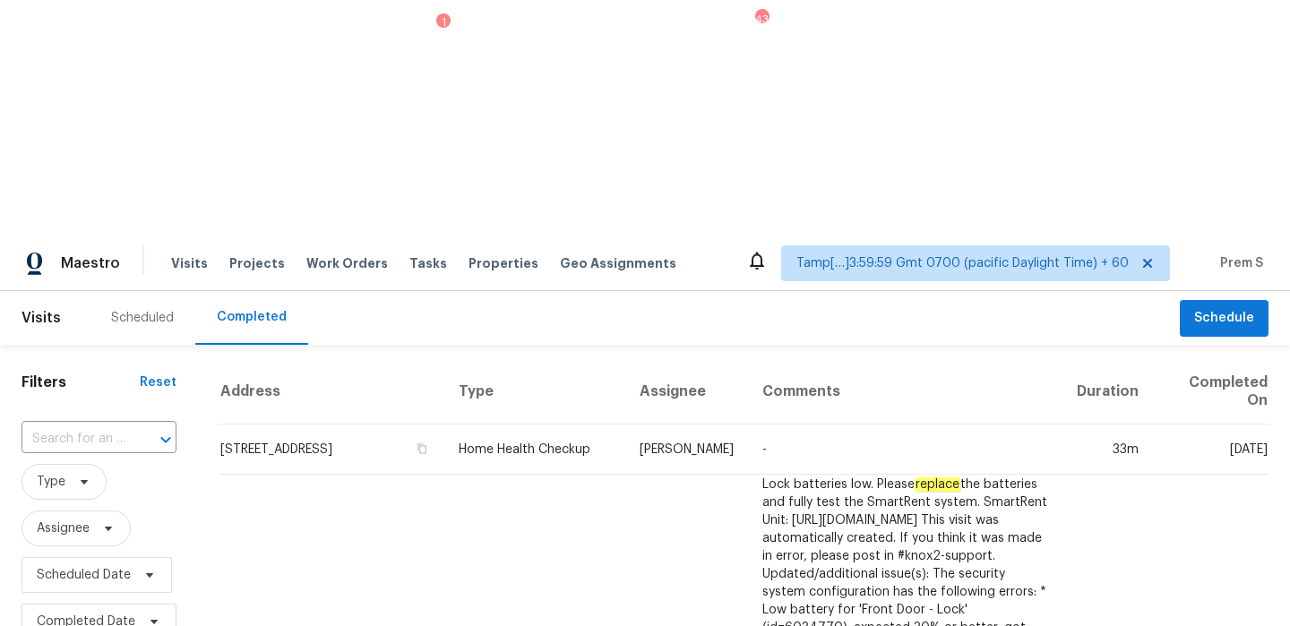
click at [108, 464] on span "Type" at bounding box center [99, 482] width 155 height 36
click at [121, 426] on input "text" at bounding box center [74, 440] width 105 height 28
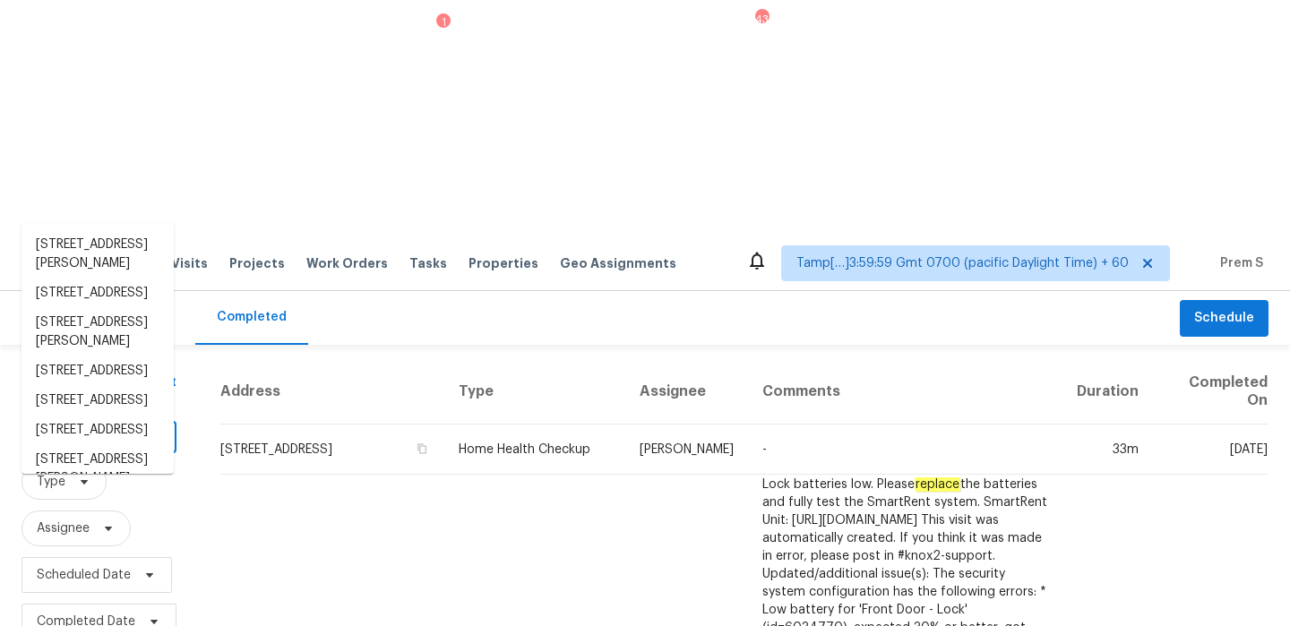
paste input "2215 S 11th St, Chickasha, OK 73018"
type input "2215 S 11th St, Chickasha, OK 73018"
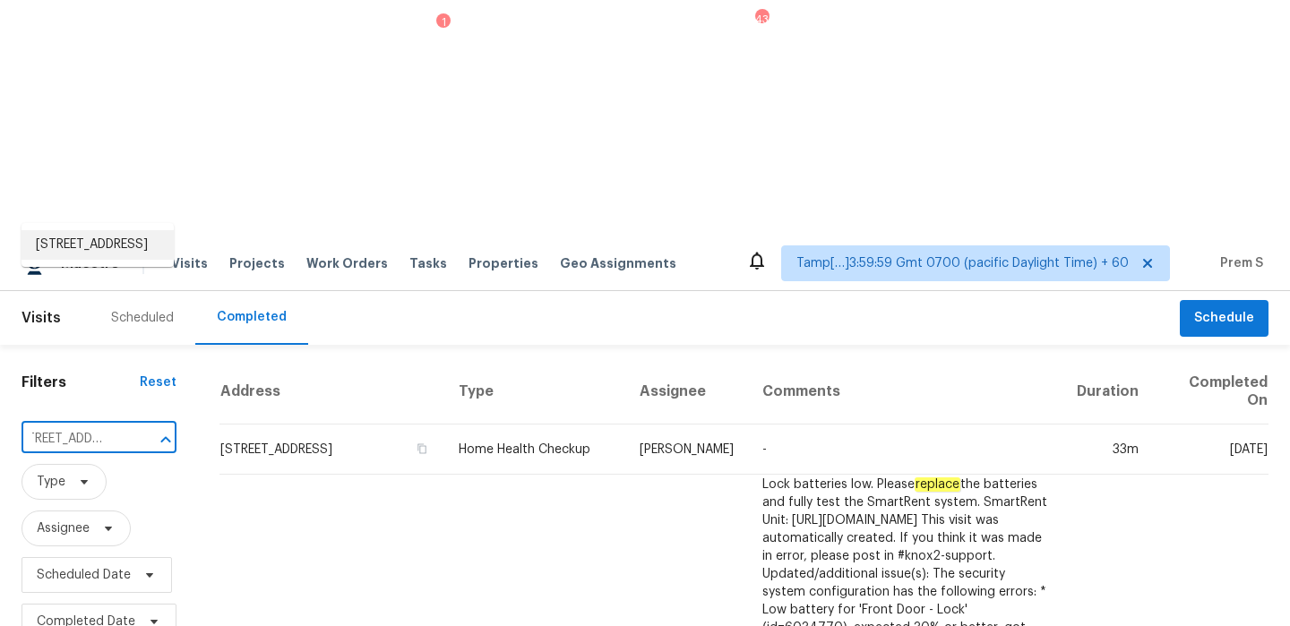
click at [82, 260] on li "2215 S 11th St, Chickasha, OK 73018" at bounding box center [98, 245] width 152 height 30
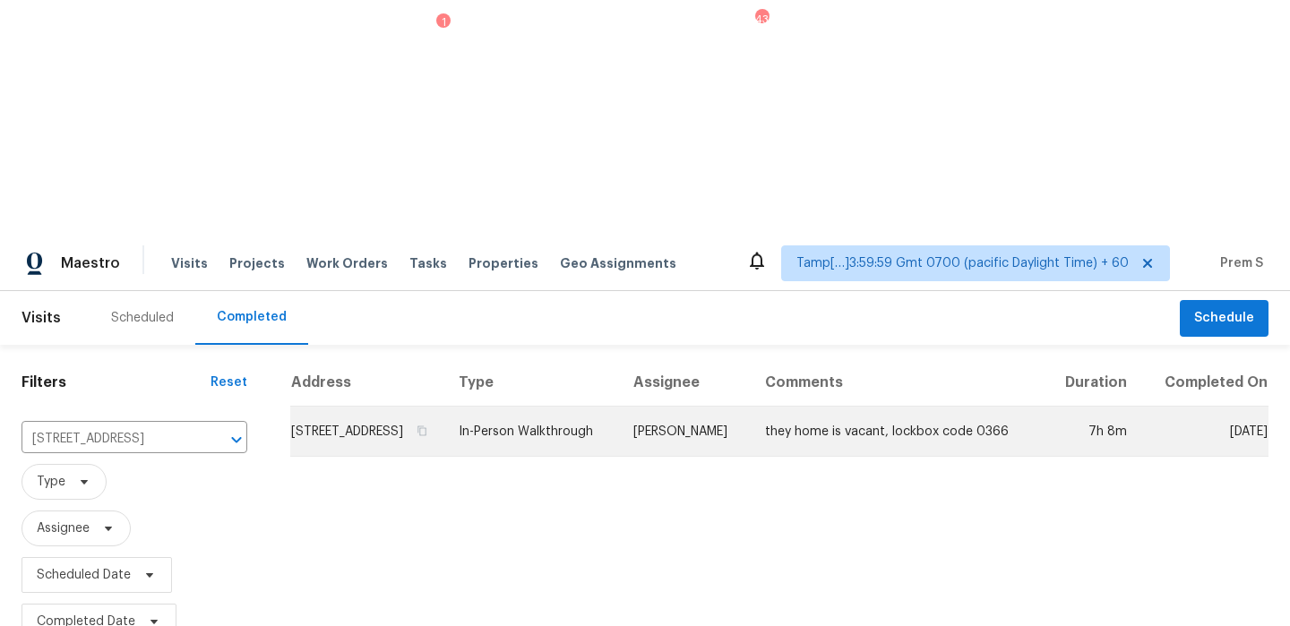
click at [389, 407] on td "2215 S 11th St, Chickasha, OK 73018" at bounding box center [367, 432] width 154 height 50
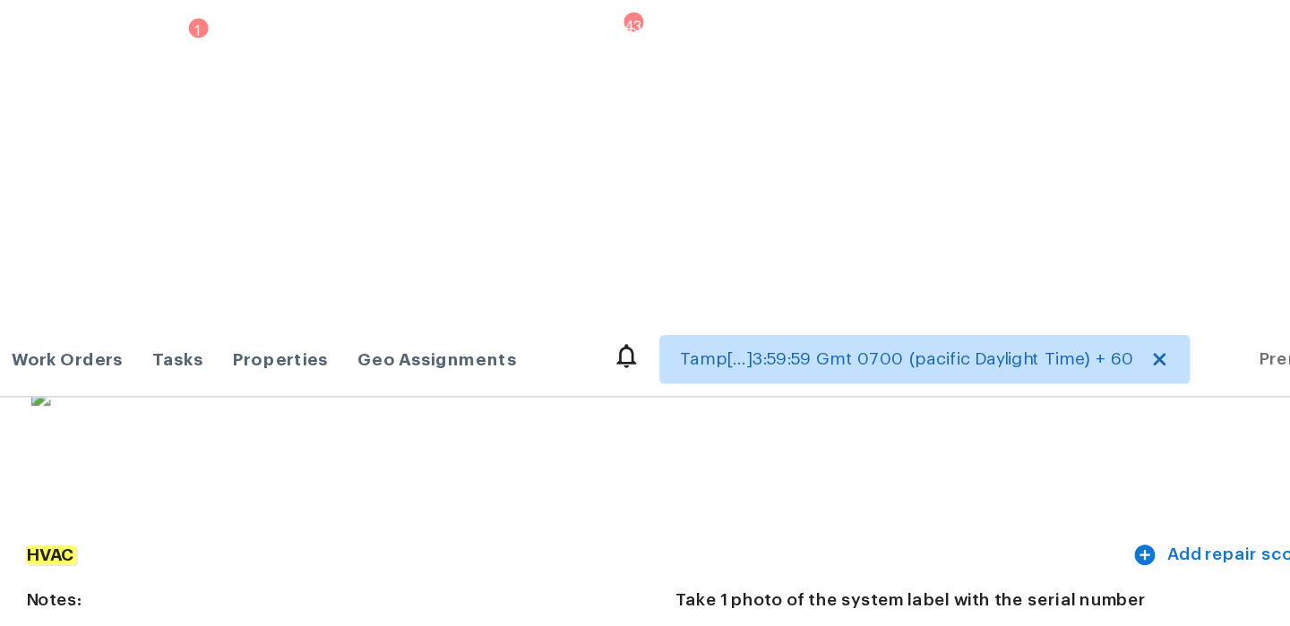
scroll to position [1436, 0]
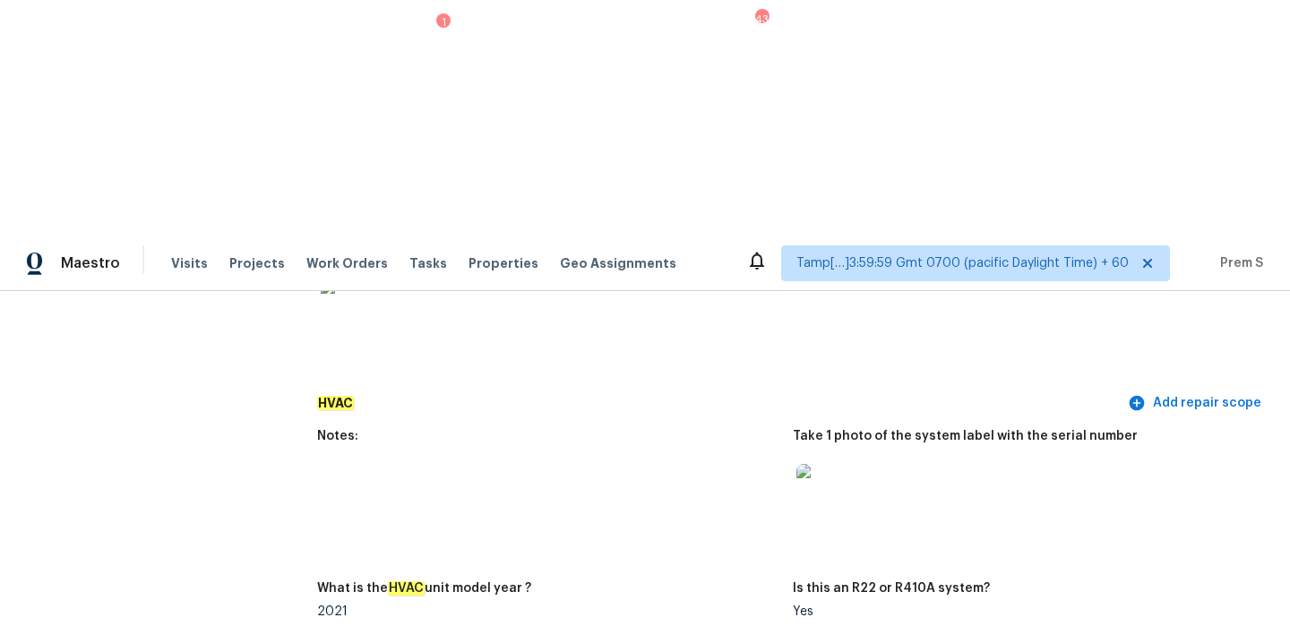
click at [343, 430] on h5 "Notes:" at bounding box center [337, 436] width 41 height 13
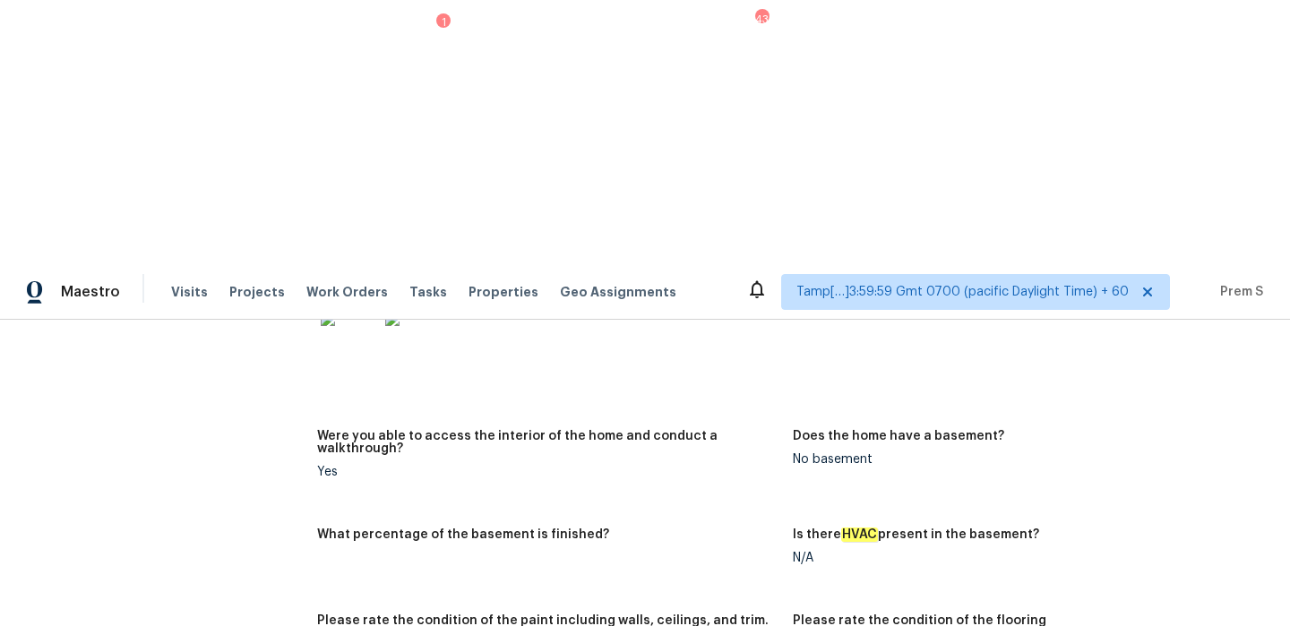
scroll to position [2195, 0]
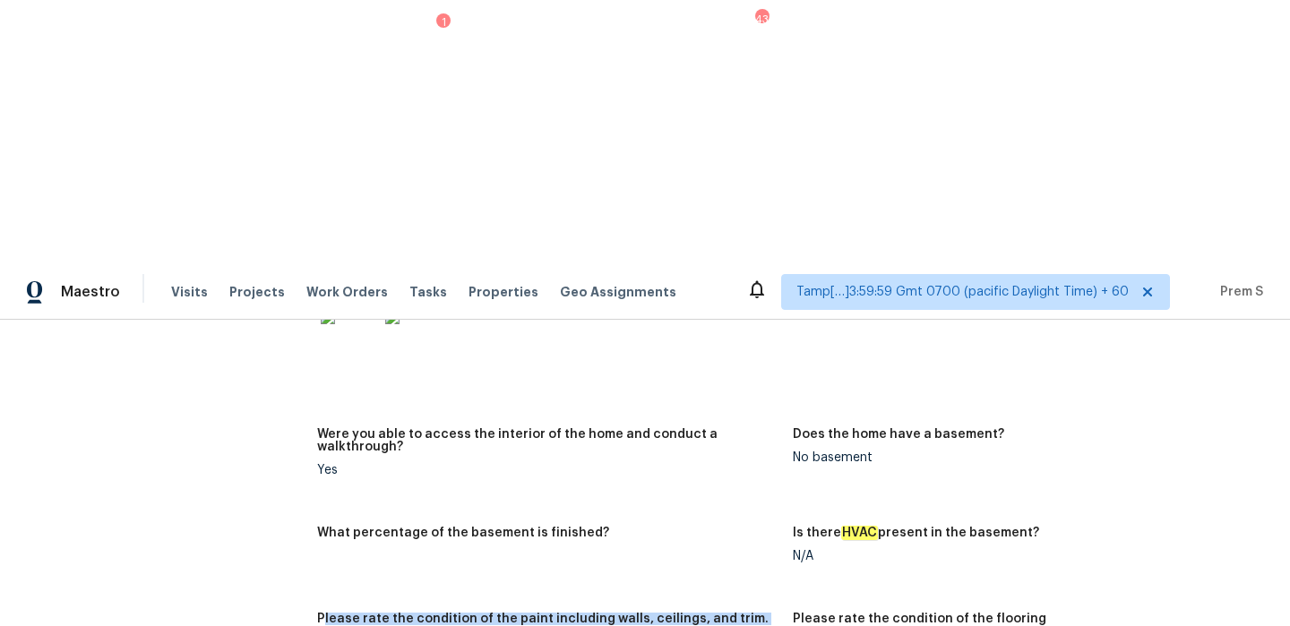
drag, startPoint x: 322, startPoint y: 329, endPoint x: 736, endPoint y: 388, distance: 419.0
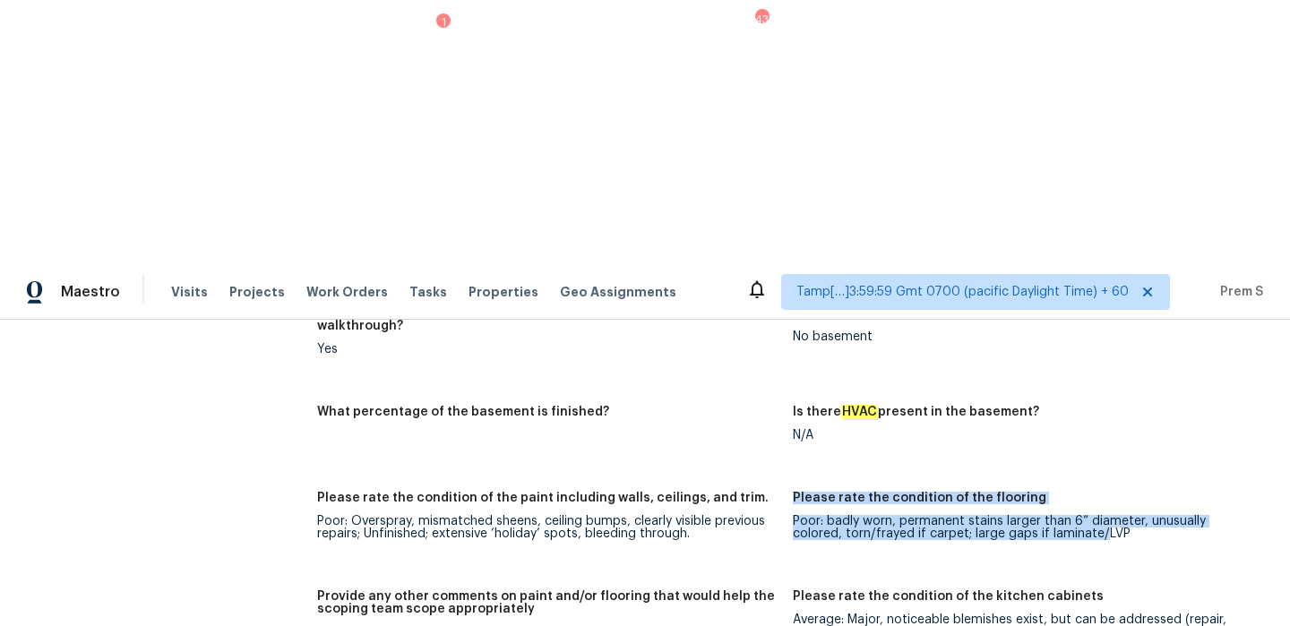
drag, startPoint x: 793, startPoint y: 211, endPoint x: 1049, endPoint y: 241, distance: 257.9
click at [1049, 492] on figure "Please rate the condition of the flooring Poor: badly worn, permanent stains la…" at bounding box center [1031, 530] width 476 height 77
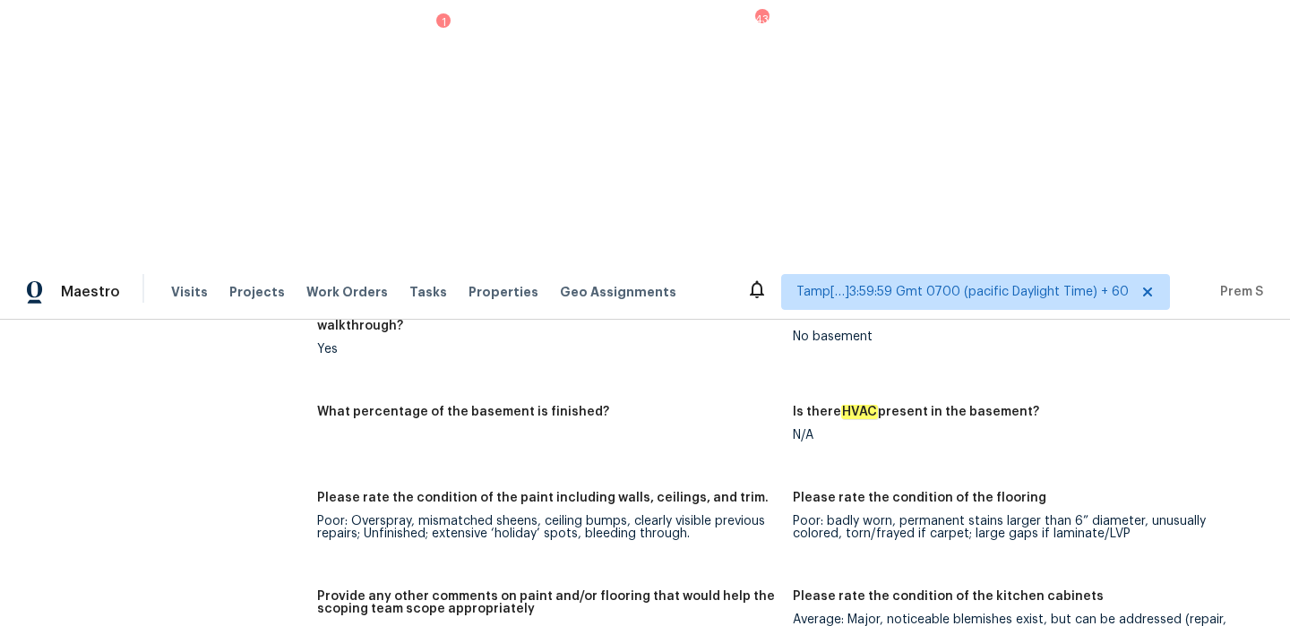
drag, startPoint x: 316, startPoint y: 341, endPoint x: 650, endPoint y: 386, distance: 336.3
click at [650, 590] on figure "Provide any other comments on paint and/or flooring that would help the scoping…" at bounding box center [555, 635] width 476 height 90
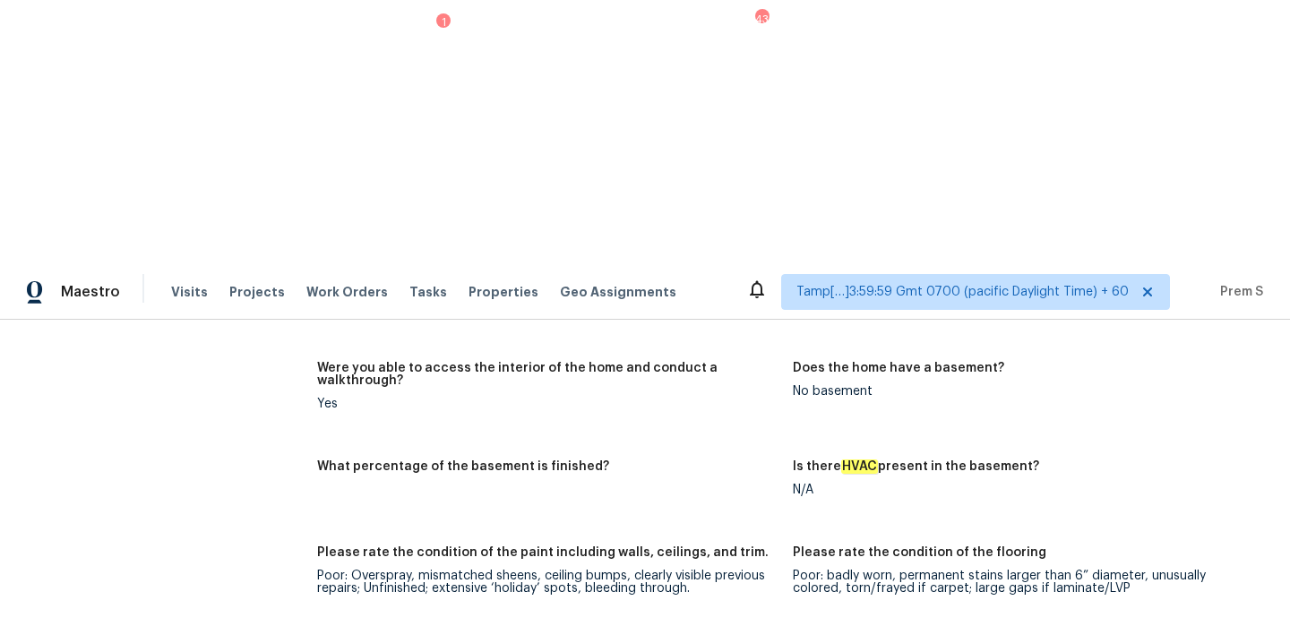
scroll to position [2302, 0]
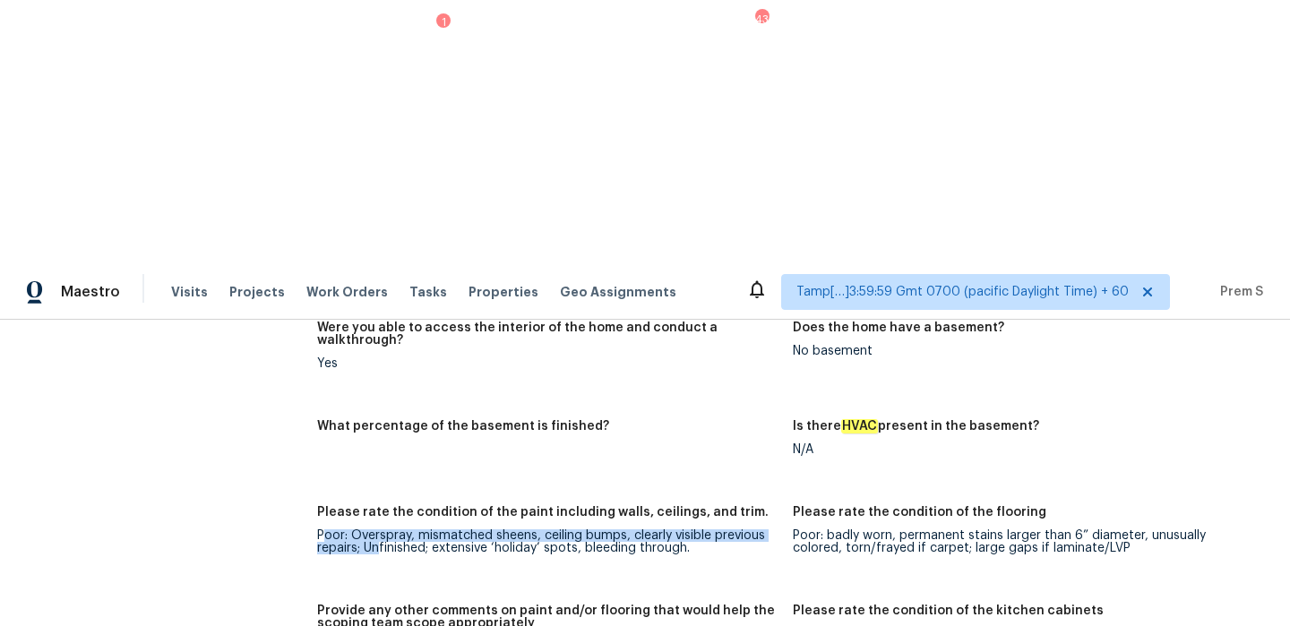
drag, startPoint x: 321, startPoint y: 241, endPoint x: 382, endPoint y: 255, distance: 62.6
click at [382, 530] on div "Poor: Overspray, mismatched sheens, ceiling bumps, clearly visible previous rep…" at bounding box center [547, 542] width 461 height 25
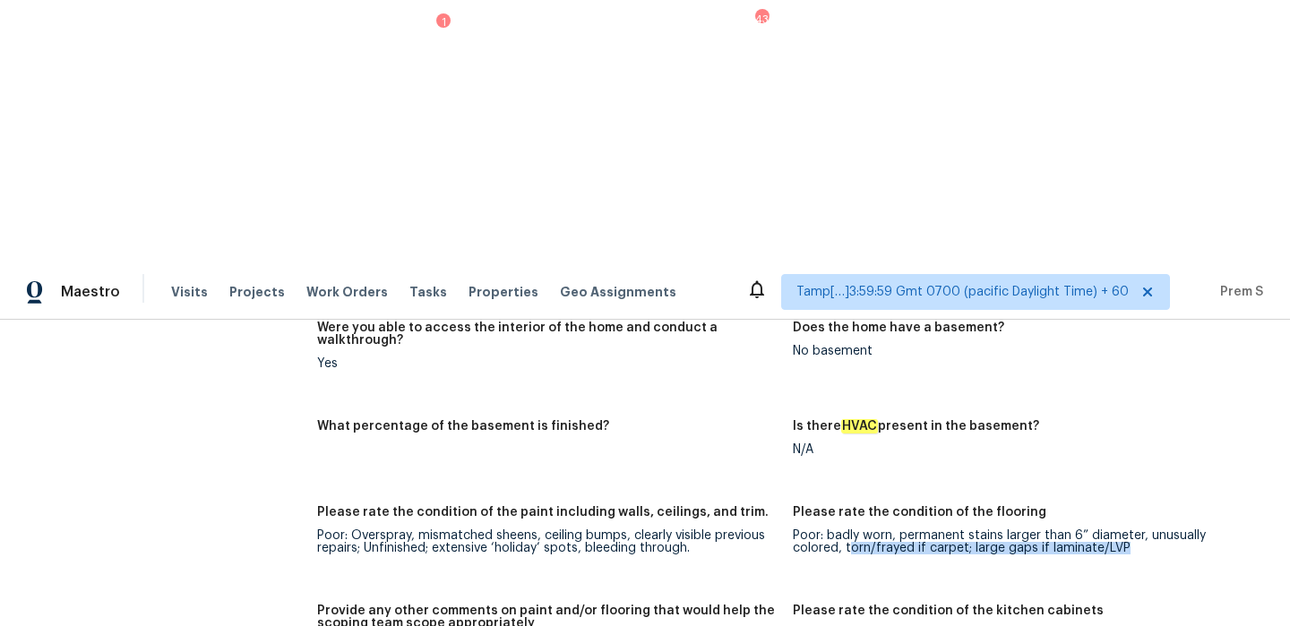
drag, startPoint x: 799, startPoint y: 253, endPoint x: 879, endPoint y: 266, distance: 80.9
click at [879, 506] on figure "Please rate the condition of the flooring Poor: badly worn, permanent stains la…" at bounding box center [1031, 544] width 476 height 77
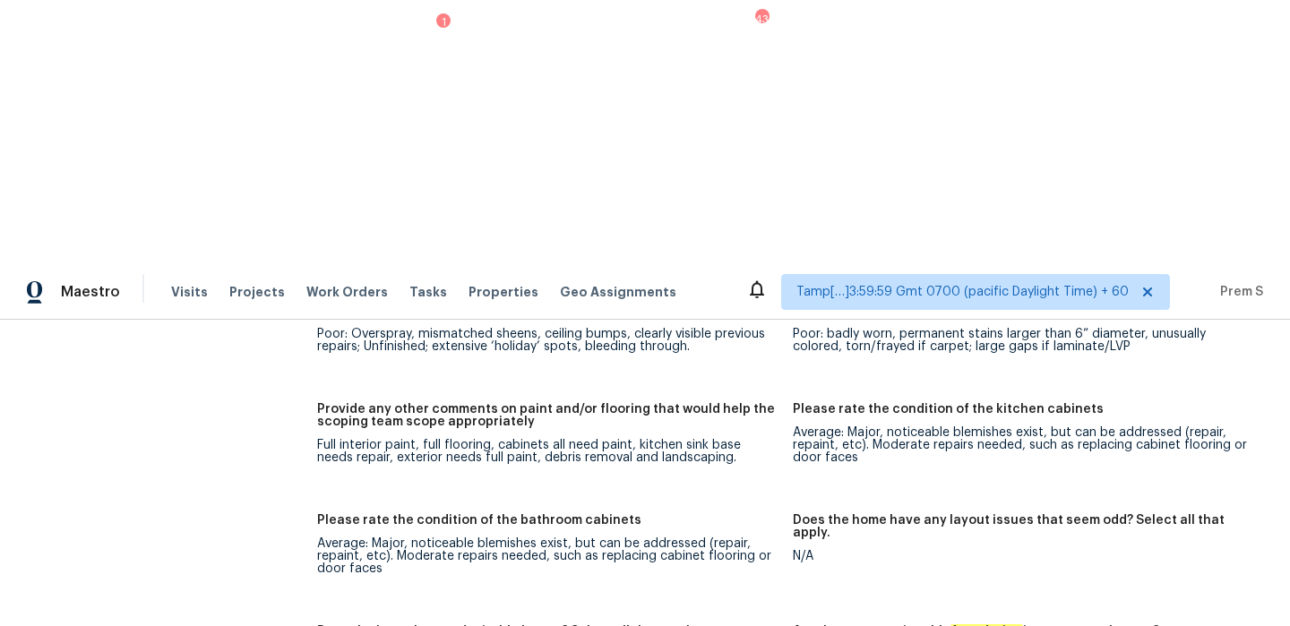
scroll to position [2506, 0]
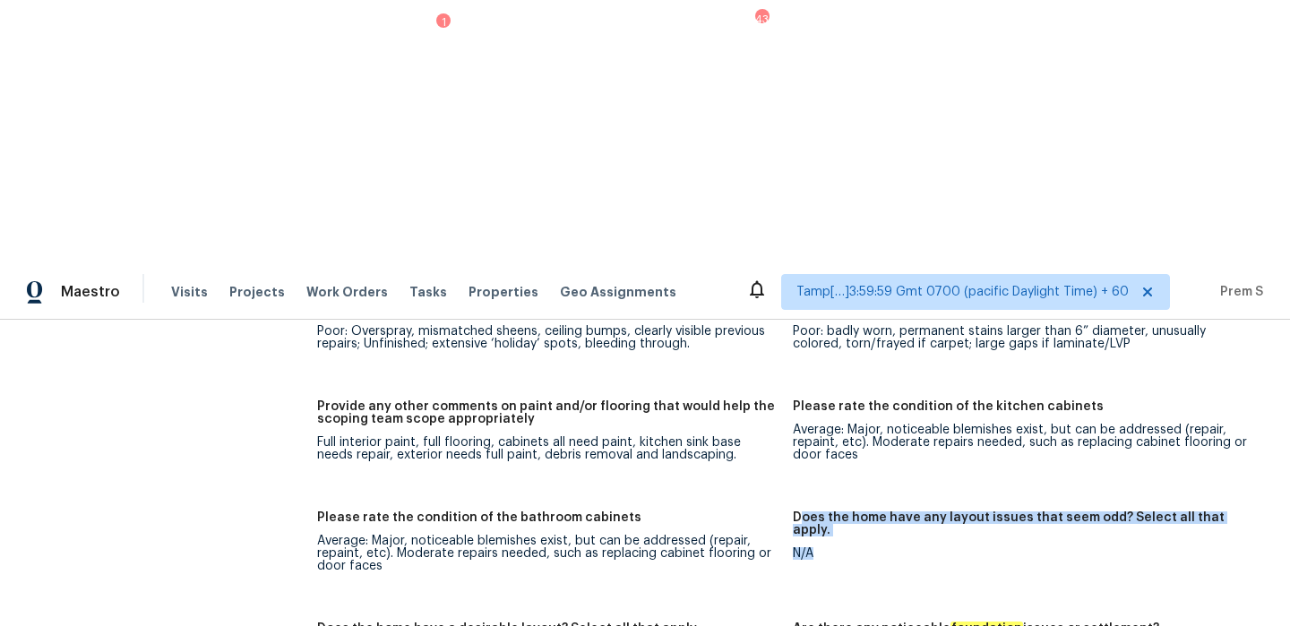
drag, startPoint x: 798, startPoint y: 228, endPoint x: 1001, endPoint y: 253, distance: 204.0
click at [1001, 512] on figure "Does the home have any layout issues that seem odd? Select all that apply. N/A" at bounding box center [1031, 557] width 476 height 90
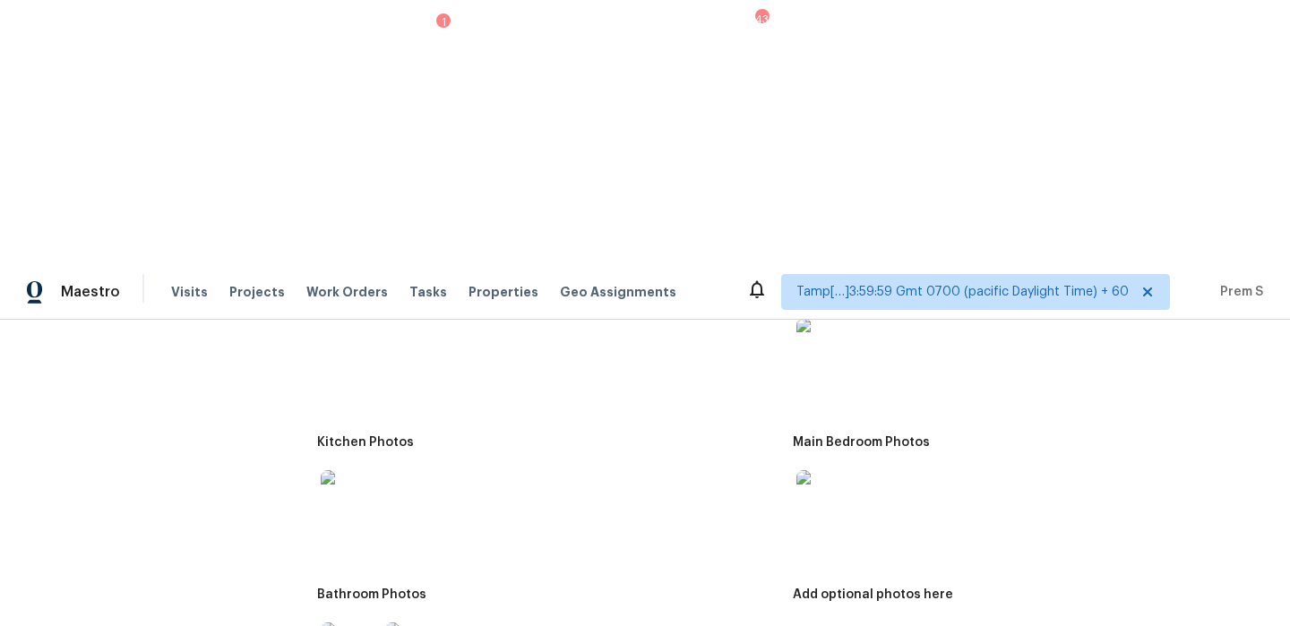
scroll to position [1885, 0]
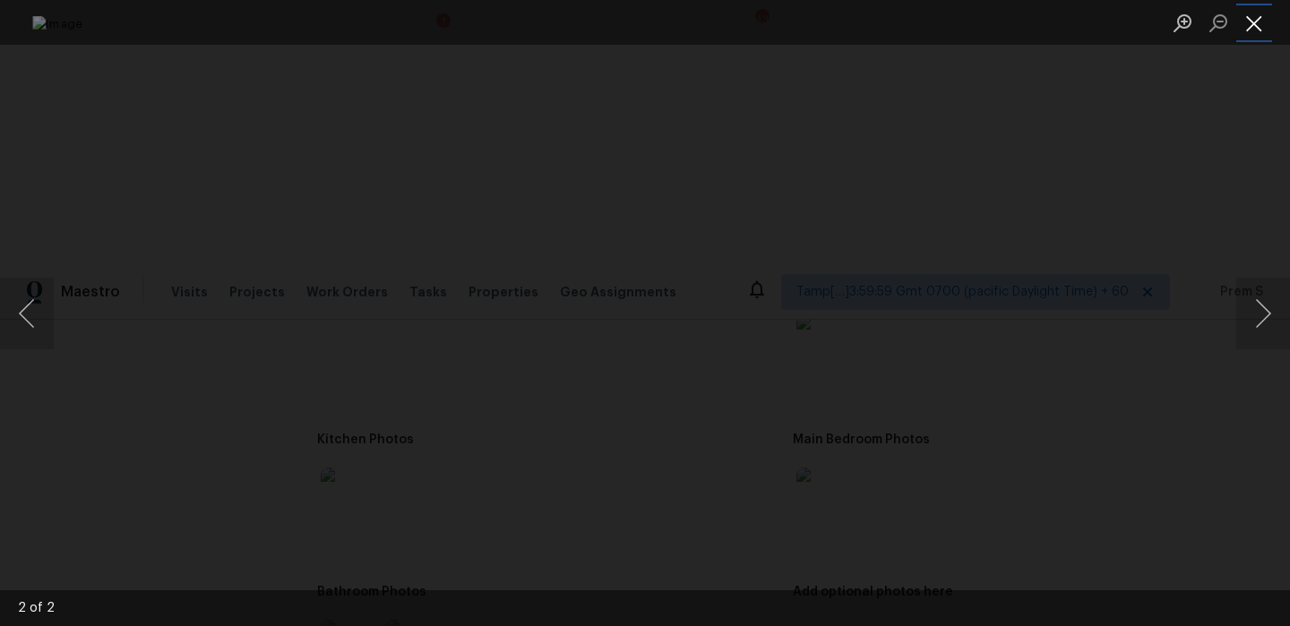
click at [1244, 22] on button "Close lightbox" at bounding box center [1254, 22] width 36 height 31
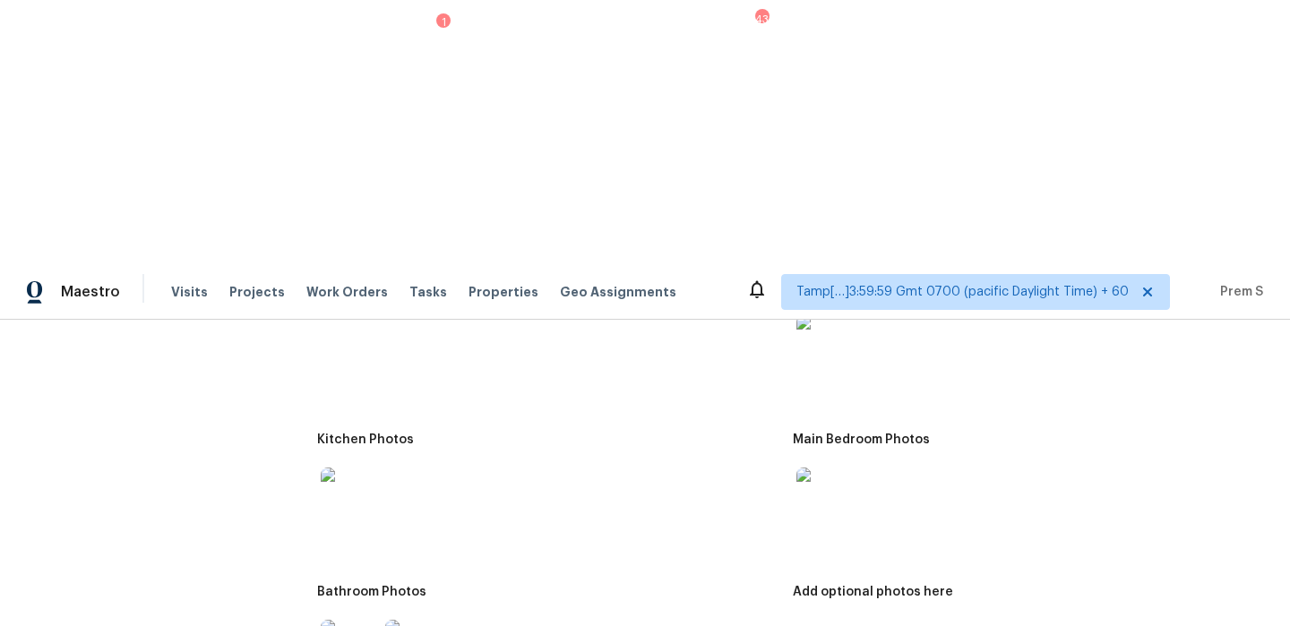
scroll to position [0, 0]
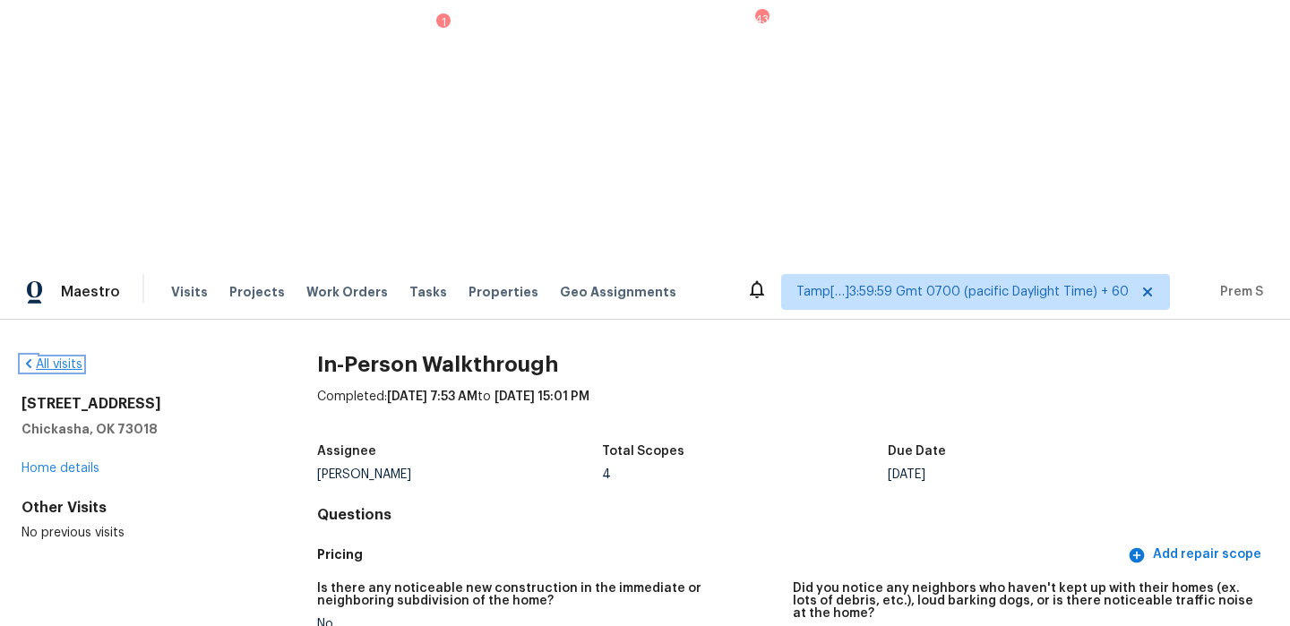
click at [75, 358] on link "All visits" at bounding box center [52, 364] width 61 height 13
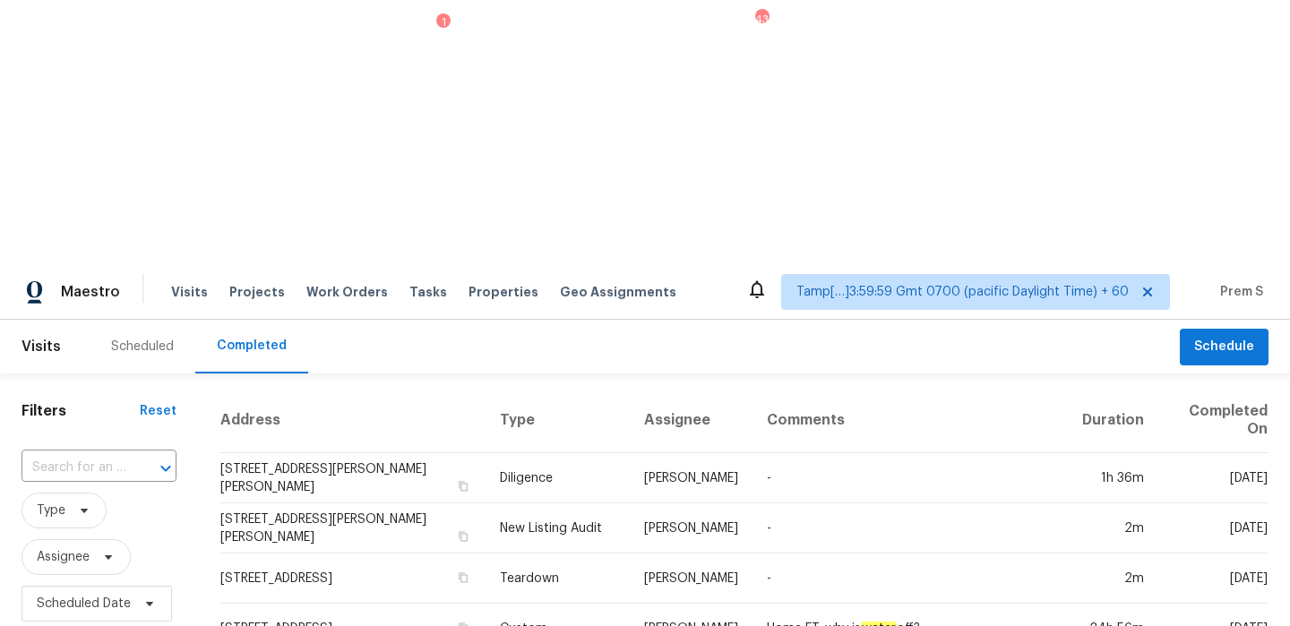
click at [126, 454] on div "​" at bounding box center [99, 468] width 155 height 28
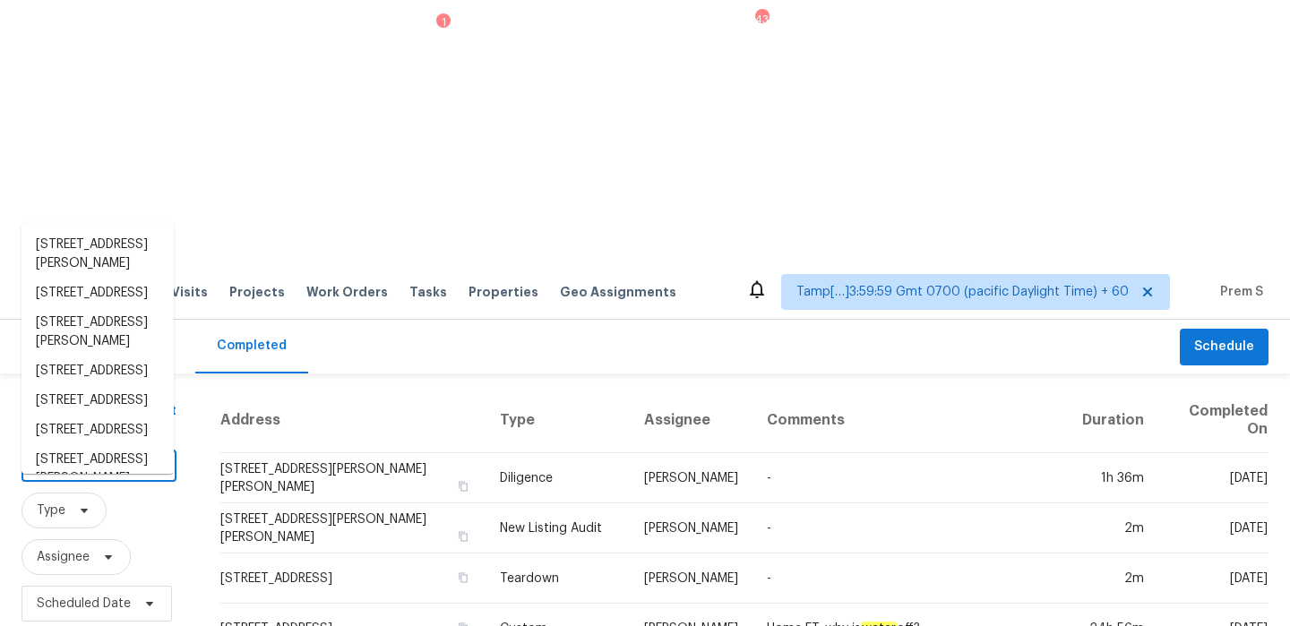
click at [126, 454] on div "​" at bounding box center [99, 468] width 155 height 28
paste input "17111 Bayou Bluff Ct, Spring, TX 77379"
type input "17111 Bayou Bluff Ct, Spring, TX 77379"
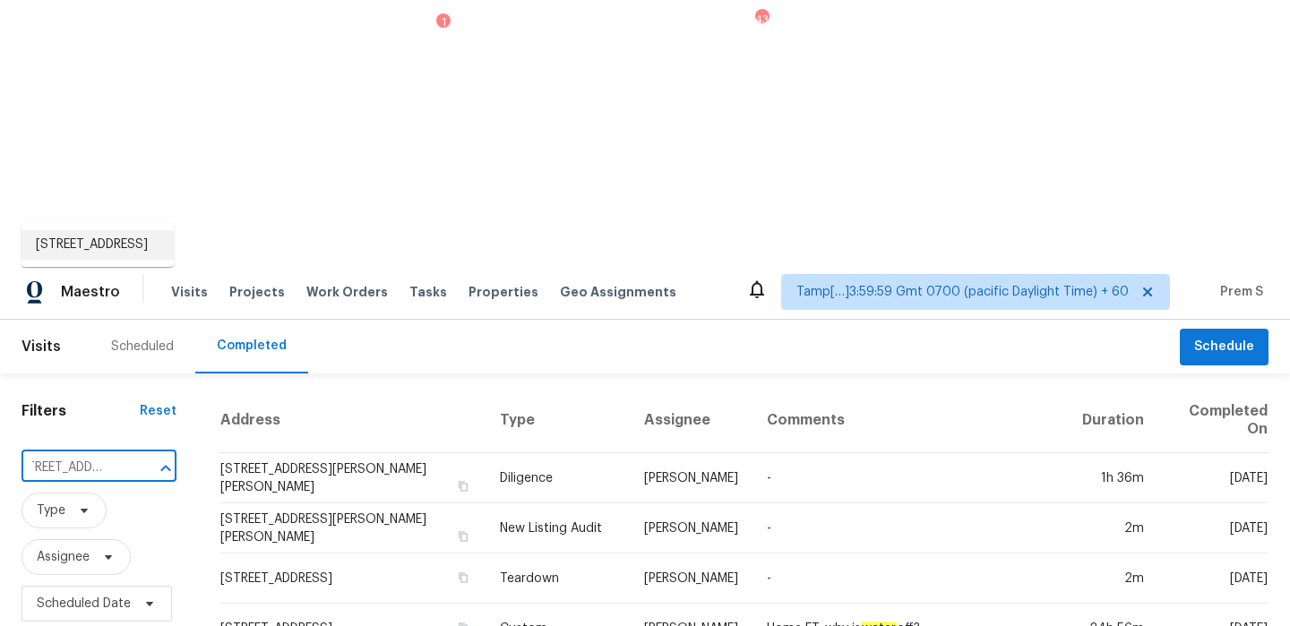
click at [123, 224] on ul "17111 Bayou Bluff Ct, Spring, TX 77379" at bounding box center [98, 245] width 152 height 44
click at [119, 244] on li "17111 Bayou Bluff Ct, Spring, TX 77379" at bounding box center [98, 245] width 152 height 30
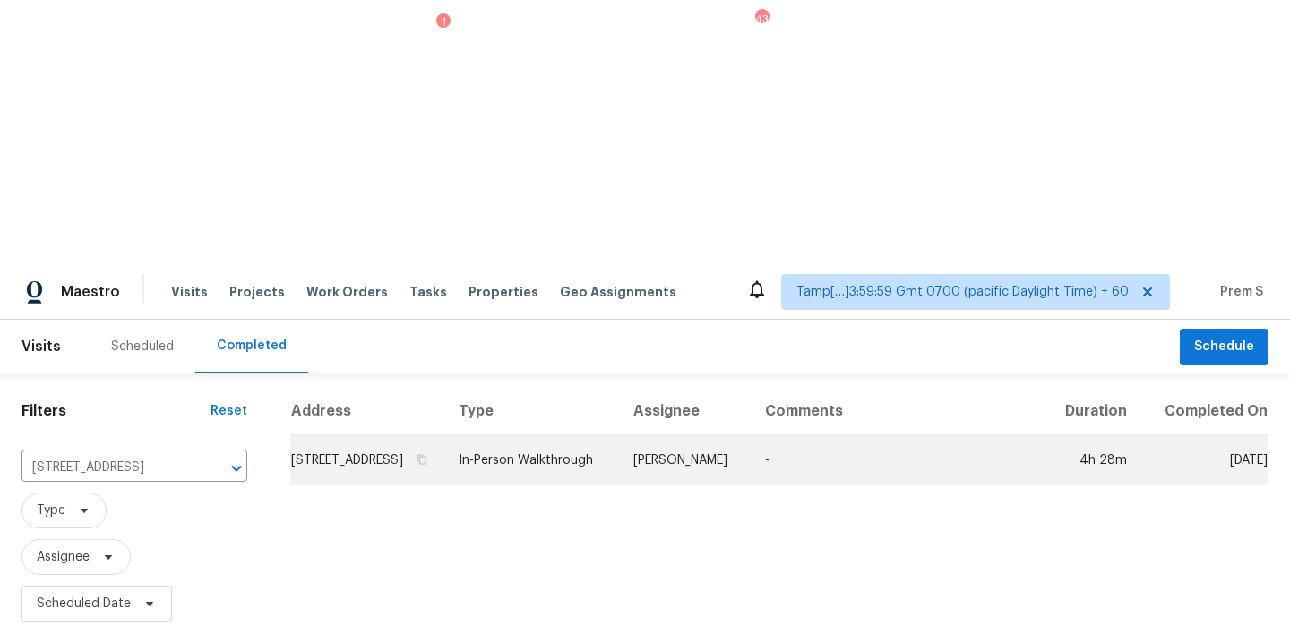
click at [1199, 435] on td "Wed, Oct 01" at bounding box center [1204, 460] width 127 height 50
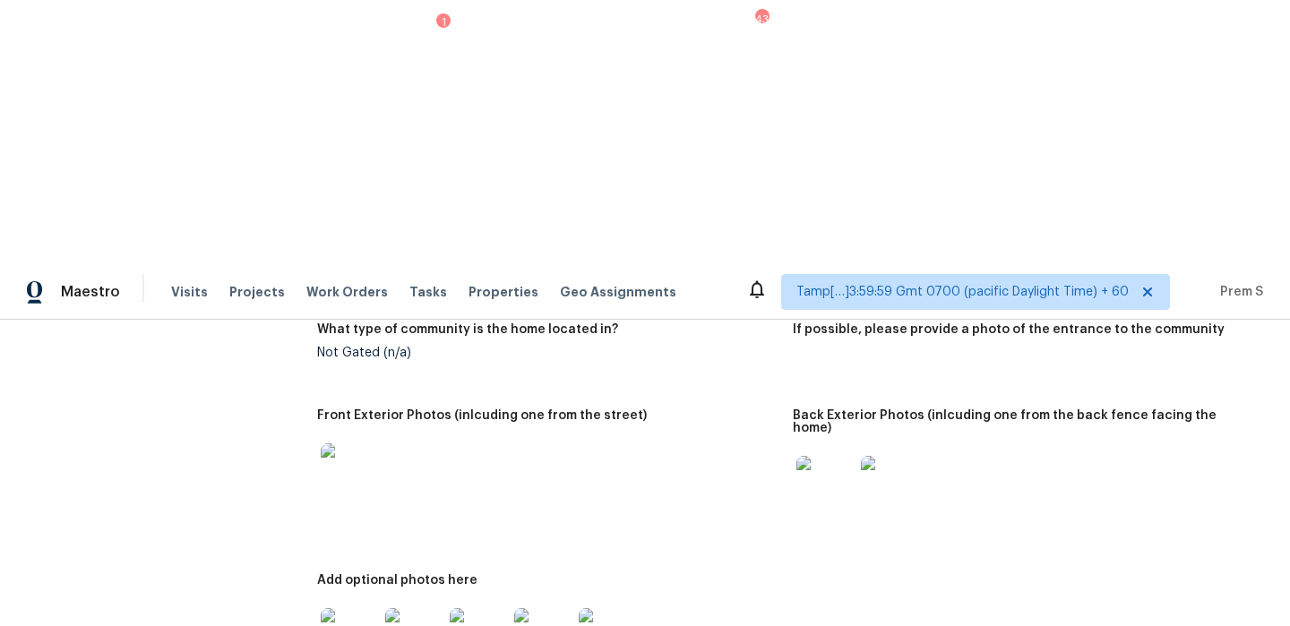
scroll to position [876, 0]
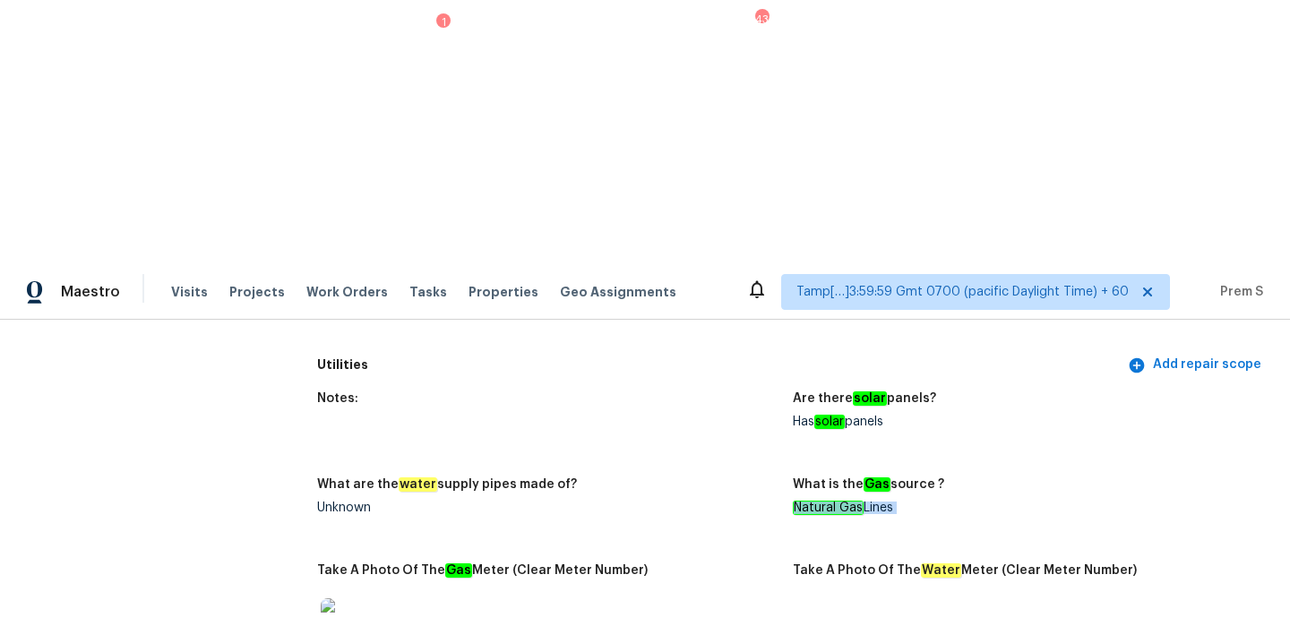
scroll to position [1181, 0]
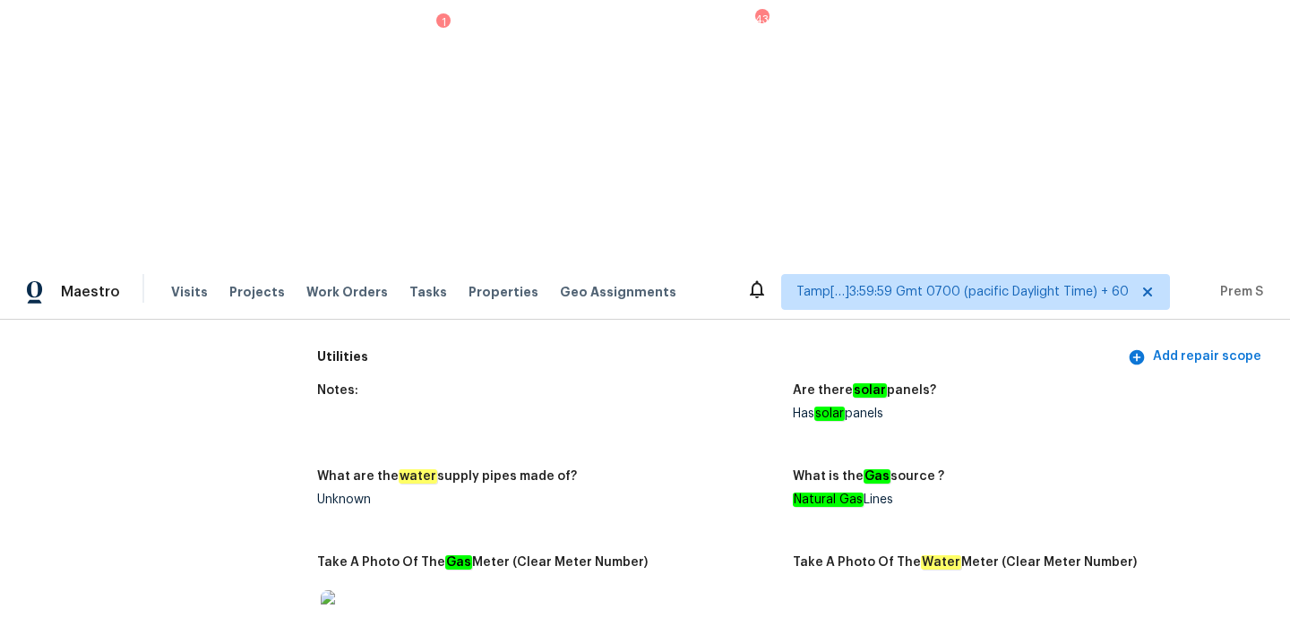
drag, startPoint x: 815, startPoint y: 444, endPoint x: 846, endPoint y: 444, distance: 30.5
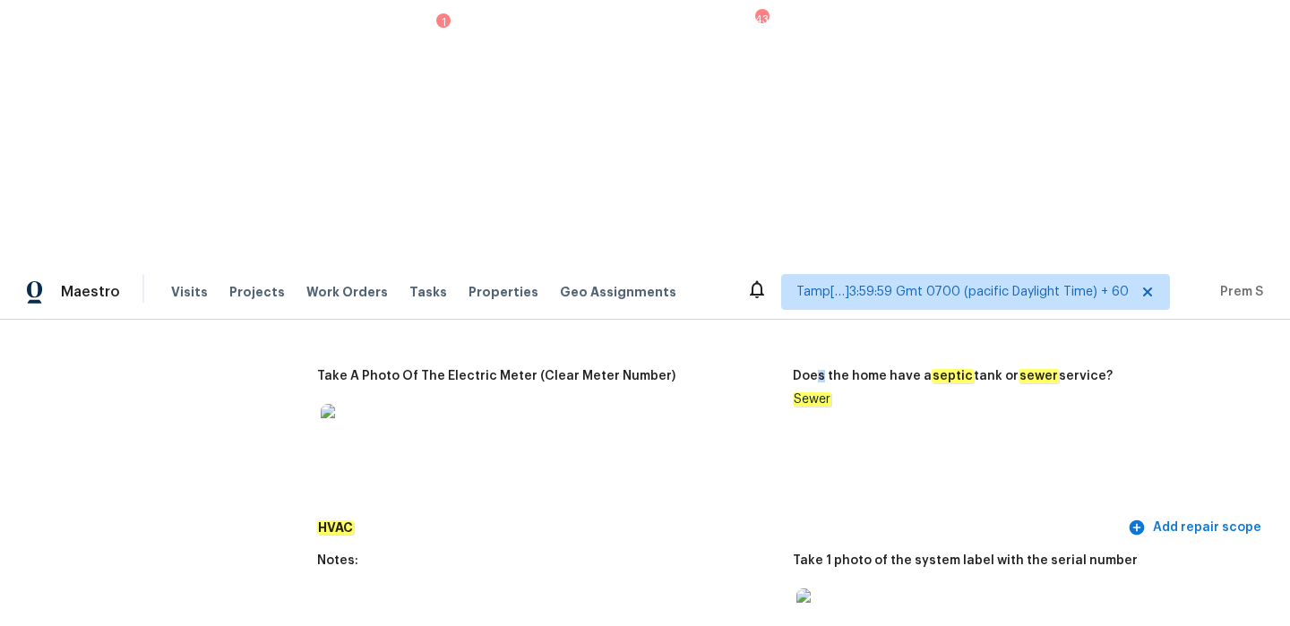
scroll to position [1536, 0]
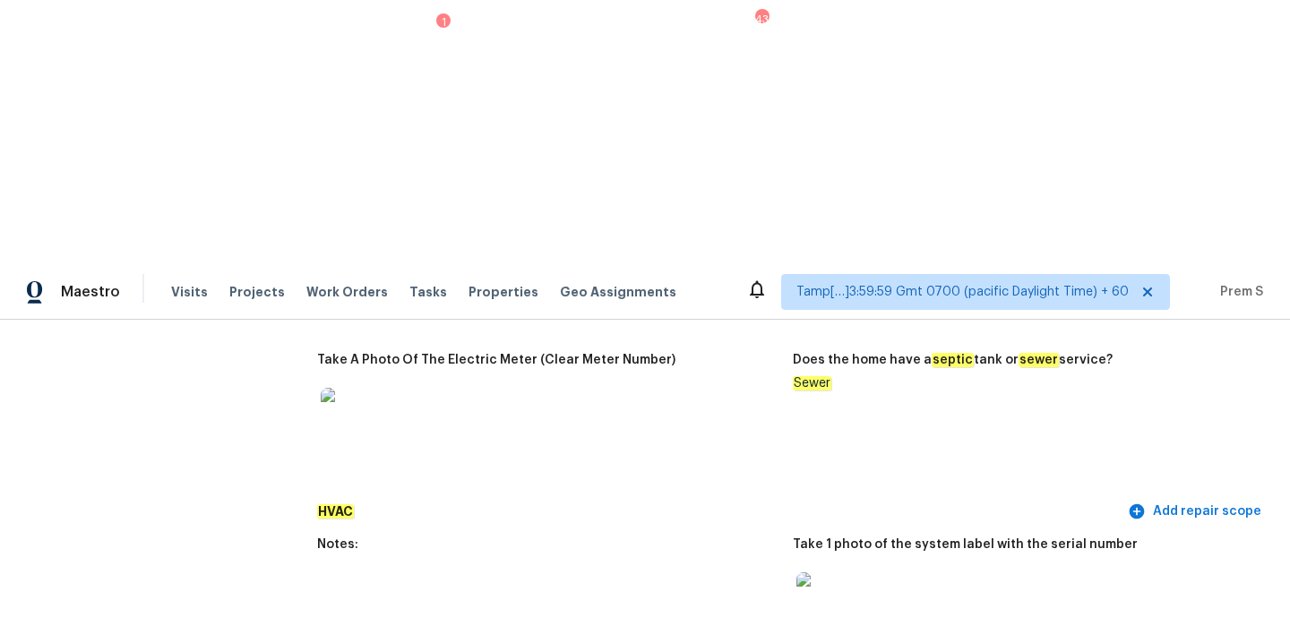
drag, startPoint x: 322, startPoint y: 280, endPoint x: 363, endPoint y: 329, distance: 64.2
click at [341, 538] on figure "Notes:" at bounding box center [555, 603] width 476 height 131
click at [840, 573] on img at bounding box center [825, 601] width 57 height 57
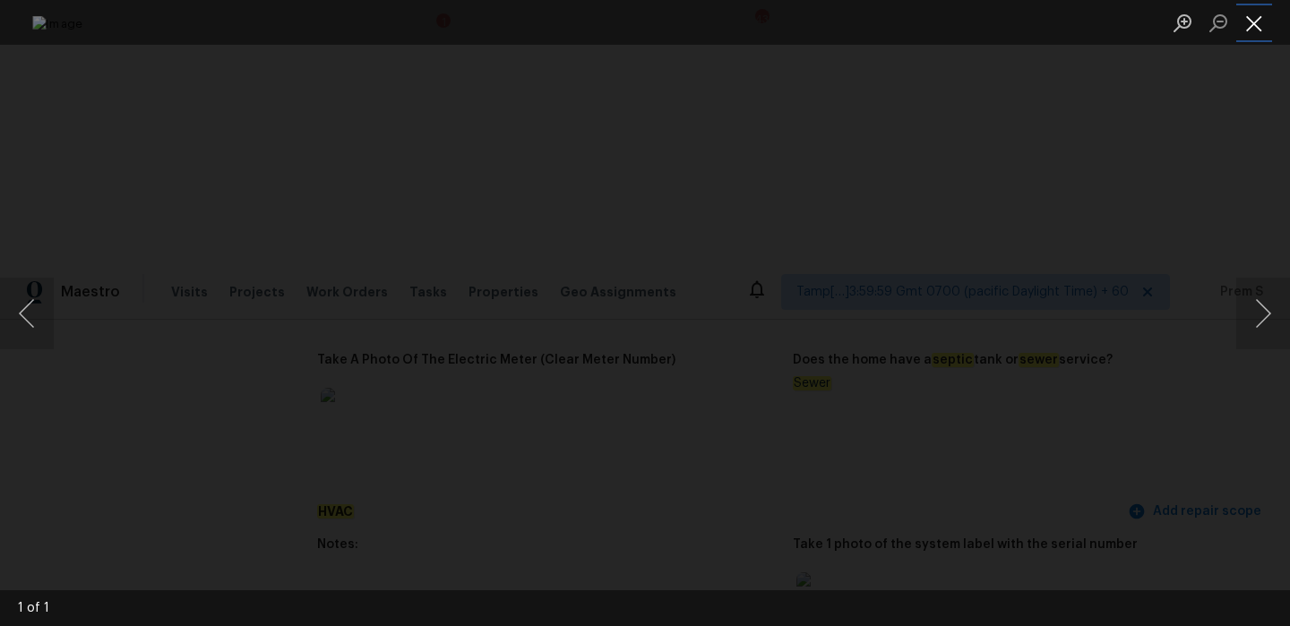
click at [1247, 28] on button "Close lightbox" at bounding box center [1254, 22] width 36 height 31
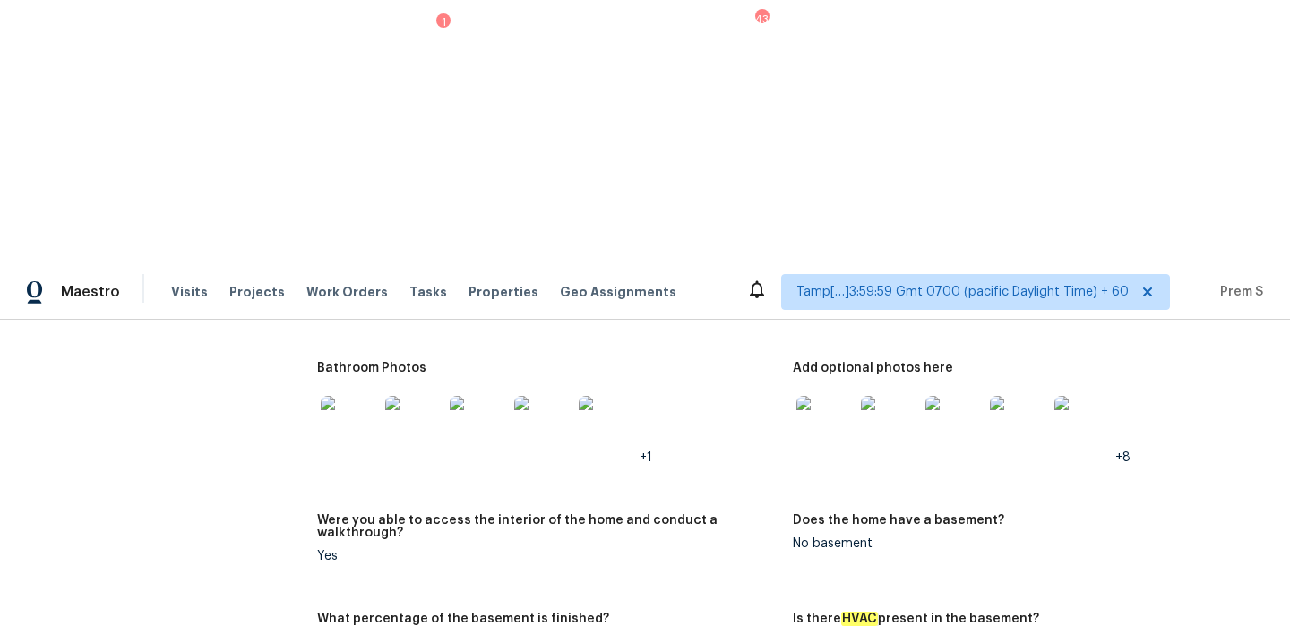
scroll to position [2405, 0]
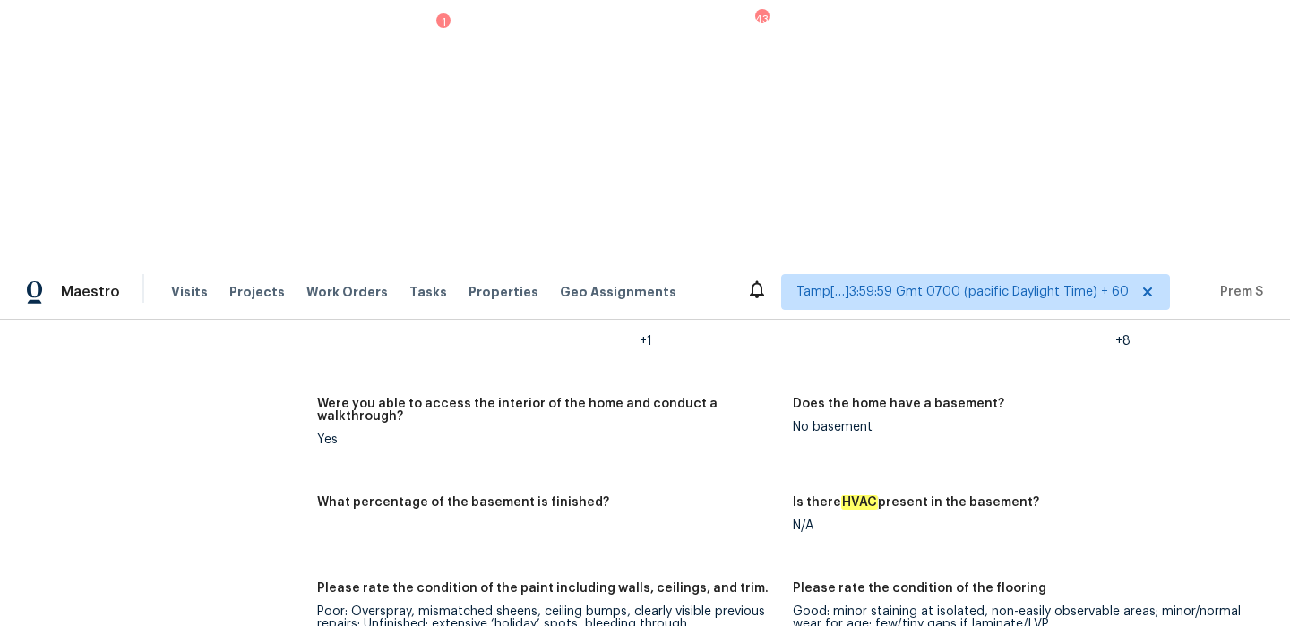
drag, startPoint x: 357, startPoint y: 327, endPoint x: 563, endPoint y: 328, distance: 206.1
click at [449, 606] on div "Poor: Overspray, mismatched sheens, ceiling bumps, clearly visible previous rep…" at bounding box center [547, 618] width 461 height 25
drag, startPoint x: 340, startPoint y: 439, endPoint x: 445, endPoint y: 433, distance: 105.9
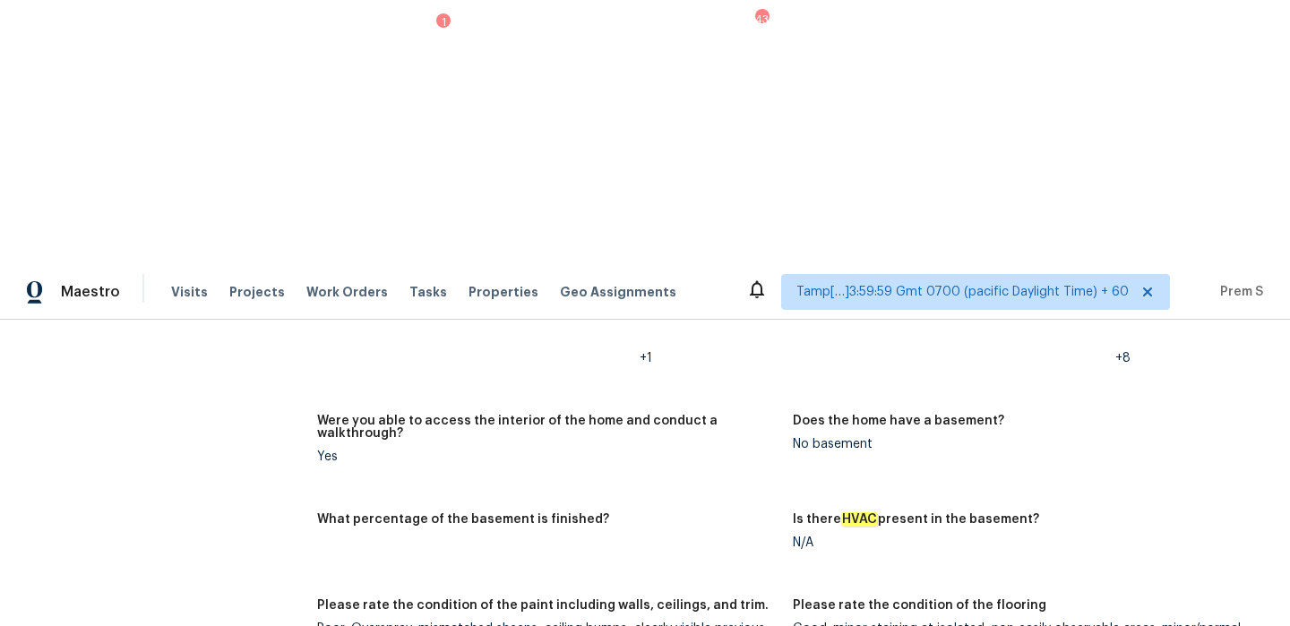
scroll to position [2379, 0]
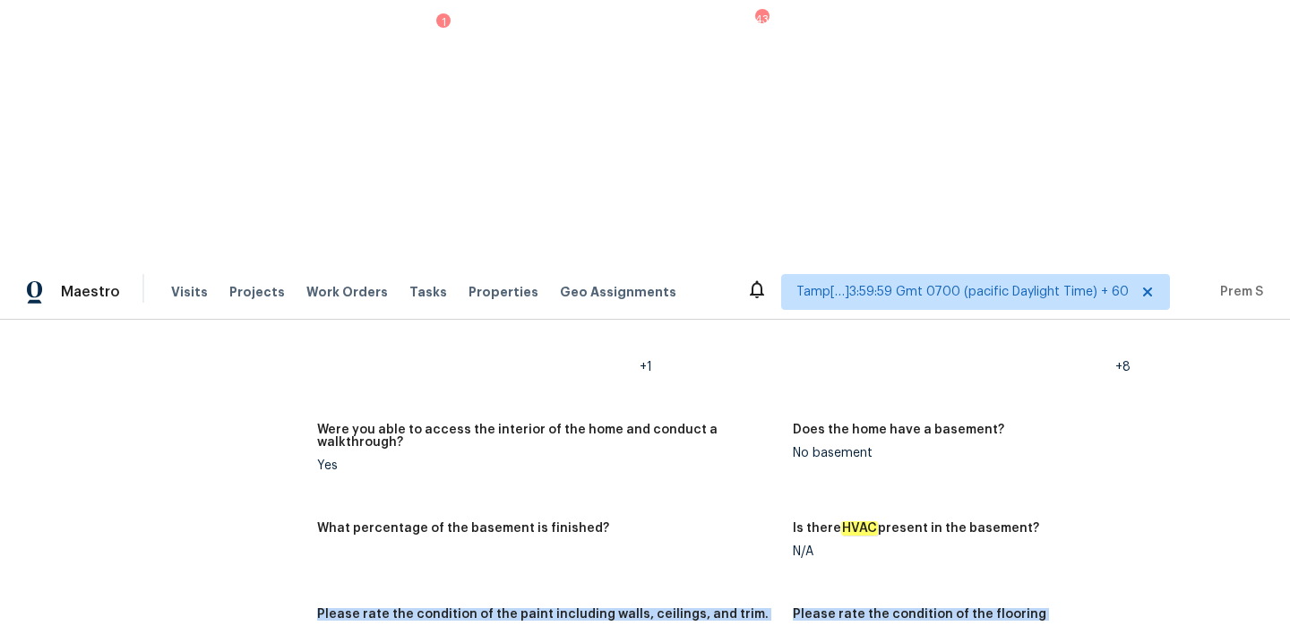
drag, startPoint x: 316, startPoint y: 331, endPoint x: 802, endPoint y: 385, distance: 488.7
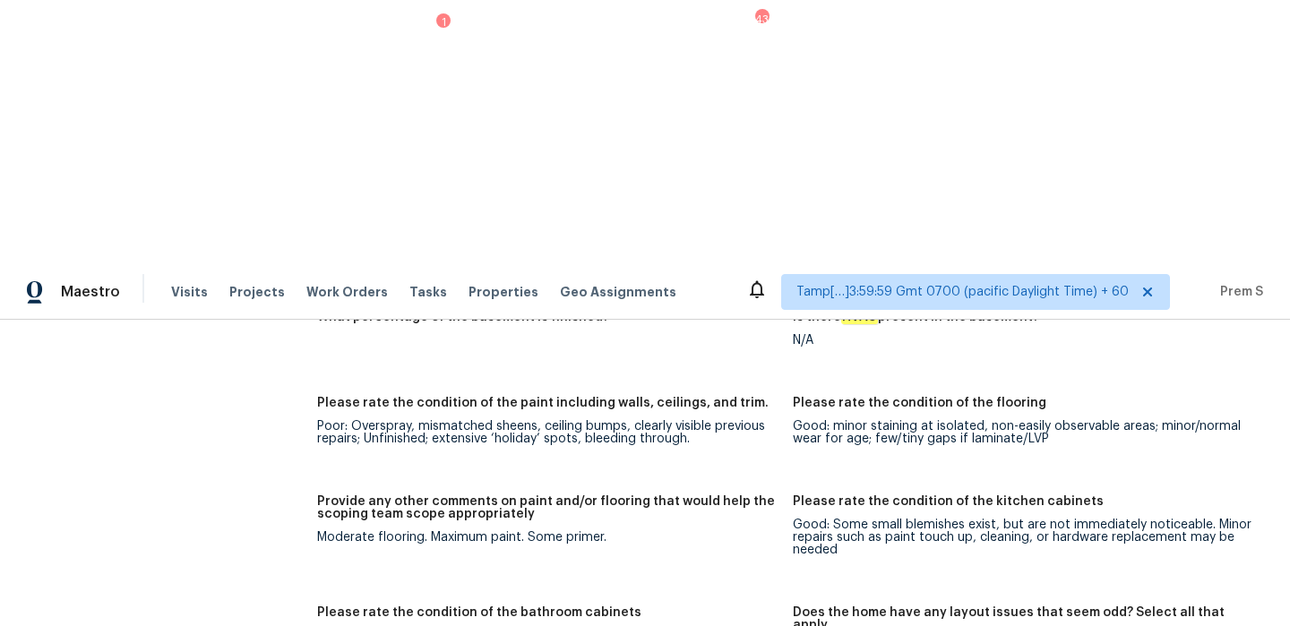
scroll to position [2813, 0]
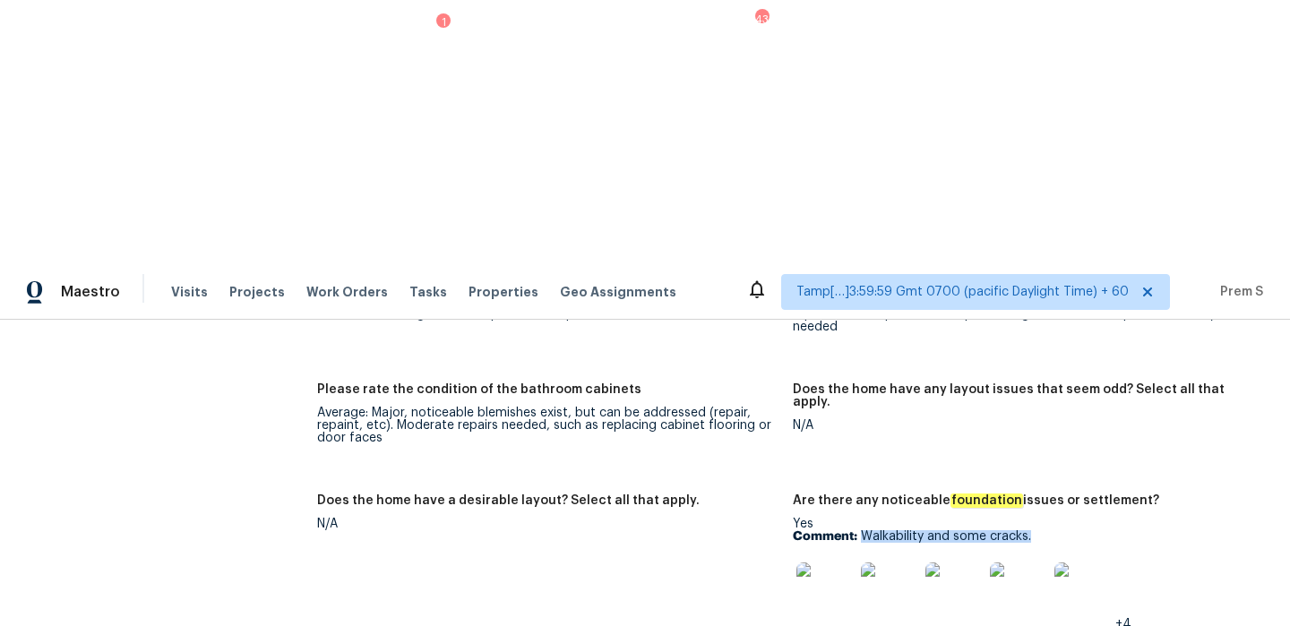
drag, startPoint x: 860, startPoint y: 247, endPoint x: 1047, endPoint y: 247, distance: 187.3
click at [1047, 530] on p "Comment: Walkability and some cracks." at bounding box center [1023, 536] width 461 height 13
click at [830, 563] on img at bounding box center [825, 591] width 57 height 57
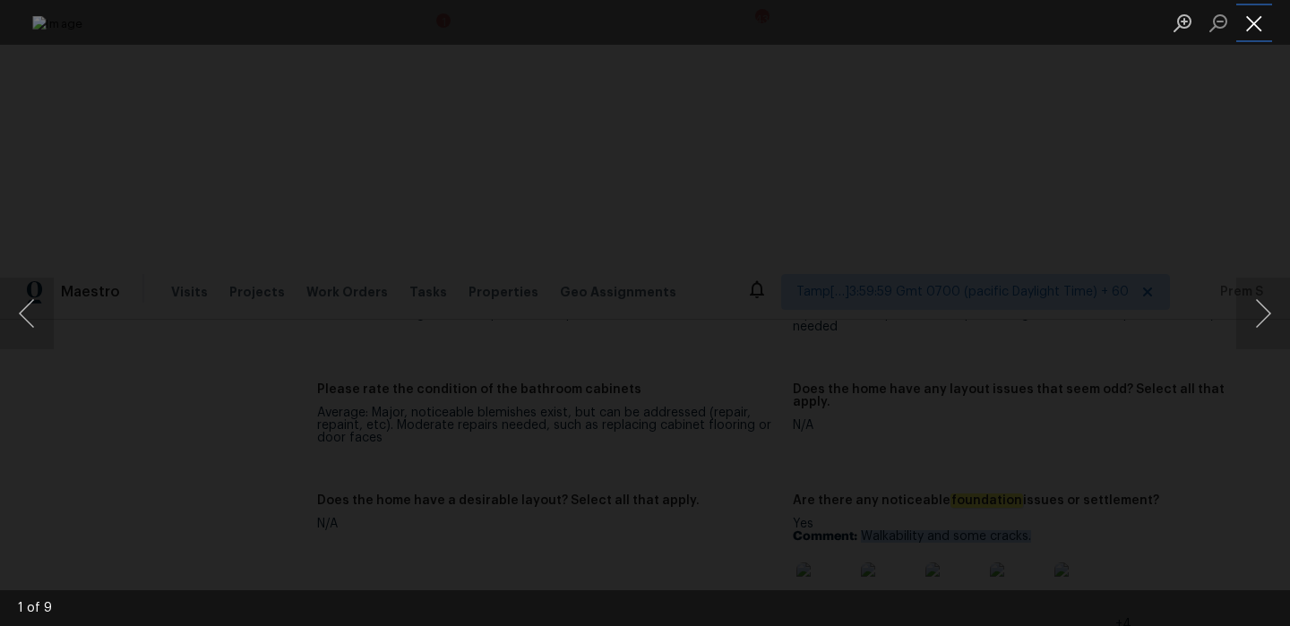
click at [1262, 18] on button "Close lightbox" at bounding box center [1254, 22] width 36 height 31
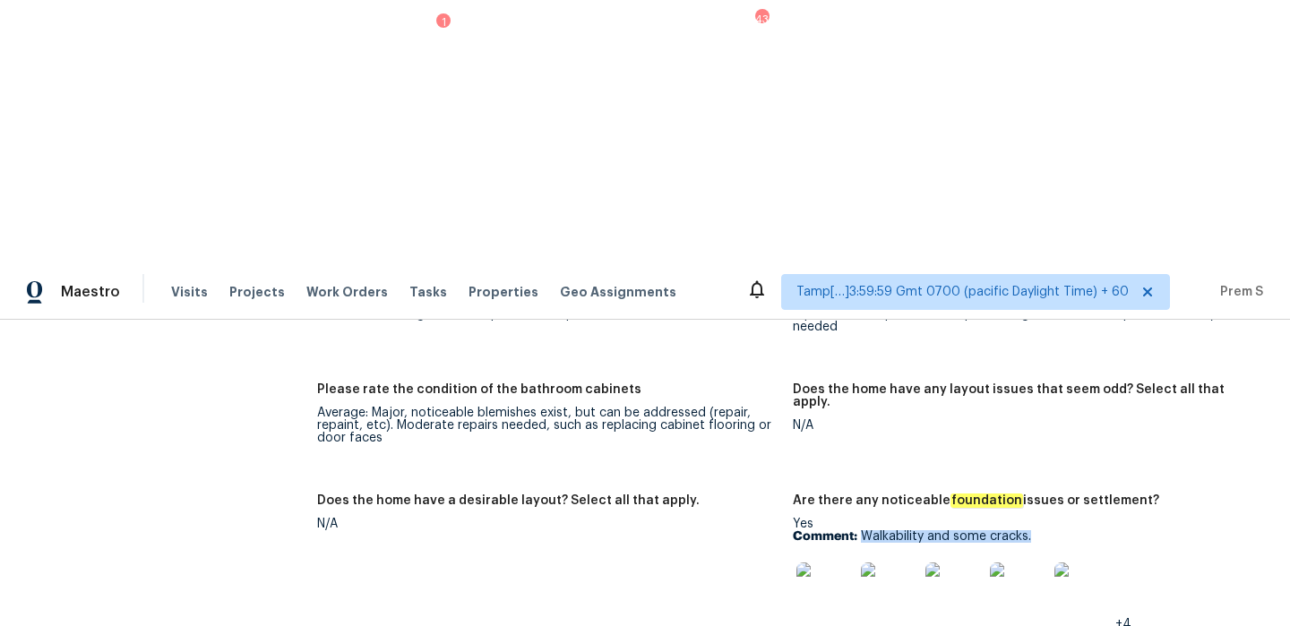
scroll to position [3599, 0]
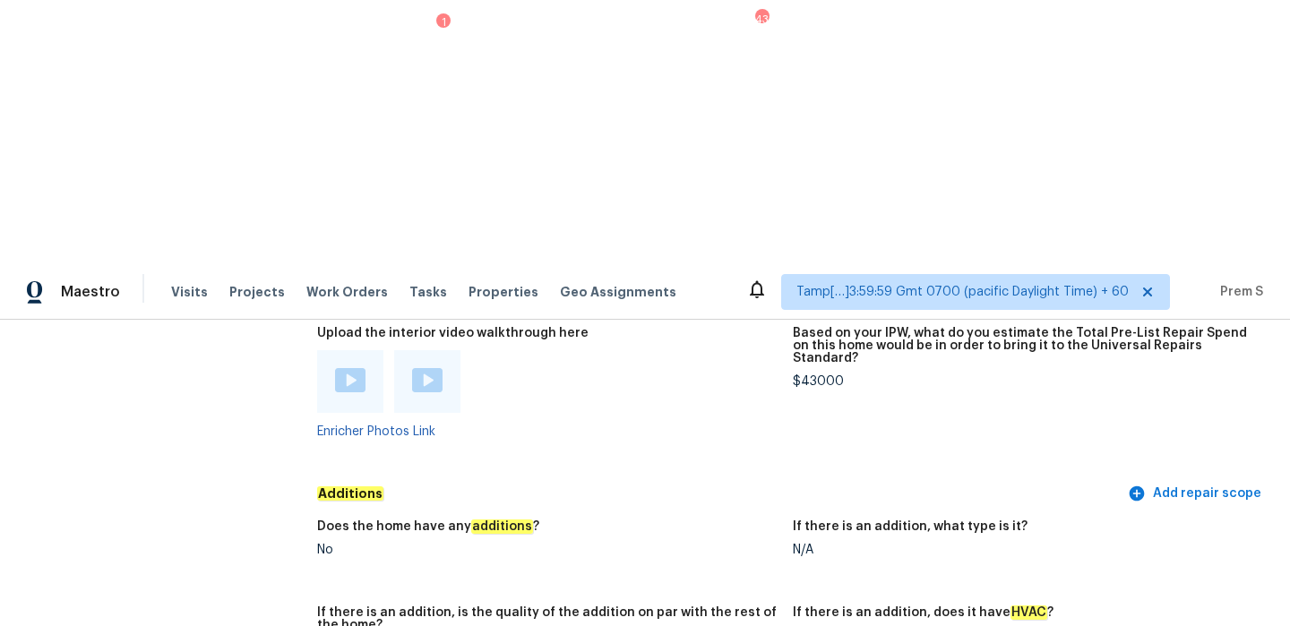
click at [354, 368] on img at bounding box center [350, 380] width 30 height 24
click at [433, 368] on img at bounding box center [427, 380] width 30 height 24
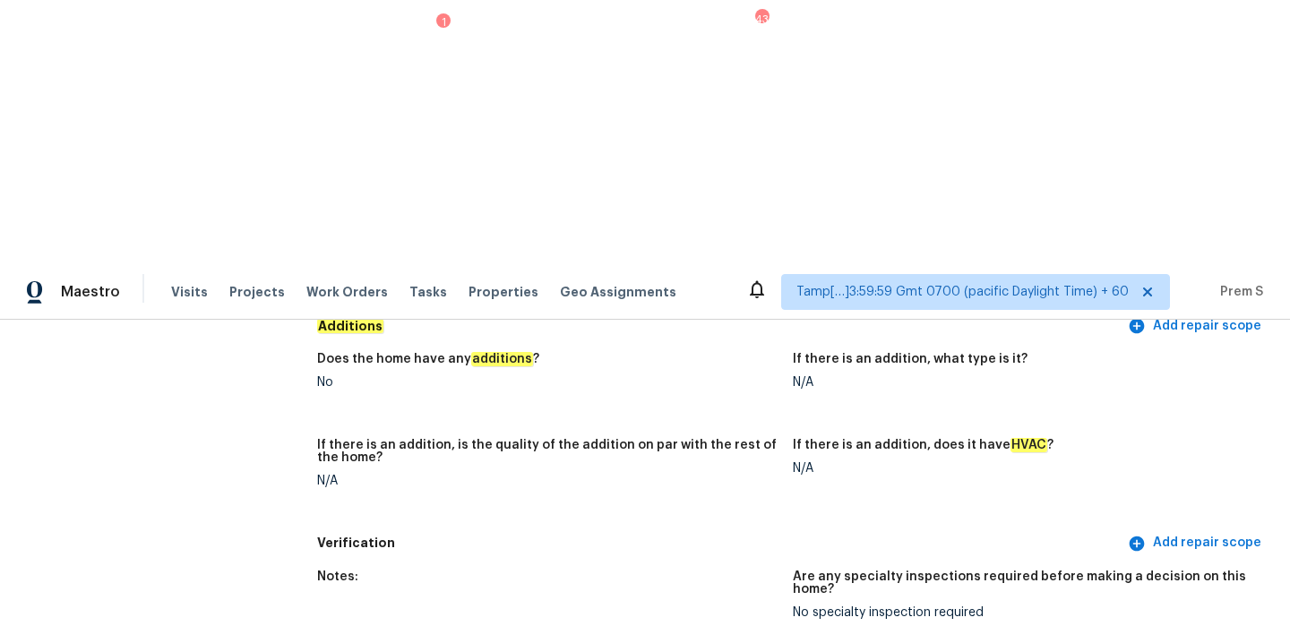
scroll to position [3768, 0]
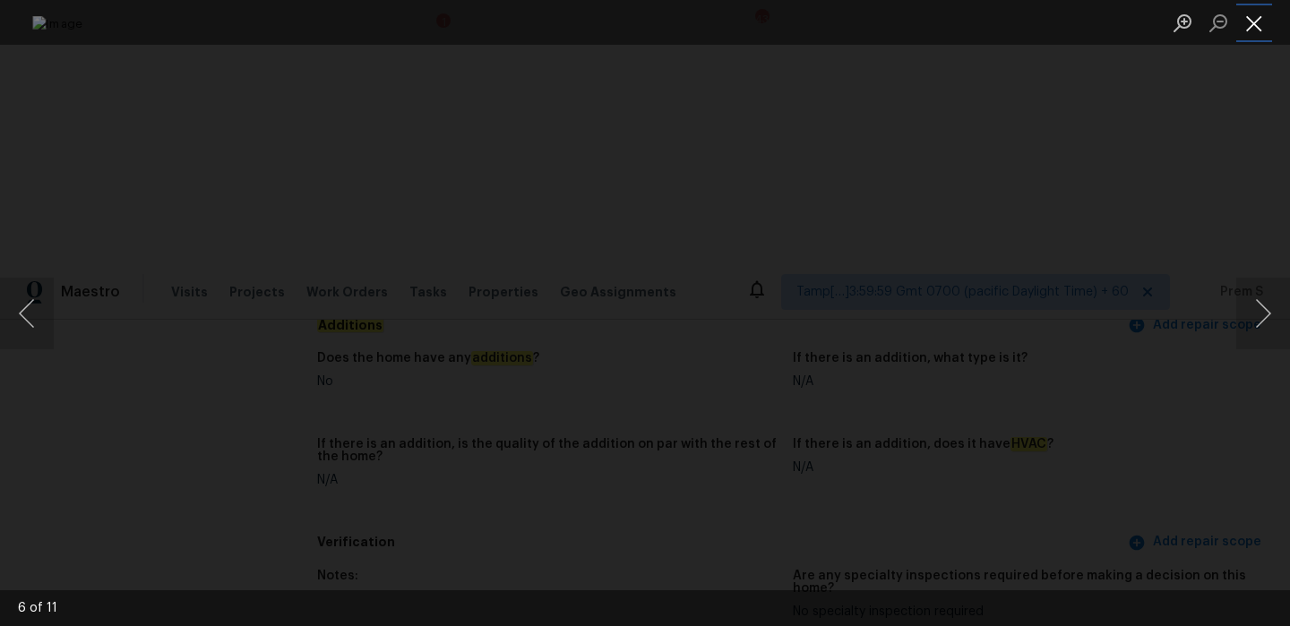
click at [1254, 18] on button "Close lightbox" at bounding box center [1254, 22] width 36 height 31
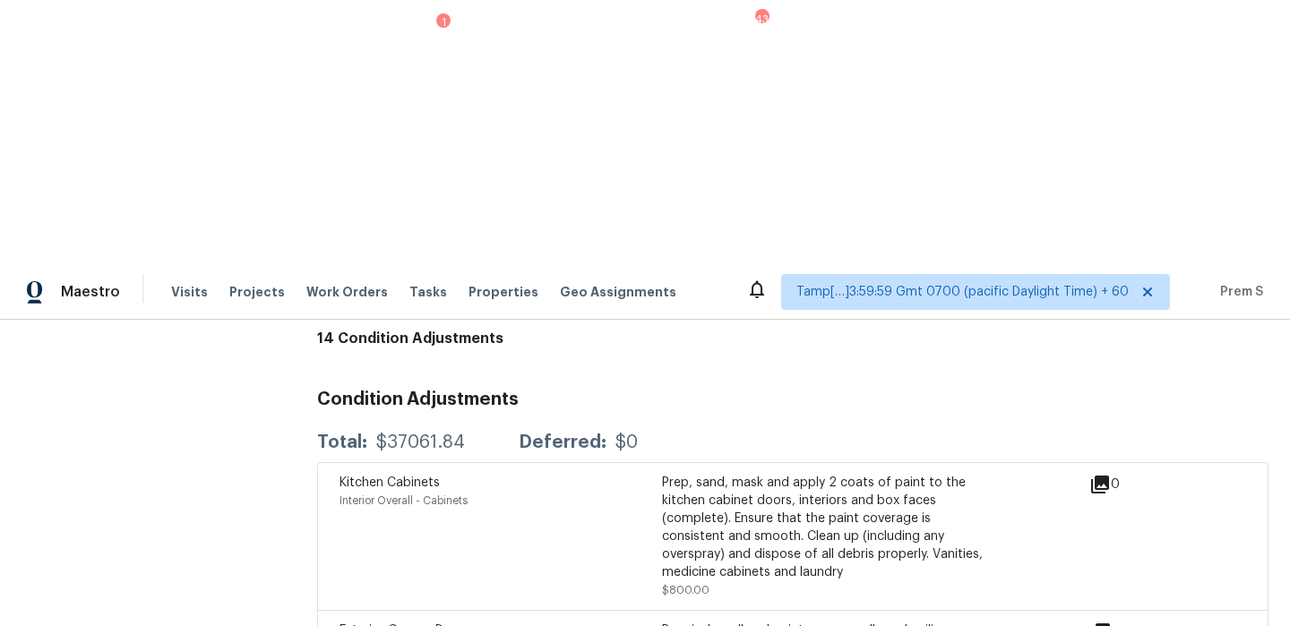
scroll to position [4398, 0]
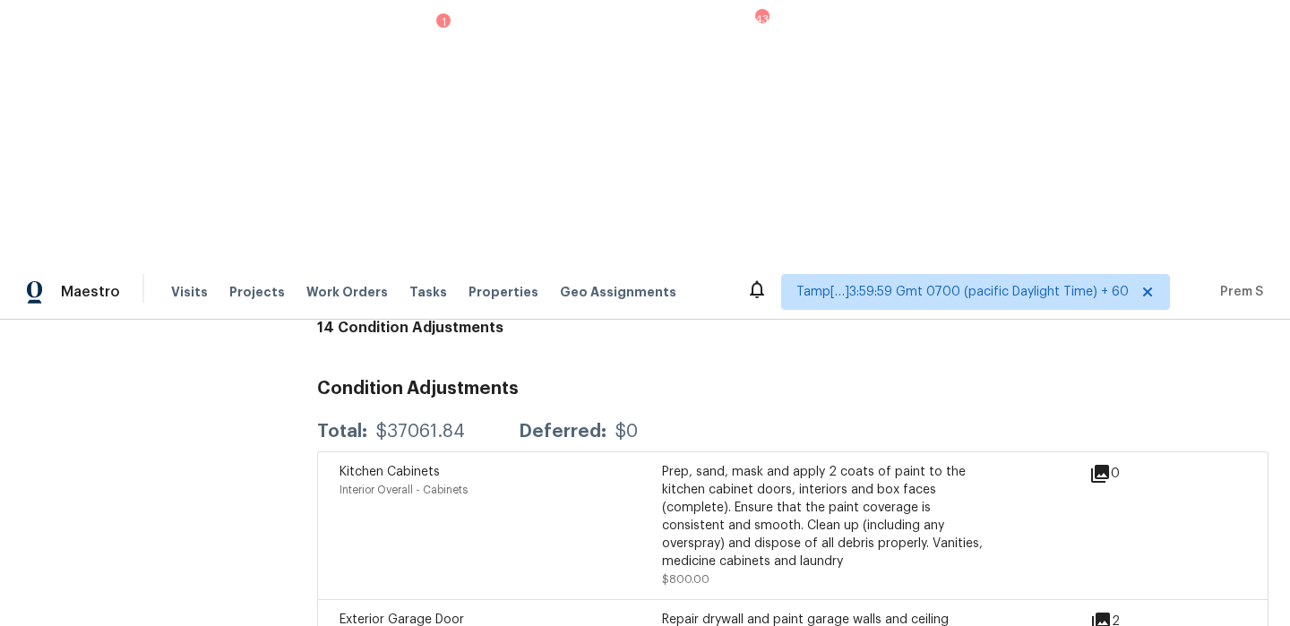
drag, startPoint x: 420, startPoint y: 389, endPoint x: 291, endPoint y: 389, distance: 129.0
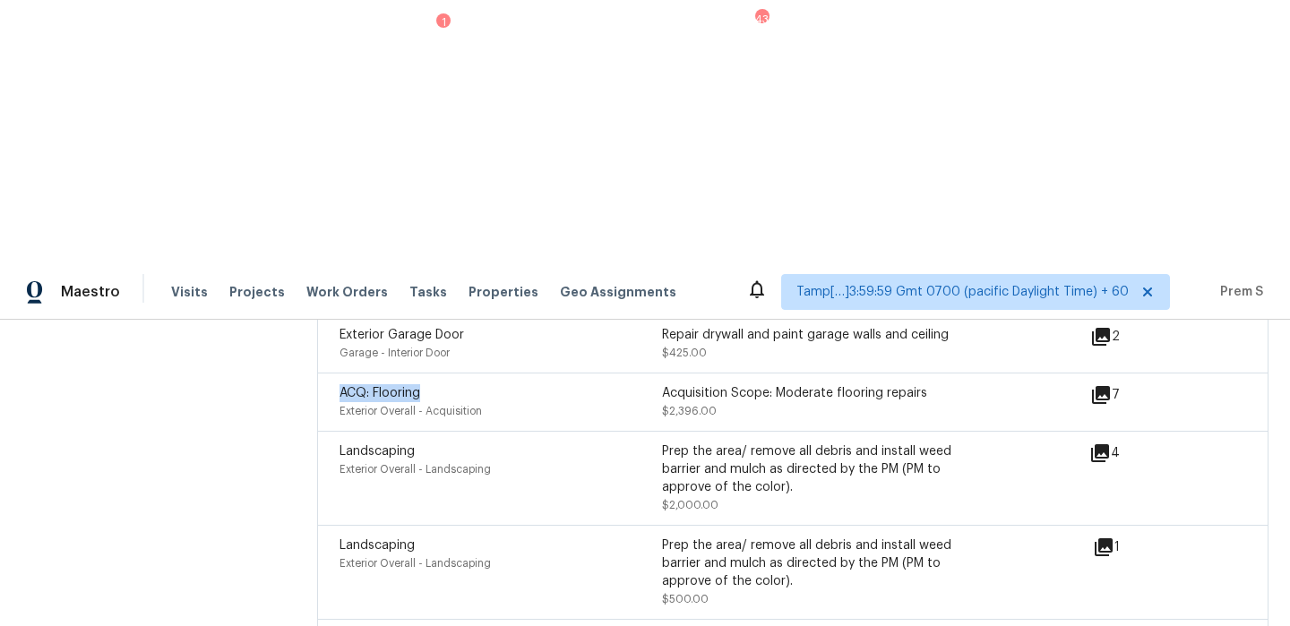
scroll to position [4813, 0]
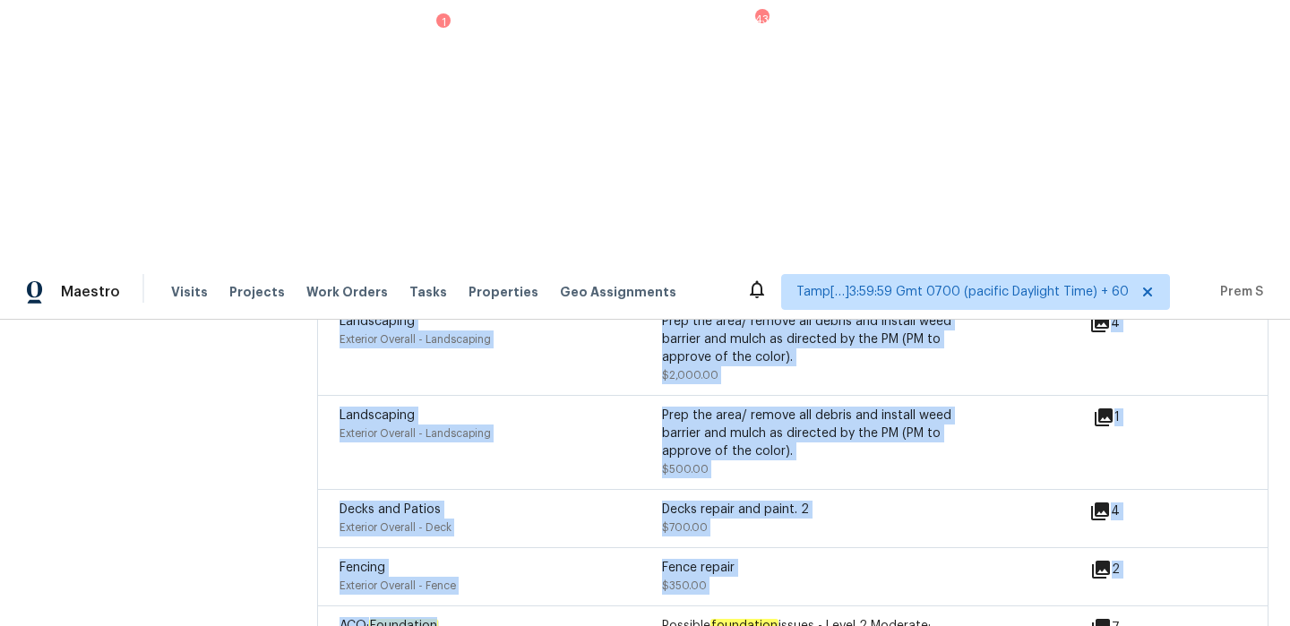
drag, startPoint x: 499, startPoint y: 335, endPoint x: 277, endPoint y: 334, distance: 222.2
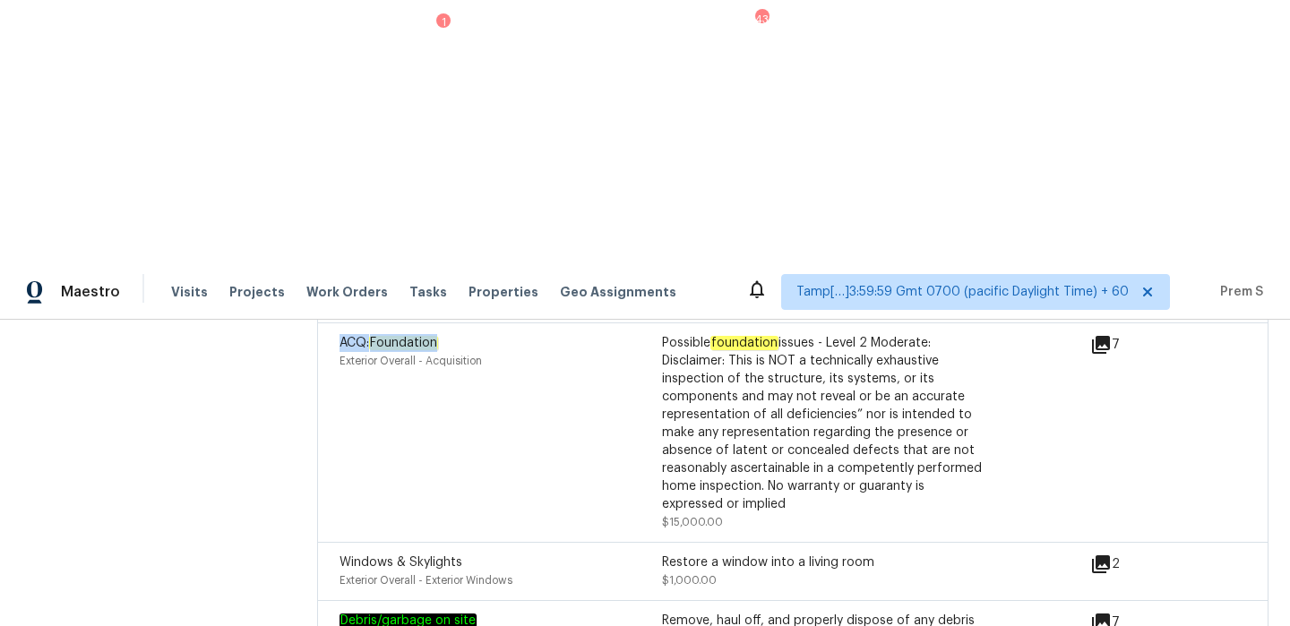
scroll to position [5098, 0]
drag, startPoint x: 430, startPoint y: 439, endPoint x: 318, endPoint y: 418, distance: 114.0
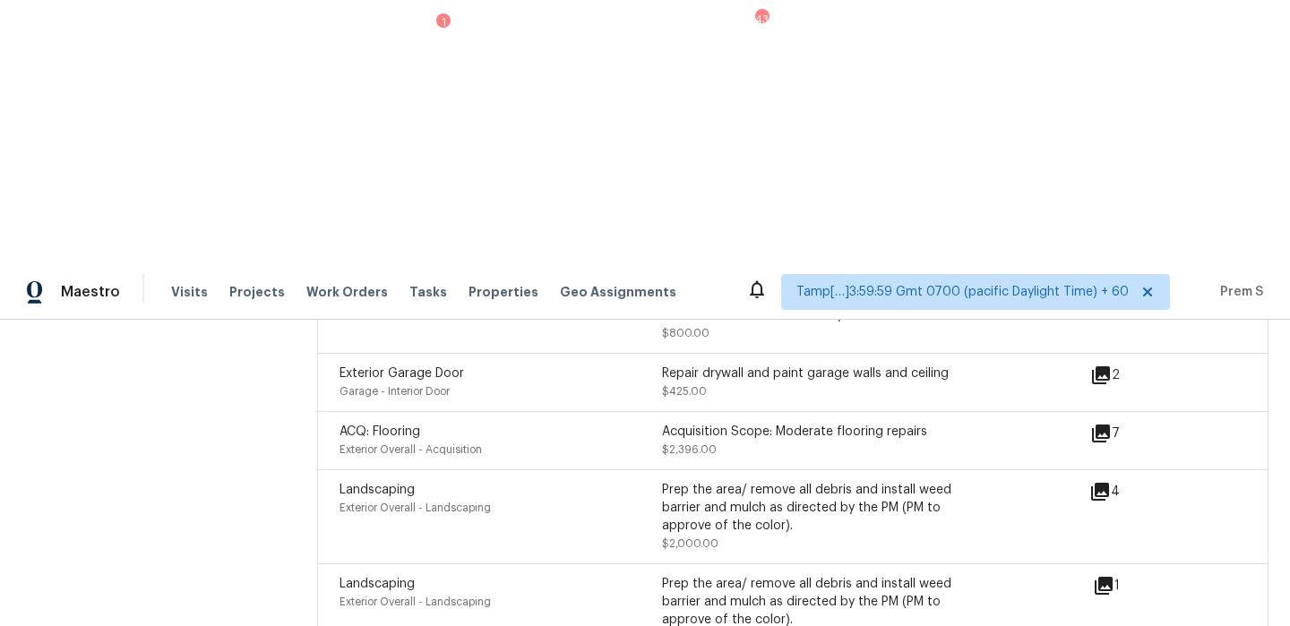
scroll to position [4576, 0]
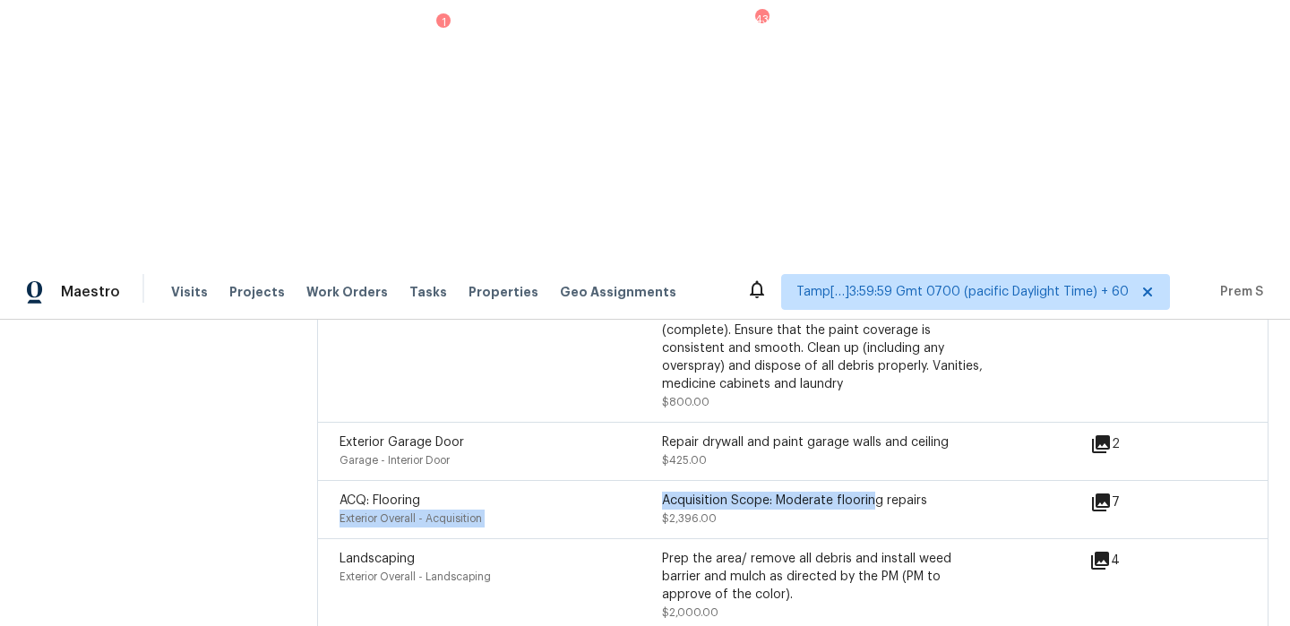
drag, startPoint x: 458, startPoint y: 211, endPoint x: 877, endPoint y: 212, distance: 419.3
click at [877, 492] on div "ACQ: Flooring Exterior Overall - Acquisition Acquisition Scope: Moderate floori…" at bounding box center [662, 510] width 645 height 36
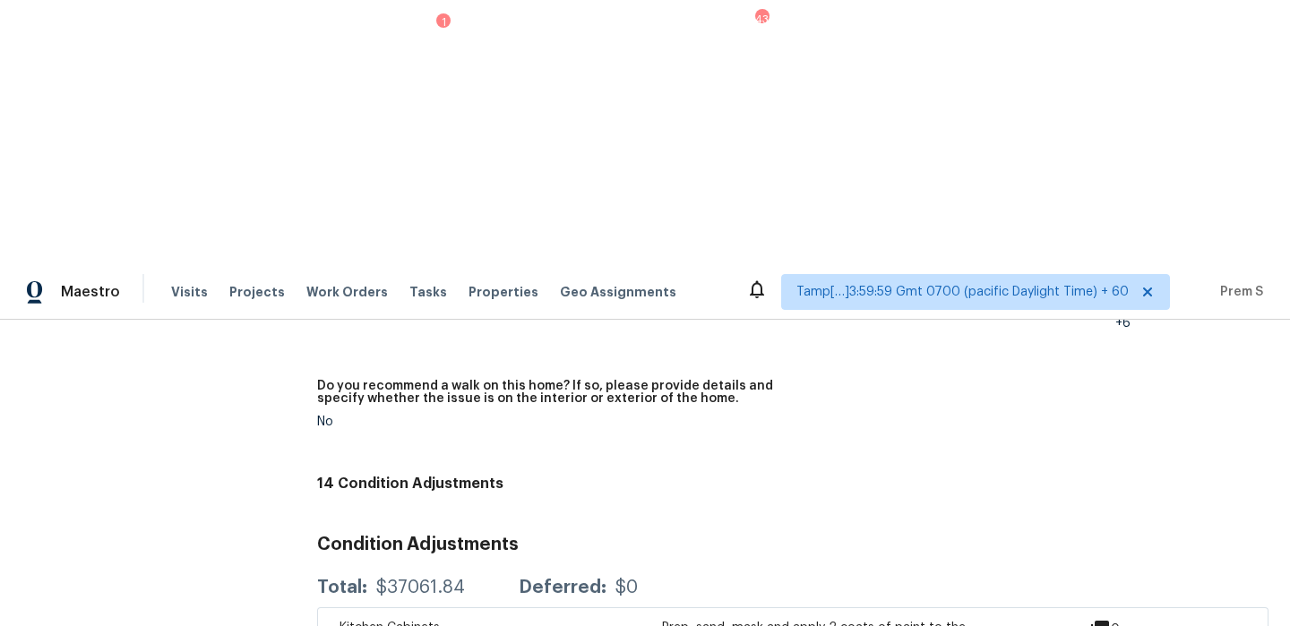
scroll to position [4021, 0]
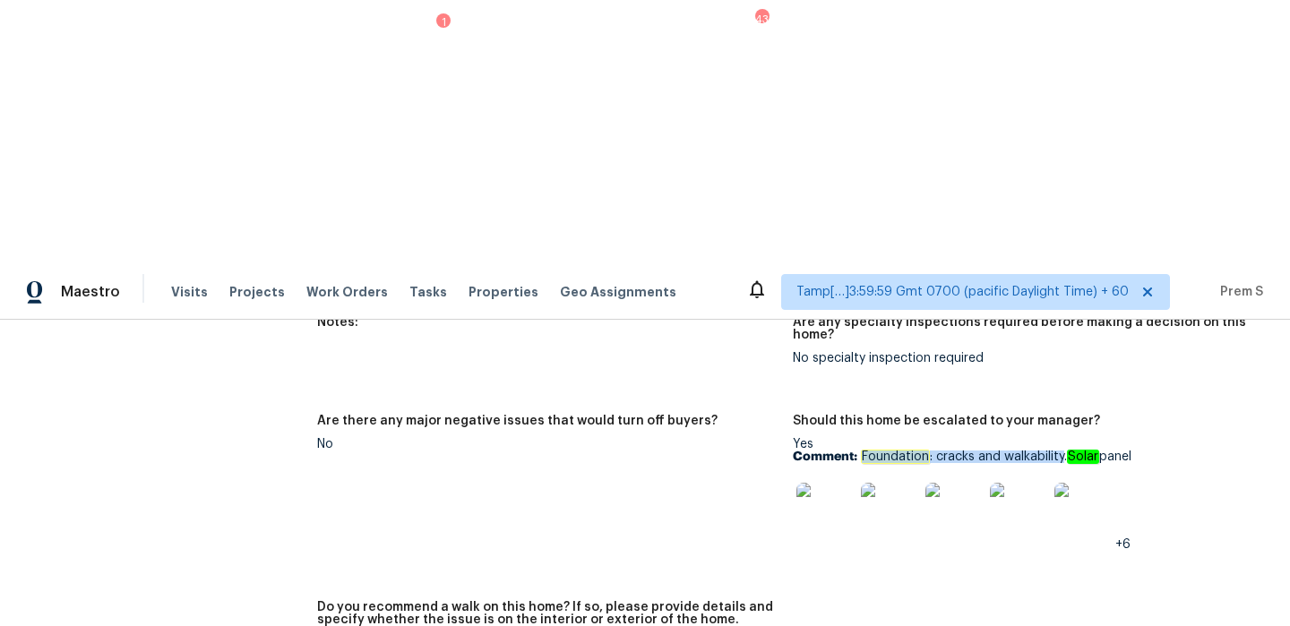
drag, startPoint x: 861, startPoint y: 163, endPoint x: 1065, endPoint y: 172, distance: 204.5
click at [1065, 451] on p "Comment: Foundation : cracks and walkability. Solar panel" at bounding box center [1023, 457] width 461 height 13
copy p "Foundation : cracks and walkability"
click at [834, 483] on img at bounding box center [825, 511] width 57 height 57
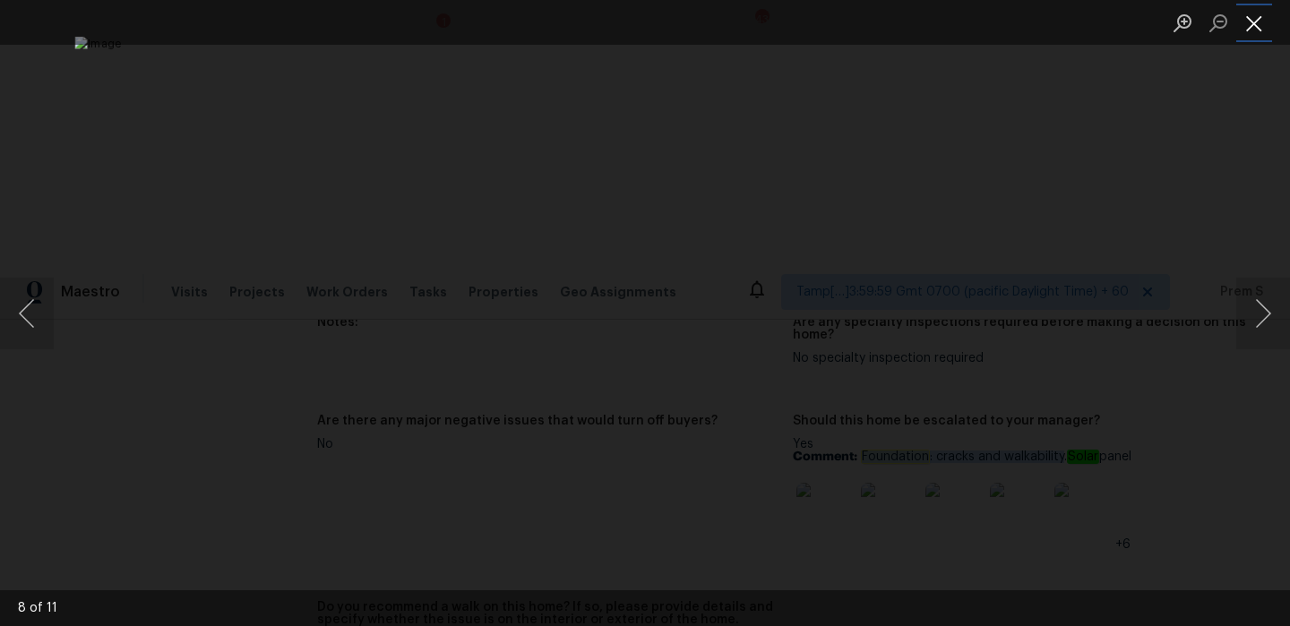
click at [1259, 13] on button "Close lightbox" at bounding box center [1254, 22] width 36 height 31
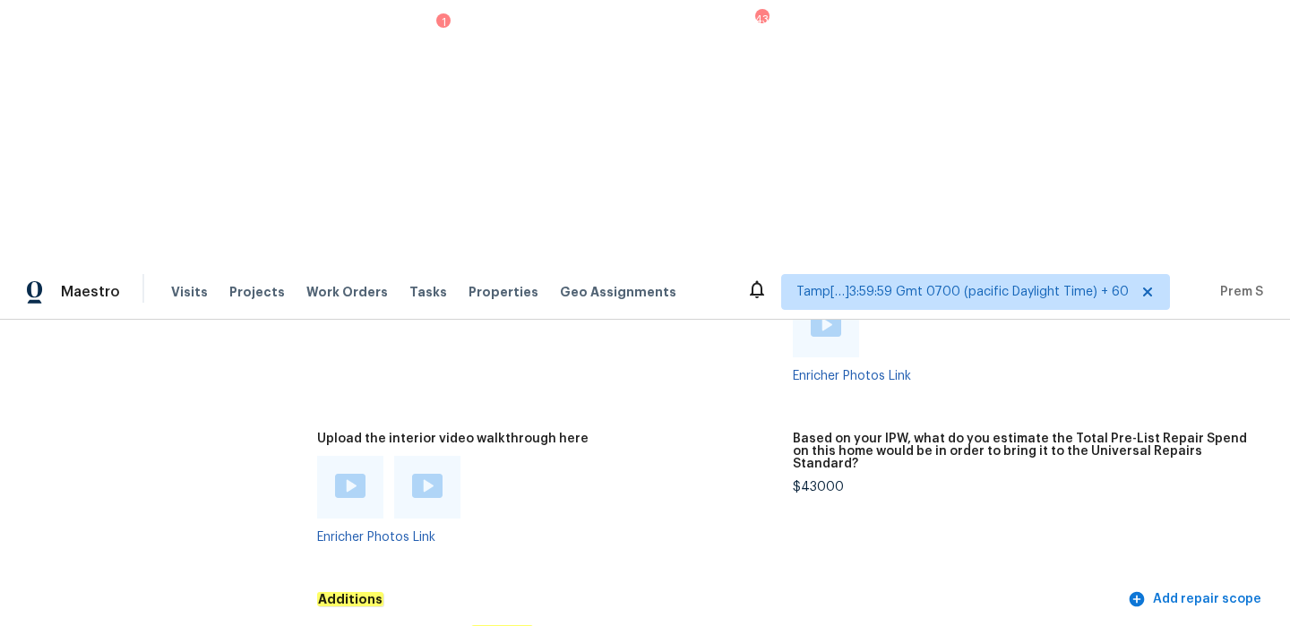
scroll to position [3514, 0]
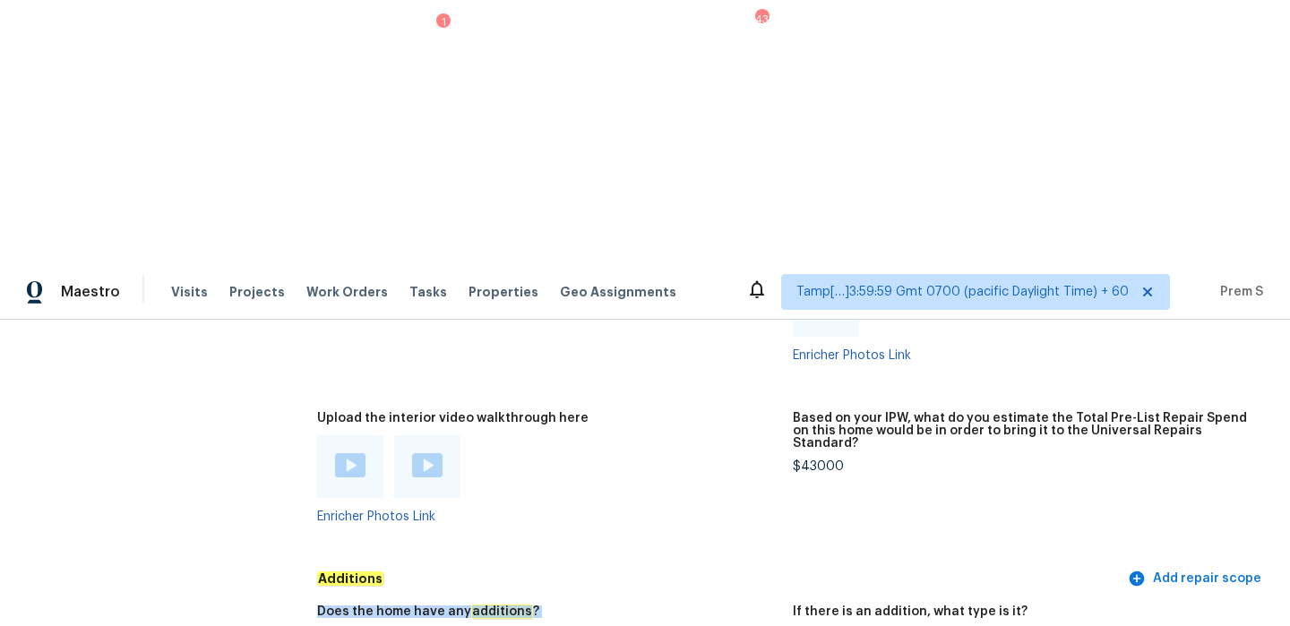
drag, startPoint x: 313, startPoint y: 324, endPoint x: 469, endPoint y: 344, distance: 157.1
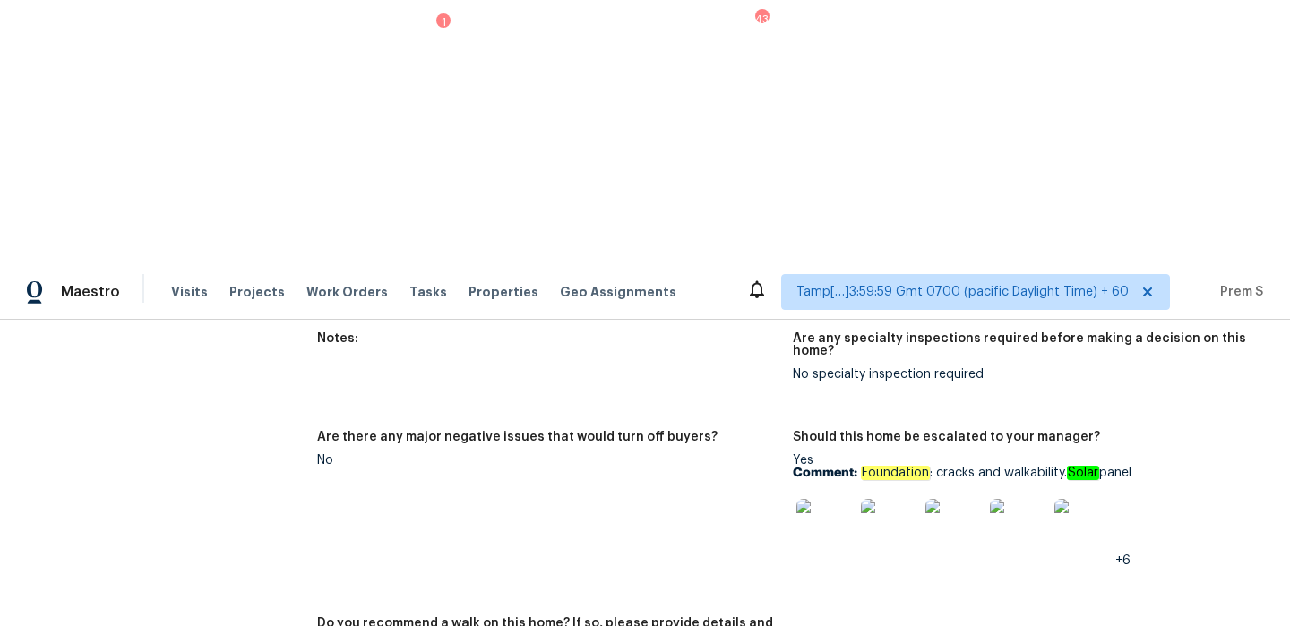
scroll to position [4006, 0]
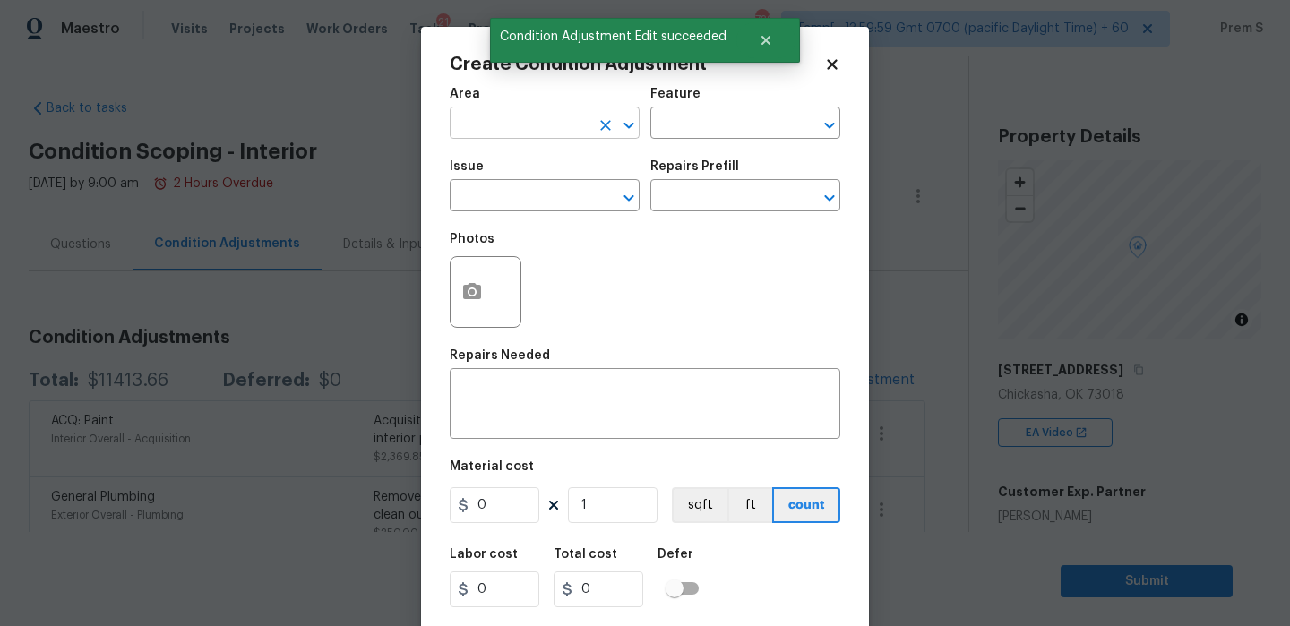
scroll to position [285, 0]
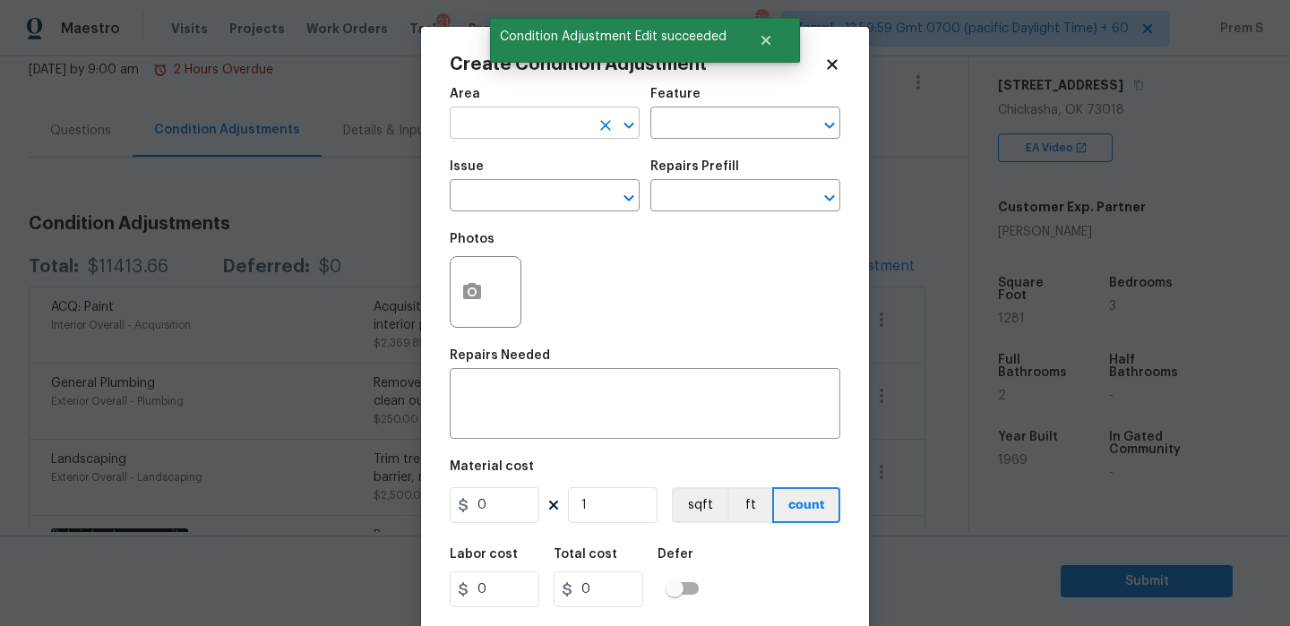
click at [526, 116] on input "text" at bounding box center [520, 125] width 140 height 28
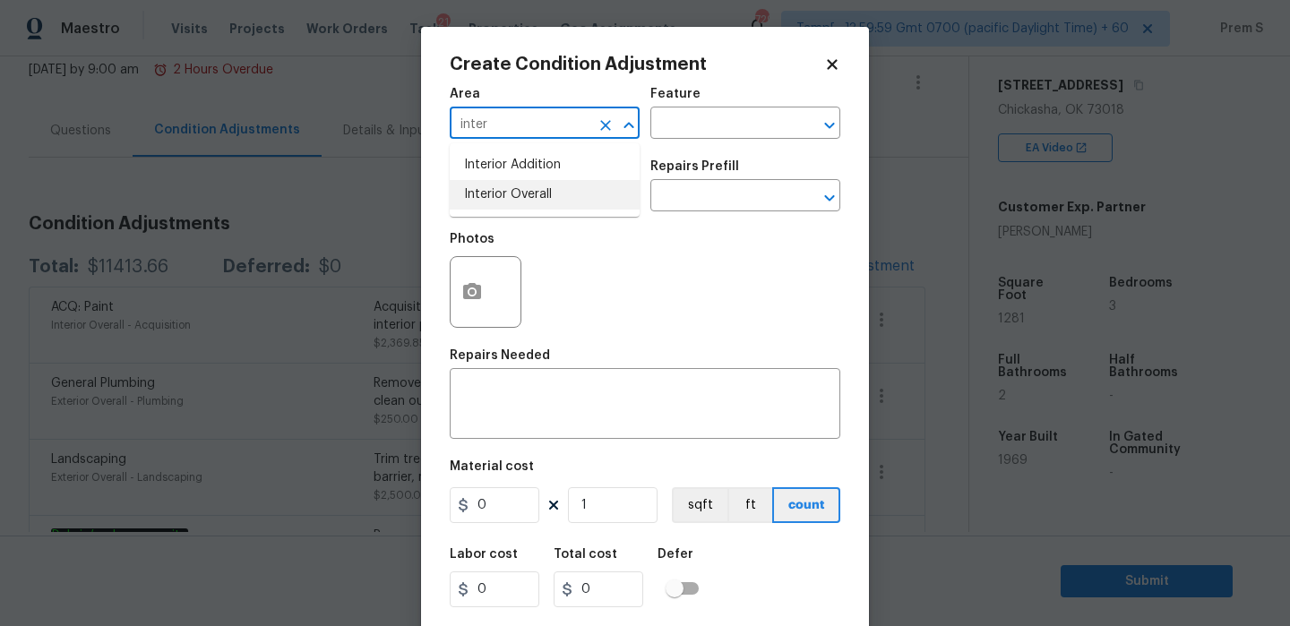
click at [514, 208] on li "Interior Overall" at bounding box center [545, 195] width 190 height 30
type input "Interior Overall"
click at [541, 202] on input "text" at bounding box center [520, 198] width 140 height 28
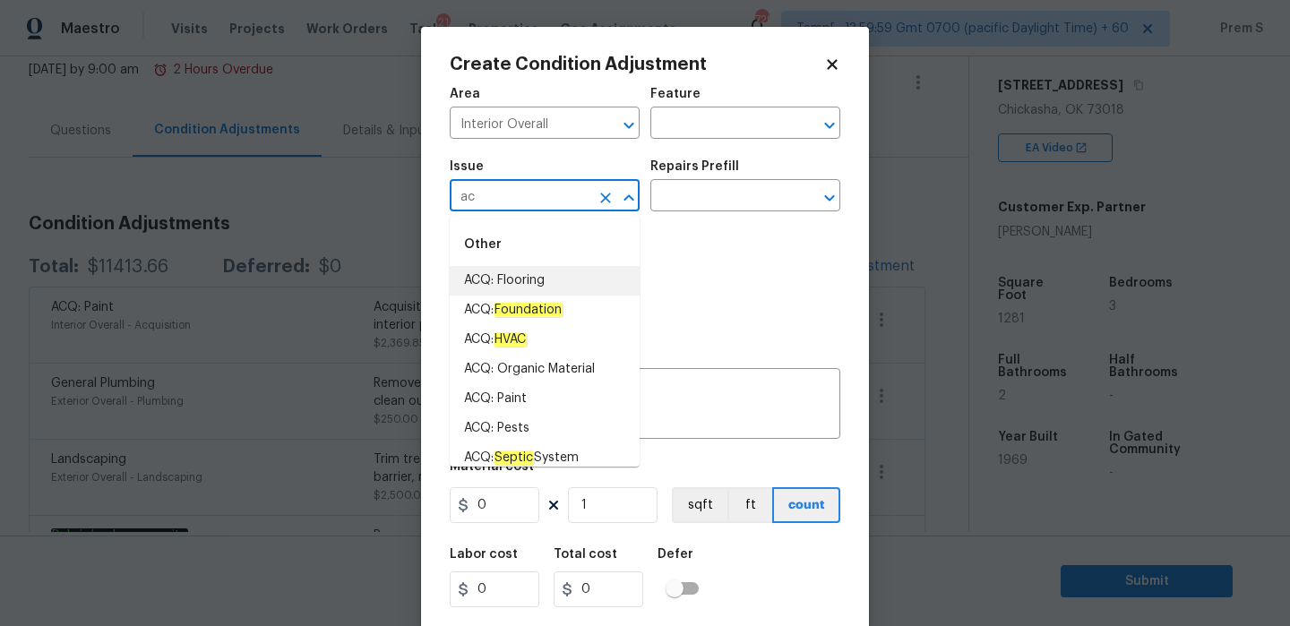
click at [505, 280] on li "ACQ: Flooring" at bounding box center [545, 281] width 190 height 30
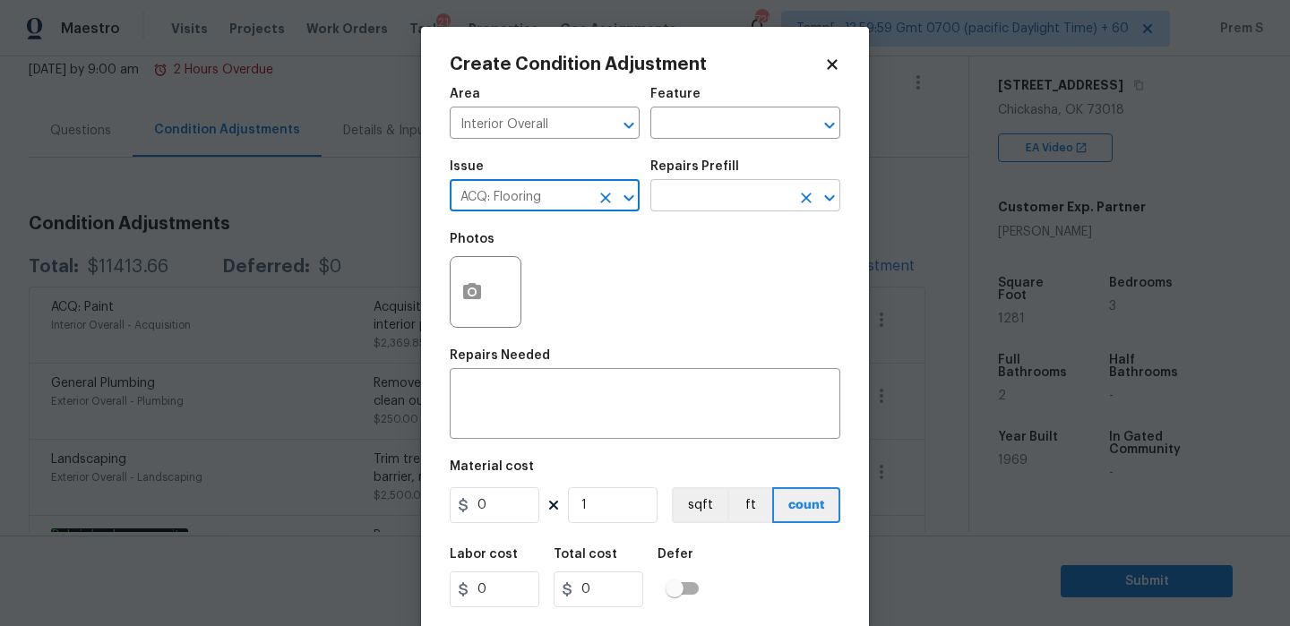
type input "ACQ: Flooring"
click at [750, 210] on input "text" at bounding box center [720, 198] width 140 height 28
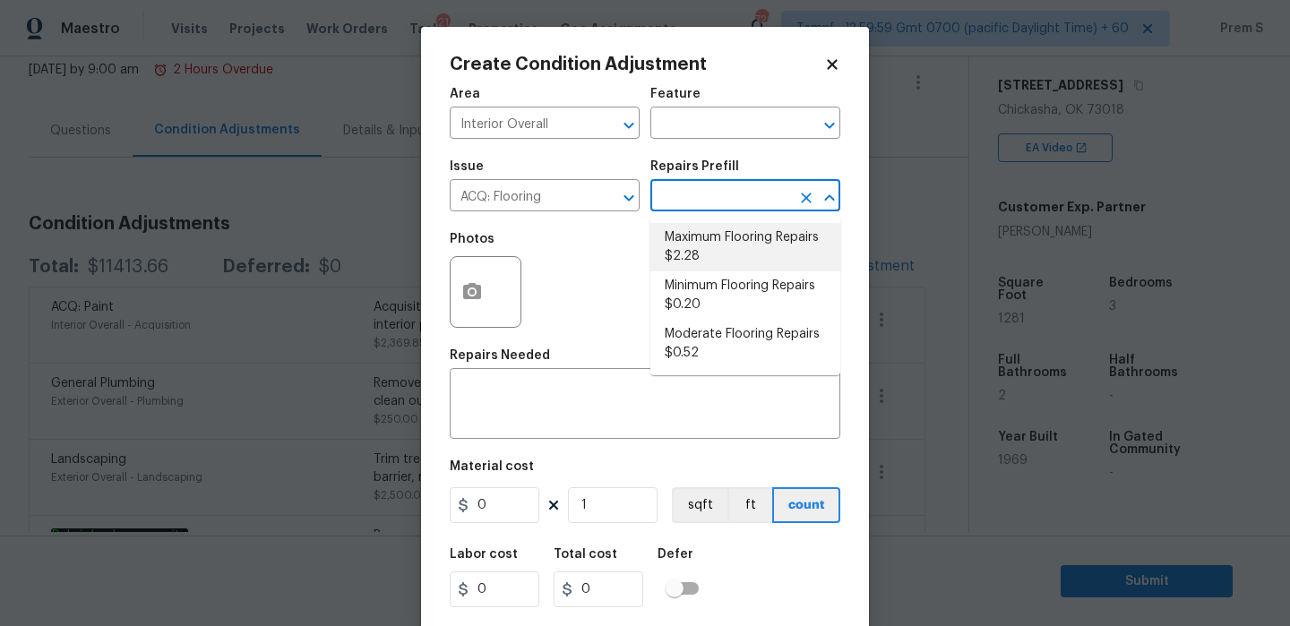
click at [723, 237] on li "Maximum Flooring Repairs $2.28" at bounding box center [745, 247] width 190 height 48
type input "Acquisition"
type input "2.28"
click at [745, 250] on li "Maximum Flooring Repairs $2.28" at bounding box center [745, 247] width 190 height 48
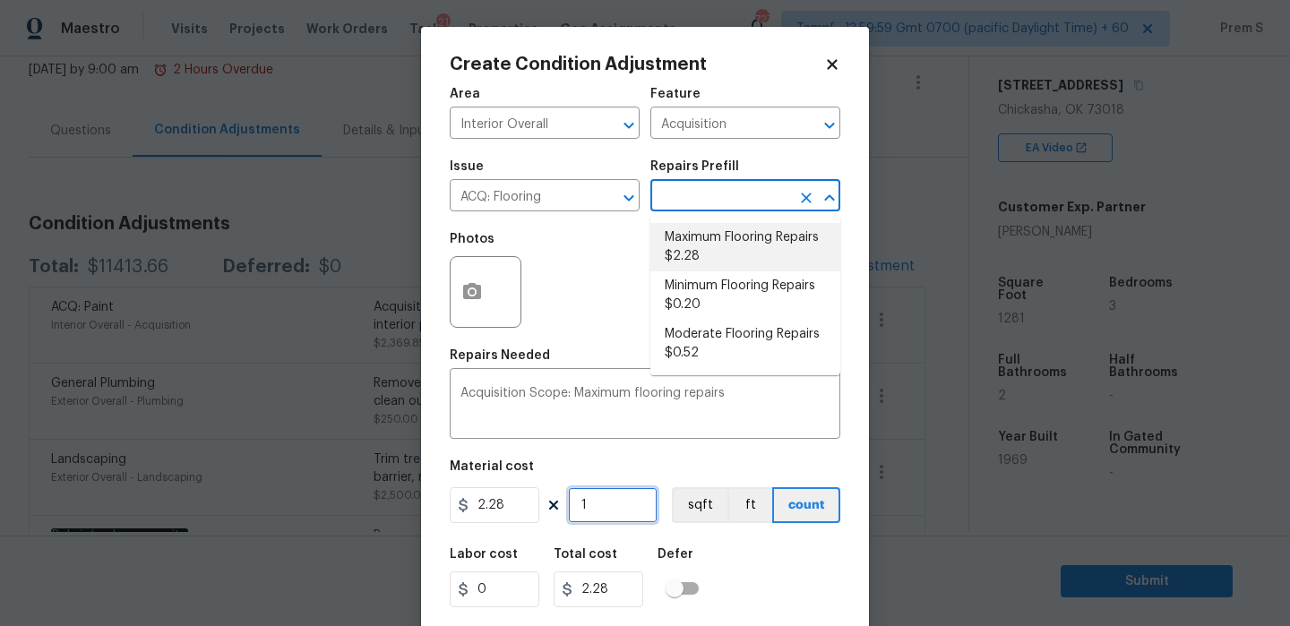
click at [604, 512] on input "1" at bounding box center [613, 505] width 90 height 36
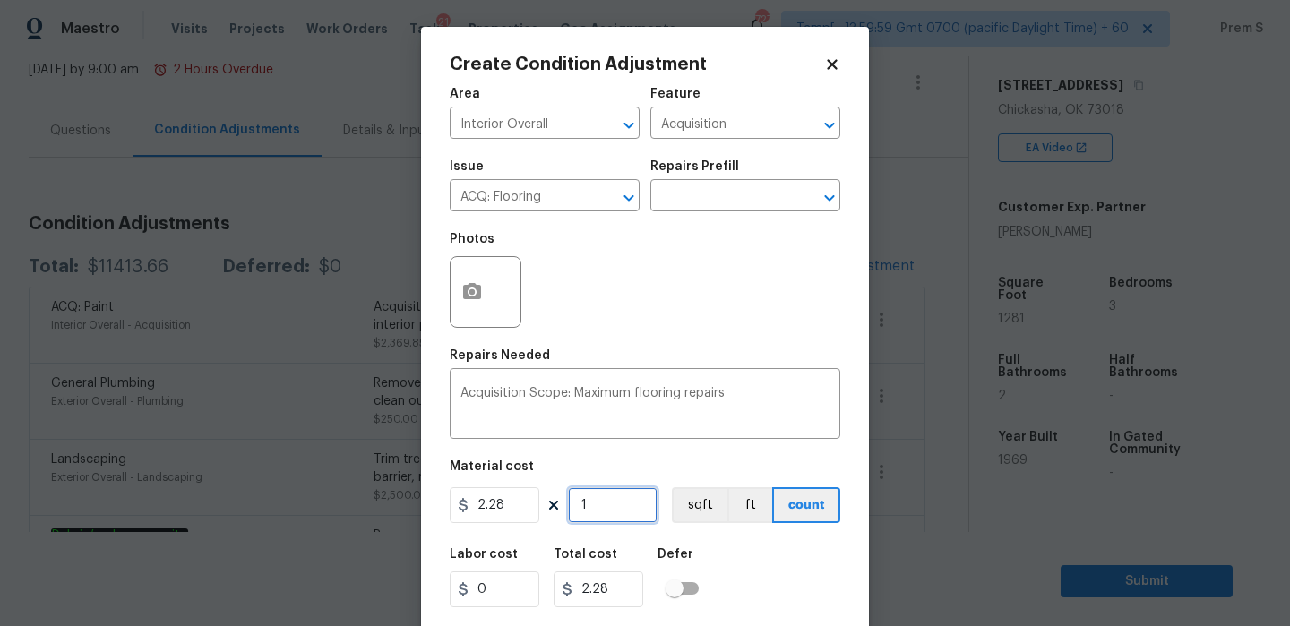
type input "12"
type input "27.36"
type input "128"
type input "291.84"
type input "1281"
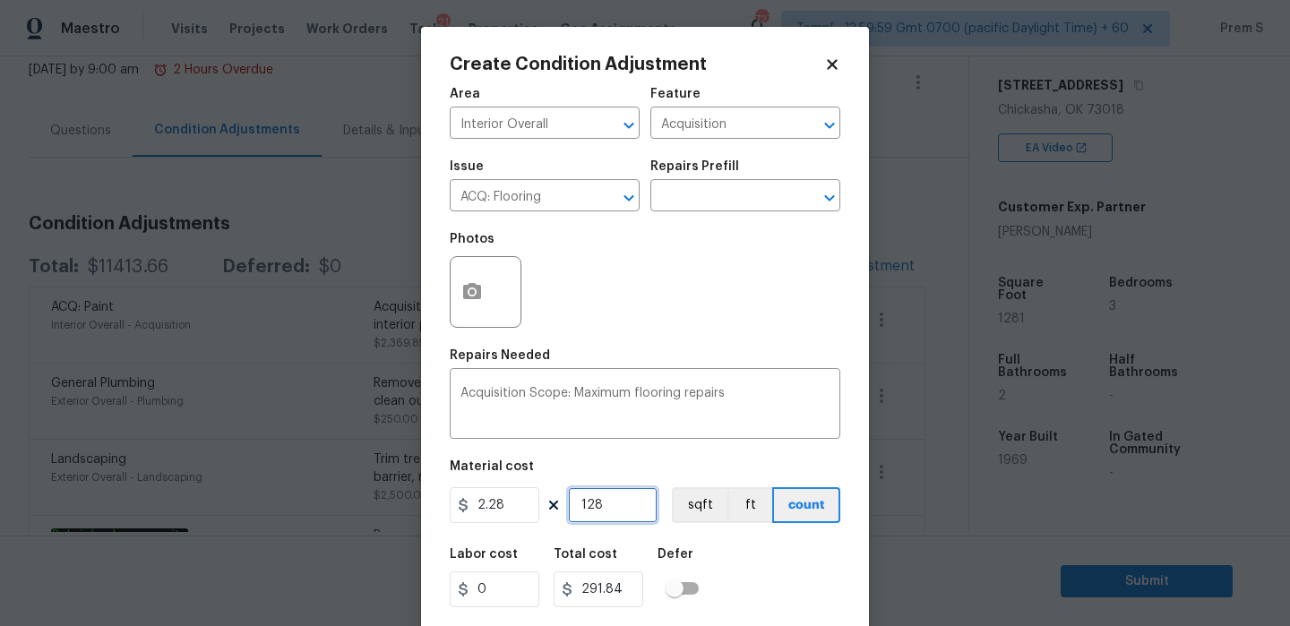
type input "2920.68"
type input "1281"
click at [469, 297] on icon "button" at bounding box center [472, 291] width 18 height 16
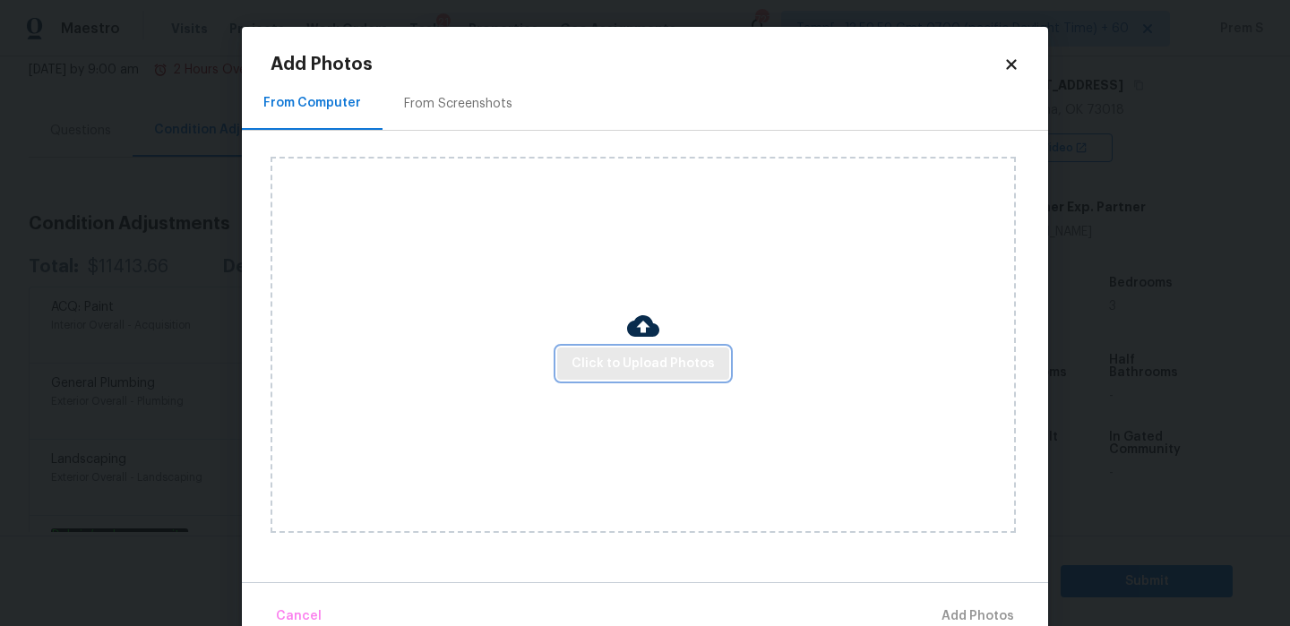
click at [616, 369] on span "Click to Upload Photos" at bounding box center [643, 364] width 143 height 22
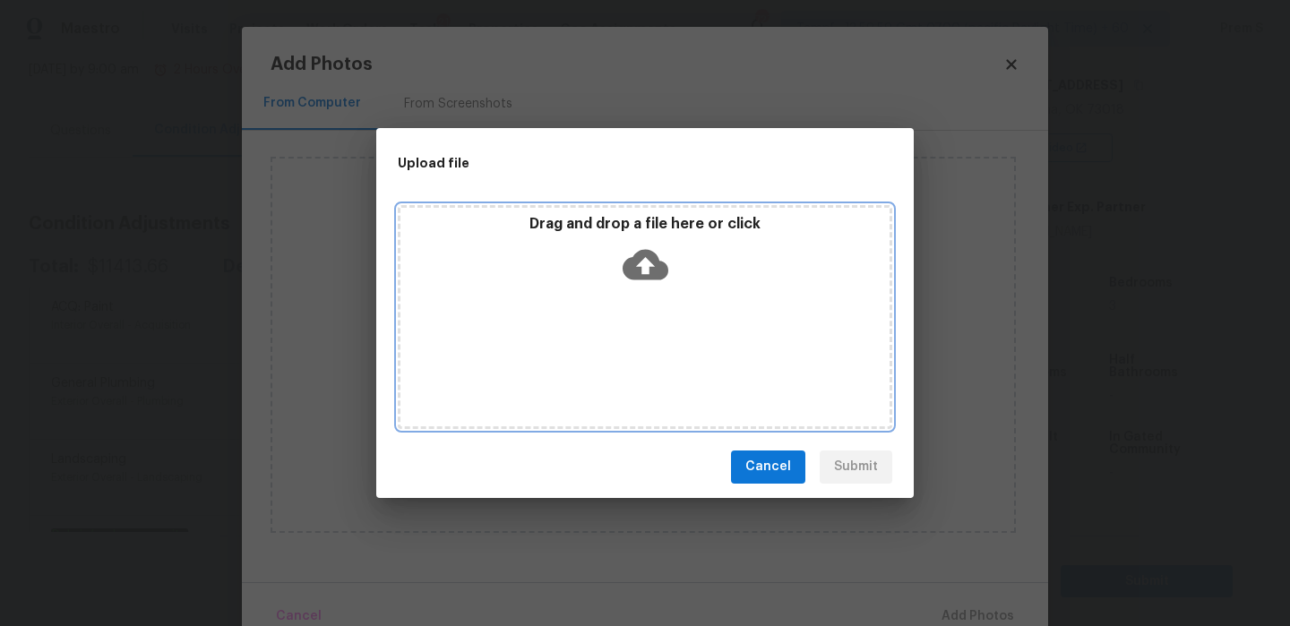
click at [656, 273] on icon at bounding box center [646, 264] width 46 height 30
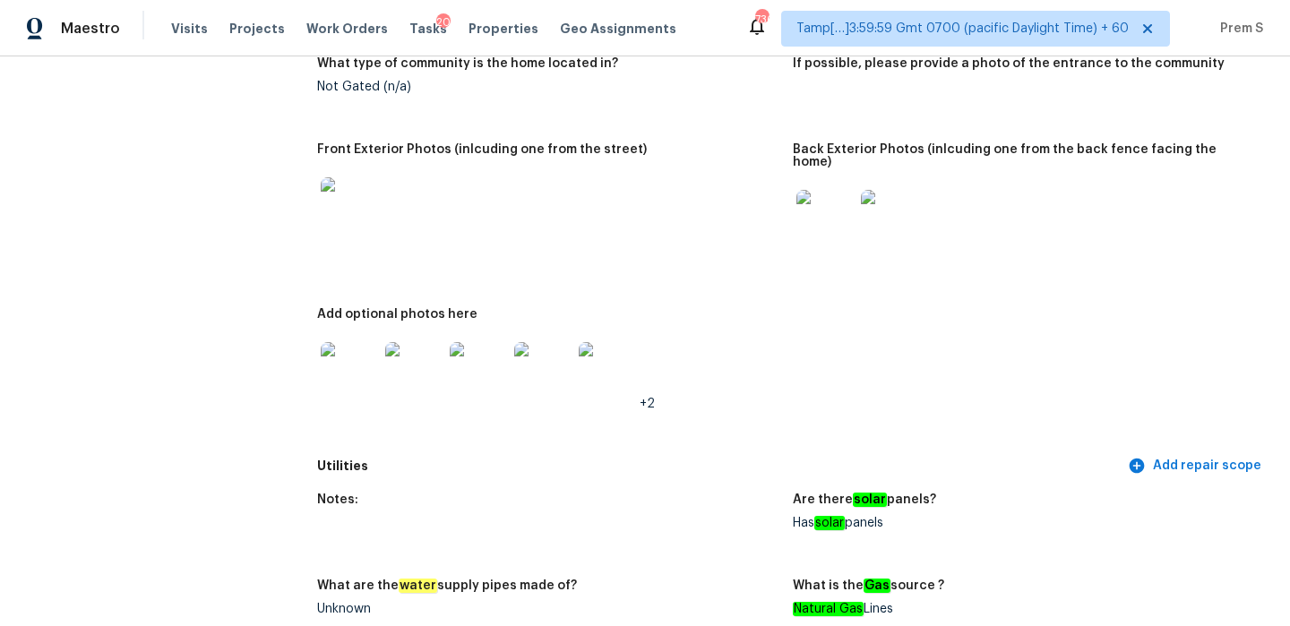
scroll to position [833, 0]
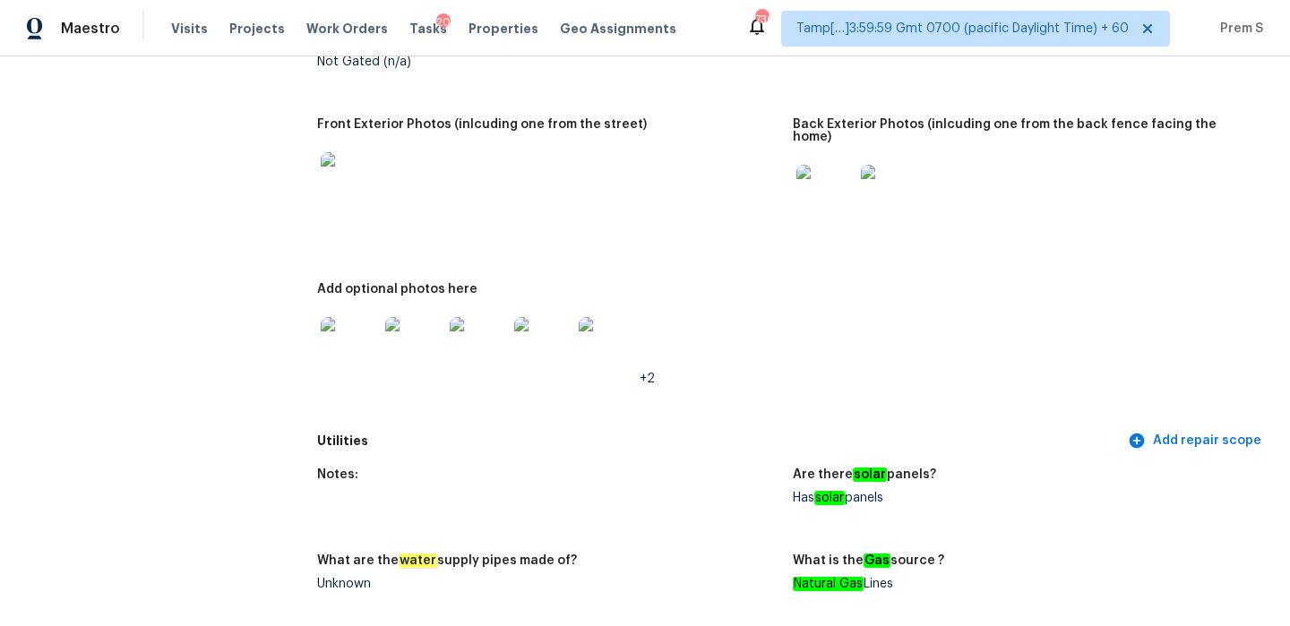
click at [350, 332] on img at bounding box center [349, 345] width 57 height 57
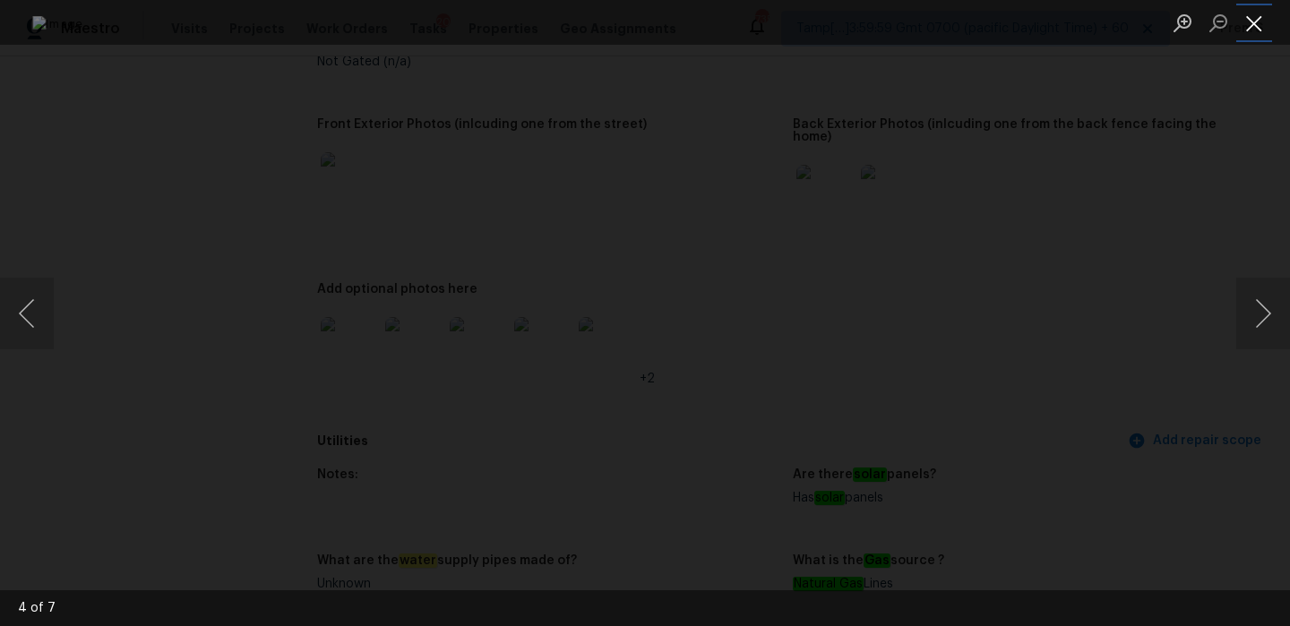
click at [1251, 21] on button "Close lightbox" at bounding box center [1254, 22] width 36 height 31
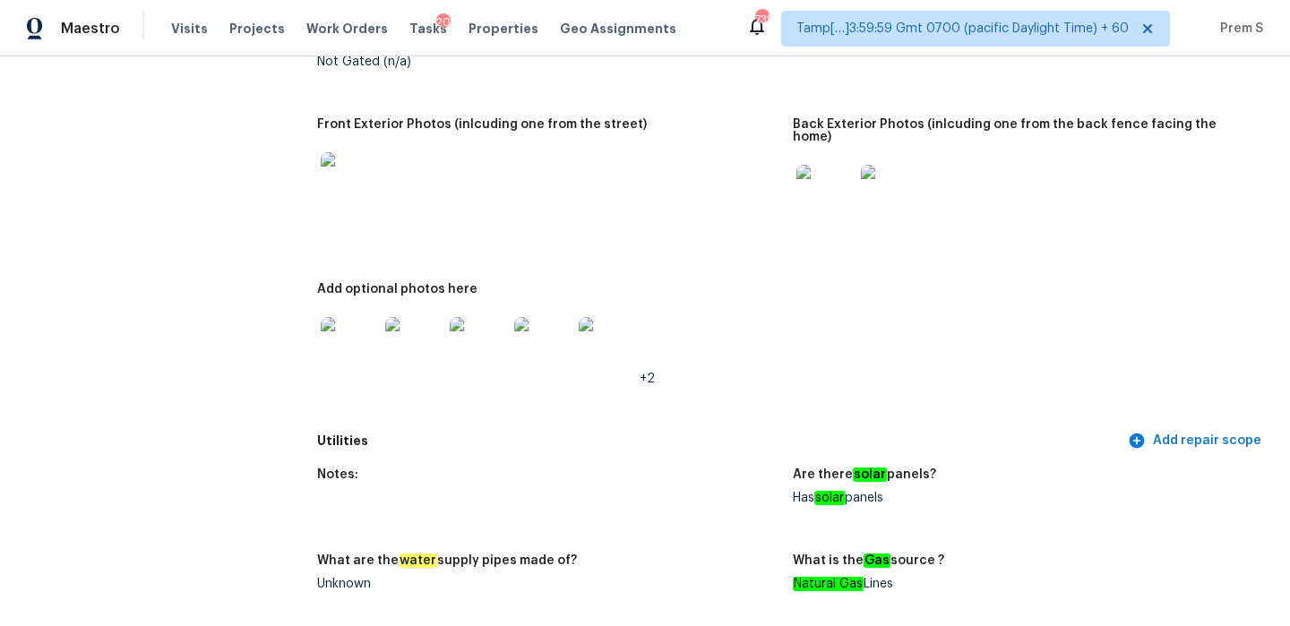
click at [834, 175] on img at bounding box center [825, 193] width 57 height 57
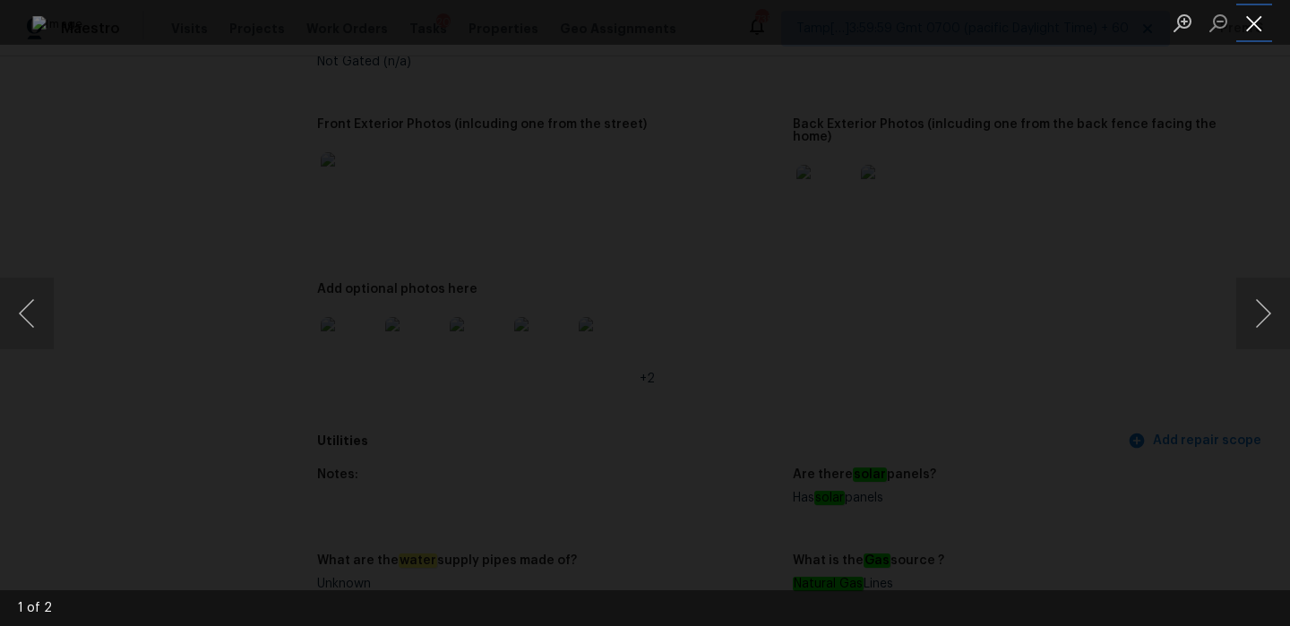
click at [1252, 20] on button "Close lightbox" at bounding box center [1254, 22] width 36 height 31
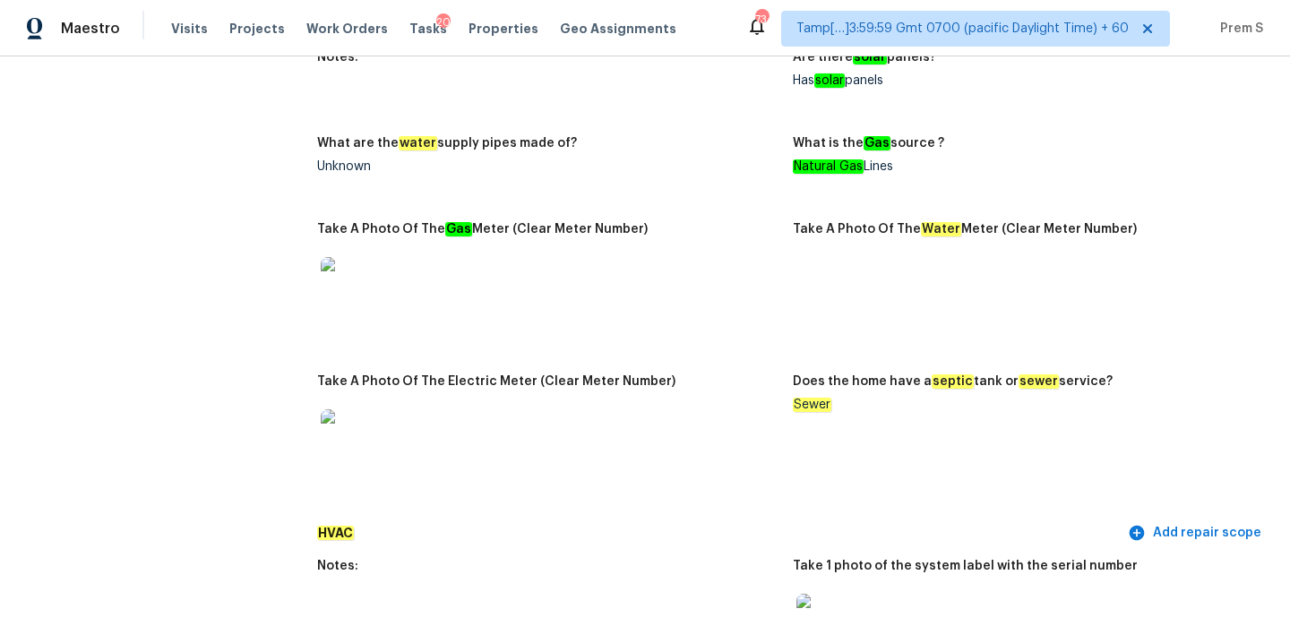
scroll to position [1331, 0]
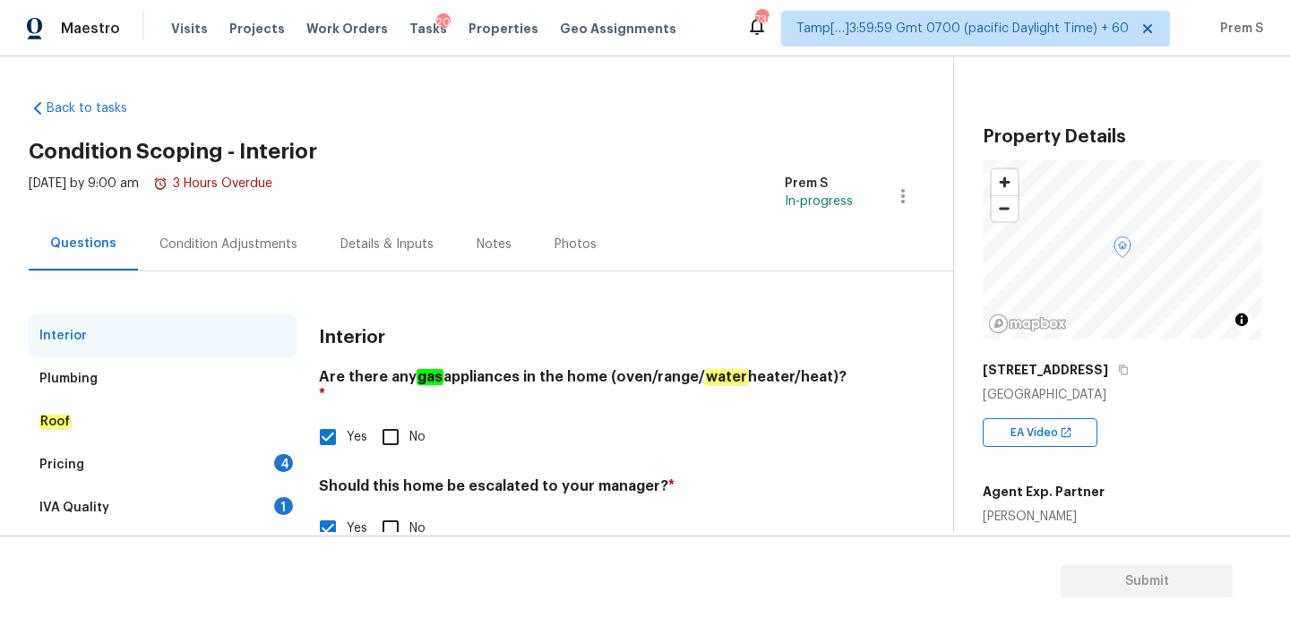
scroll to position [194, 0]
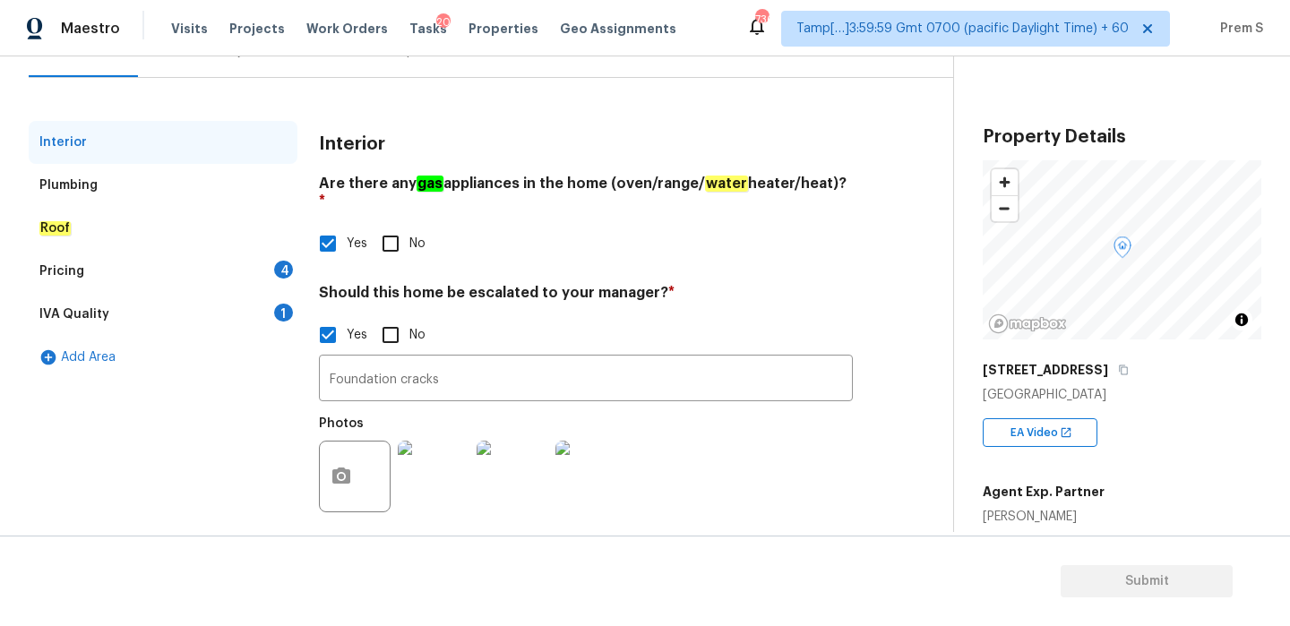
click at [290, 273] on div "4" at bounding box center [283, 270] width 19 height 18
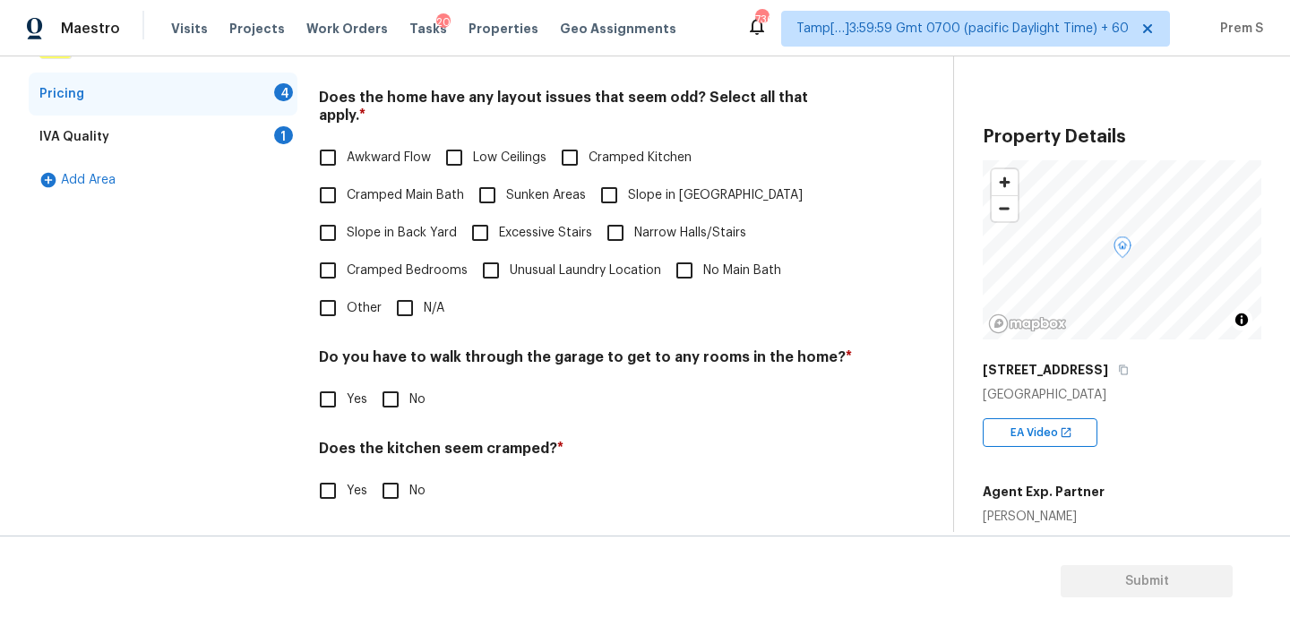
scroll to position [363, 0]
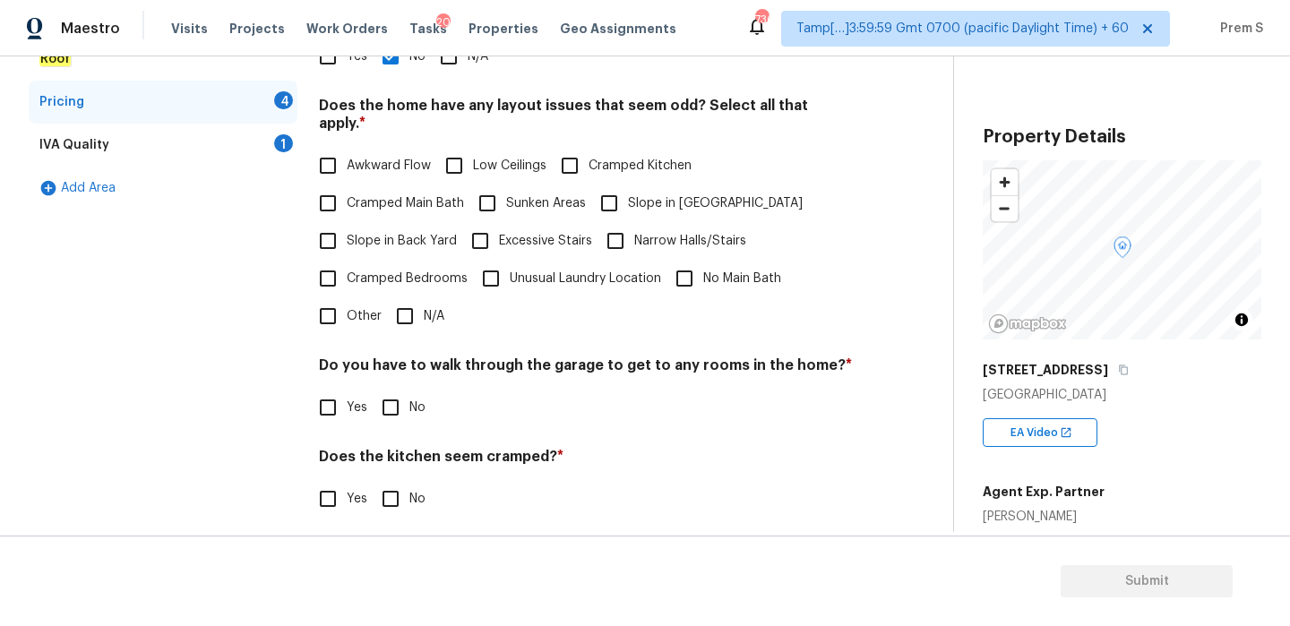
click at [414, 297] on input "N/A" at bounding box center [405, 316] width 38 height 38
checkbox input "true"
click at [407, 392] on input "No" at bounding box center [391, 408] width 38 height 38
checkbox input "true"
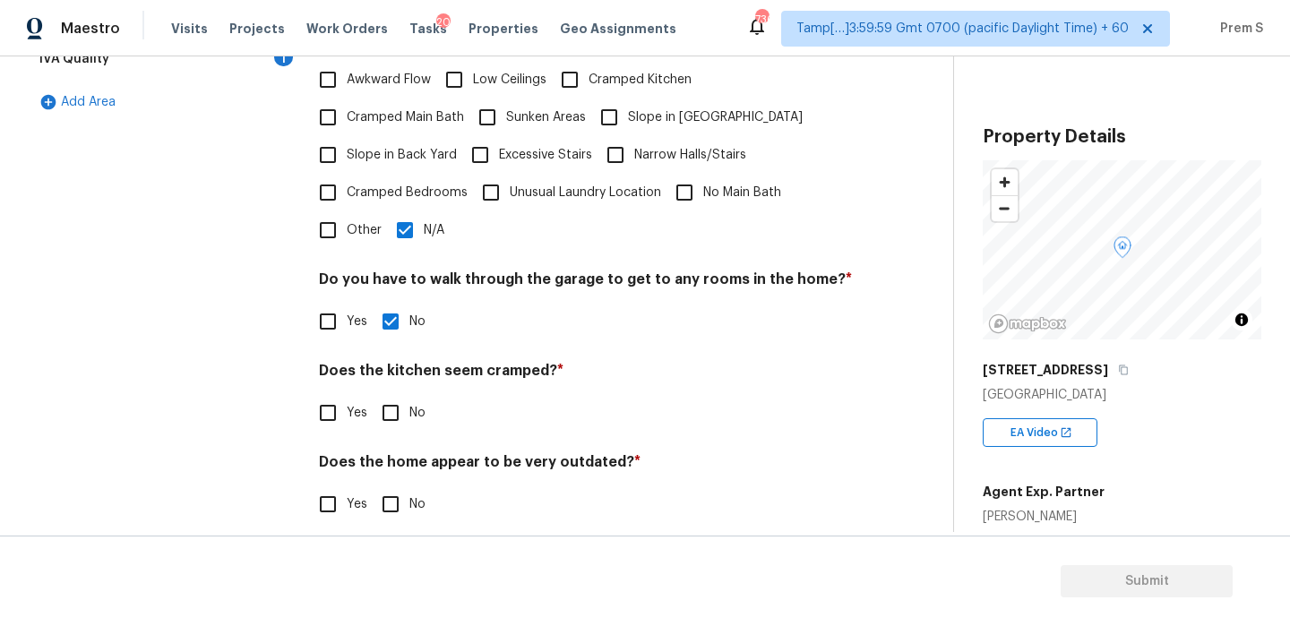
click at [380, 394] on input "No" at bounding box center [391, 413] width 38 height 38
checkbox input "true"
click at [392, 486] on input "No" at bounding box center [391, 505] width 38 height 38
checkbox input "true"
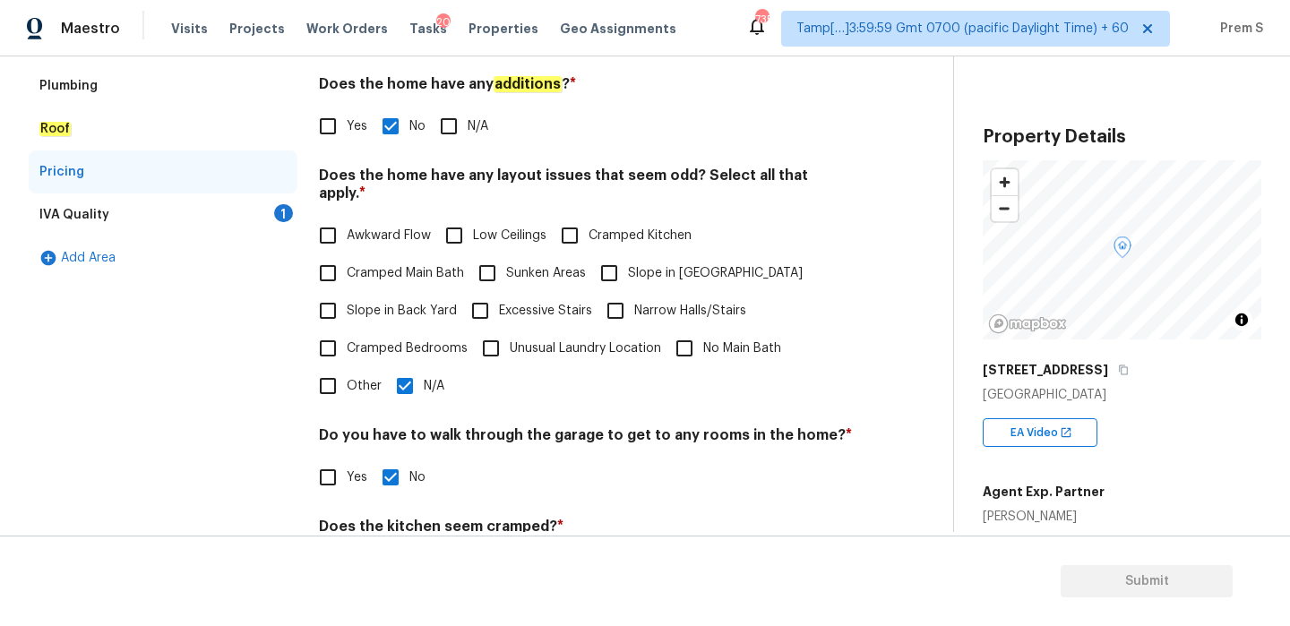
click at [280, 200] on div "IVA Quality 1" at bounding box center [163, 215] width 269 height 43
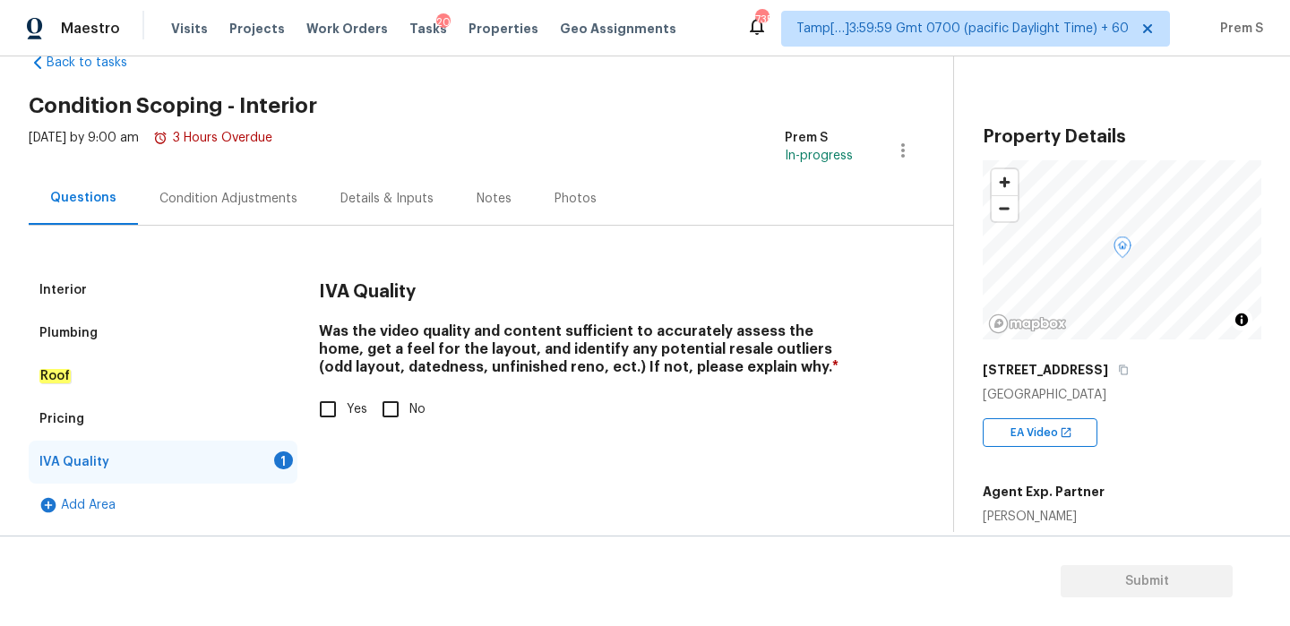
scroll to position [46, 0]
click at [319, 411] on input "Yes" at bounding box center [328, 410] width 38 height 38
checkbox input "true"
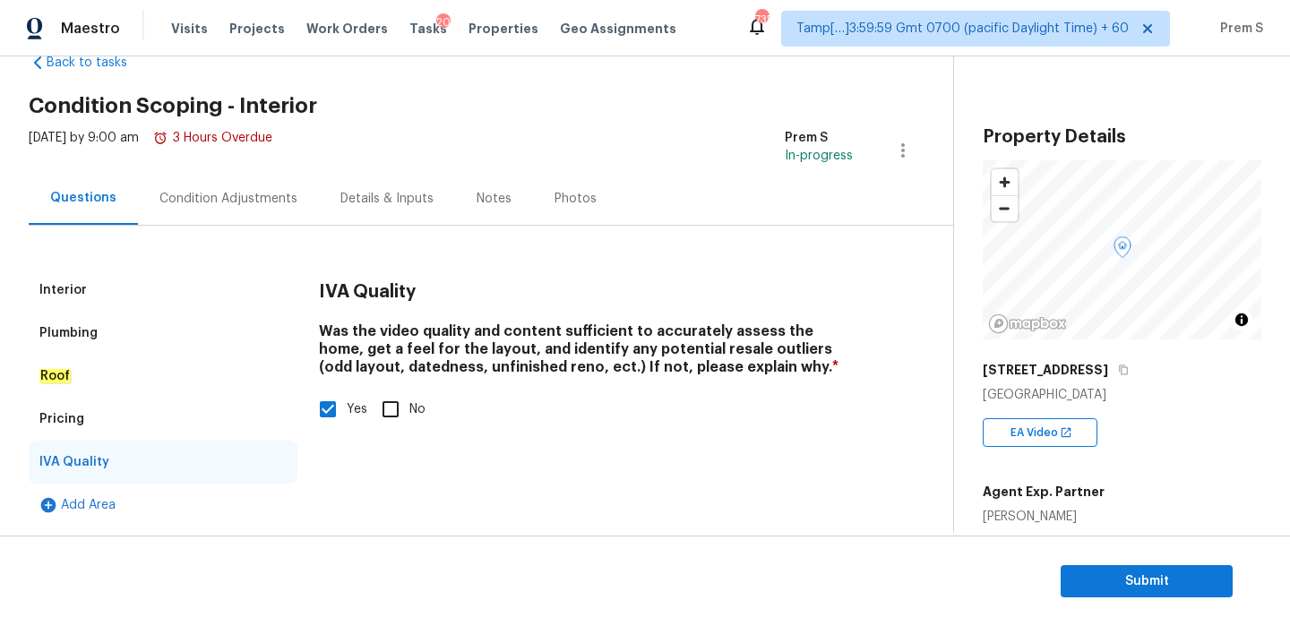
click at [230, 199] on div "Condition Adjustments" at bounding box center [228, 199] width 138 height 18
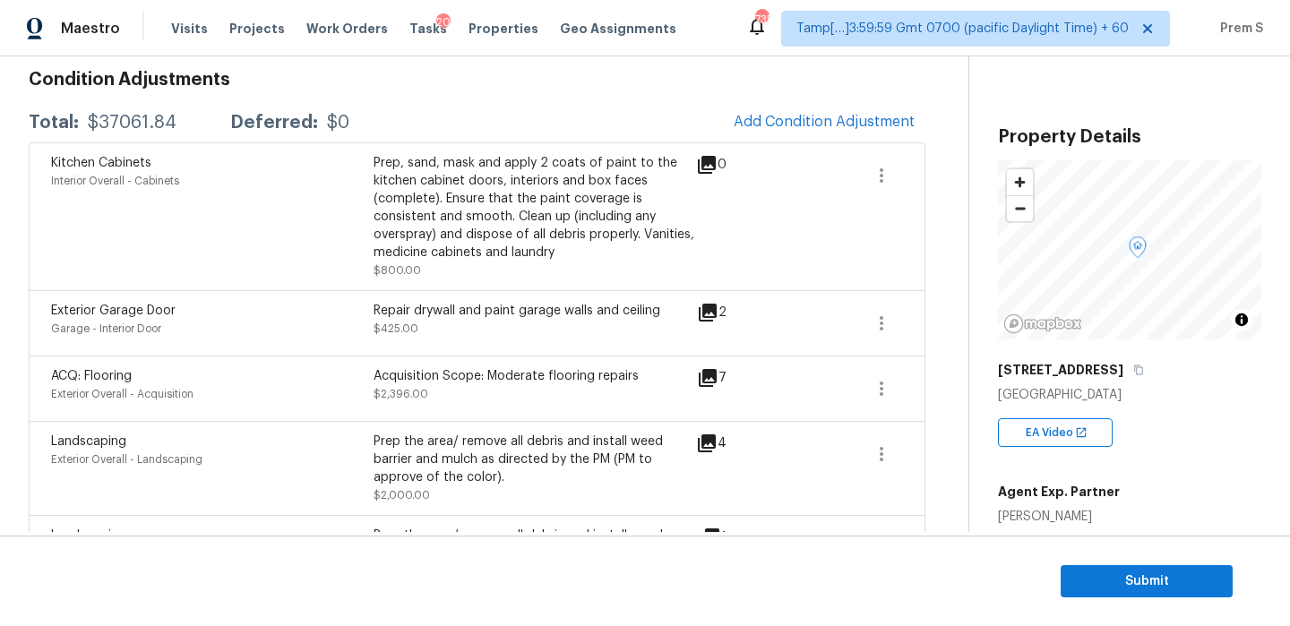
scroll to position [236, 0]
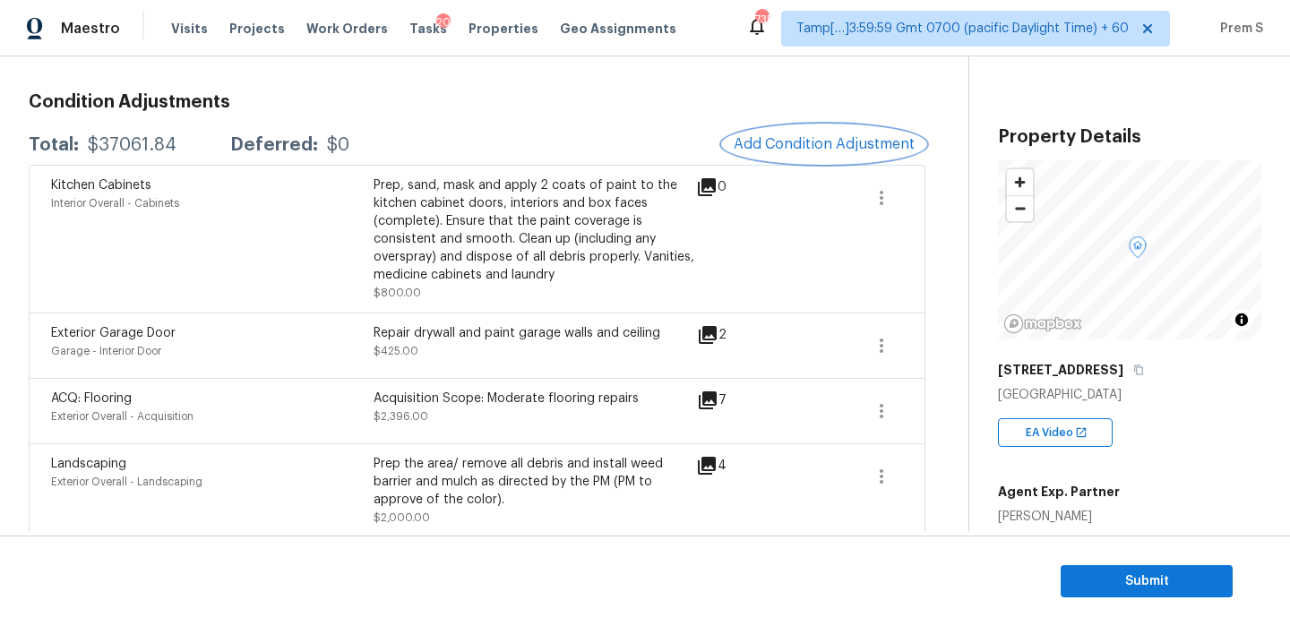
click at [797, 136] on span "Add Condition Adjustment" at bounding box center [824, 144] width 181 height 16
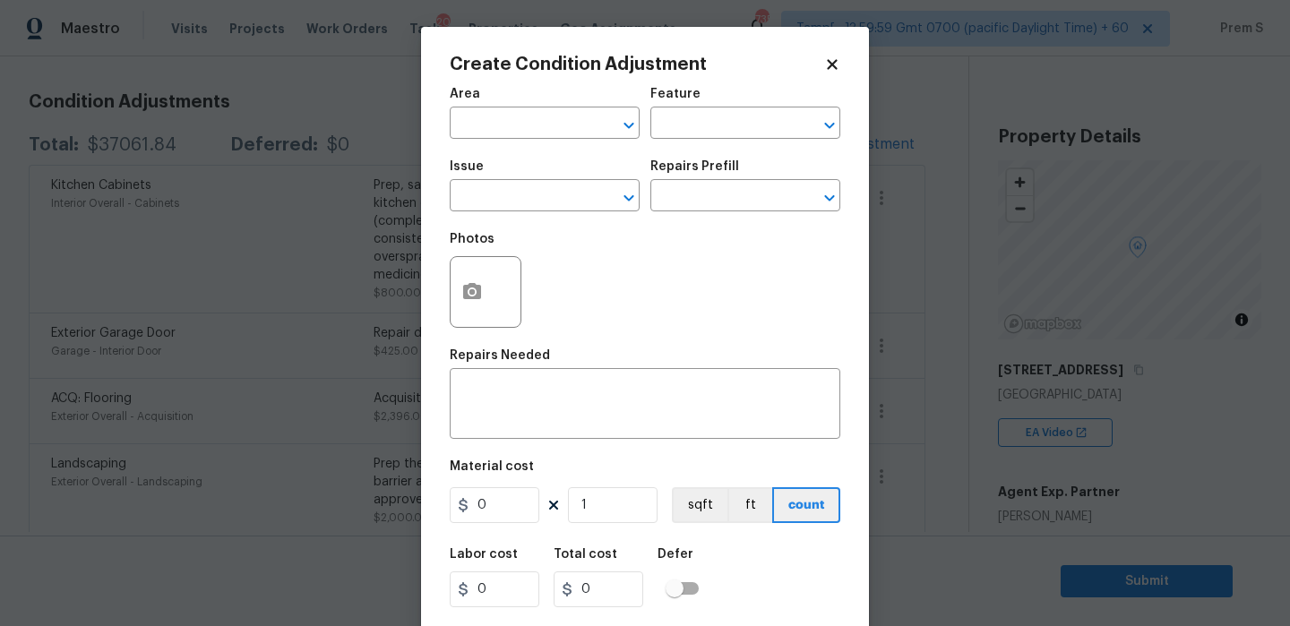
click at [976, 332] on body "Maestro Visits Projects Work Orders Tasks 20 Properties Geo Assignments 735 Tam…" at bounding box center [645, 313] width 1290 height 626
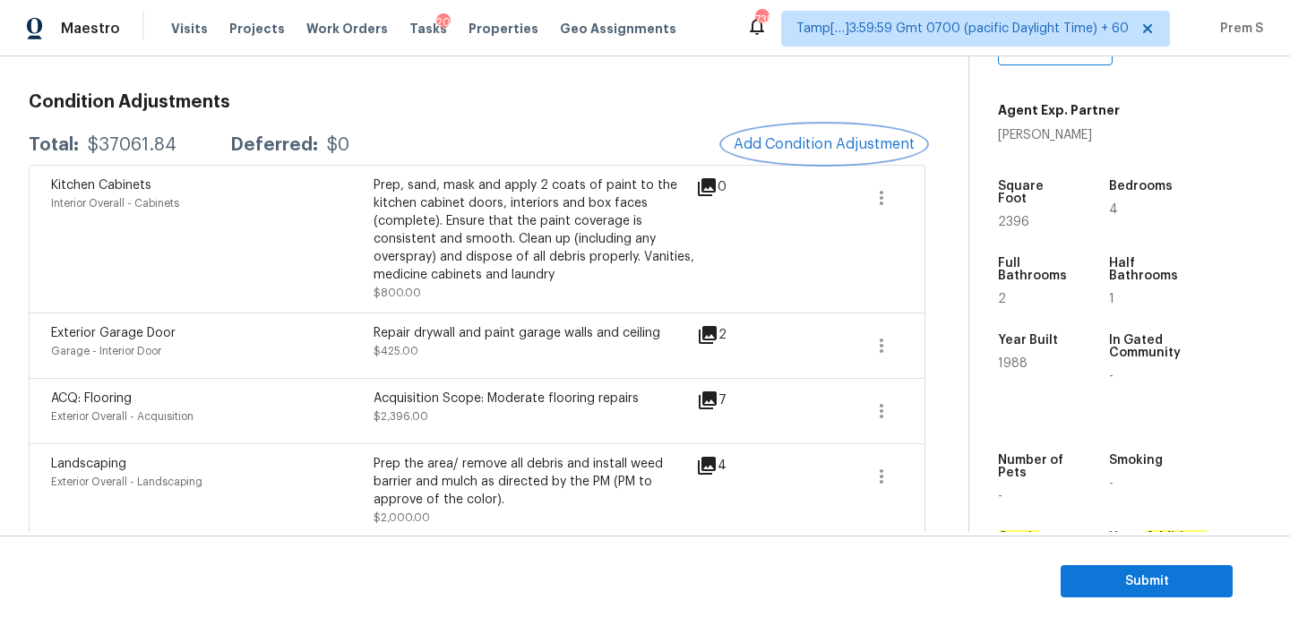
scroll to position [375, 0]
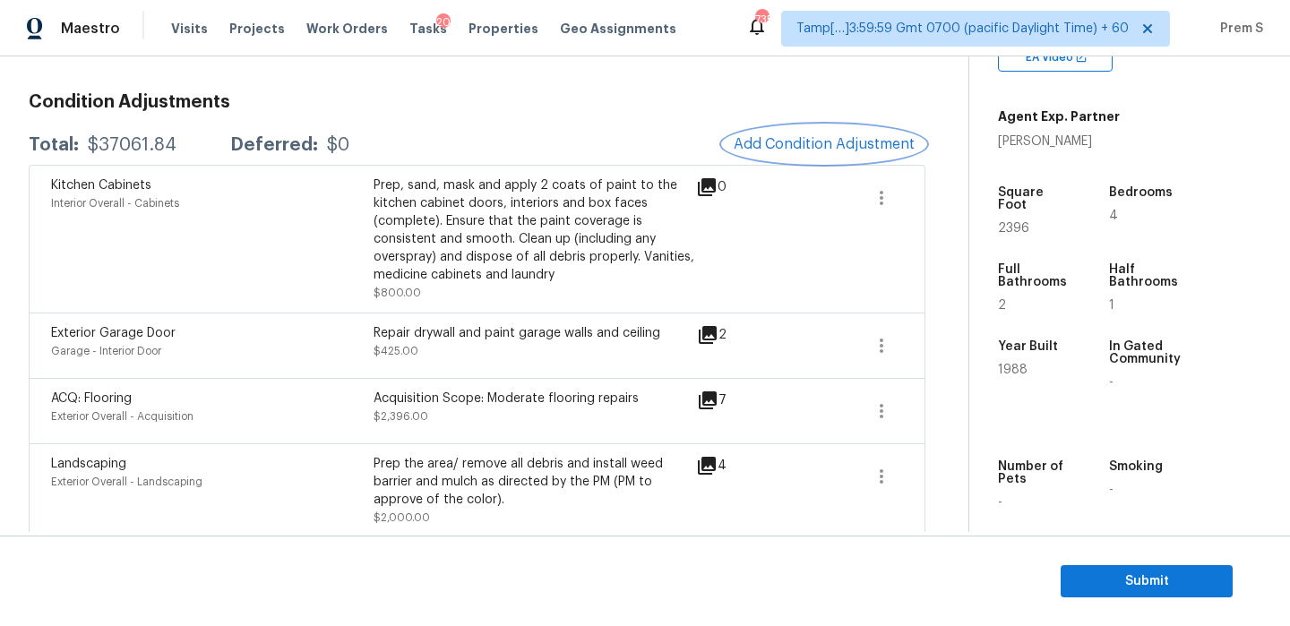
click at [842, 137] on span "Add Condition Adjustment" at bounding box center [824, 144] width 181 height 16
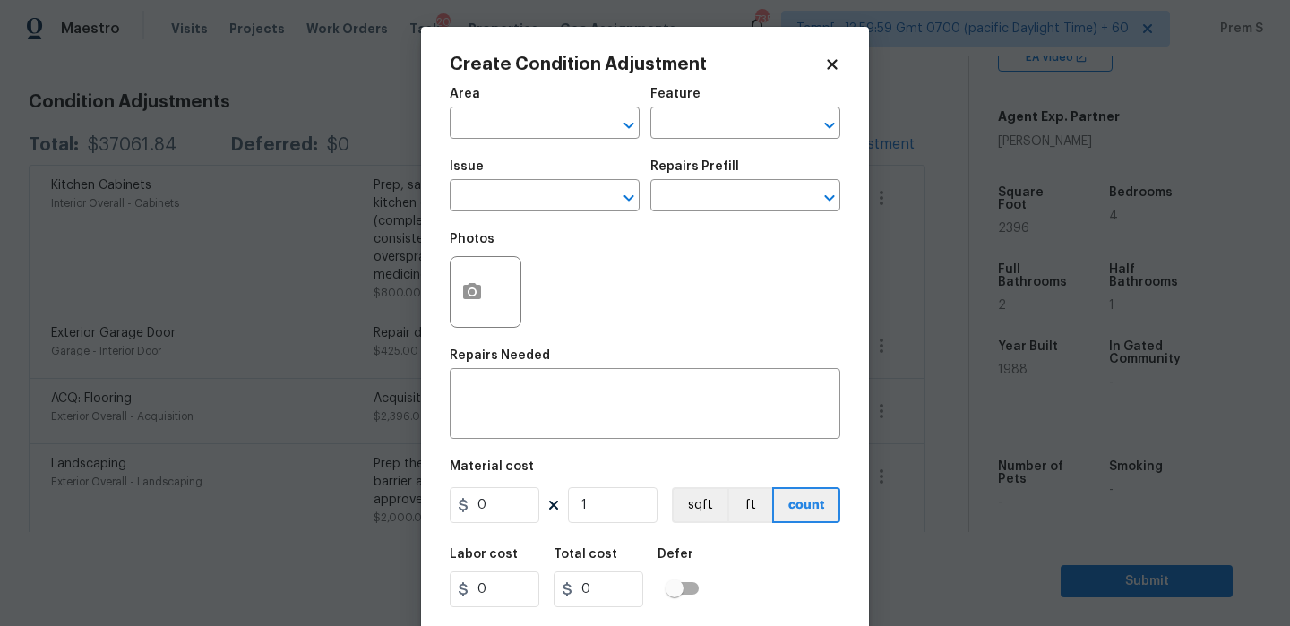
click at [526, 140] on span "Area ​" at bounding box center [545, 113] width 190 height 73
click at [537, 121] on input "text" at bounding box center [520, 125] width 140 height 28
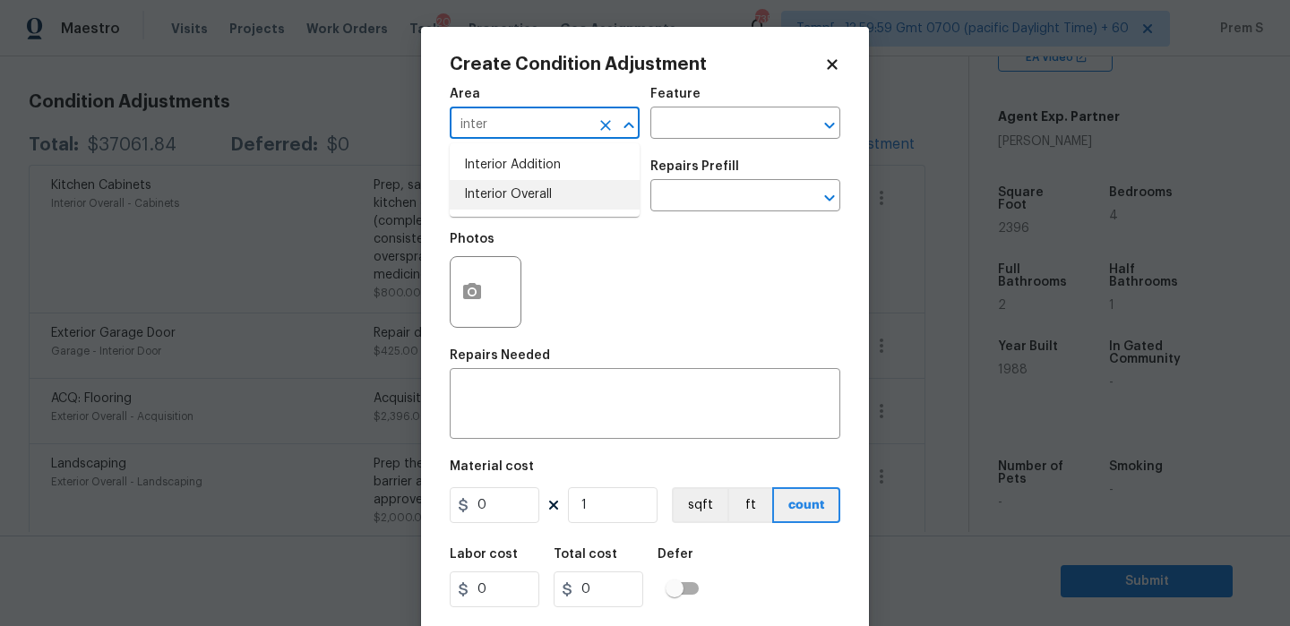
click at [536, 185] on li "Interior Overall" at bounding box center [545, 195] width 190 height 30
type input "Interior Overall"
click at [536, 185] on input "text" at bounding box center [520, 198] width 140 height 28
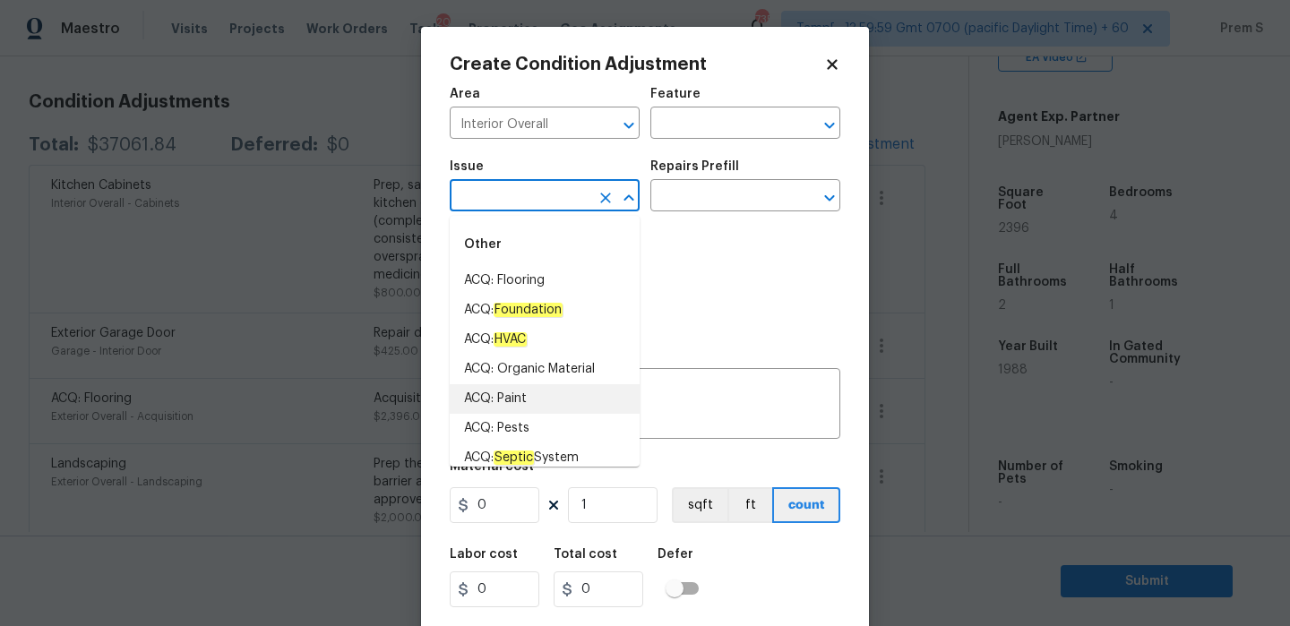
click at [529, 409] on li "ACQ: Paint" at bounding box center [545, 399] width 190 height 30
type input "ACQ: Paint"
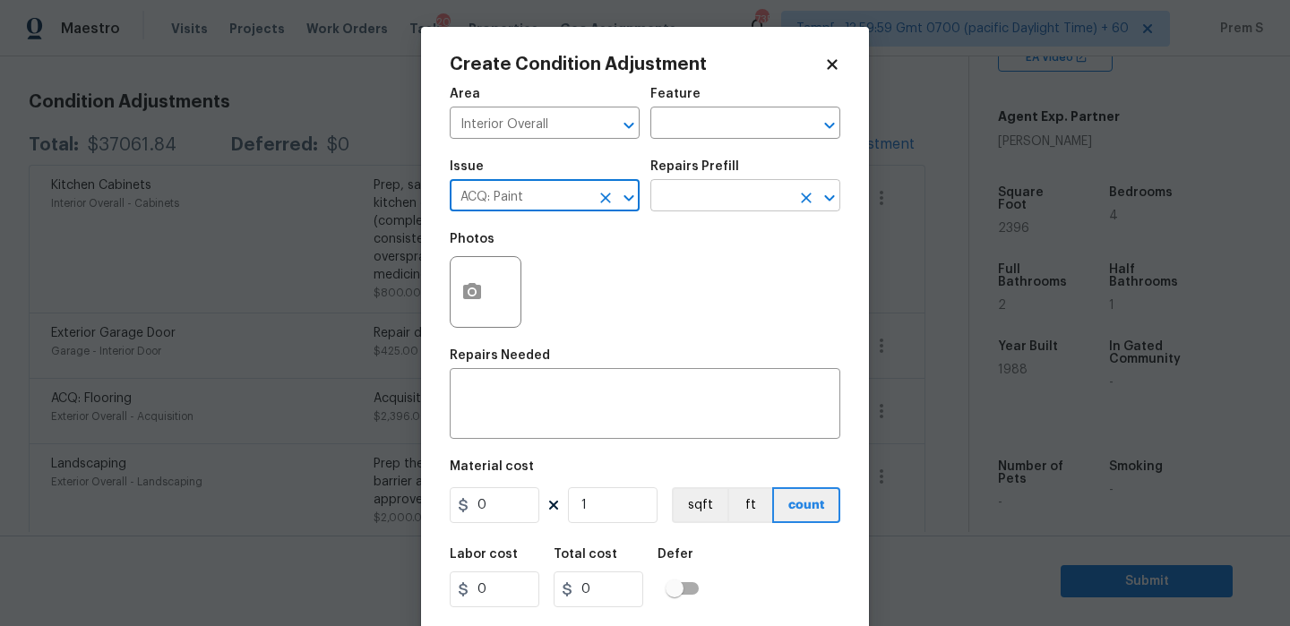
click at [702, 194] on input "text" at bounding box center [720, 198] width 140 height 28
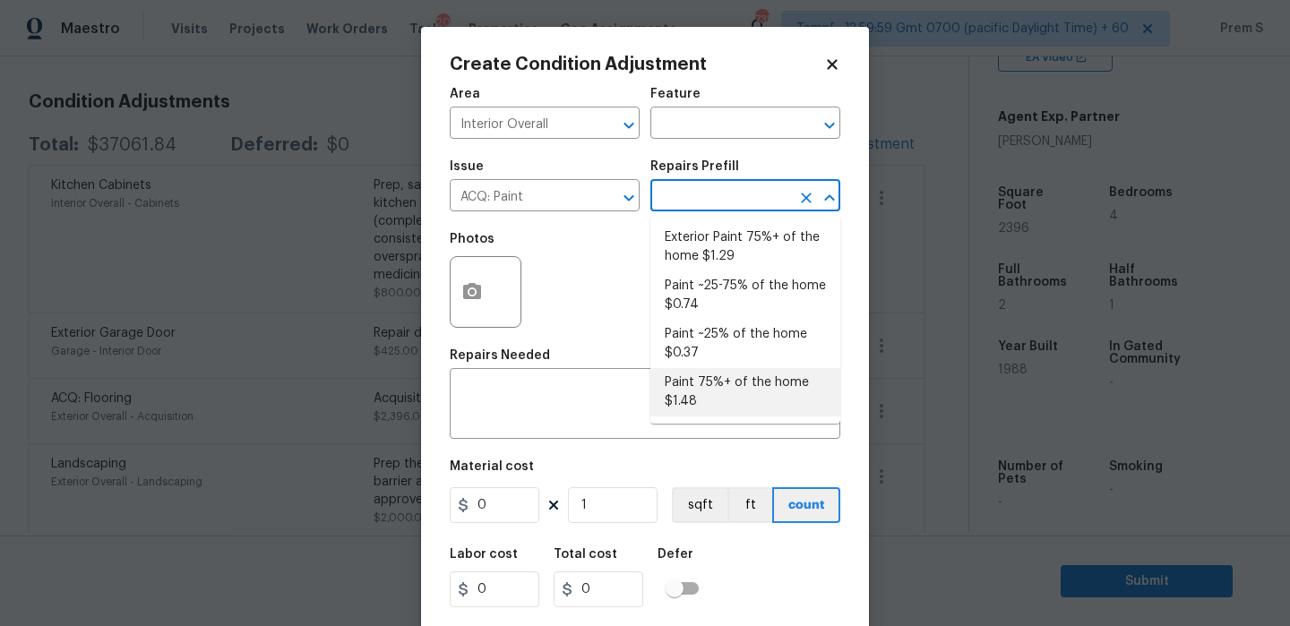
click at [730, 396] on li "Paint 75%+ of the home $1.48" at bounding box center [745, 392] width 190 height 48
type input "Acquisition"
type textarea "Acquisition Scope: 75%+ of the home will likely require interior paint"
type input "1.48"
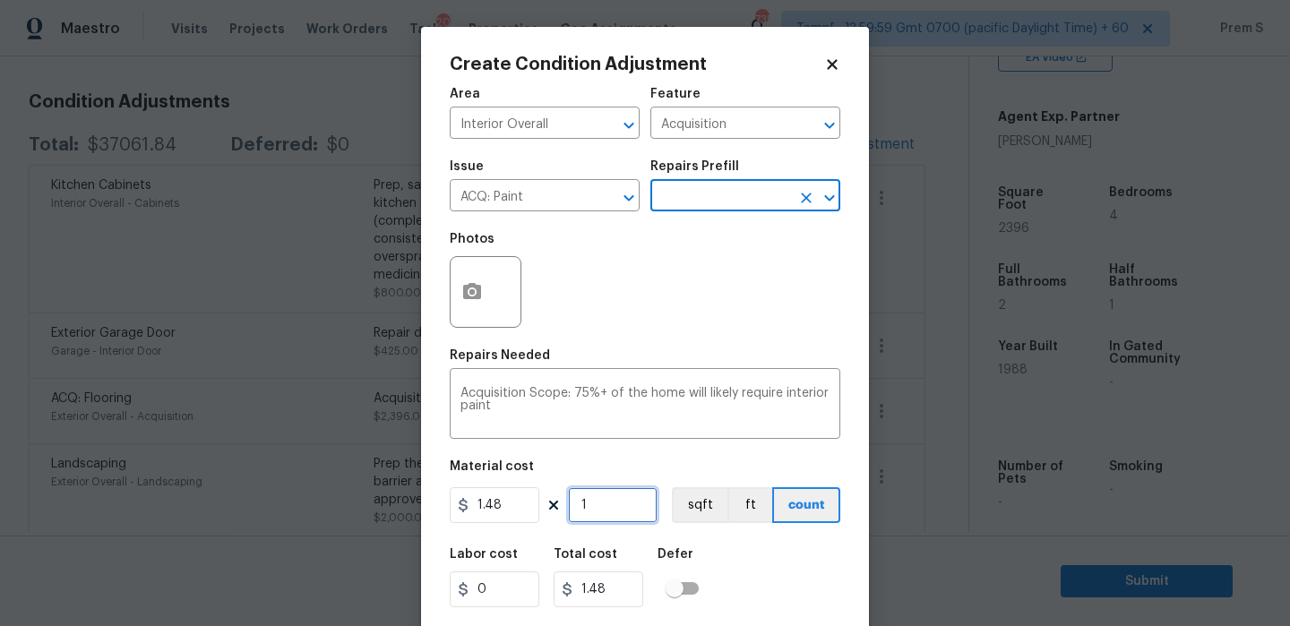
click at [607, 505] on input "1" at bounding box center [613, 505] width 90 height 36
type input "2"
type input "2.96"
type input "23"
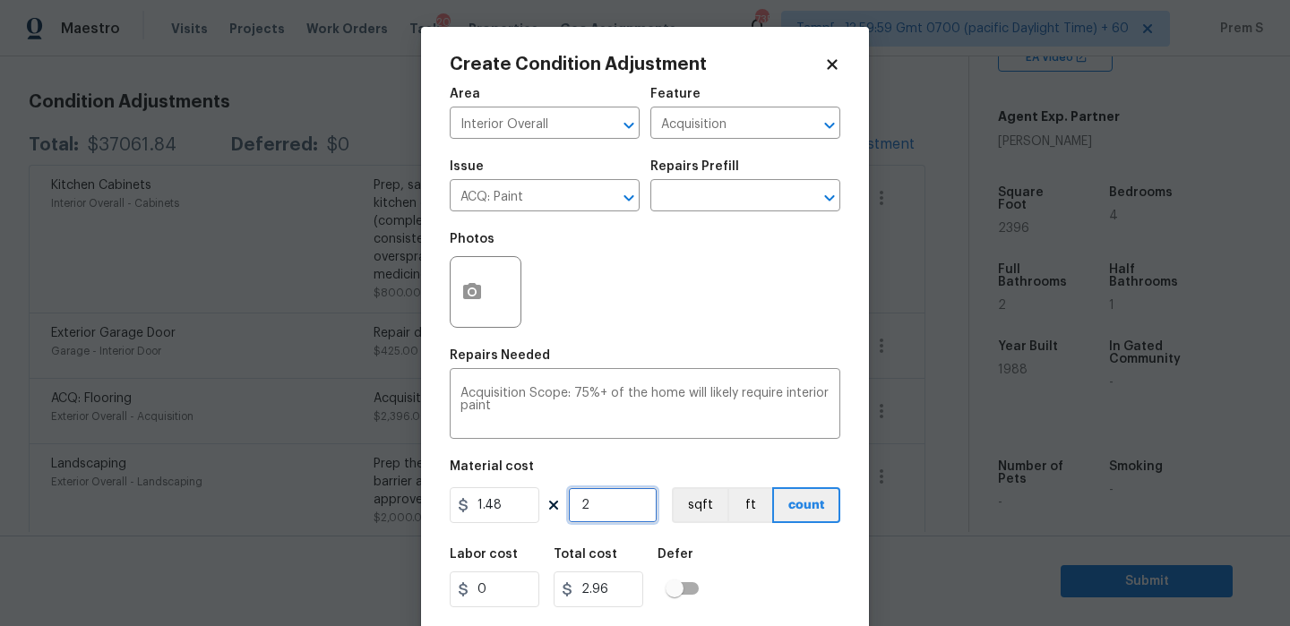
type input "34.04"
type input "239"
type input "353.72"
type input "2396"
type input "3546.08"
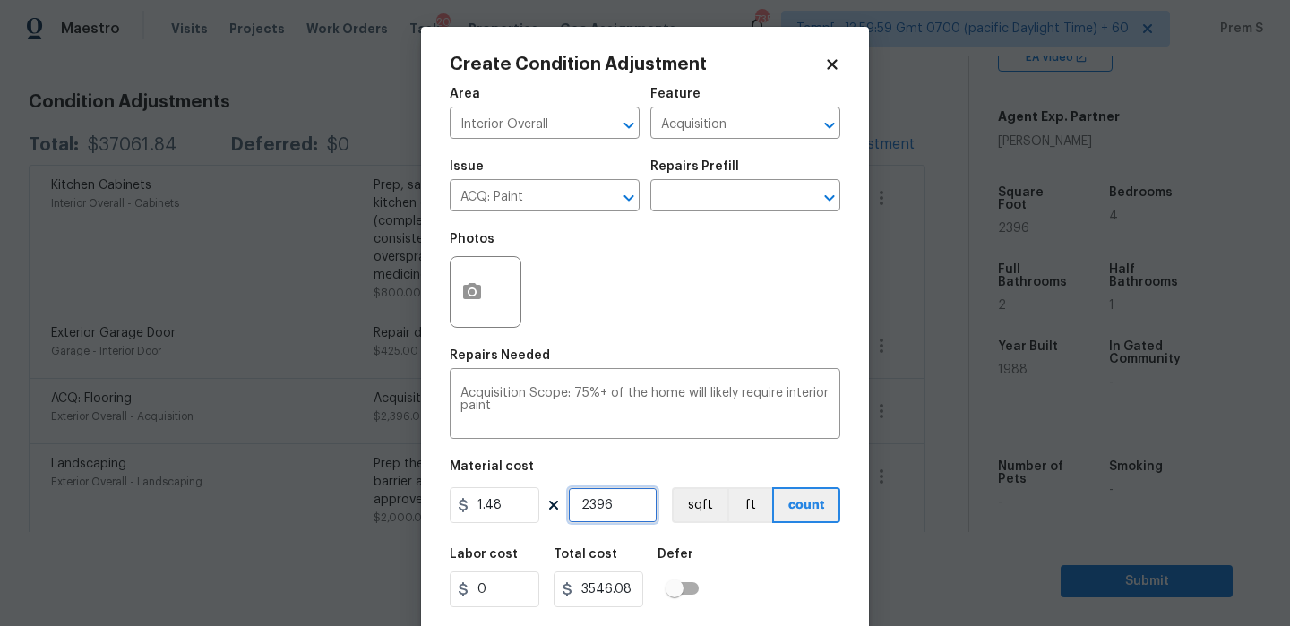
type input "2396"
click at [481, 297] on icon "button" at bounding box center [472, 292] width 22 height 22
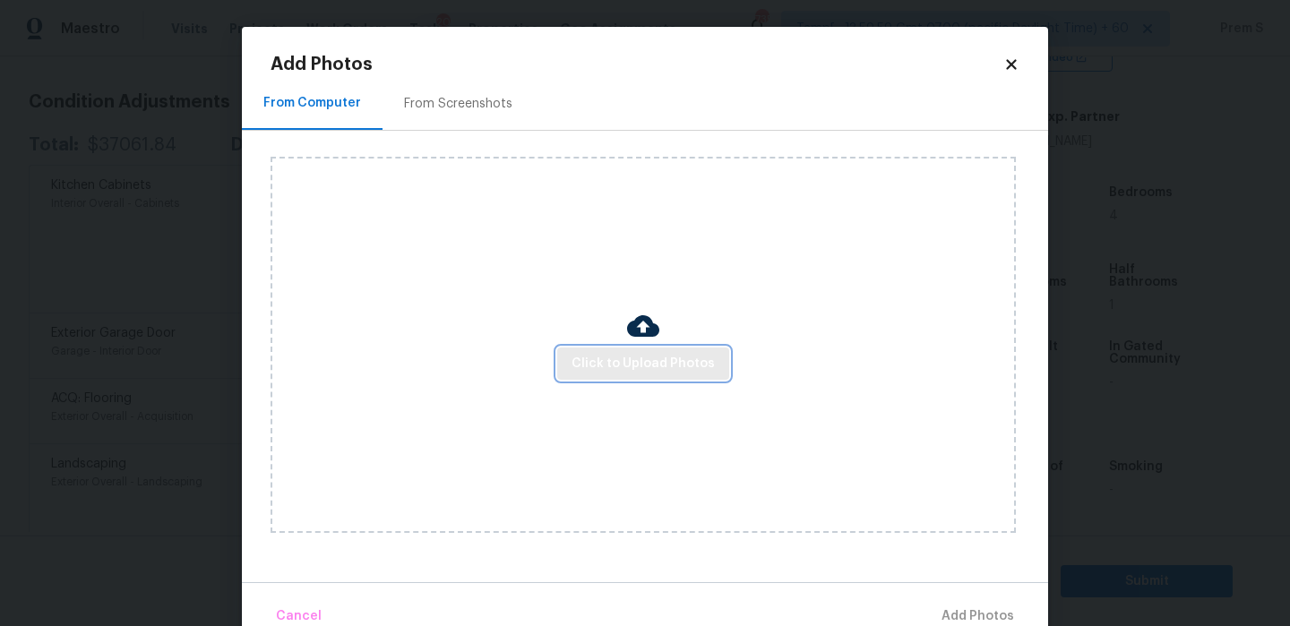
click at [667, 366] on span "Click to Upload Photos" at bounding box center [643, 364] width 143 height 22
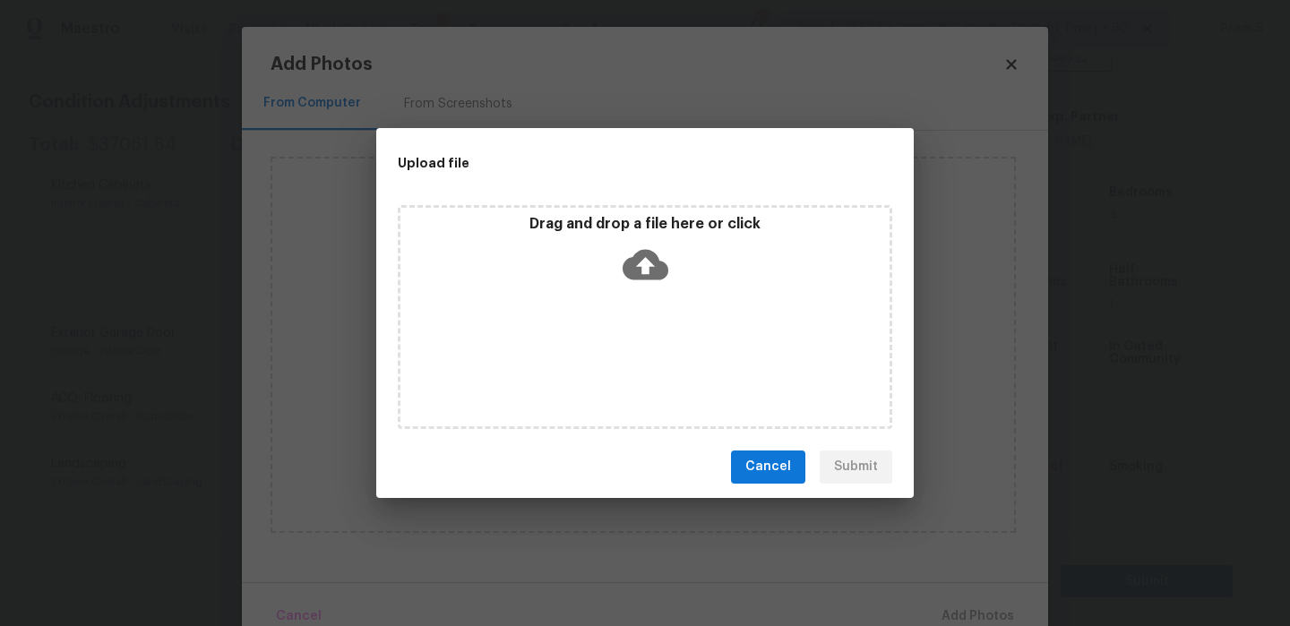
click at [645, 266] on icon at bounding box center [646, 265] width 46 height 46
